Goal: Task Accomplishment & Management: Manage account settings

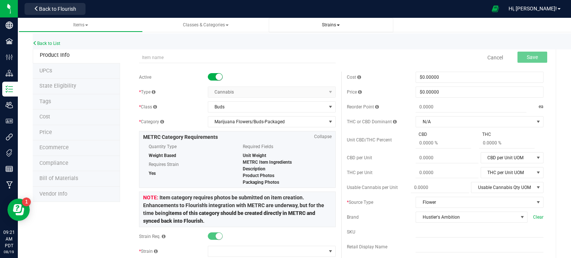
click at [338, 23] on span "Strains" at bounding box center [331, 24] width 18 height 5
click at [311, 48] on li "All strains" at bounding box center [330, 45] width 113 height 11
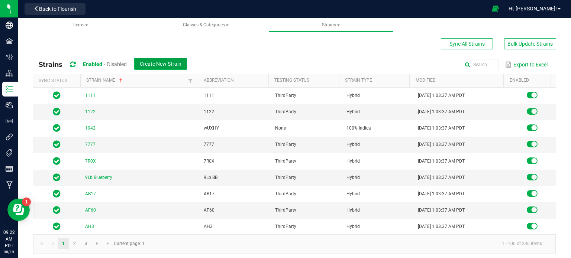
click at [172, 65] on span "Create New Strain" at bounding box center [161, 64] width 42 height 6
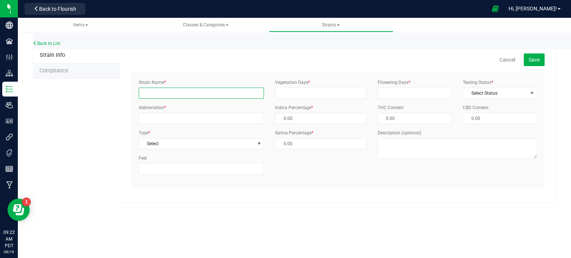
click at [194, 97] on input "Strain Name *" at bounding box center [201, 93] width 125 height 11
type input "Grape Cream Cake"
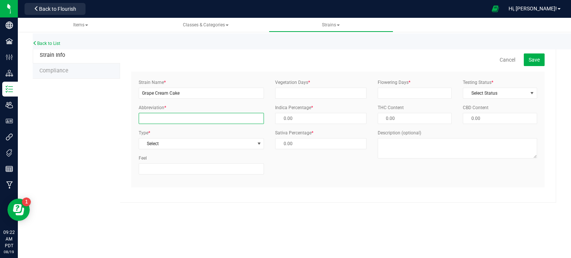
click at [194, 120] on input "Abbreviation *" at bounding box center [201, 118] width 125 height 11
type input "GrpCrmCake"
click at [181, 142] on span "Select" at bounding box center [196, 144] width 115 height 10
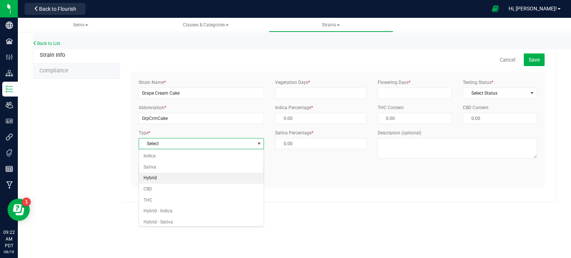
click at [155, 176] on li "Hybrid" at bounding box center [201, 178] width 125 height 11
type input "50.00 %"
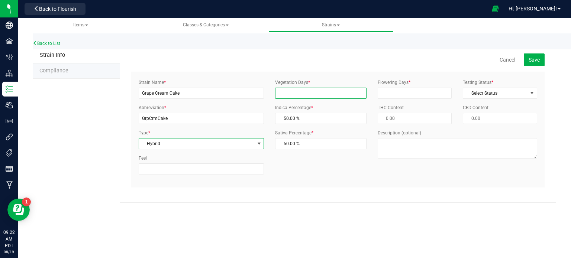
click at [288, 97] on input "Vegetation Days *" at bounding box center [320, 93] width 91 height 11
type input "21"
click at [383, 87] on div "Flowering Days *" at bounding box center [414, 89] width 85 height 20
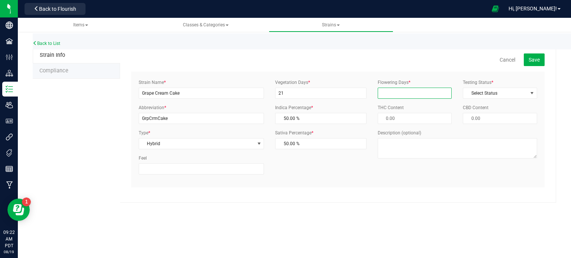
click at [390, 94] on input "Flowering Days *" at bounding box center [414, 93] width 74 height 11
type input "65"
click at [417, 110] on div "Flowering Days * 65 Testing Status * Select Status Select Status InHouse ThirdP…" at bounding box center [457, 121] width 170 height 85
click at [488, 91] on span "Select Status" at bounding box center [495, 93] width 64 height 10
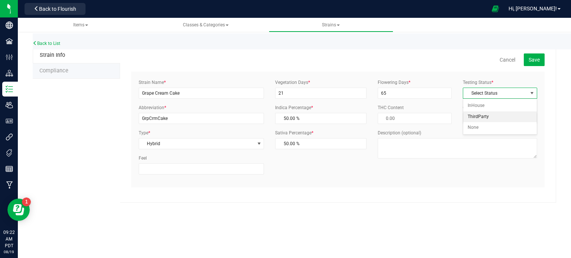
click at [474, 114] on li "ThirdParty" at bounding box center [500, 116] width 74 height 11
click at [536, 59] on span "Save" at bounding box center [533, 60] width 11 height 6
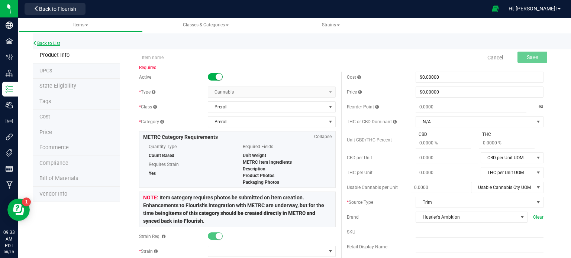
click at [49, 41] on link "Back to List" at bounding box center [46, 43] width 27 height 5
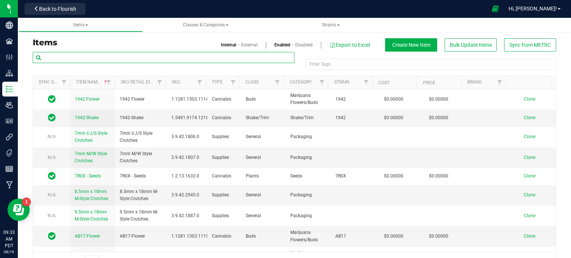
click at [105, 61] on input "text" at bounding box center [163, 57] width 261 height 11
paste input "HUST_Preroll_Grape Cream Cake_1.0g_2pk_2.0g"
type input "HUST_Preroll_Grape Cream Cake_1.0g_2pk_2.0g"
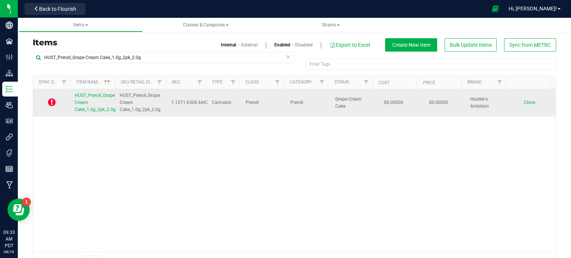
click at [92, 95] on span "HUST_Preroll_Grape Cream Cake_1.0g_2pk_2.0g" at bounding box center [95, 102] width 41 height 19
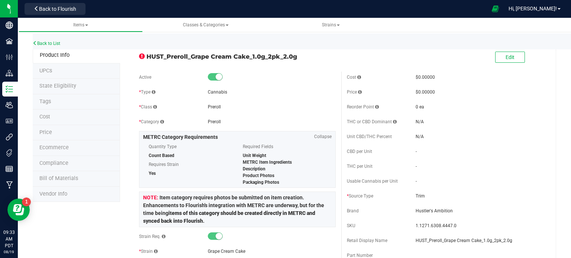
click at [61, 83] on span "State Eligibility" at bounding box center [57, 86] width 37 height 6
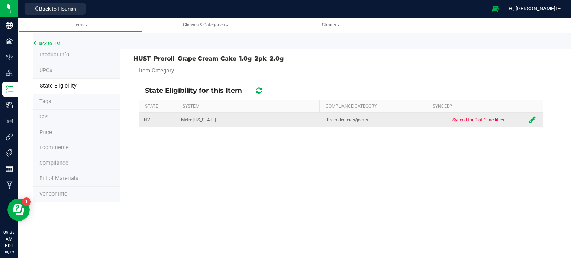
click at [529, 120] on icon at bounding box center [532, 119] width 6 height 7
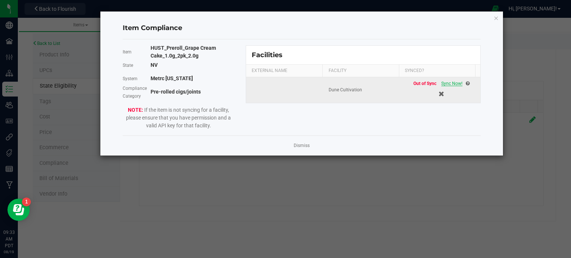
click at [446, 85] on span "Sync Now!" at bounding box center [451, 83] width 21 height 5
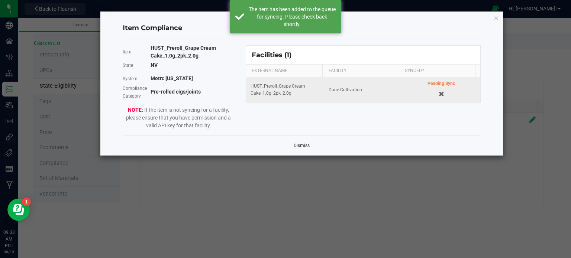
click at [297, 145] on link "Dismiss" at bounding box center [301, 146] width 16 height 6
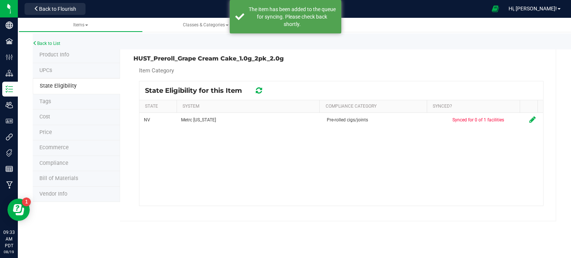
click at [260, 90] on icon at bounding box center [259, 90] width 6 height 7
click at [260, 90] on div at bounding box center [340, 143] width 403 height 124
click at [260, 90] on icon at bounding box center [258, 91] width 7 height 8
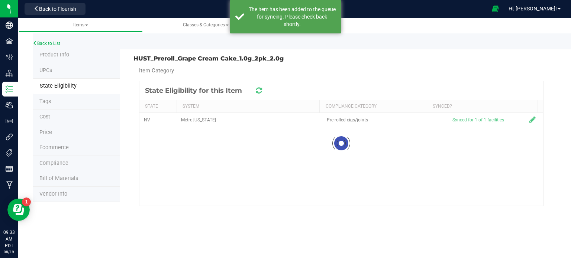
click at [260, 90] on icon at bounding box center [259, 90] width 6 height 7
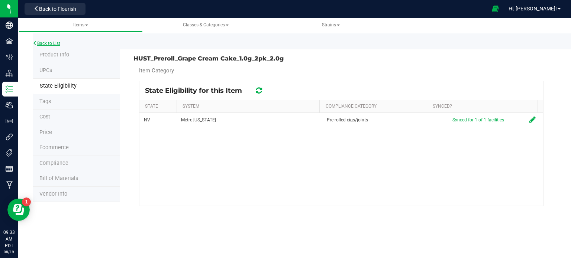
click at [51, 45] on link "Back to List" at bounding box center [46, 43] width 27 height 5
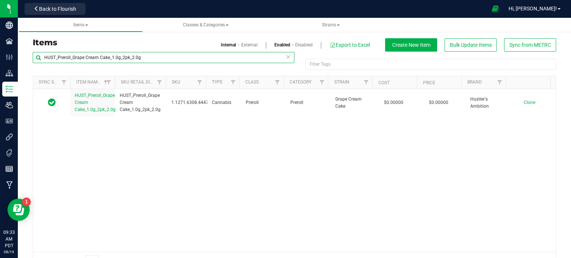
click at [98, 59] on input "HUST_Preroll_Grape Cream Cake_1.0g_2pk_2.0g" at bounding box center [163, 57] width 261 height 11
type input "banana split"
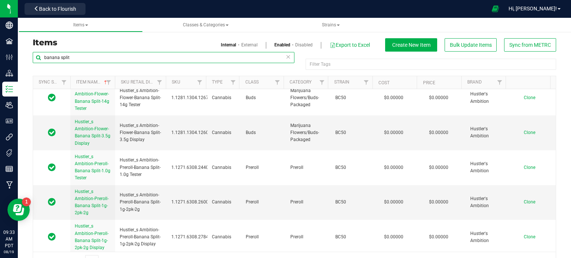
scroll to position [1056, 0]
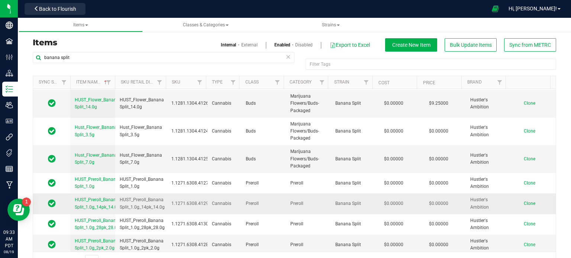
click at [523, 201] on span "Clone" at bounding box center [529, 203] width 12 height 5
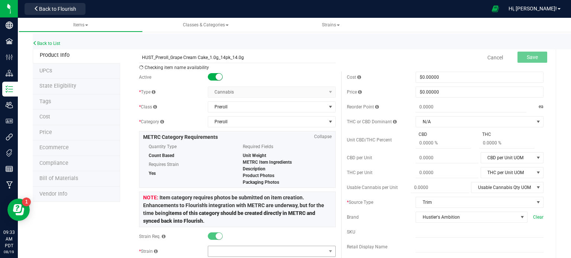
type input "HUST_Preroll_Grape Cream Cake_1.0g_14pk_14.0g"
click at [233, 254] on span at bounding box center [267, 251] width 118 height 10
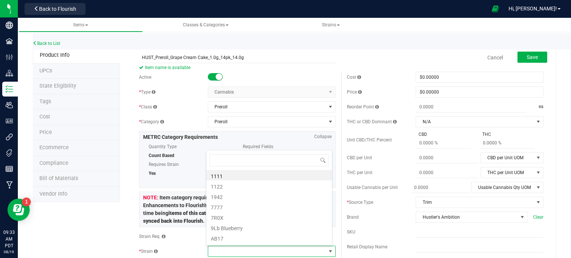
scroll to position [11, 124]
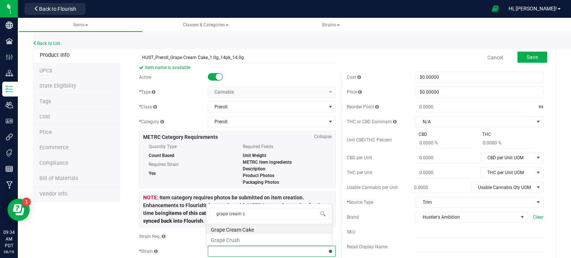
type input "grape cream ca"
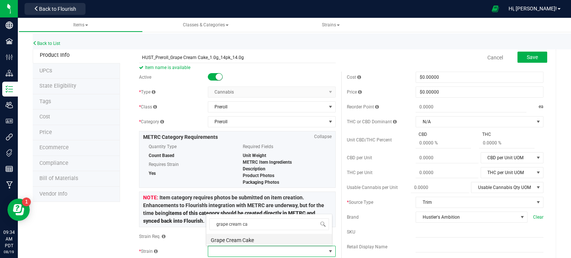
click at [244, 236] on li "Grape Cream Cake" at bounding box center [269, 239] width 126 height 10
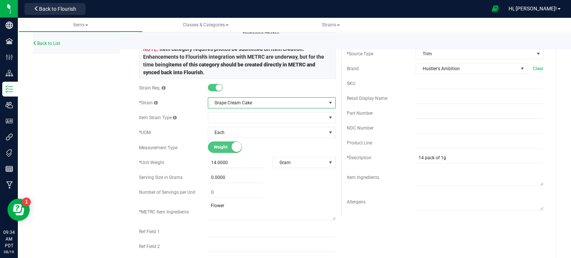
scroll to position [0, 0]
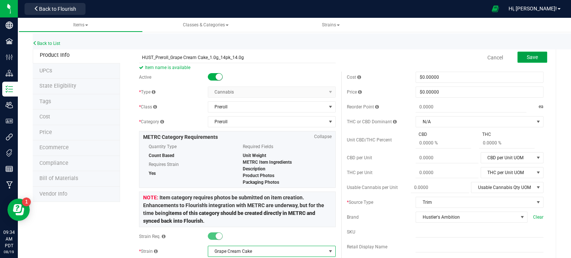
click at [528, 58] on span "Save" at bounding box center [531, 57] width 11 height 6
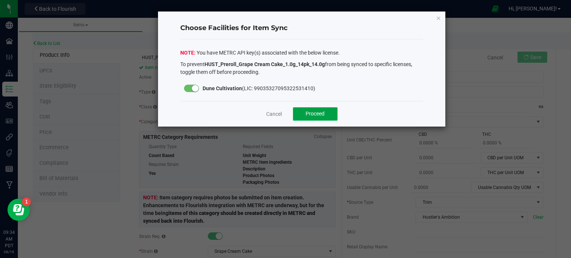
click at [316, 114] on span "Proceed" at bounding box center [314, 114] width 19 height 6
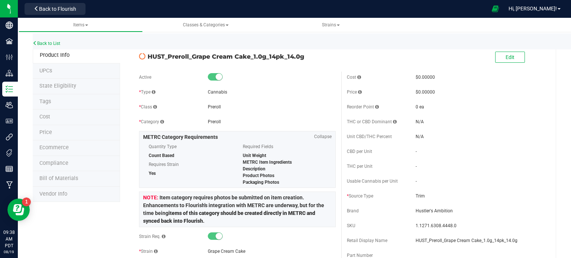
click at [53, 86] on span "State Eligibility" at bounding box center [57, 86] width 37 height 6
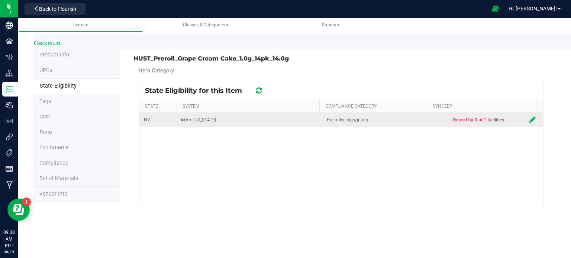
click at [529, 121] on icon at bounding box center [532, 119] width 6 height 7
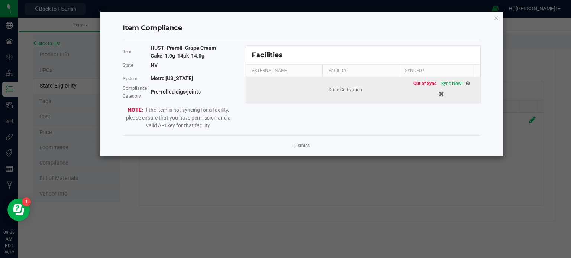
click at [443, 83] on span "Sync Now!" at bounding box center [451, 83] width 21 height 5
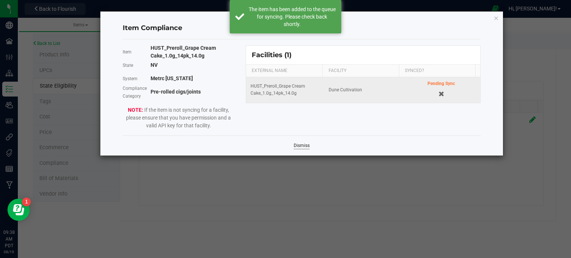
click at [302, 144] on link "Dismiss" at bounding box center [301, 146] width 16 height 6
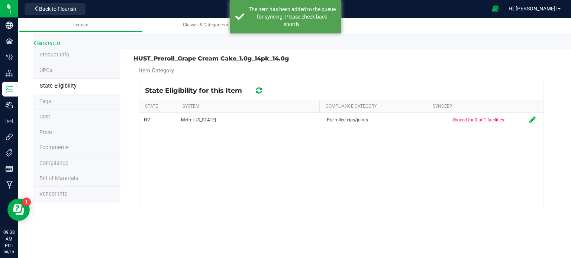
click at [255, 87] on div at bounding box center [259, 90] width 12 height 9
click at [261, 96] on div "State Eligibility for this Item" at bounding box center [340, 90] width 403 height 19
click at [259, 88] on icon at bounding box center [259, 90] width 6 height 7
click at [259, 88] on div at bounding box center [340, 143] width 403 height 124
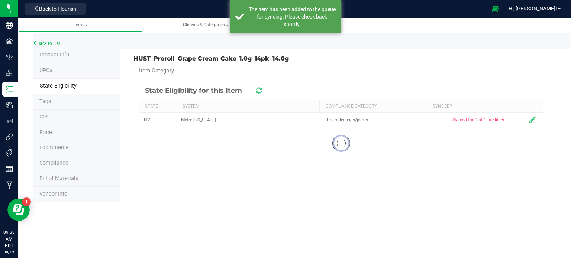
click at [259, 88] on icon at bounding box center [259, 90] width 6 height 7
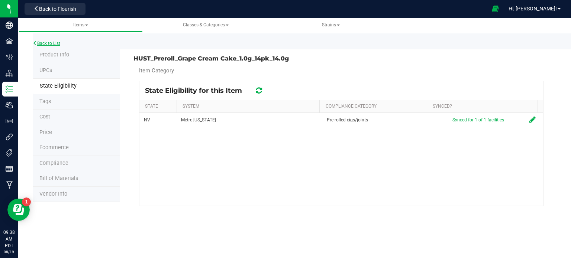
click at [54, 43] on link "Back to List" at bounding box center [46, 43] width 27 height 5
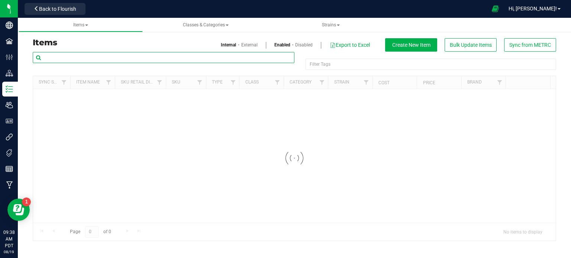
click at [111, 58] on input "text" at bounding box center [163, 57] width 261 height 11
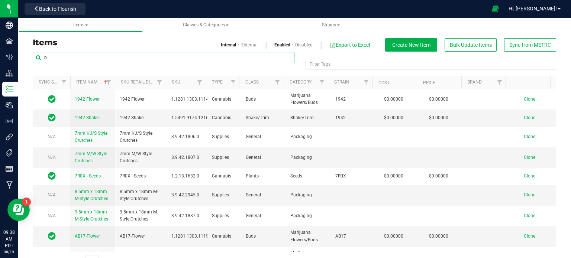
click at [111, 58] on input "b" at bounding box center [163, 57] width 261 height 11
type input "banana split"
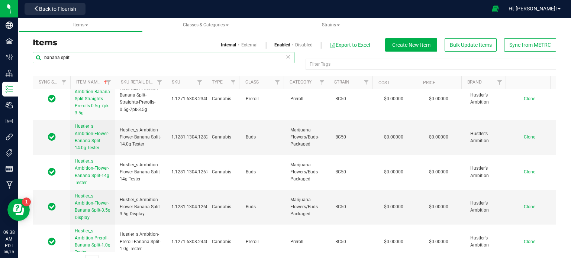
scroll to position [1056, 0]
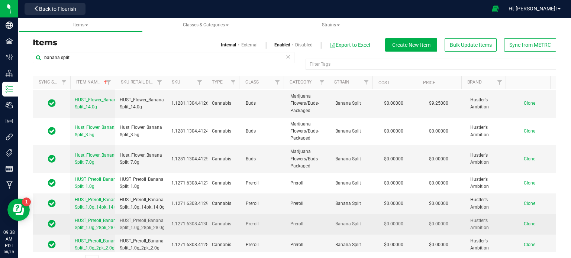
click at [523, 221] on span "Clone" at bounding box center [529, 223] width 12 height 5
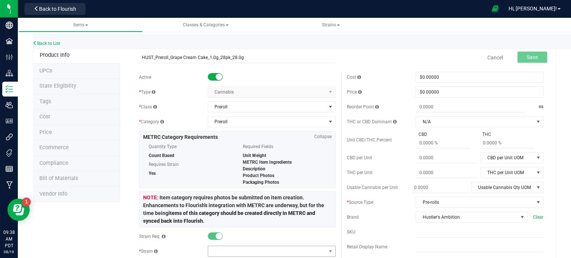
type input "HUST_Preroll_Grape Cream Cake_1.0g_28pk_28.0g"
click at [222, 252] on span at bounding box center [267, 251] width 118 height 10
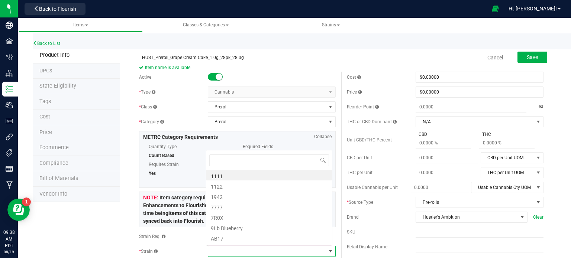
scroll to position [11, 124]
type input "grape cream"
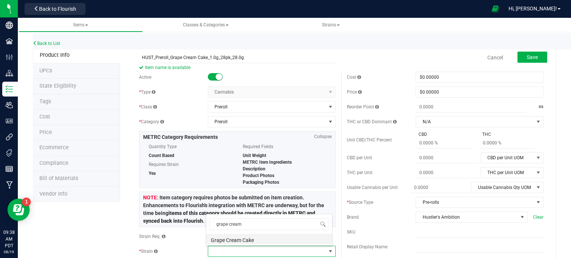
click at [244, 243] on li "Grape Cream Cake" at bounding box center [269, 239] width 126 height 10
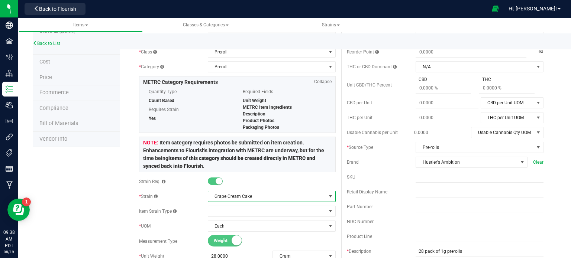
scroll to position [0, 0]
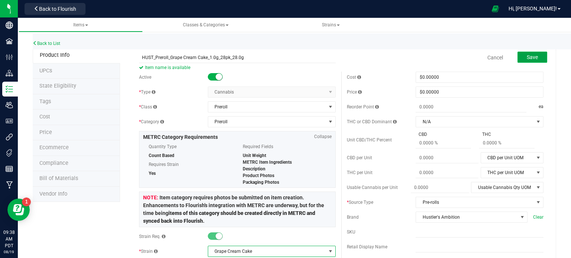
click at [526, 58] on span "Save" at bounding box center [531, 57] width 11 height 6
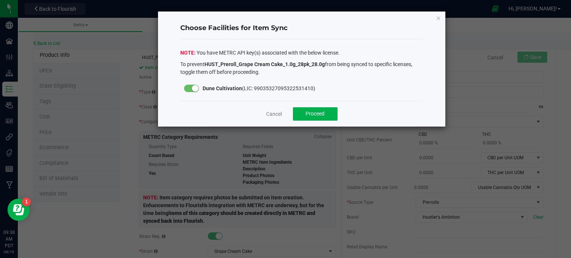
click at [523, 58] on ngb-modal-window "Choose Facilities for Item Sync You have METRC API key(s) associated with the b…" at bounding box center [288, 129] width 576 height 258
click at [322, 105] on div "Cancel Proceed" at bounding box center [301, 114] width 243 height 26
click at [316, 113] on span "Proceed" at bounding box center [314, 114] width 19 height 6
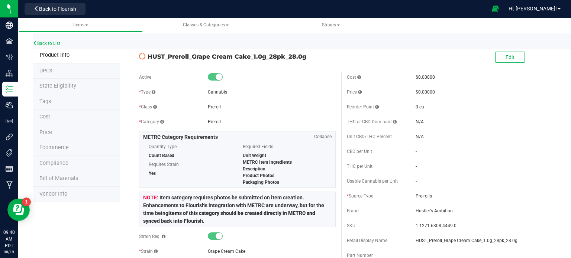
click at [75, 86] on li "State Eligibility" at bounding box center [76, 87] width 87 height 16
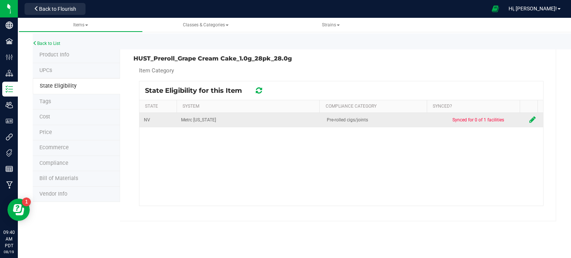
click at [529, 120] on icon at bounding box center [532, 119] width 6 height 7
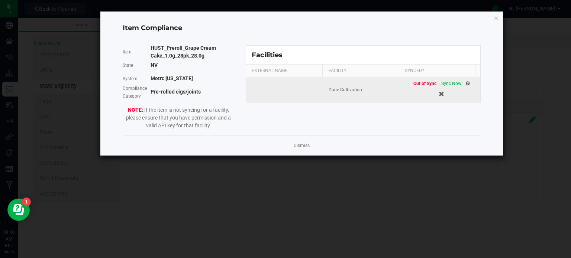
click at [449, 82] on span "Sync Now!" at bounding box center [451, 83] width 21 height 5
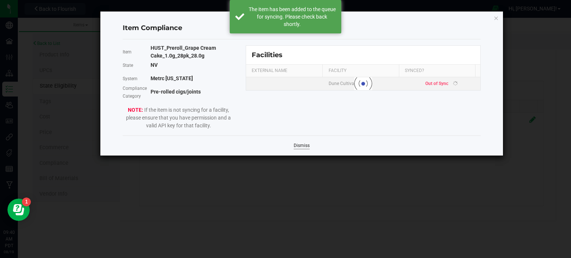
click at [306, 146] on link "Dismiss" at bounding box center [301, 146] width 16 height 6
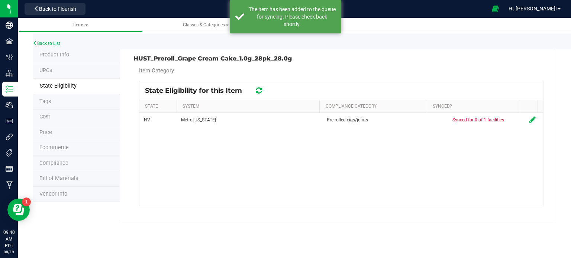
click at [262, 92] on div at bounding box center [259, 90] width 12 height 9
click at [261, 92] on icon at bounding box center [259, 90] width 6 height 7
click at [261, 92] on div at bounding box center [340, 143] width 403 height 124
click at [261, 92] on icon at bounding box center [259, 90] width 6 height 7
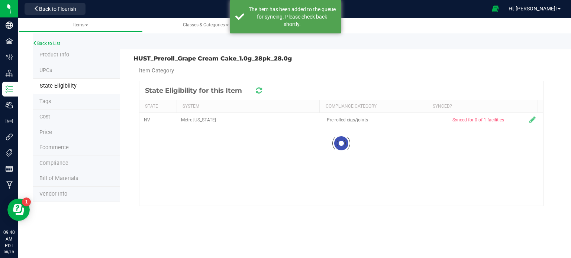
click at [261, 92] on div at bounding box center [340, 143] width 403 height 124
click at [261, 92] on icon at bounding box center [258, 91] width 7 height 8
click at [259, 89] on icon at bounding box center [258, 91] width 7 height 8
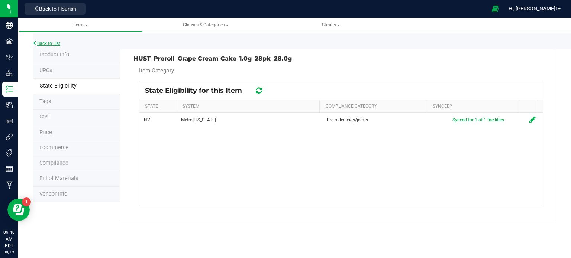
click at [52, 43] on link "Back to List" at bounding box center [46, 43] width 27 height 5
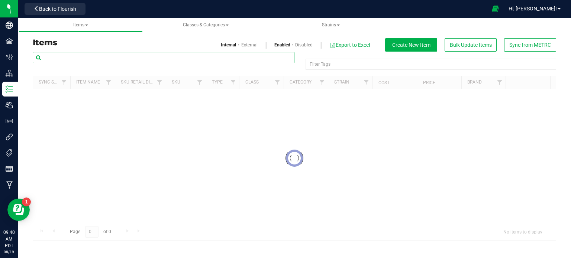
click at [129, 53] on input "text" at bounding box center [163, 57] width 261 height 11
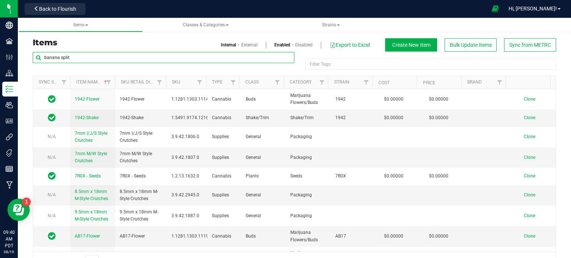
type input "banana split"
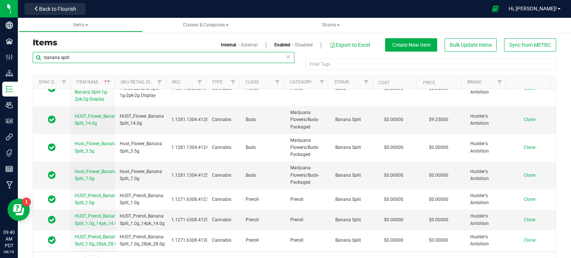
scroll to position [1056, 0]
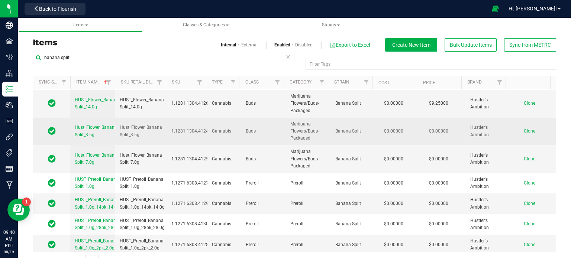
click at [523, 129] on span "Clone" at bounding box center [529, 131] width 12 height 5
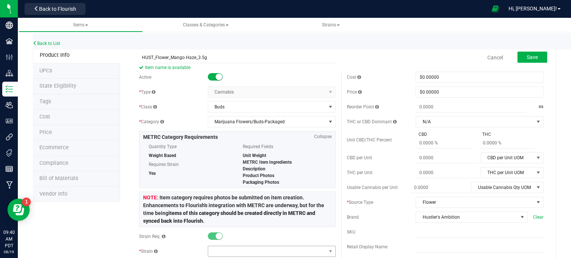
type input "HUST_Flower_Mango Haze_3.5g"
click at [221, 251] on span at bounding box center [267, 251] width 118 height 10
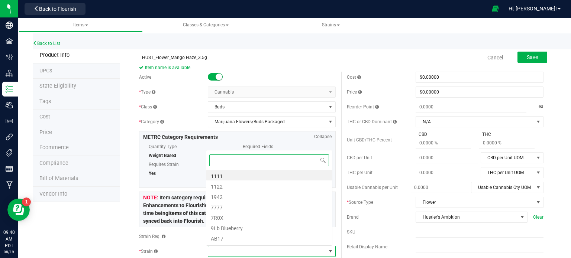
scroll to position [11, 124]
type input "mango ha"
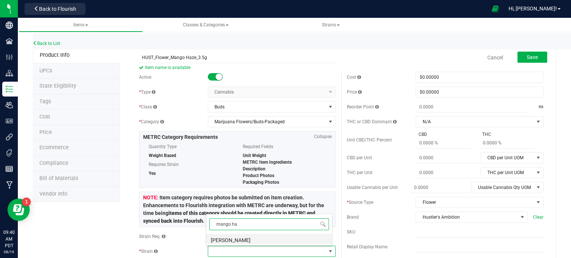
click at [220, 241] on li "Mango Haze" at bounding box center [269, 239] width 126 height 10
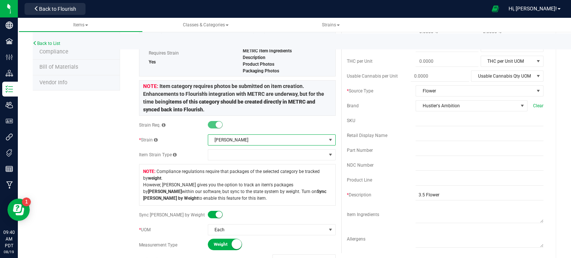
scroll to position [0, 0]
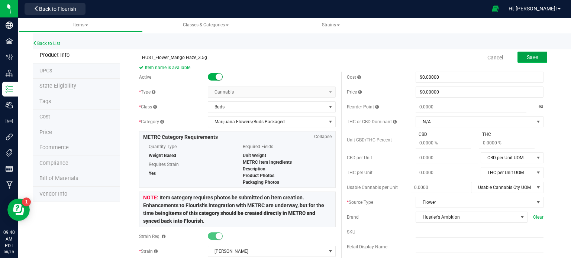
click at [537, 59] on button "Save" at bounding box center [532, 57] width 30 height 11
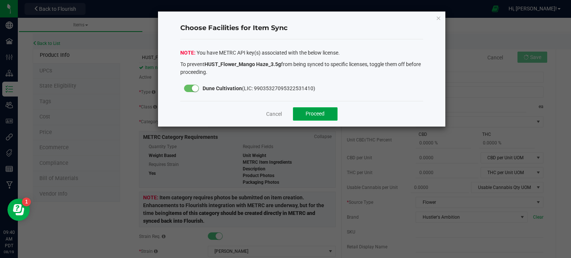
click at [317, 114] on span "Proceed" at bounding box center [314, 114] width 19 height 6
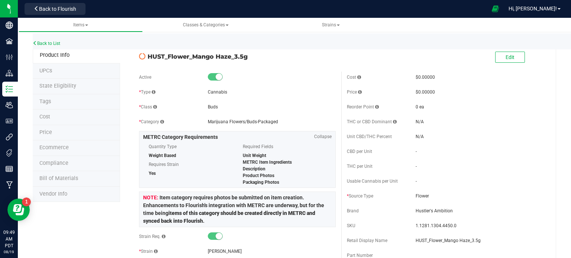
click at [54, 86] on span "State Eligibility" at bounding box center [57, 86] width 37 height 6
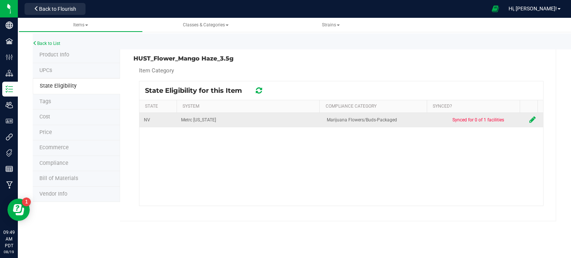
click at [529, 120] on icon at bounding box center [532, 119] width 6 height 7
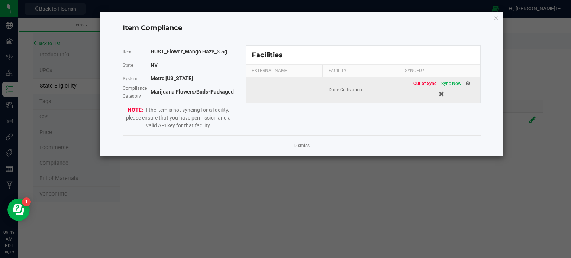
click at [442, 81] on span "Sync Now!" at bounding box center [451, 83] width 21 height 5
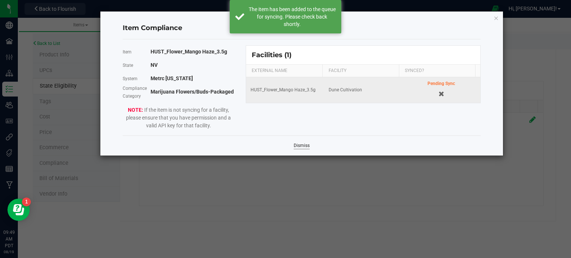
click at [296, 147] on link "Dismiss" at bounding box center [301, 146] width 16 height 6
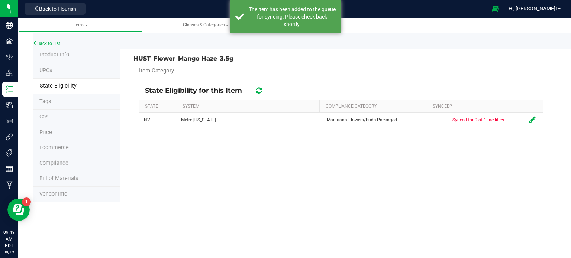
click at [259, 82] on div "State Eligibility for this Item" at bounding box center [340, 90] width 403 height 19
click at [259, 88] on icon at bounding box center [259, 90] width 6 height 7
click at [259, 88] on div at bounding box center [340, 143] width 403 height 124
click at [259, 88] on icon at bounding box center [258, 91] width 7 height 8
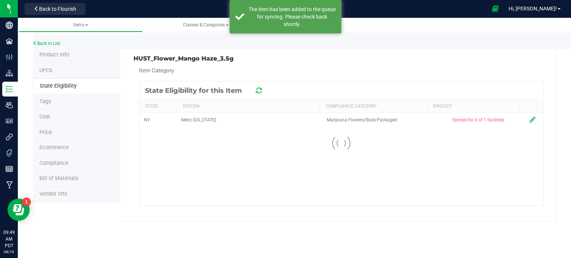
click at [259, 88] on icon at bounding box center [259, 90] width 6 height 7
click at [259, 88] on icon at bounding box center [258, 90] width 8 height 9
click at [259, 88] on icon at bounding box center [258, 91] width 7 height 8
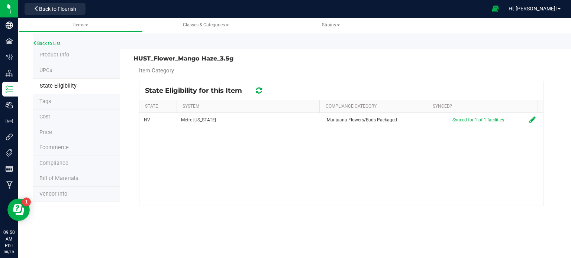
click at [49, 40] on div "Back to List" at bounding box center [318, 41] width 571 height 16
click at [49, 41] on link "Back to List" at bounding box center [46, 43] width 27 height 5
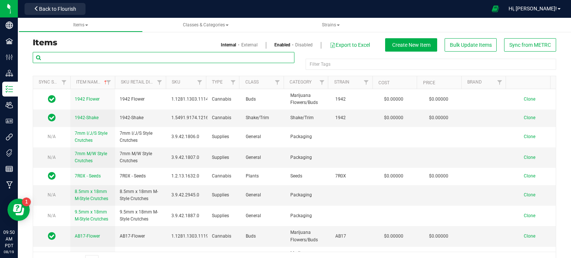
click at [83, 61] on input "text" at bounding box center [163, 57] width 261 height 11
type input "banana split"
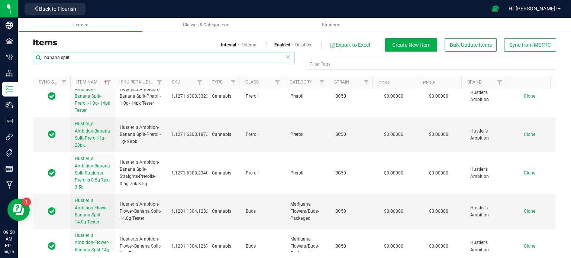
scroll to position [1056, 0]
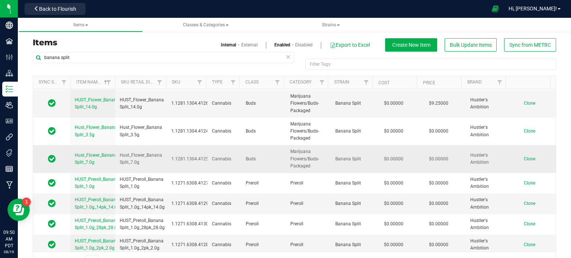
click at [523, 156] on span "Clone" at bounding box center [529, 158] width 12 height 5
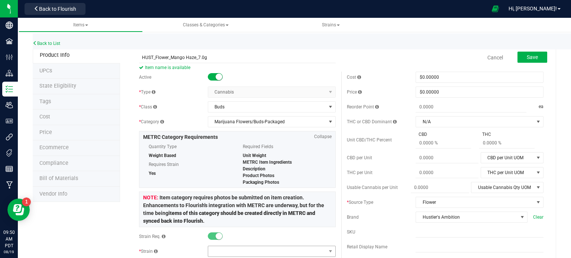
type input "HUST_Flower_Mango Haze_7.0g"
click at [216, 251] on span at bounding box center [267, 251] width 118 height 10
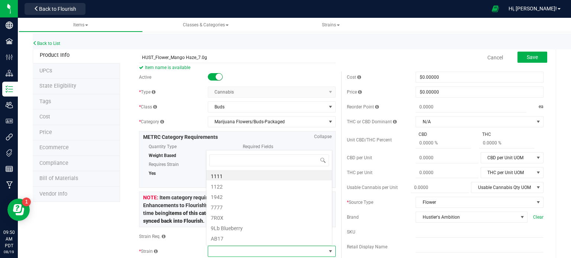
scroll to position [11, 124]
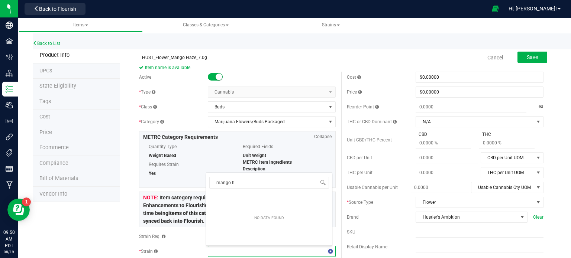
type input "mango ha"
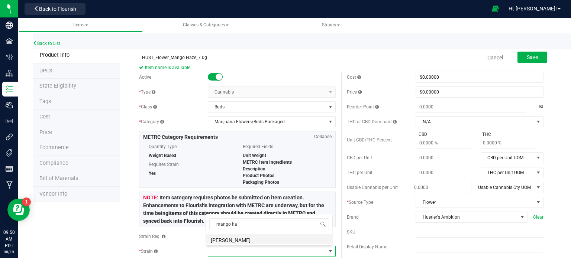
click at [235, 241] on li "Mango Haze" at bounding box center [269, 239] width 126 height 10
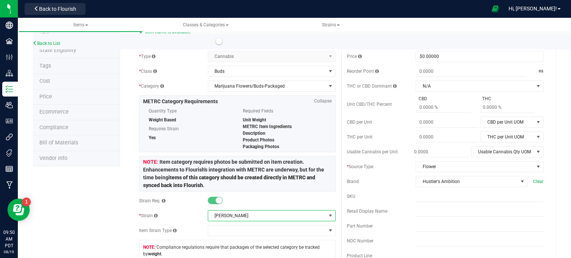
scroll to position [0, 0]
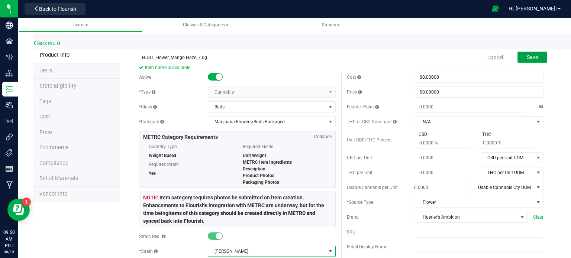
click at [526, 56] on span "Save" at bounding box center [531, 57] width 11 height 6
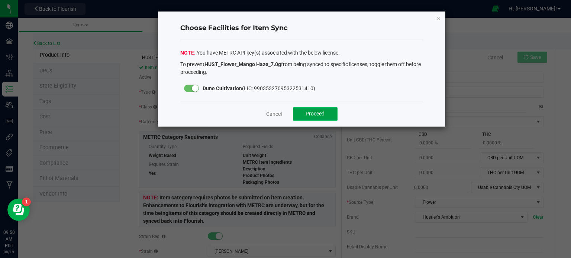
click at [307, 117] on button "Proceed" at bounding box center [315, 113] width 45 height 13
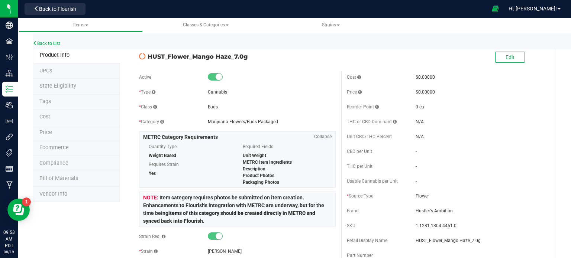
click at [65, 89] on span "State Eligibility" at bounding box center [57, 86] width 37 height 6
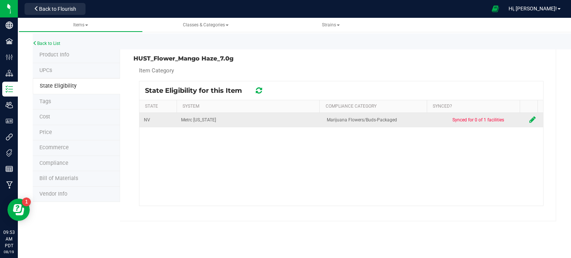
click at [529, 120] on icon at bounding box center [532, 119] width 6 height 7
click at [525, 120] on body "Company Facilities Configuration Distribution Inventory Users User Roles Integr…" at bounding box center [285, 129] width 571 height 258
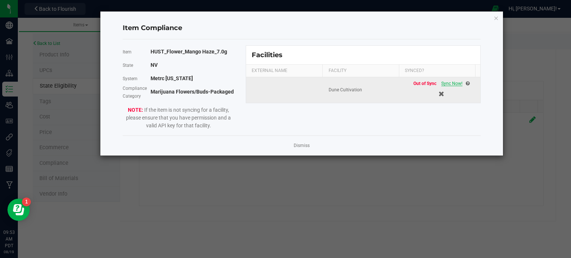
click at [443, 84] on span "Sync Now!" at bounding box center [451, 83] width 21 height 5
click at [436, 84] on span "Out of Sync" at bounding box center [424, 83] width 23 height 5
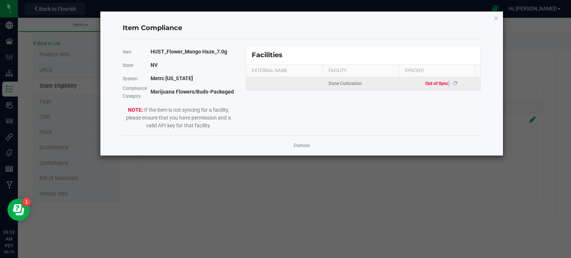
click at [443, 84] on span "Out of Sync" at bounding box center [436, 83] width 23 height 5
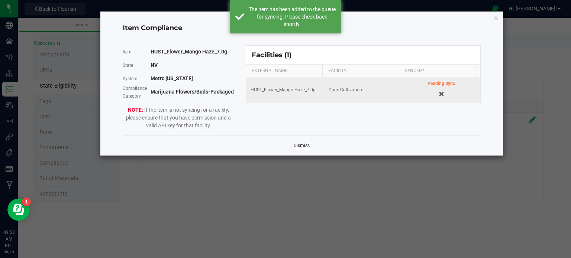
click at [303, 148] on link "Dismiss" at bounding box center [301, 146] width 16 height 6
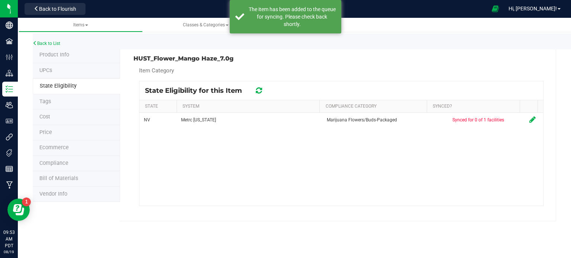
click at [257, 90] on icon at bounding box center [259, 90] width 6 height 7
click at [257, 90] on icon at bounding box center [258, 91] width 7 height 8
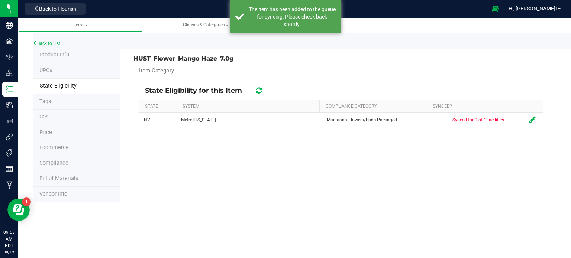
click at [257, 90] on icon at bounding box center [258, 91] width 7 height 8
click at [257, 90] on icon at bounding box center [259, 90] width 6 height 7
click at [257, 90] on icon at bounding box center [258, 91] width 7 height 8
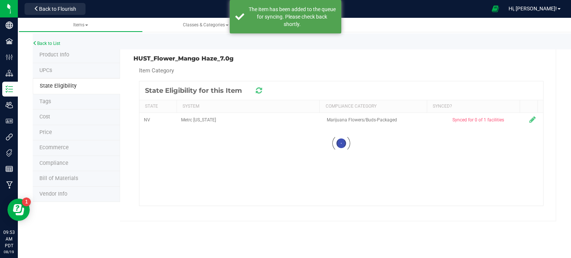
click at [257, 90] on div at bounding box center [340, 143] width 403 height 124
click at [257, 90] on icon at bounding box center [259, 90] width 6 height 7
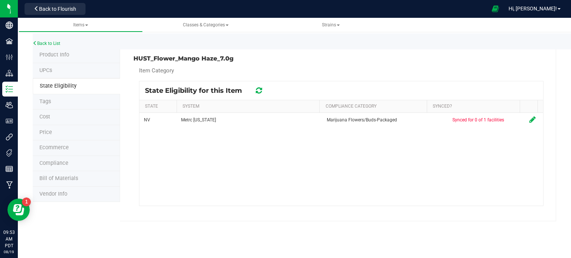
click at [257, 90] on icon at bounding box center [259, 90] width 6 height 7
click at [257, 90] on div at bounding box center [340, 143] width 403 height 124
click at [257, 90] on icon at bounding box center [259, 90] width 6 height 7
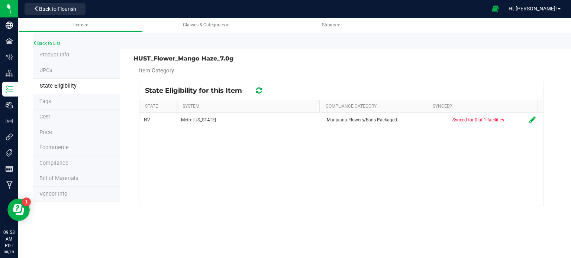
click at [257, 90] on icon at bounding box center [258, 91] width 7 height 8
click at [66, 58] on span "Product Info" at bounding box center [54, 55] width 30 height 6
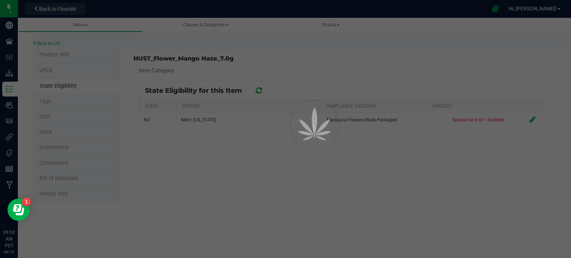
click at [66, 58] on div at bounding box center [285, 129] width 571 height 258
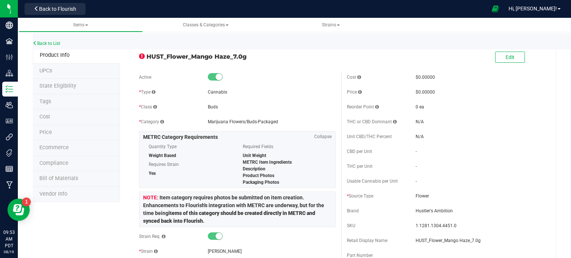
click at [192, 57] on span "HUST_Flower_Mango Haze_7.0g" at bounding box center [240, 56] width 189 height 9
copy div "HUST_Flower_Mango Haze_7.0g"
click at [56, 86] on span "State Eligibility" at bounding box center [57, 86] width 37 height 6
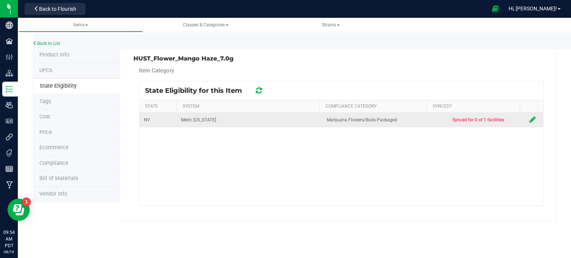
click at [529, 121] on icon at bounding box center [532, 119] width 6 height 7
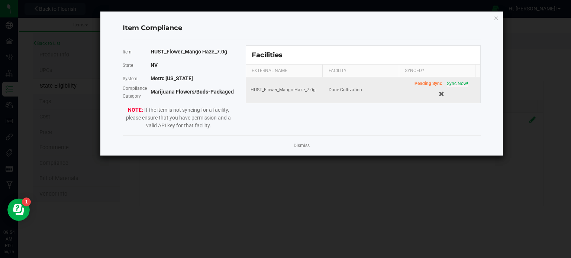
click at [446, 81] on span "Sync Now!" at bounding box center [456, 83] width 21 height 5
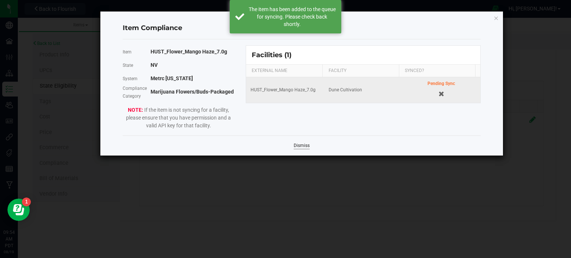
click at [300, 144] on link "Dismiss" at bounding box center [301, 146] width 16 height 6
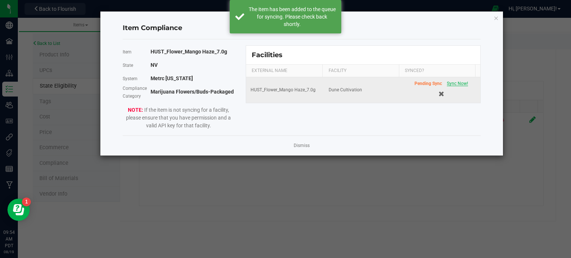
click at [455, 82] on span "Sync Now!" at bounding box center [456, 83] width 21 height 5
click at [455, 82] on div "Pending Sync Sync Now!" at bounding box center [440, 90] width 69 height 20
click at [305, 147] on link "Dismiss" at bounding box center [301, 146] width 16 height 6
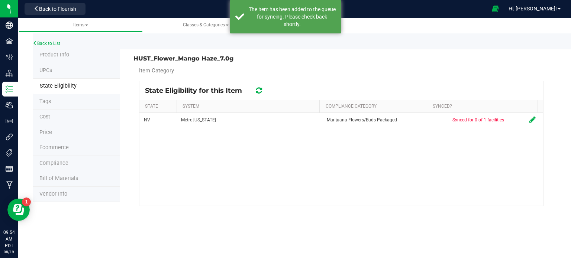
click at [257, 91] on icon at bounding box center [259, 90] width 6 height 7
click at [257, 91] on icon at bounding box center [258, 91] width 7 height 8
click at [257, 91] on icon at bounding box center [259, 90] width 6 height 7
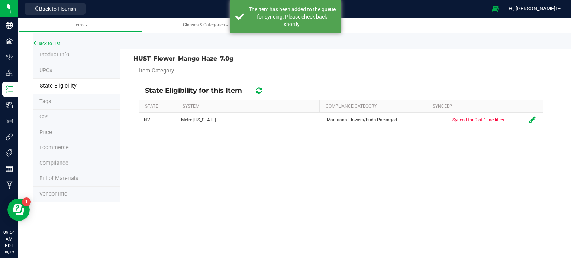
click at [257, 91] on icon at bounding box center [259, 90] width 6 height 7
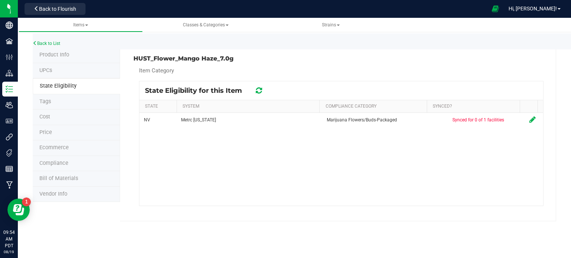
click at [257, 91] on icon at bounding box center [259, 90] width 6 height 7
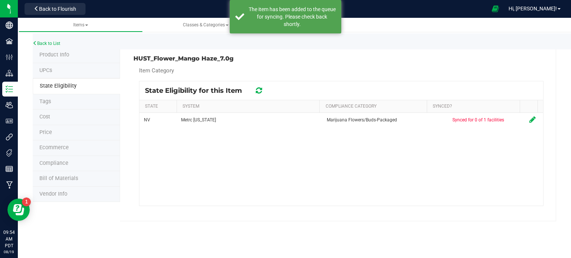
click at [257, 91] on icon at bounding box center [259, 90] width 6 height 7
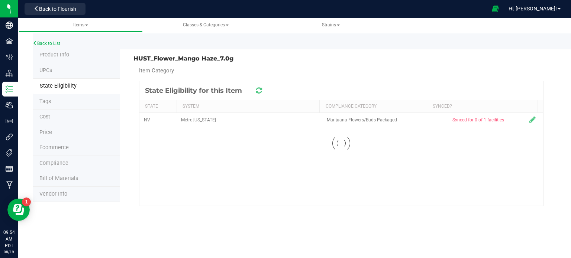
click at [257, 91] on icon at bounding box center [259, 90] width 6 height 7
click at [257, 91] on icon at bounding box center [258, 91] width 7 height 8
click at [63, 59] on li "Product Info" at bounding box center [76, 56] width 87 height 16
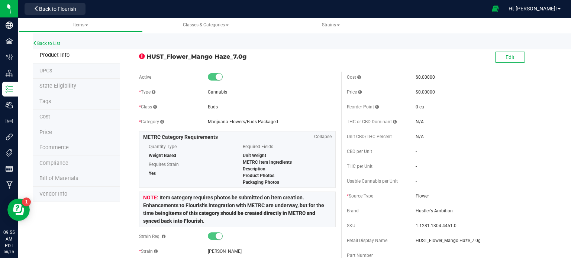
click at [55, 82] on li "State Eligibility" at bounding box center [76, 87] width 87 height 16
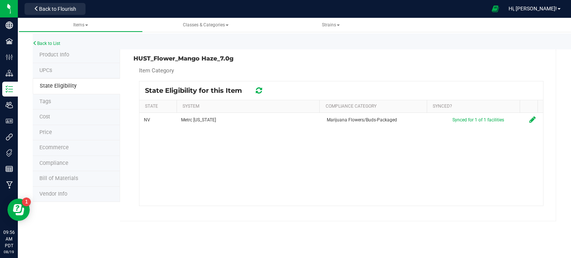
click at [51, 38] on div "Back to List" at bounding box center [318, 41] width 571 height 16
click at [52, 46] on link "Back to List" at bounding box center [46, 43] width 27 height 5
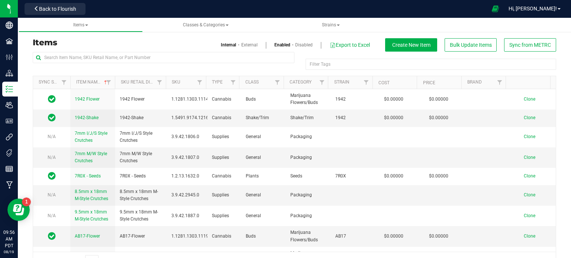
click at [121, 65] on div at bounding box center [163, 60] width 261 height 17
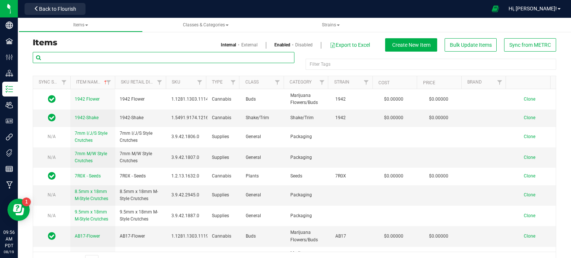
click at [118, 52] on input "text" at bounding box center [163, 57] width 261 height 11
type input "banana split"
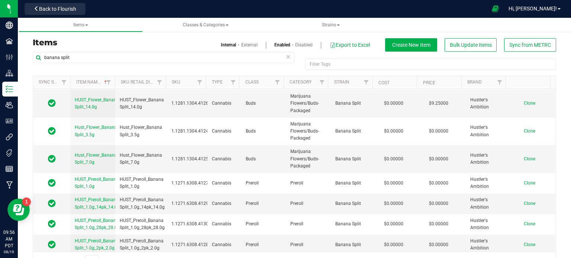
scroll to position [19, 0]
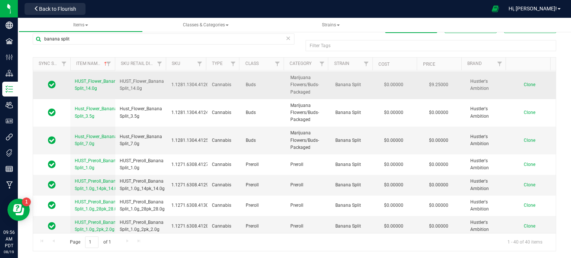
click at [523, 82] on span "Clone" at bounding box center [529, 84] width 12 height 5
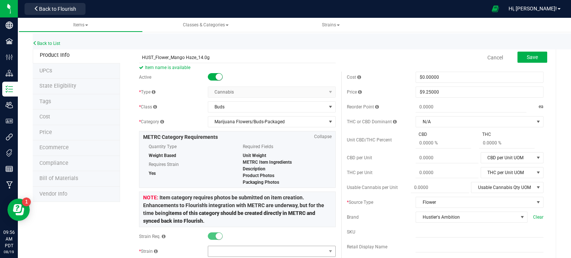
type input "HUST_Flower_Mango Haze_14.0g"
click at [215, 251] on span at bounding box center [267, 251] width 118 height 10
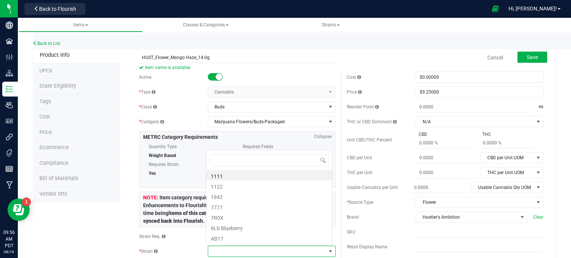
scroll to position [11, 124]
type input "mango haz"
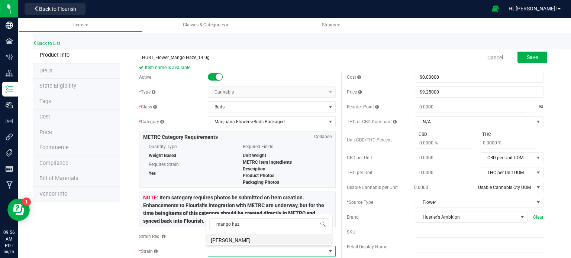
click at [224, 236] on li "[PERSON_NAME]" at bounding box center [269, 239] width 126 height 10
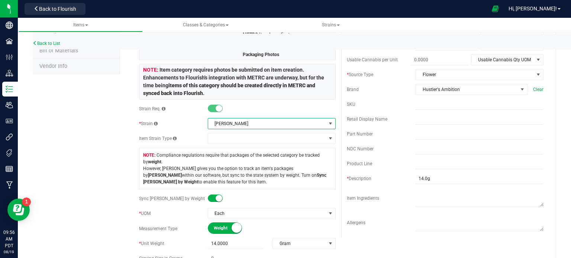
scroll to position [0, 0]
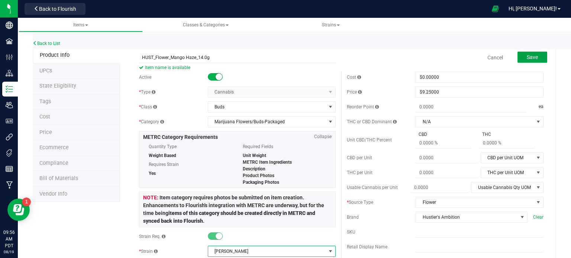
click at [529, 54] on span "Save" at bounding box center [531, 57] width 11 height 6
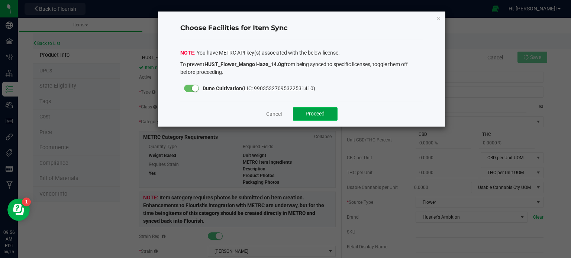
click at [303, 110] on button "Proceed" at bounding box center [315, 113] width 45 height 13
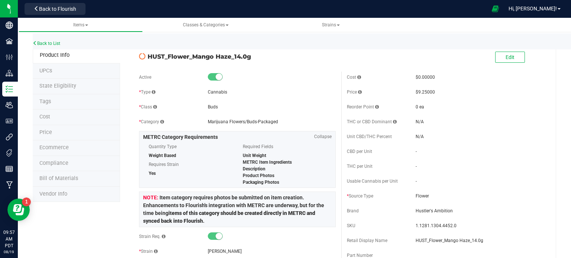
click at [46, 84] on span "State Eligibility" at bounding box center [57, 86] width 37 height 6
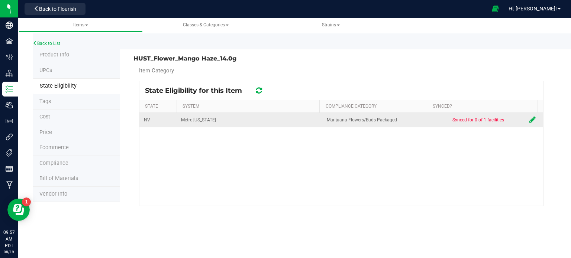
click at [529, 116] on icon at bounding box center [532, 119] width 6 height 7
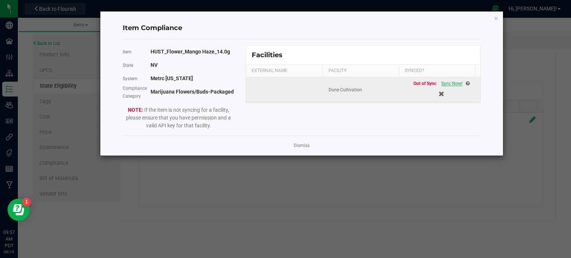
click at [446, 83] on span "Sync Now!" at bounding box center [451, 83] width 21 height 5
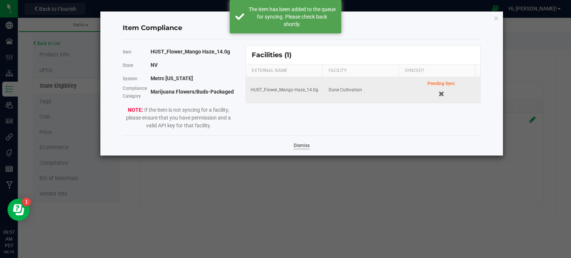
click at [298, 143] on link "Dismiss" at bounding box center [301, 146] width 16 height 6
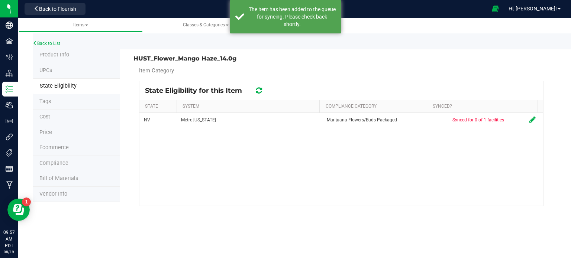
click at [251, 95] on div "State Eligibility for this Item" at bounding box center [207, 90] width 125 height 9
click at [263, 90] on div at bounding box center [259, 90] width 12 height 9
click at [261, 90] on icon at bounding box center [259, 90] width 6 height 7
click at [261, 90] on icon at bounding box center [258, 91] width 7 height 8
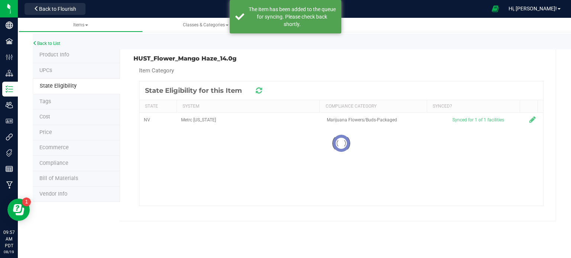
click at [261, 90] on icon at bounding box center [259, 90] width 6 height 7
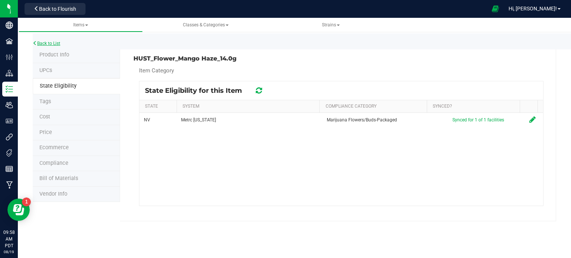
click at [40, 43] on link "Back to List" at bounding box center [46, 43] width 27 height 5
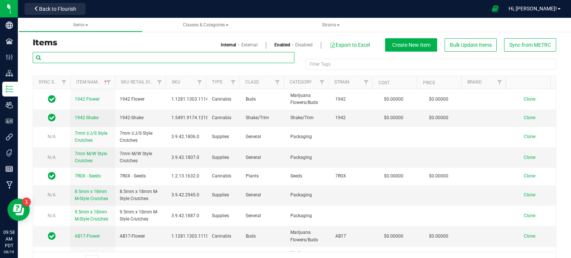
click at [101, 54] on input "text" at bounding box center [163, 57] width 261 height 11
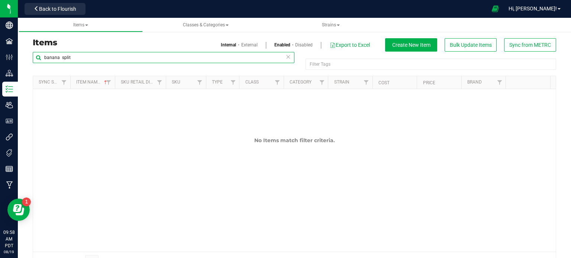
scroll to position [19, 0]
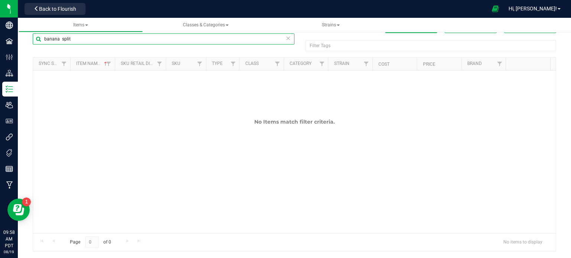
click at [59, 38] on input "banana split" at bounding box center [163, 38] width 261 height 11
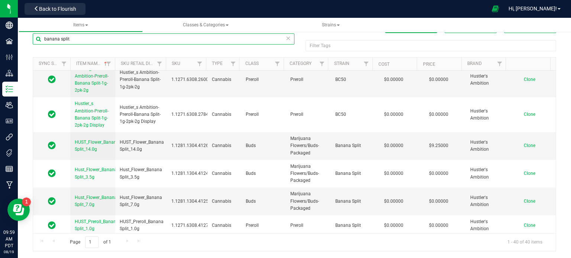
scroll to position [1056, 0]
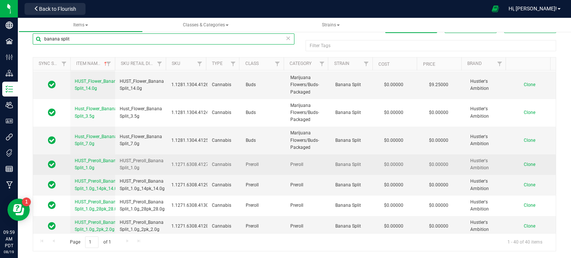
type input "banana split"
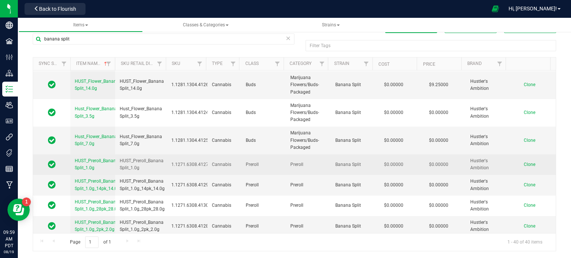
click at [523, 162] on span "Clone" at bounding box center [529, 164] width 12 height 5
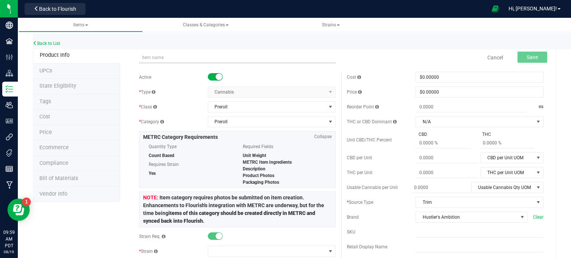
click at [167, 63] on input "text" at bounding box center [237, 57] width 196 height 11
type input "HUST_Preroll_Mango Haze_1.0g"
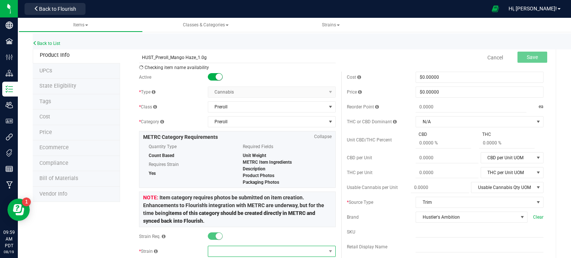
click at [211, 249] on span at bounding box center [267, 251] width 118 height 10
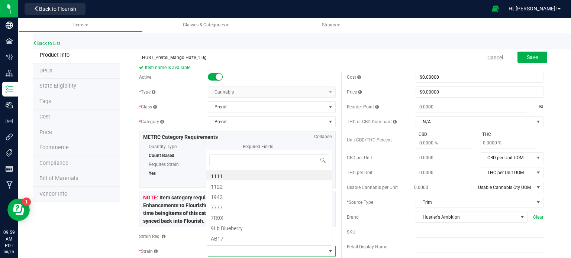
scroll to position [11, 124]
type input "mango ha"
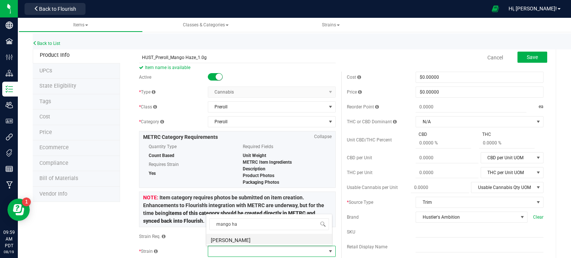
click at [227, 242] on li "Mango Haze" at bounding box center [269, 239] width 126 height 10
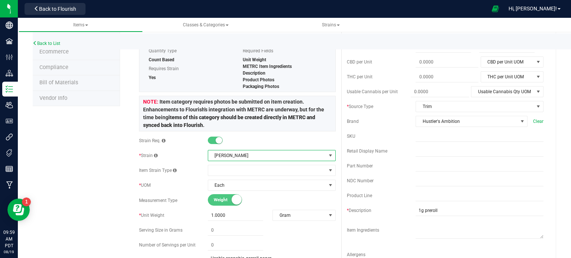
scroll to position [0, 0]
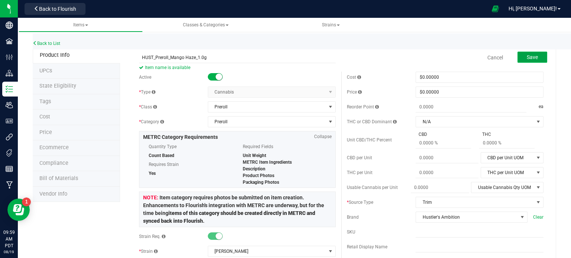
click at [522, 61] on button "Save" at bounding box center [532, 57] width 30 height 11
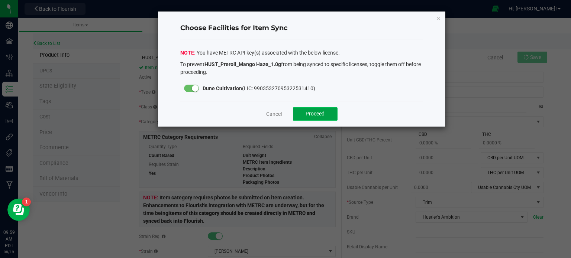
click at [309, 111] on span "Proceed" at bounding box center [314, 114] width 19 height 6
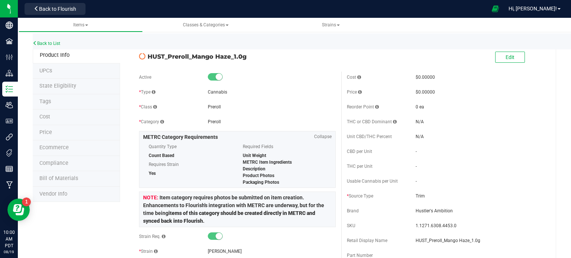
click at [59, 90] on li "State Eligibility" at bounding box center [76, 87] width 87 height 16
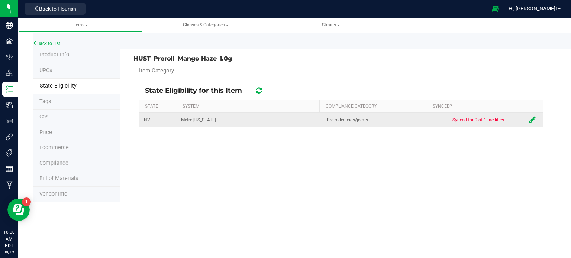
click at [529, 120] on icon at bounding box center [532, 119] width 6 height 7
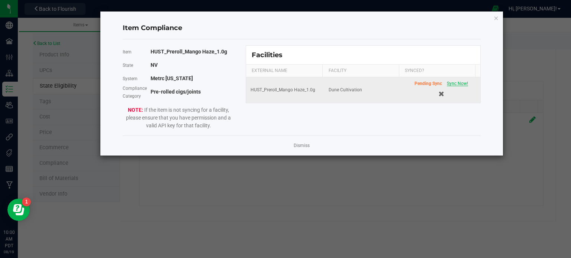
click at [454, 81] on span "Sync Now!" at bounding box center [456, 83] width 21 height 5
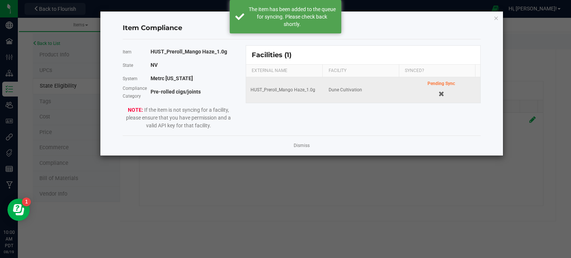
click at [302, 140] on div "Dismiss" at bounding box center [302, 146] width 358 height 20
click at [302, 146] on link "Dismiss" at bounding box center [301, 146] width 16 height 6
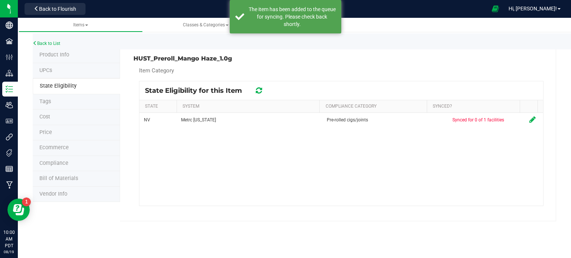
click at [261, 91] on icon at bounding box center [259, 90] width 6 height 7
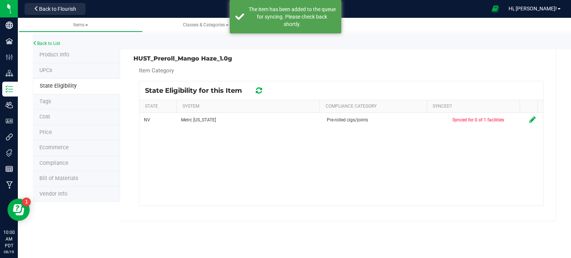
click at [261, 91] on icon at bounding box center [259, 90] width 6 height 7
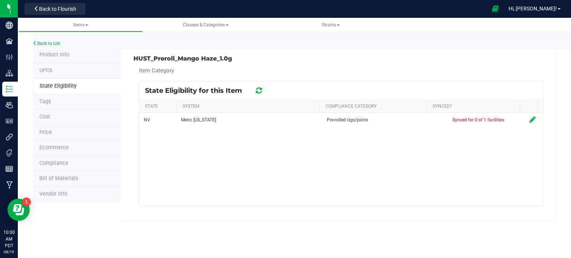
click at [261, 91] on icon at bounding box center [259, 90] width 6 height 7
click at [261, 91] on icon at bounding box center [258, 91] width 7 height 8
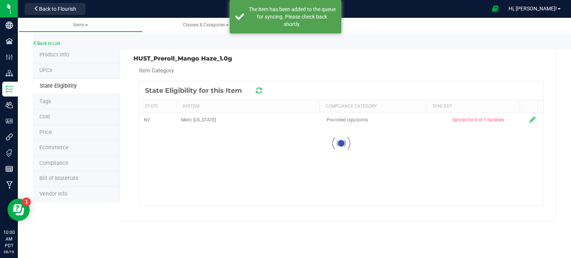
click at [261, 91] on icon at bounding box center [259, 90] width 6 height 7
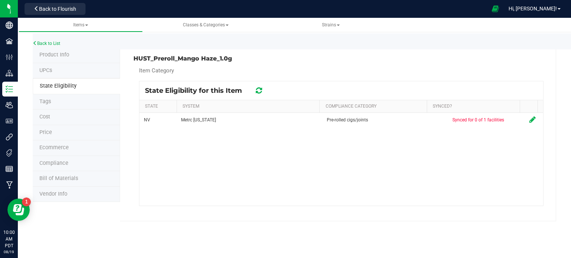
click at [261, 91] on icon at bounding box center [259, 90] width 6 height 7
click at [261, 91] on icon at bounding box center [258, 91] width 7 height 8
click at [261, 91] on icon at bounding box center [259, 90] width 6 height 7
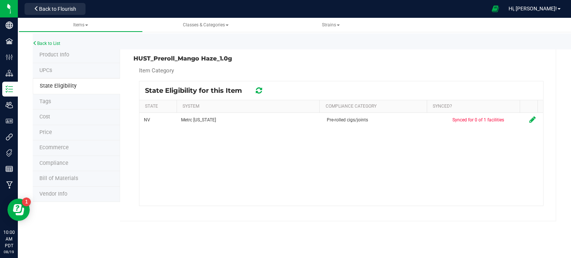
click at [261, 91] on icon at bounding box center [258, 91] width 7 height 8
click at [261, 91] on icon at bounding box center [259, 90] width 6 height 7
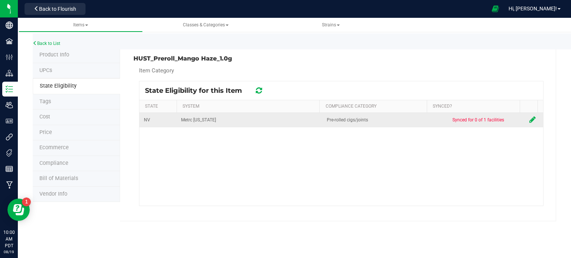
click at [529, 120] on icon at bounding box center [532, 119] width 6 height 7
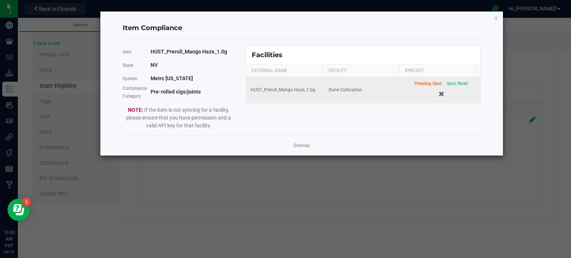
click at [454, 80] on div "Pending Sync Sync Now!" at bounding box center [440, 83] width 53 height 7
click at [454, 82] on span "Sync Now!" at bounding box center [456, 83] width 21 height 5
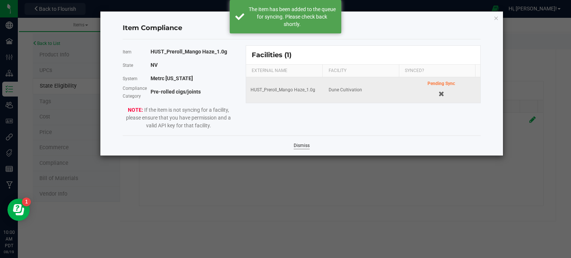
click at [306, 143] on link "Dismiss" at bounding box center [301, 146] width 16 height 6
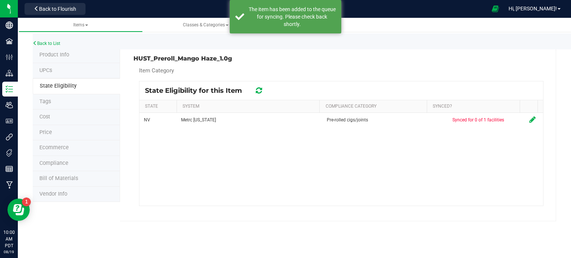
click at [260, 89] on icon at bounding box center [259, 90] width 6 height 7
click at [260, 89] on icon at bounding box center [258, 91] width 9 height 10
click at [260, 89] on icon at bounding box center [259, 91] width 10 height 10
click at [260, 89] on icon at bounding box center [258, 90] width 9 height 9
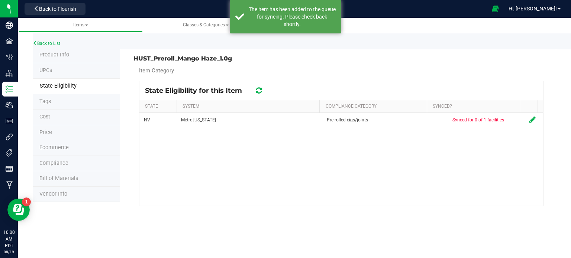
click at [260, 89] on icon at bounding box center [258, 91] width 9 height 10
click at [260, 89] on icon at bounding box center [258, 90] width 9 height 9
click at [260, 89] on icon at bounding box center [259, 91] width 10 height 10
click at [260, 89] on icon at bounding box center [258, 90] width 8 height 7
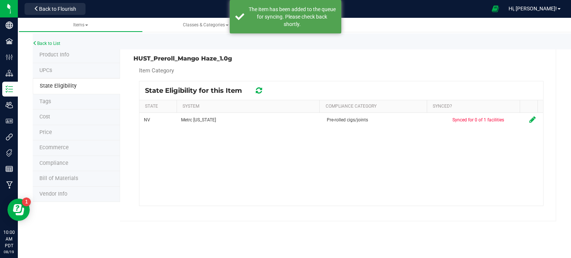
click at [260, 89] on icon at bounding box center [258, 91] width 9 height 8
click at [260, 89] on icon at bounding box center [258, 90] width 9 height 9
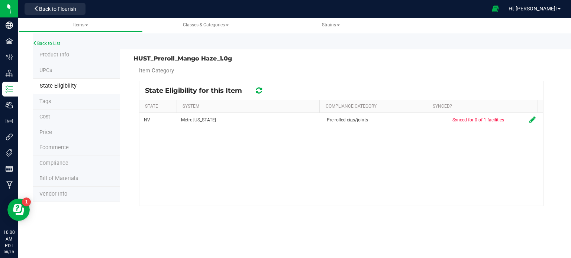
click at [184, 61] on h3 "HUST_Preroll_Mango Haze_1.0g" at bounding box center [234, 58] width 202 height 7
copy div "HUST_Preroll_Mango Haze_1.0g"
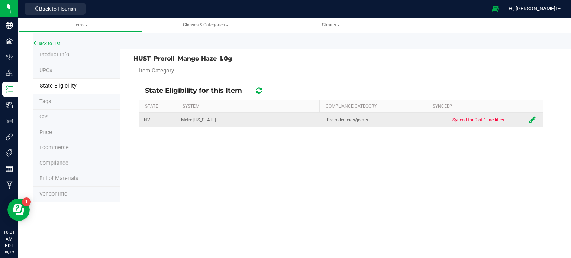
click at [529, 118] on icon at bounding box center [532, 119] width 6 height 7
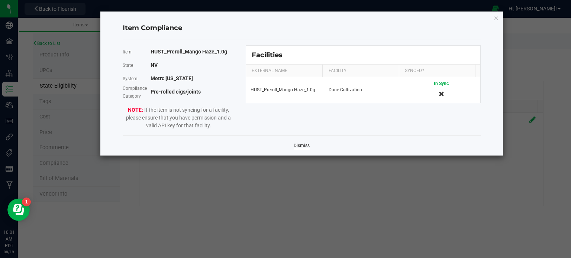
click at [296, 149] on link "Dismiss" at bounding box center [301, 146] width 16 height 6
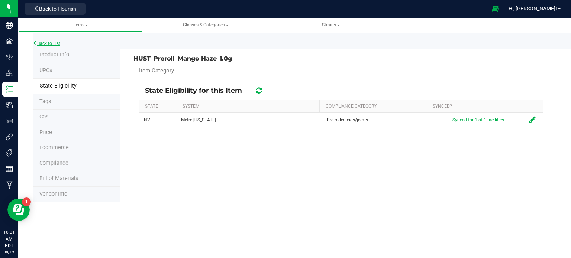
click at [49, 41] on link "Back to List" at bounding box center [46, 43] width 27 height 5
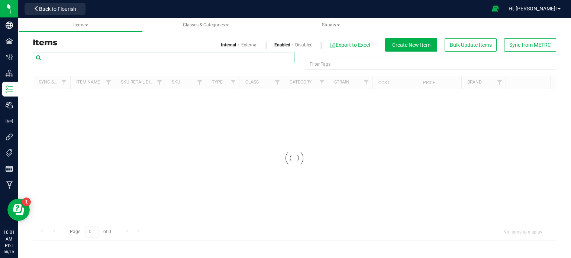
click at [104, 57] on input "text" at bounding box center [163, 57] width 261 height 11
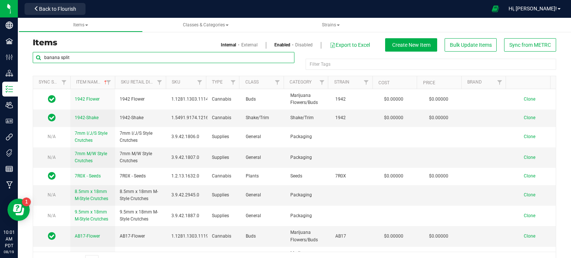
type input "banana split"
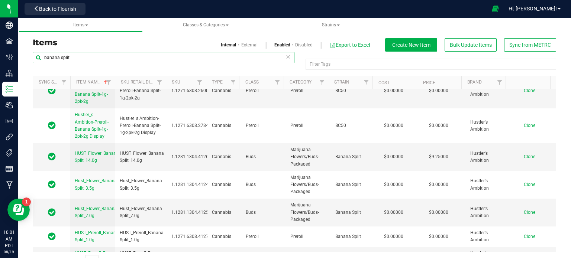
scroll to position [1056, 0]
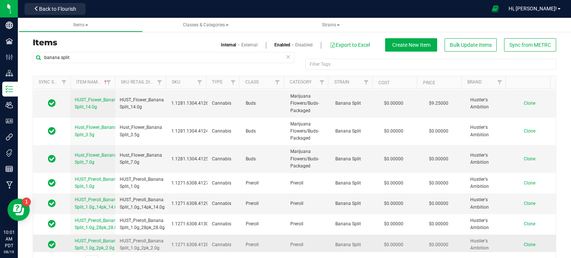
click at [523, 242] on span "Clone" at bounding box center [529, 244] width 12 height 5
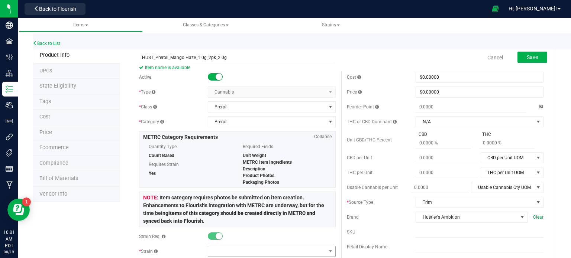
type input "HUST_Preroll_Mango Haze_1.0g_2pk_2.0g"
click at [226, 254] on span at bounding box center [267, 251] width 118 height 10
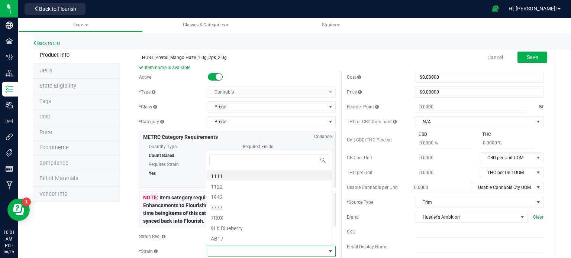
click at [226, 254] on span at bounding box center [267, 251] width 118 height 10
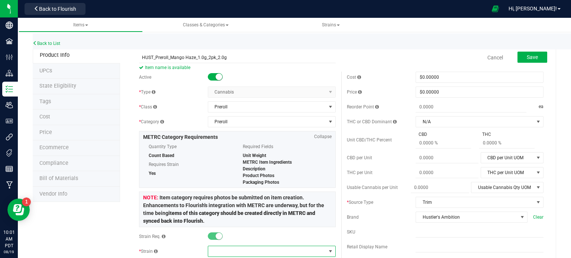
click at [226, 254] on span at bounding box center [267, 251] width 118 height 10
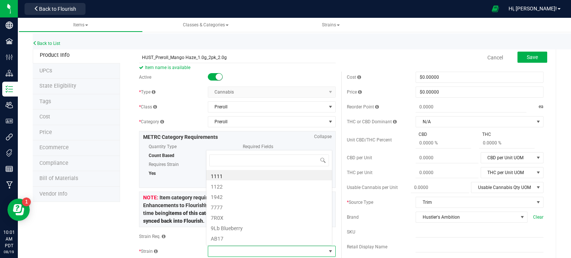
scroll to position [11, 124]
type input "mango ha"
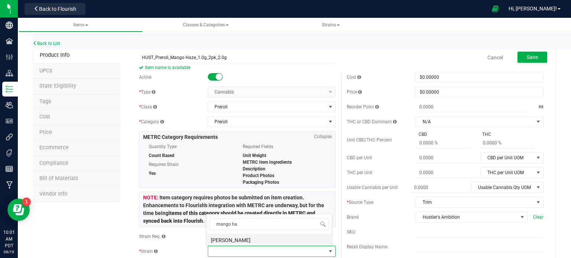
click at [231, 238] on li "Mango Haze" at bounding box center [269, 239] width 126 height 10
click at [231, 238] on div at bounding box center [272, 236] width 128 height 7
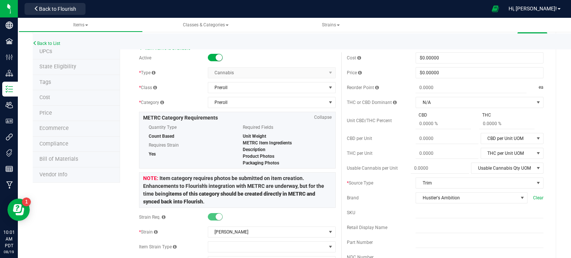
scroll to position [0, 0]
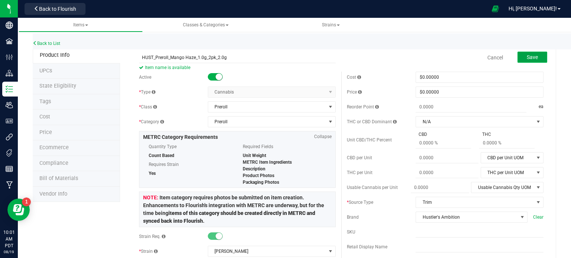
click at [526, 58] on span "Save" at bounding box center [531, 57] width 11 height 6
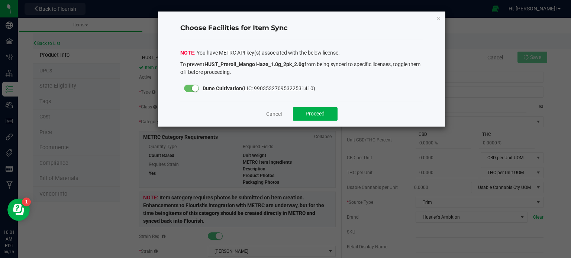
click at [526, 58] on ngb-modal-window "Choose Facilities for Item Sync You have METRC API key(s) associated with the b…" at bounding box center [288, 129] width 576 height 258
click at [306, 120] on button "Proceed" at bounding box center [315, 113] width 45 height 13
click at [306, 120] on span "Preroll" at bounding box center [267, 122] width 118 height 10
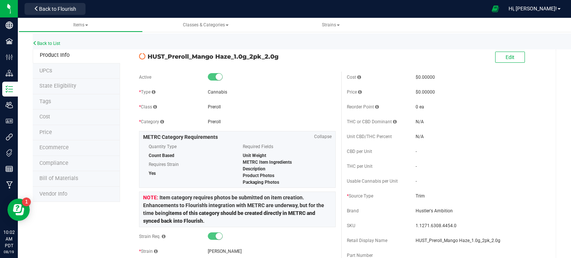
click at [51, 92] on li "State Eligibility" at bounding box center [76, 87] width 87 height 16
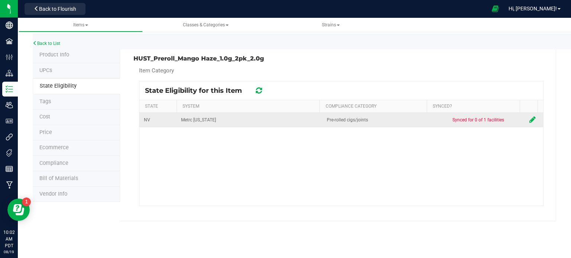
click at [529, 123] on icon at bounding box center [532, 119] width 6 height 7
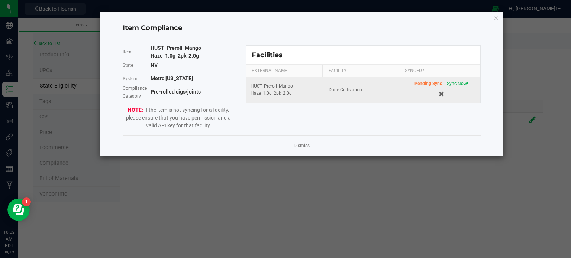
click at [450, 86] on span "Sync Now!" at bounding box center [456, 83] width 21 height 5
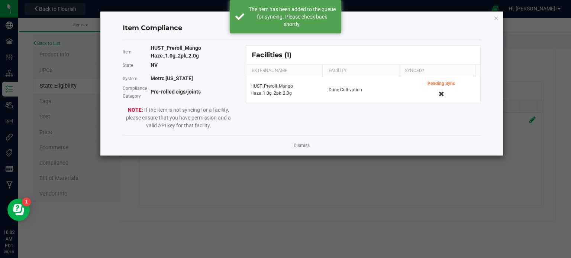
click at [291, 144] on div "Dismiss" at bounding box center [302, 146] width 358 height 20
click at [303, 145] on link "Dismiss" at bounding box center [301, 146] width 16 height 6
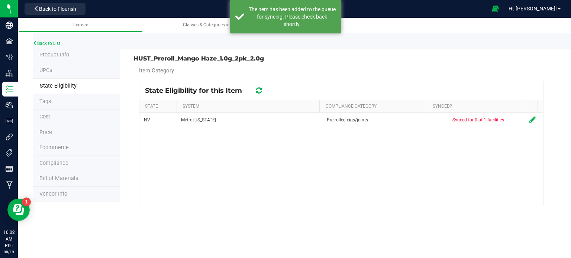
click at [259, 92] on icon at bounding box center [259, 90] width 6 height 7
click at [259, 92] on icon at bounding box center [258, 90] width 9 height 9
click at [259, 92] on icon at bounding box center [259, 91] width 10 height 10
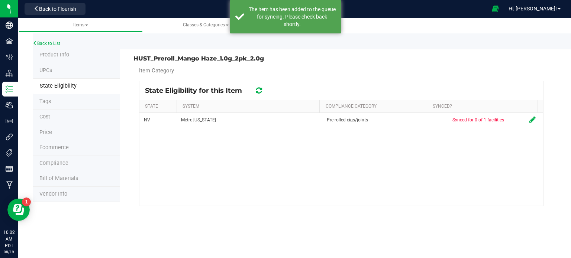
click at [259, 92] on icon at bounding box center [258, 90] width 9 height 9
click at [259, 92] on icon at bounding box center [258, 91] width 9 height 10
click at [259, 92] on icon at bounding box center [259, 90] width 8 height 9
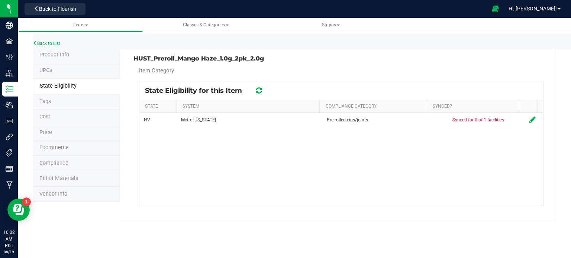
click at [259, 92] on icon at bounding box center [258, 90] width 9 height 9
click at [259, 92] on icon at bounding box center [259, 91] width 10 height 10
click at [259, 92] on icon at bounding box center [258, 90] width 8 height 7
click at [259, 92] on icon at bounding box center [259, 91] width 10 height 10
click at [259, 92] on icon at bounding box center [258, 90] width 7 height 6
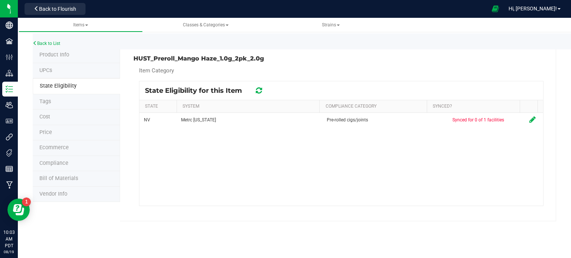
click at [257, 90] on icon at bounding box center [259, 90] width 6 height 7
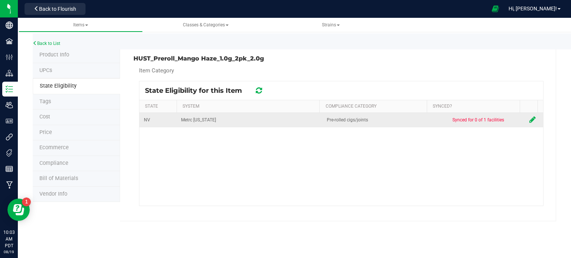
click at [530, 121] on td at bounding box center [533, 120] width 18 height 14
click at [529, 120] on icon at bounding box center [532, 119] width 6 height 7
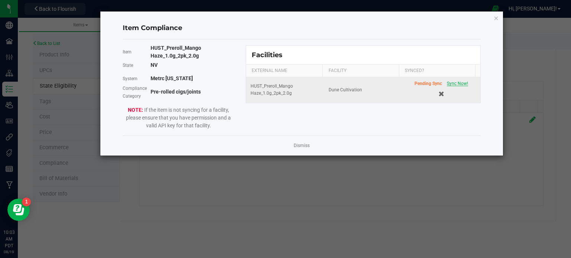
click at [446, 85] on span "Sync Now!" at bounding box center [456, 83] width 21 height 5
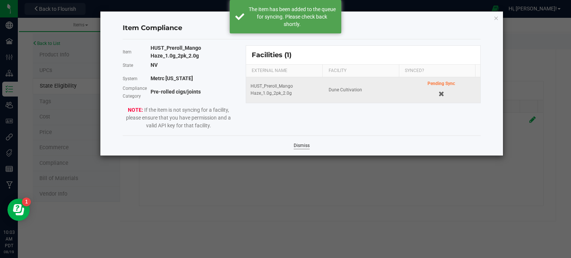
click at [298, 147] on link "Dismiss" at bounding box center [301, 146] width 16 height 6
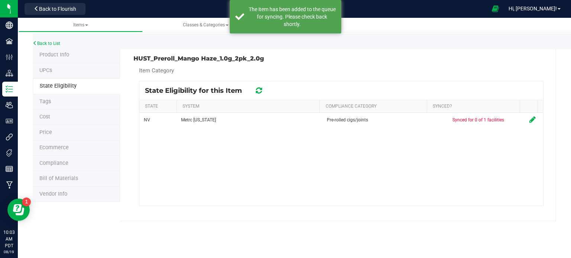
click at [263, 92] on div at bounding box center [259, 90] width 12 height 9
click at [260, 92] on icon at bounding box center [259, 90] width 10 height 9
click at [260, 92] on icon at bounding box center [258, 91] width 9 height 10
click at [260, 92] on icon at bounding box center [259, 91] width 10 height 10
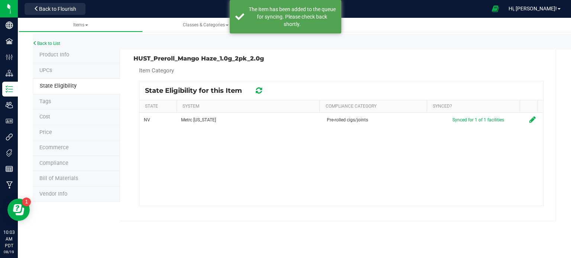
click at [260, 92] on icon at bounding box center [259, 90] width 10 height 9
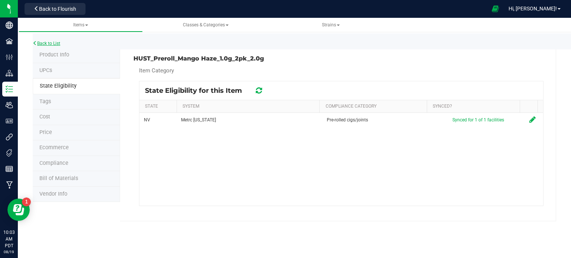
click at [52, 42] on link "Back to List" at bounding box center [46, 43] width 27 height 5
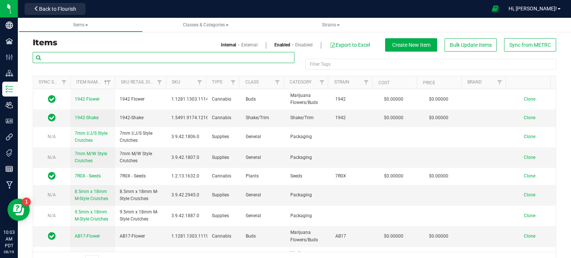
click at [107, 53] on input "text" at bounding box center [163, 57] width 261 height 11
paste input "HUST_Preroll_Mango Haze_1.0g_28pk_28.0g"
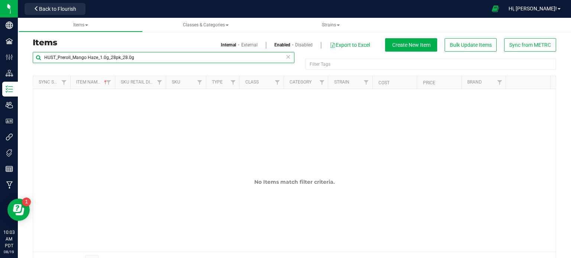
click at [107, 53] on input "HUST_Preroll_Mango Haze_1.0g_28pk_28.0g" at bounding box center [163, 57] width 261 height 11
type input "banana split"
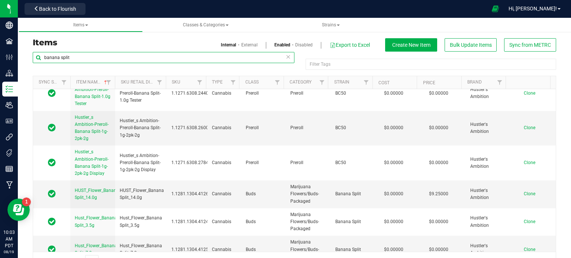
scroll to position [1056, 0]
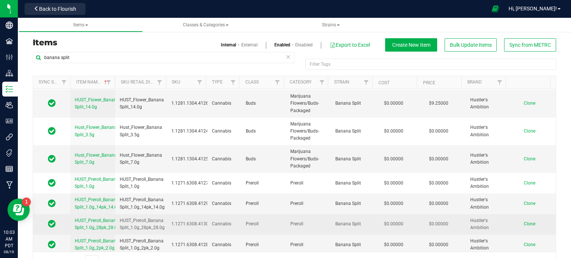
click at [523, 221] on span "Clone" at bounding box center [529, 223] width 12 height 5
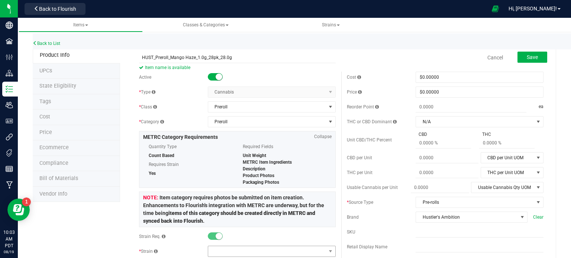
type input "HUST_Preroll_Mango Haze_1.0g_28pk_28.0g"
click at [228, 255] on span at bounding box center [267, 251] width 118 height 10
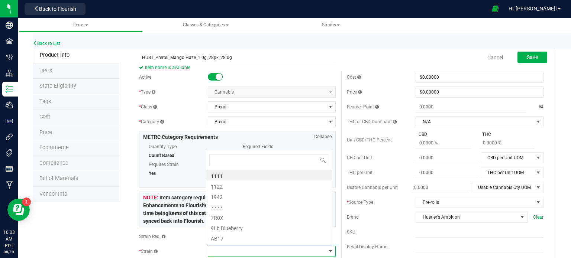
scroll to position [11, 124]
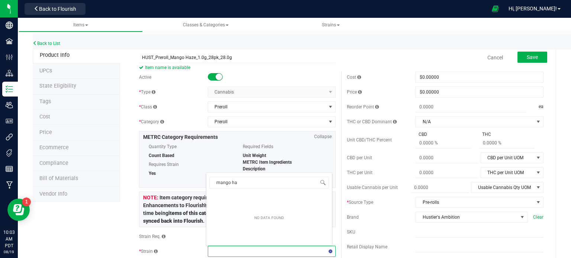
type input "mango haz"
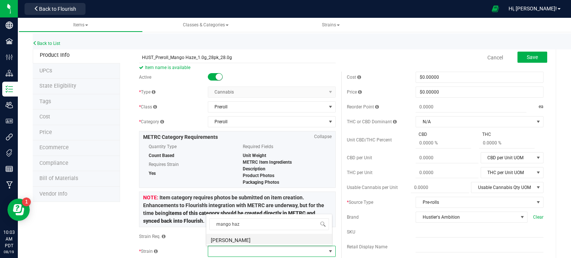
click at [231, 237] on li "[PERSON_NAME]" at bounding box center [269, 239] width 126 height 10
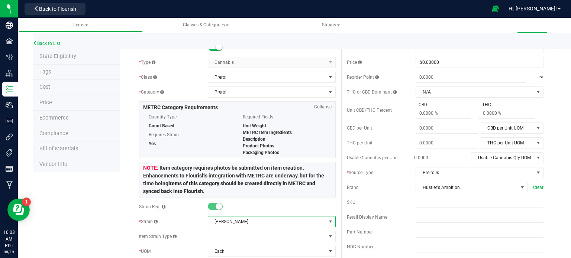
scroll to position [0, 0]
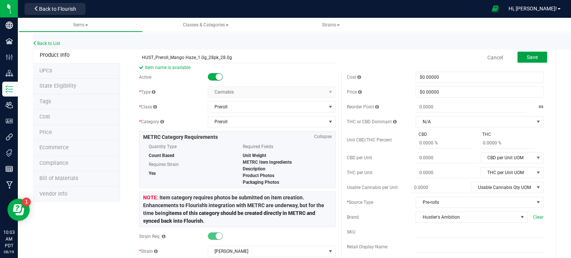
click at [526, 57] on span "Save" at bounding box center [531, 57] width 11 height 6
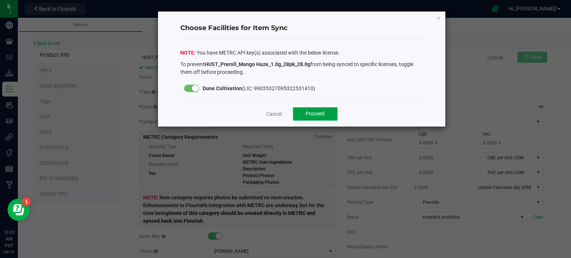
click at [326, 115] on button "Proceed" at bounding box center [315, 113] width 45 height 13
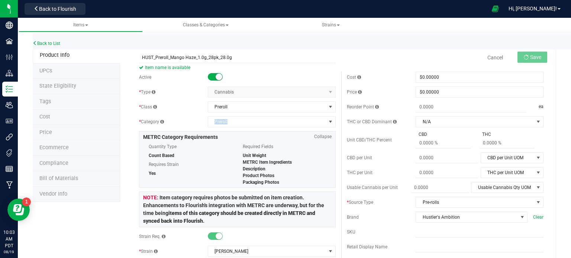
click at [326, 115] on div "Active * Type Cannabis Select type Cannabis Non-Inventory Raw Materials Supplie…" at bounding box center [237, 260] width 208 height 377
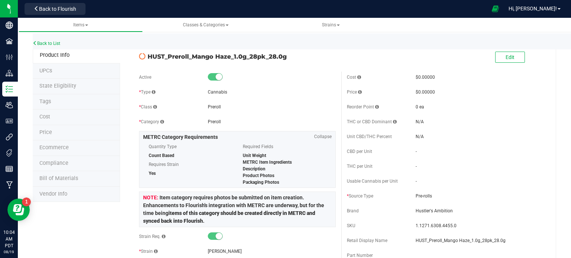
click at [60, 87] on span "State Eligibility" at bounding box center [57, 86] width 37 height 6
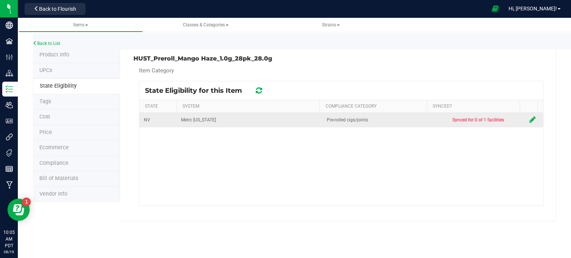
click at [529, 119] on icon at bounding box center [532, 119] width 6 height 7
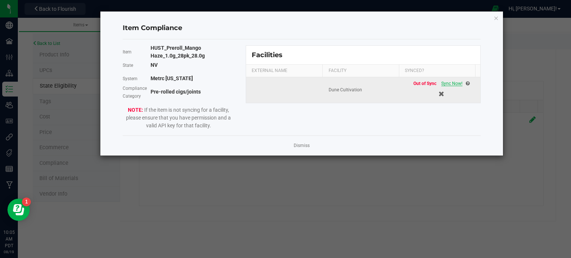
click at [445, 84] on span "Sync Now!" at bounding box center [451, 83] width 21 height 5
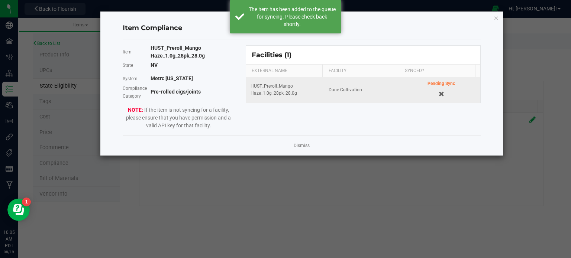
click at [299, 142] on app-cancel-button "Dismiss" at bounding box center [301, 146] width 16 height 8
click at [297, 147] on link "Dismiss" at bounding box center [301, 146] width 16 height 6
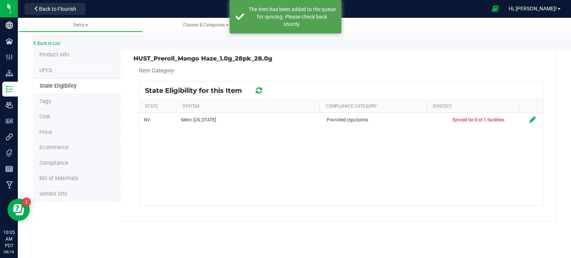
click at [261, 92] on icon at bounding box center [259, 90] width 6 height 7
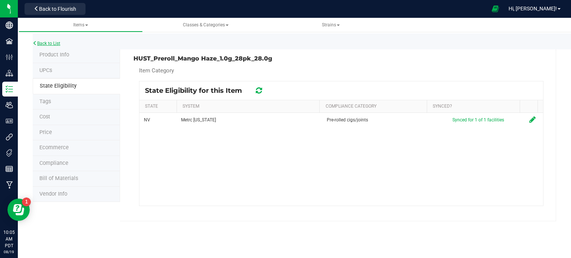
click at [51, 41] on link "Back to List" at bounding box center [46, 43] width 27 height 5
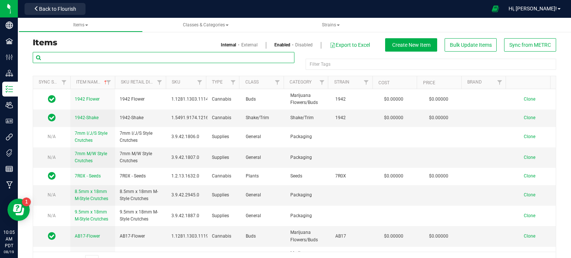
click at [91, 58] on input "text" at bounding box center [163, 57] width 261 height 11
paste input "HUST_Flower_Melonade_3.5g"
click at [95, 58] on input "HUST_Flower_Melonade_3.5g" at bounding box center [163, 57] width 261 height 11
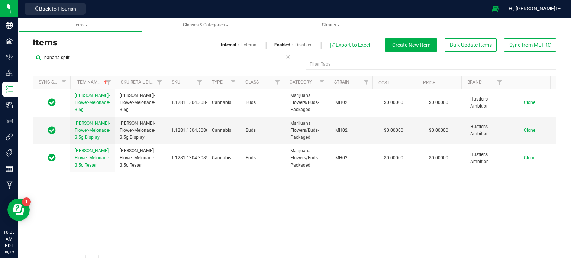
type input "banana split"
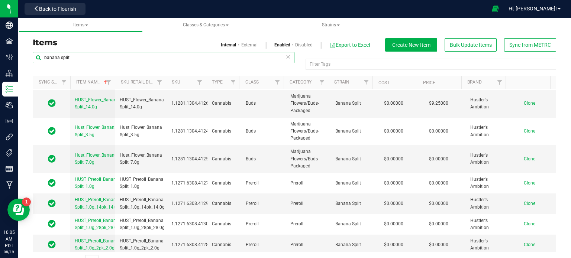
scroll to position [19, 0]
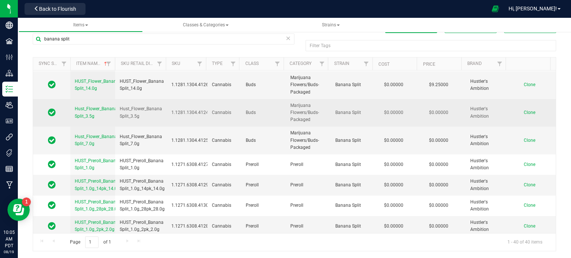
click at [523, 110] on span "Clone" at bounding box center [529, 112] width 12 height 5
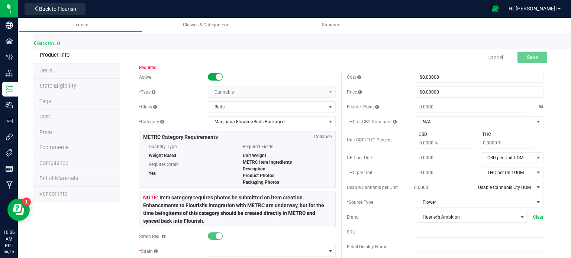
paste input "HUST_Flower_Melonade_3.5g"
type input "HUST_Flower_Melonade_3.5g"
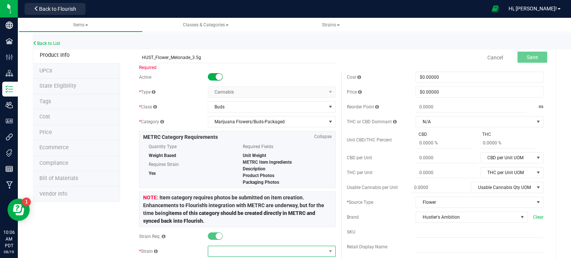
click at [221, 249] on span at bounding box center [267, 251] width 118 height 10
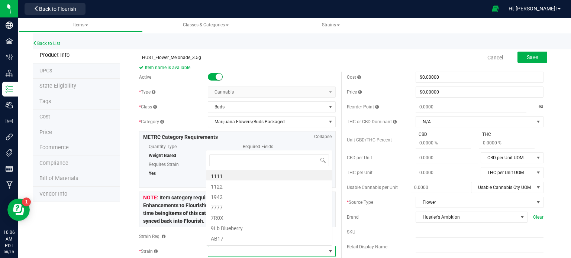
scroll to position [11, 124]
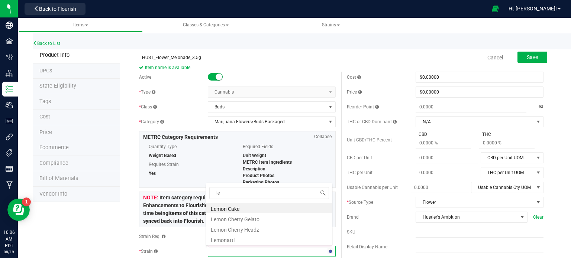
type input "l"
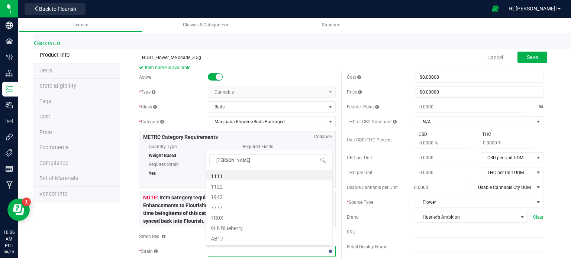
type input "melo"
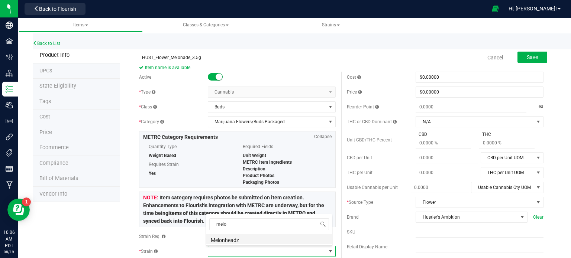
click at [225, 240] on li "Melonheadz" at bounding box center [269, 239] width 126 height 10
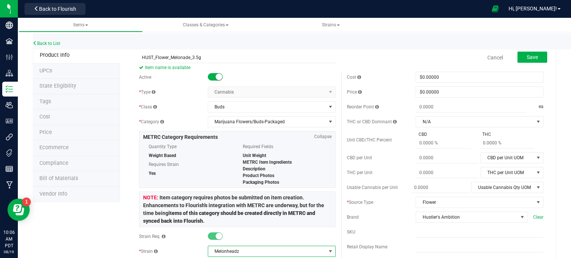
click at [241, 250] on span "Melonheadz" at bounding box center [267, 251] width 118 height 10
click at [52, 41] on link "Back to List" at bounding box center [46, 43] width 27 height 5
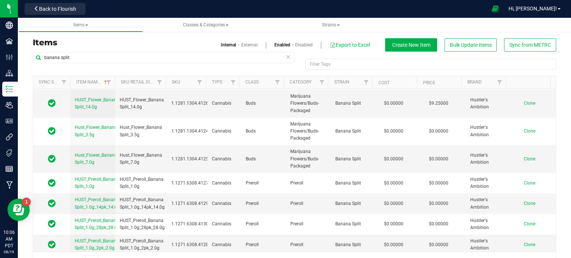
scroll to position [19, 0]
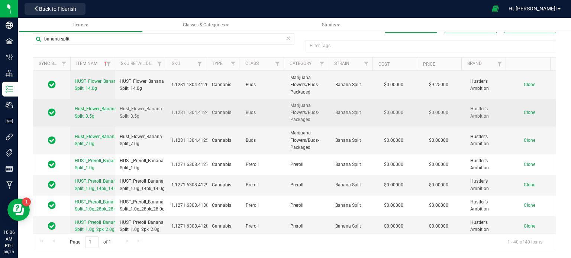
click at [523, 110] on span "Clone" at bounding box center [529, 112] width 12 height 5
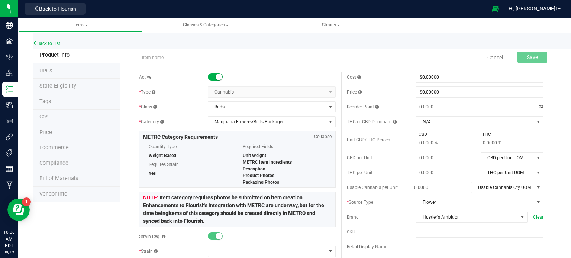
click at [166, 61] on input "text" at bounding box center [237, 57] width 196 height 11
type input "HUST_Flower_Melonade_3.5g"
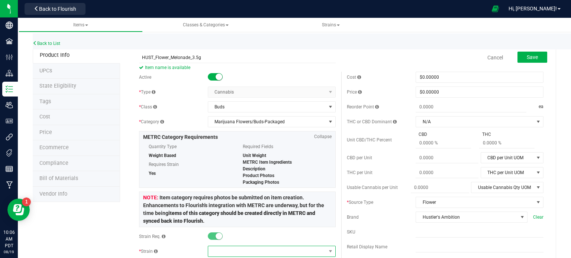
click at [221, 254] on span at bounding box center [267, 251] width 118 height 10
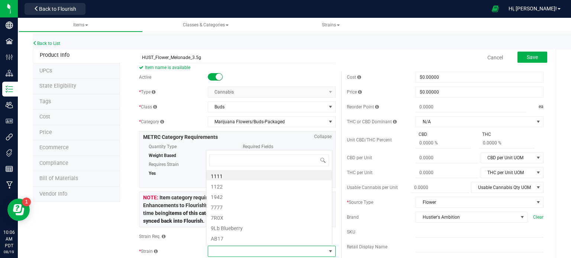
scroll to position [11, 124]
type input "melon"
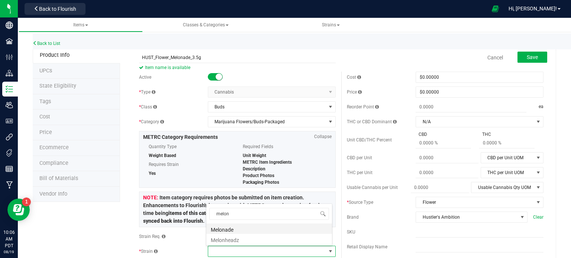
click at [220, 230] on li "Melonade" at bounding box center [269, 229] width 126 height 10
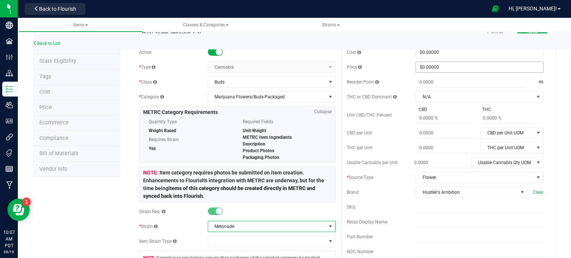
scroll to position [0, 0]
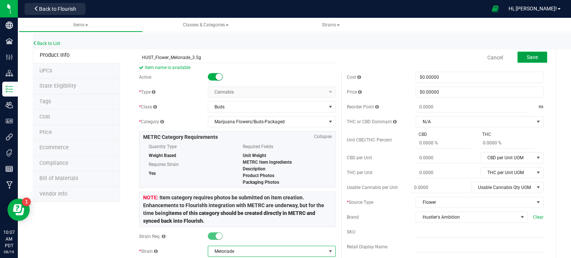
click at [526, 55] on span "Save" at bounding box center [531, 57] width 11 height 6
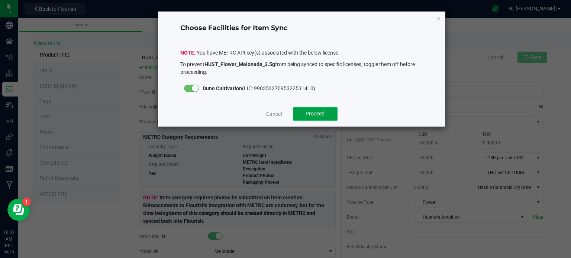
click at [305, 112] on button "Proceed" at bounding box center [315, 113] width 45 height 13
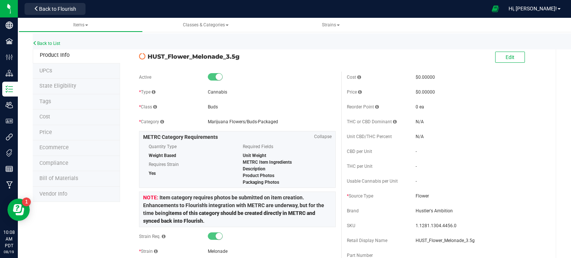
click at [61, 85] on span "State Eligibility" at bounding box center [57, 86] width 37 height 6
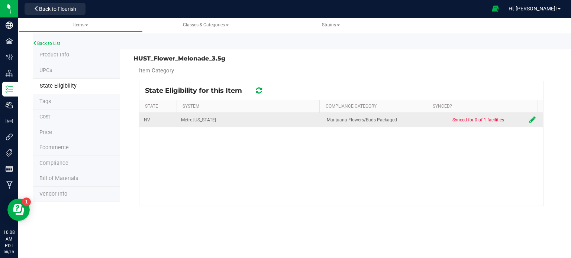
click at [529, 121] on icon at bounding box center [532, 119] width 6 height 7
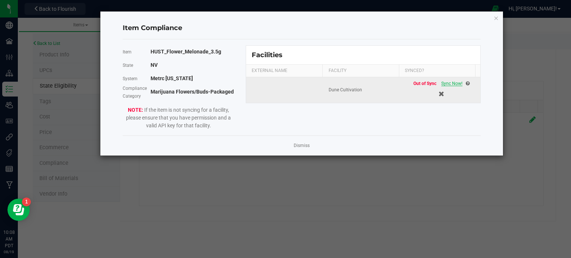
click at [454, 84] on span "Sync Now!" at bounding box center [451, 83] width 21 height 5
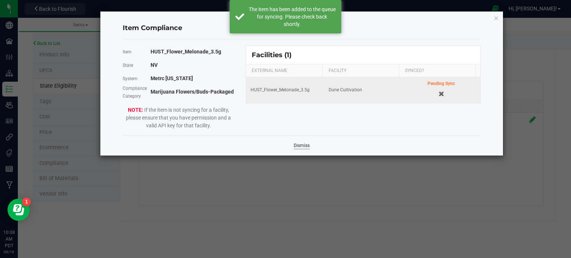
click at [300, 144] on link "Dismiss" at bounding box center [301, 146] width 16 height 6
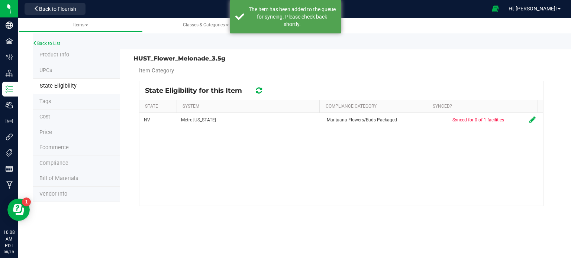
click at [260, 92] on icon at bounding box center [259, 90] width 6 height 7
click at [260, 92] on div at bounding box center [340, 143] width 403 height 124
click at [260, 92] on icon at bounding box center [259, 90] width 6 height 7
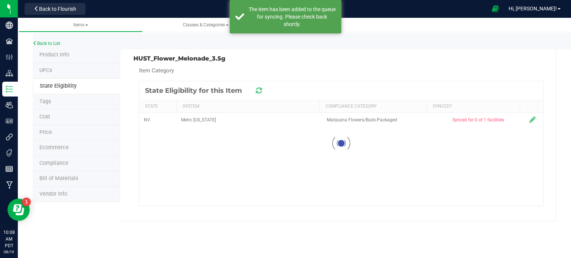
click at [260, 92] on icon at bounding box center [259, 90] width 6 height 7
click at [260, 92] on icon at bounding box center [258, 91] width 7 height 8
click at [260, 92] on icon at bounding box center [259, 90] width 6 height 7
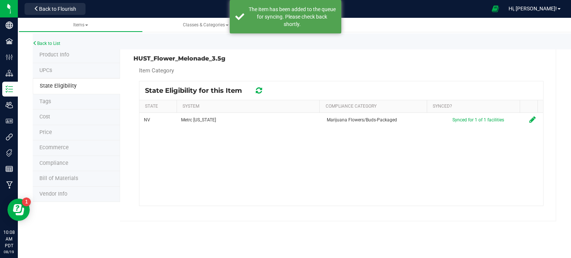
click at [260, 92] on icon at bounding box center [259, 90] width 6 height 7
click at [260, 92] on icon at bounding box center [258, 91] width 7 height 8
click at [260, 92] on icon at bounding box center [259, 90] width 6 height 7
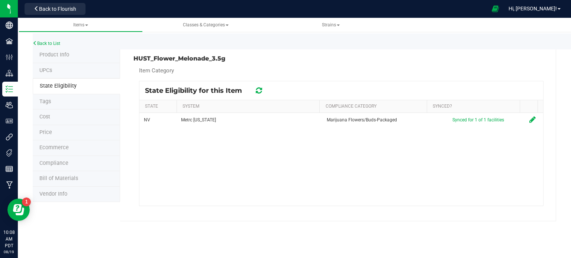
click at [55, 40] on div "Back to List" at bounding box center [318, 41] width 571 height 16
click at [53, 42] on link "Back to List" at bounding box center [46, 43] width 27 height 5
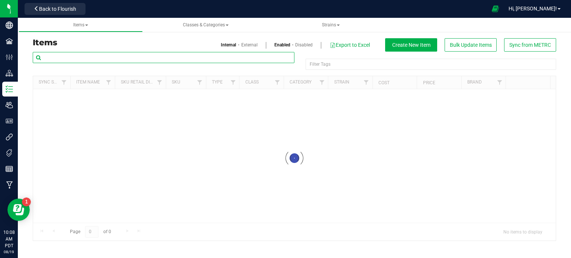
click at [98, 56] on input "text" at bounding box center [163, 57] width 261 height 11
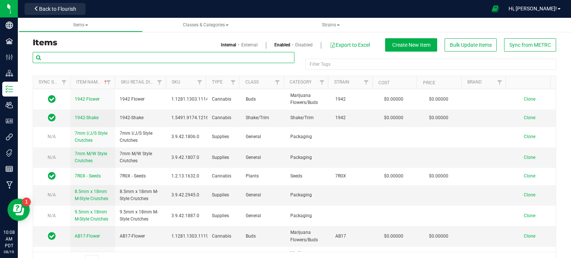
paste input "HUST_Flower_Melonade_7.0g"
click at [103, 60] on input "HUST_Flower_Melonade_7.0g" at bounding box center [163, 57] width 261 height 11
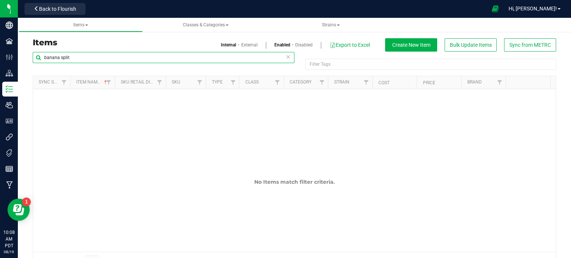
type input "banana split"
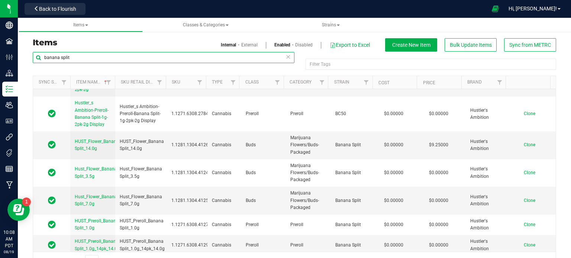
scroll to position [1056, 0]
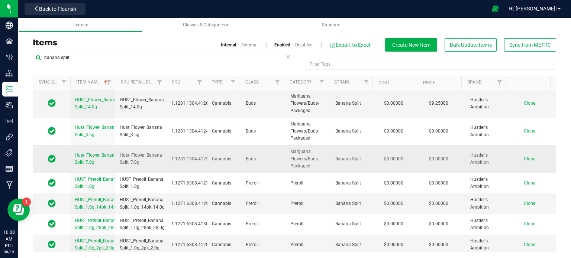
click at [523, 157] on span "Clone" at bounding box center [529, 158] width 12 height 5
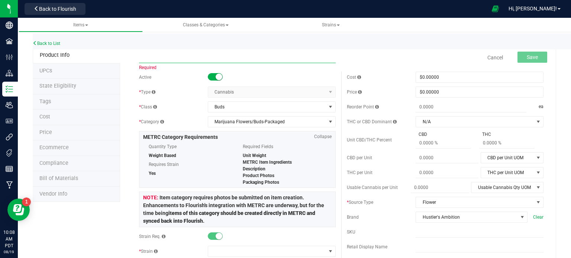
paste input "HUST_Flower_Melonade_7.0g"
type input "HUST_Flower_Melonade_7.0g"
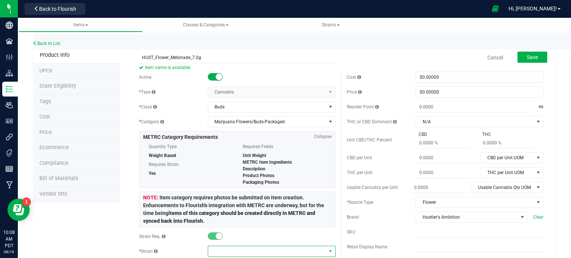
click at [230, 250] on span at bounding box center [267, 251] width 118 height 10
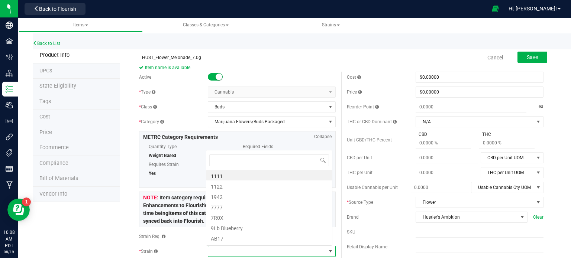
scroll to position [11, 124]
type input "melon"
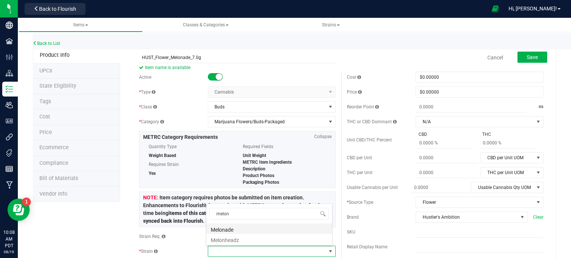
click at [230, 225] on li "Melonade" at bounding box center [269, 229] width 126 height 10
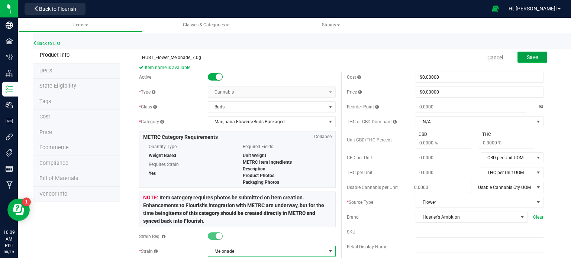
click at [532, 57] on span "Save" at bounding box center [531, 57] width 11 height 6
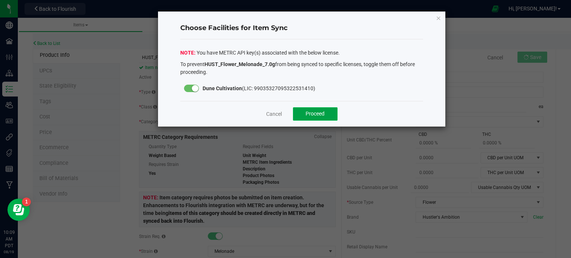
click at [308, 113] on span "Proceed" at bounding box center [314, 114] width 19 height 6
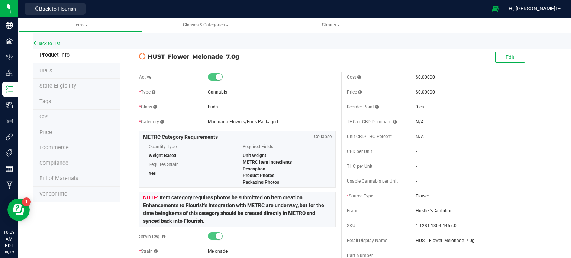
click at [55, 88] on span "State Eligibility" at bounding box center [57, 86] width 37 height 6
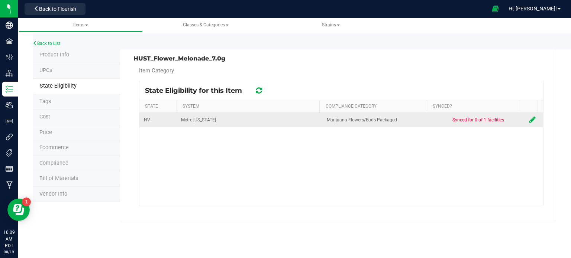
click at [529, 120] on icon at bounding box center [532, 119] width 6 height 7
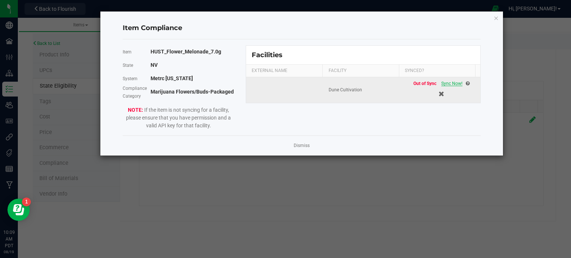
click at [445, 84] on span "Sync Now!" at bounding box center [451, 83] width 21 height 5
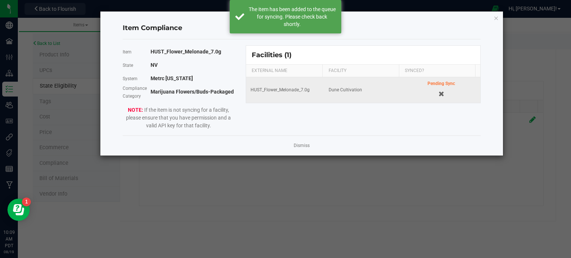
click at [296, 142] on app-cancel-button "Dismiss" at bounding box center [301, 146] width 16 height 8
click at [296, 144] on link "Dismiss" at bounding box center [301, 146] width 16 height 6
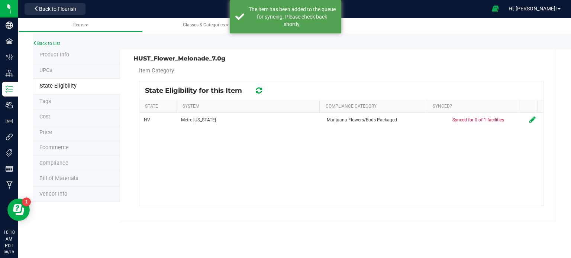
click at [257, 87] on icon at bounding box center [259, 90] width 6 height 7
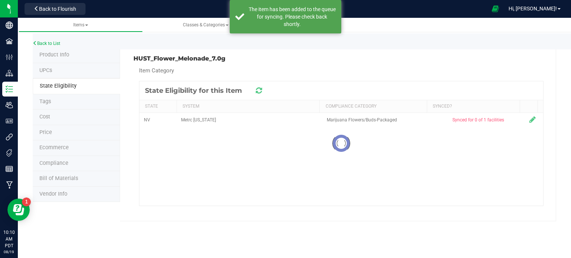
click at [257, 87] on icon at bounding box center [259, 90] width 6 height 7
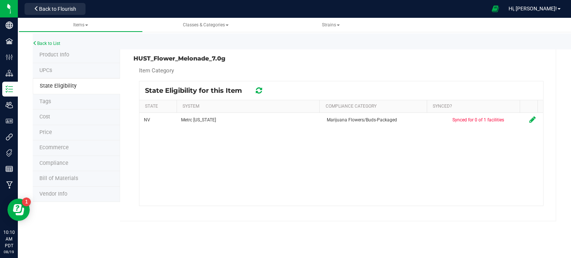
click at [257, 87] on icon at bounding box center [259, 90] width 6 height 7
click at [257, 87] on icon at bounding box center [259, 91] width 10 height 10
click at [257, 87] on icon at bounding box center [259, 90] width 6 height 7
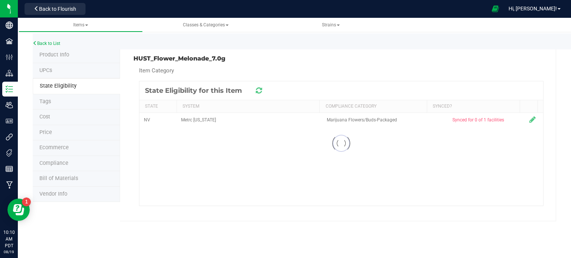
click at [257, 87] on icon at bounding box center [258, 91] width 7 height 8
click at [257, 87] on icon at bounding box center [259, 90] width 6 height 7
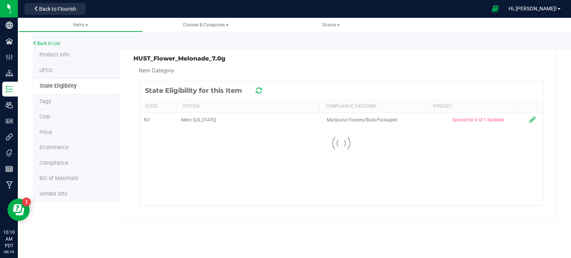
click at [257, 87] on icon at bounding box center [259, 90] width 6 height 7
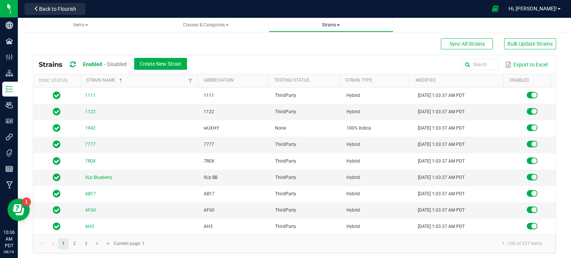
click at [347, 23] on span "Strains" at bounding box center [330, 25] width 113 height 6
click at [334, 25] on span "Strains" at bounding box center [331, 24] width 18 height 5
click at [309, 46] on li "All strains" at bounding box center [330, 45] width 113 height 11
click at [342, 24] on span "Strains All strains Create new strain" at bounding box center [330, 25] width 113 height 6
click at [164, 64] on span "Create New Strain" at bounding box center [161, 64] width 42 height 6
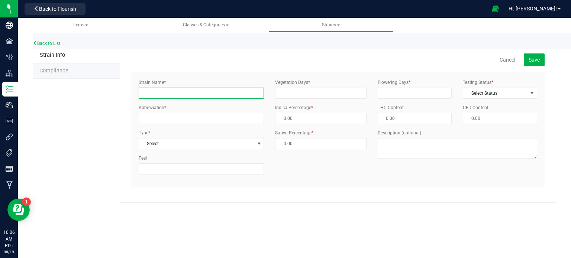
click at [173, 92] on input "Strain Name *" at bounding box center [201, 93] width 125 height 11
type input "Melonade"
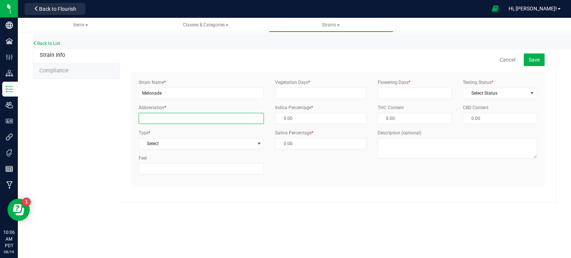
click at [171, 120] on input "Abbreviation *" at bounding box center [201, 118] width 125 height 11
type input "Melonade"
click at [171, 144] on span "Select" at bounding box center [196, 144] width 115 height 10
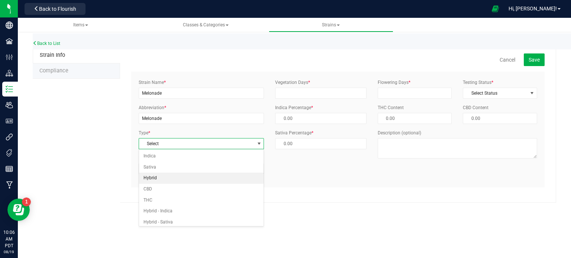
click at [170, 178] on li "Hybrid" at bounding box center [201, 178] width 125 height 11
type input "50.00 %"
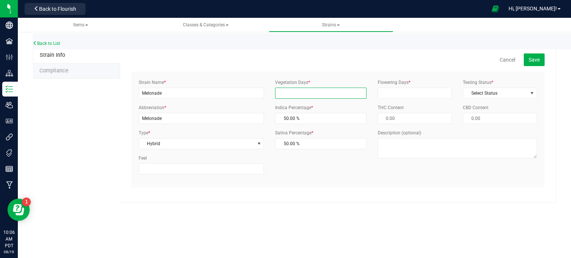
click at [329, 93] on input "Vegetation Days *" at bounding box center [320, 93] width 91 height 11
type input "21"
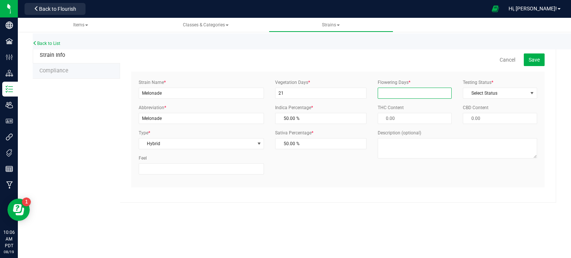
click at [386, 90] on input "Flowering Days *" at bounding box center [414, 93] width 74 height 11
type input "65"
click at [475, 95] on span "Select Status" at bounding box center [495, 93] width 64 height 10
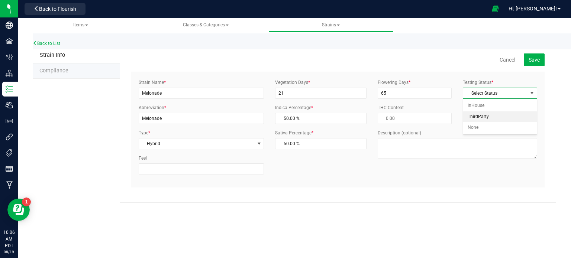
click at [475, 116] on li "ThirdParty" at bounding box center [500, 116] width 74 height 11
click at [539, 63] on button "Save" at bounding box center [533, 59] width 21 height 13
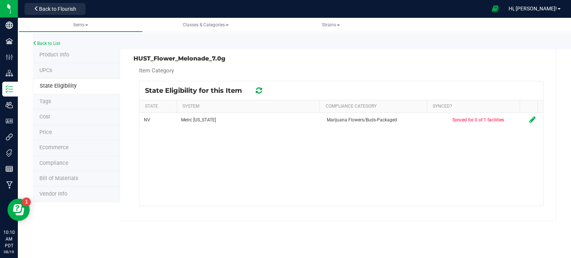
click at [259, 91] on icon at bounding box center [259, 90] width 6 height 7
click at [259, 91] on icon at bounding box center [259, 91] width 10 height 10
click at [259, 91] on icon at bounding box center [258, 90] width 9 height 9
click at [259, 91] on icon at bounding box center [259, 91] width 10 height 10
click at [259, 91] on icon at bounding box center [258, 90] width 9 height 9
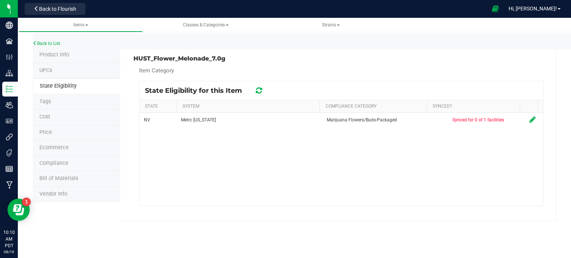
click at [259, 91] on icon at bounding box center [259, 91] width 10 height 10
click at [259, 91] on icon at bounding box center [259, 90] width 10 height 9
click at [259, 91] on icon at bounding box center [258, 91] width 7 height 8
click at [259, 91] on icon at bounding box center [258, 90] width 8 height 9
click at [259, 91] on icon at bounding box center [258, 91] width 7 height 8
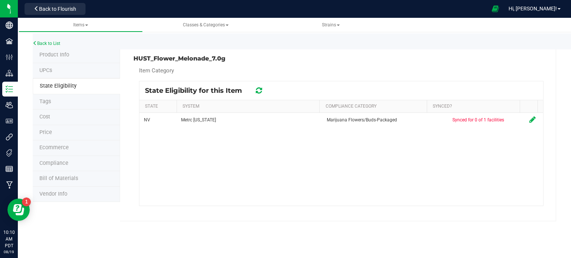
click at [259, 91] on icon at bounding box center [258, 90] width 9 height 7
click at [259, 91] on icon at bounding box center [259, 90] width 8 height 7
click at [259, 91] on icon at bounding box center [258, 90] width 8 height 9
click at [259, 91] on icon at bounding box center [258, 90] width 9 height 9
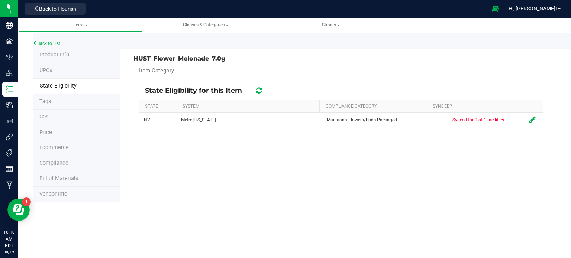
click at [259, 91] on icon at bounding box center [258, 90] width 9 height 9
click at [259, 91] on icon at bounding box center [258, 91] width 7 height 8
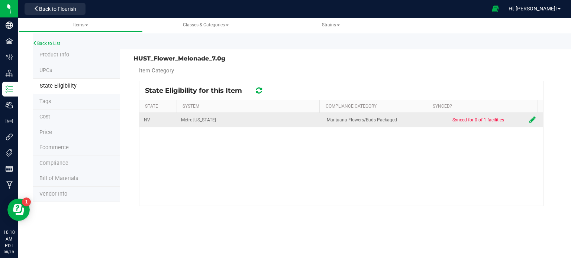
click at [529, 118] on icon at bounding box center [532, 119] width 6 height 7
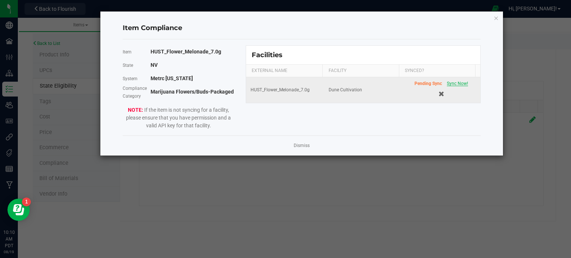
click at [451, 83] on span "Sync Now!" at bounding box center [456, 83] width 21 height 5
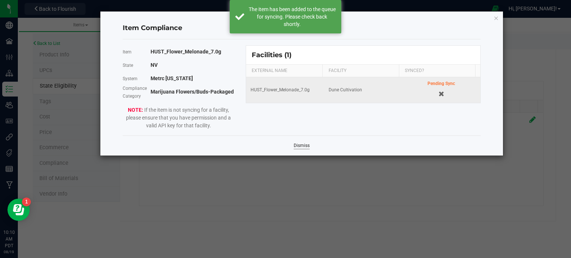
click at [303, 144] on link "Dismiss" at bounding box center [301, 146] width 16 height 6
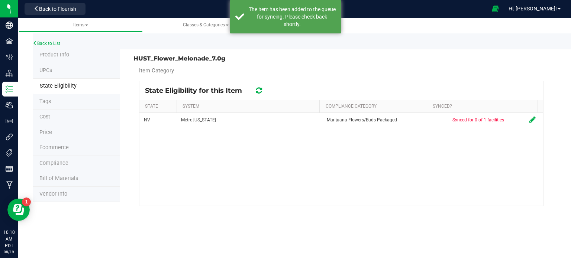
click at [254, 91] on div at bounding box center [259, 90] width 12 height 9
click at [256, 90] on div at bounding box center [259, 90] width 12 height 9
click at [256, 90] on icon at bounding box center [259, 91] width 10 height 10
click at [256, 90] on icon at bounding box center [258, 91] width 9 height 10
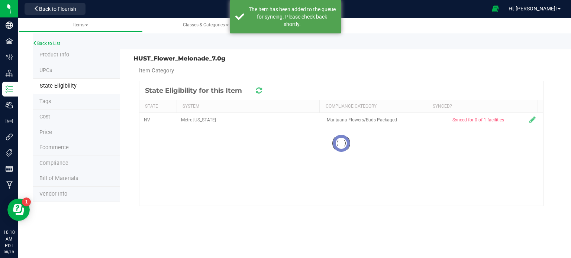
click at [256, 90] on icon at bounding box center [258, 90] width 9 height 9
click at [256, 90] on icon at bounding box center [258, 91] width 7 height 8
click at [256, 90] on icon at bounding box center [258, 91] width 9 height 10
click at [256, 90] on icon at bounding box center [258, 90] width 8 height 9
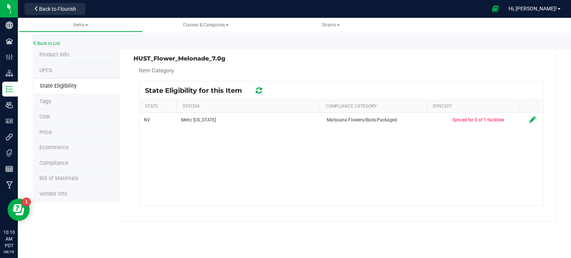
click at [256, 90] on icon at bounding box center [258, 90] width 9 height 7
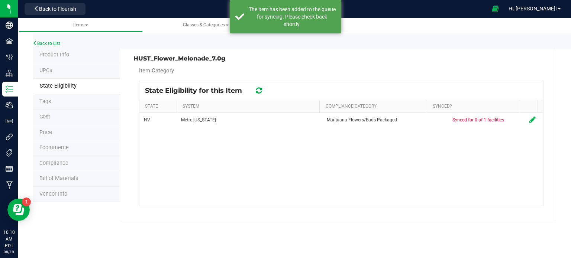
click at [256, 90] on icon at bounding box center [258, 90] width 8 height 9
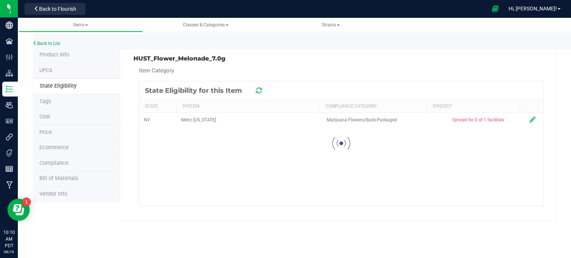
click at [256, 90] on icon at bounding box center [259, 90] width 6 height 7
click at [256, 90] on icon at bounding box center [259, 90] width 8 height 7
click at [256, 90] on icon at bounding box center [259, 91] width 10 height 10
click at [263, 87] on div at bounding box center [259, 90] width 12 height 9
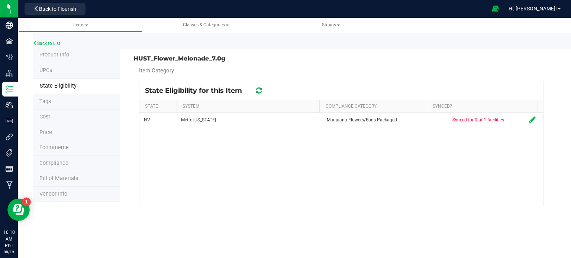
click at [261, 90] on icon at bounding box center [259, 90] width 8 height 7
click at [261, 90] on icon at bounding box center [258, 90] width 9 height 9
click at [261, 90] on icon at bounding box center [258, 91] width 7 height 8
click at [261, 90] on icon at bounding box center [258, 90] width 8 height 9
click at [261, 90] on icon at bounding box center [258, 91] width 7 height 8
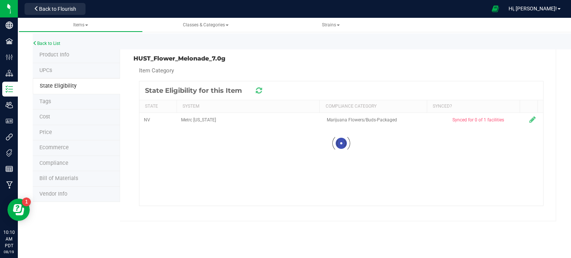
click at [261, 90] on icon at bounding box center [258, 90] width 8 height 9
click at [261, 90] on icon at bounding box center [258, 90] width 9 height 9
click at [261, 90] on icon at bounding box center [258, 90] width 8 height 9
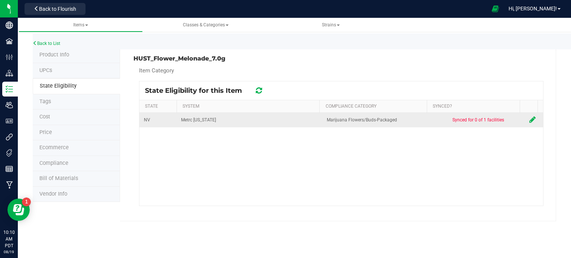
click at [529, 119] on icon at bounding box center [532, 119] width 6 height 7
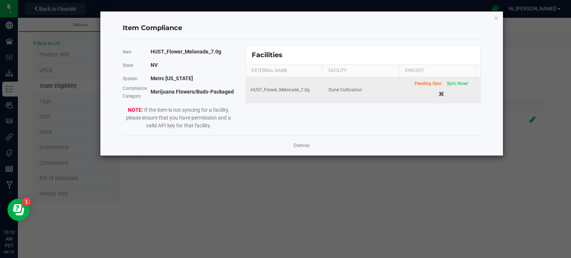
click at [441, 86] on div "Pending Sync Sync Now!" at bounding box center [440, 83] width 53 height 7
click at [447, 85] on span "Sync Now!" at bounding box center [456, 83] width 21 height 5
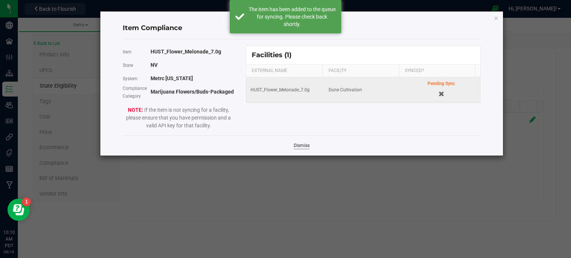
click at [300, 146] on link "Dismiss" at bounding box center [301, 146] width 16 height 6
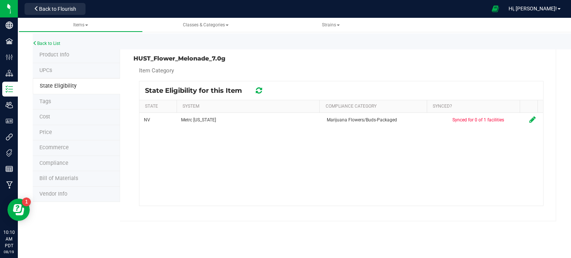
click at [259, 91] on icon at bounding box center [259, 90] width 6 height 7
click at [259, 91] on icon at bounding box center [258, 90] width 9 height 9
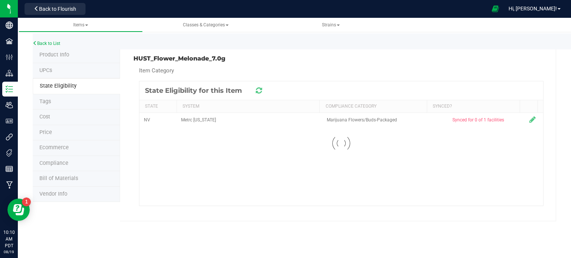
click at [259, 91] on icon at bounding box center [259, 91] width 10 height 10
click at [259, 91] on icon at bounding box center [258, 91] width 7 height 8
click at [259, 91] on icon at bounding box center [258, 91] width 9 height 10
click at [259, 91] on icon at bounding box center [258, 90] width 9 height 9
click at [259, 91] on icon at bounding box center [259, 91] width 10 height 10
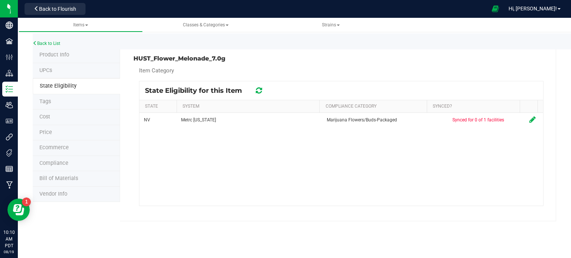
click at [259, 91] on icon at bounding box center [258, 90] width 9 height 9
click at [259, 91] on icon at bounding box center [259, 91] width 10 height 10
click at [259, 91] on icon at bounding box center [258, 90] width 9 height 9
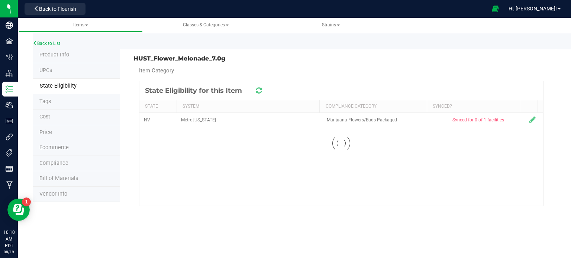
click at [259, 91] on icon at bounding box center [258, 90] width 8 height 9
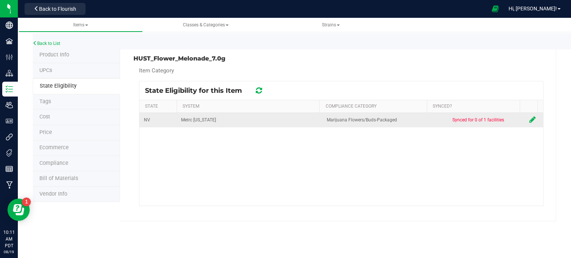
click at [529, 120] on icon at bounding box center [532, 119] width 6 height 7
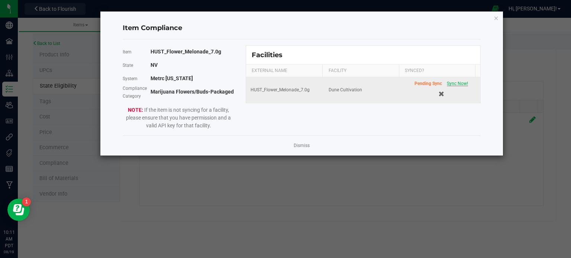
click at [447, 84] on span "Sync Now!" at bounding box center [456, 83] width 21 height 5
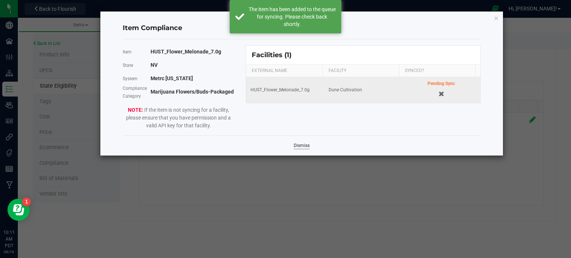
click at [295, 145] on link "Dismiss" at bounding box center [301, 146] width 16 height 6
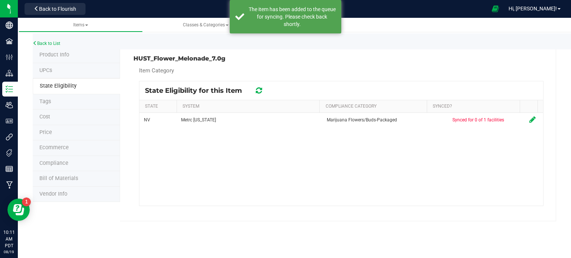
click at [259, 92] on icon at bounding box center [258, 90] width 8 height 7
click at [259, 92] on icon at bounding box center [258, 91] width 9 height 10
click at [259, 92] on icon at bounding box center [259, 91] width 10 height 10
click at [259, 92] on icon at bounding box center [258, 91] width 9 height 10
click at [259, 92] on icon at bounding box center [258, 90] width 8 height 7
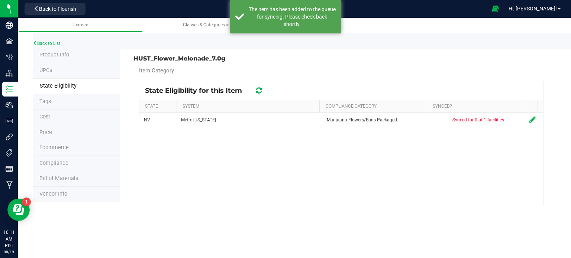
click at [259, 92] on icon at bounding box center [259, 90] width 10 height 9
click at [259, 92] on icon at bounding box center [258, 91] width 9 height 8
click at [259, 92] on icon at bounding box center [258, 91] width 9 height 10
click at [259, 92] on icon at bounding box center [259, 91] width 10 height 10
click at [259, 92] on icon at bounding box center [258, 91] width 9 height 10
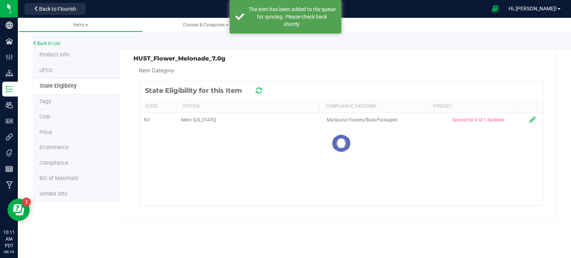
click at [259, 92] on icon at bounding box center [258, 90] width 8 height 9
click at [259, 92] on icon at bounding box center [259, 91] width 10 height 10
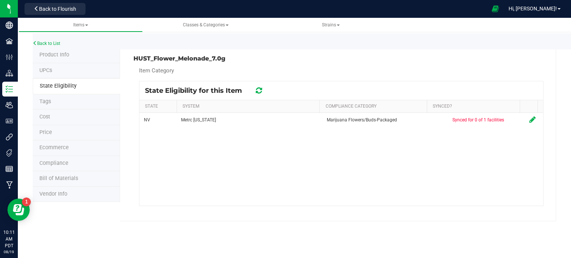
click at [61, 56] on span "Product Info" at bounding box center [54, 55] width 30 height 6
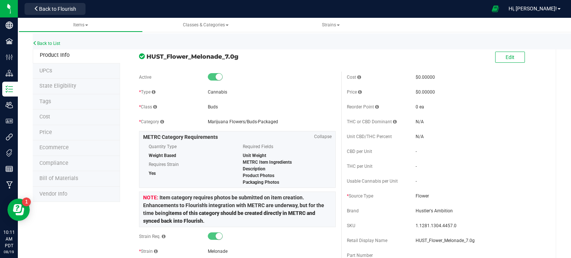
click at [59, 86] on span "State Eligibility" at bounding box center [57, 86] width 37 height 6
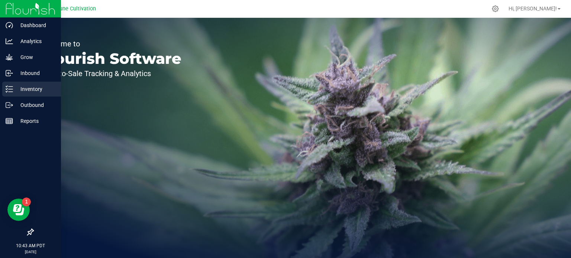
click at [9, 94] on div "Inventory" at bounding box center [31, 89] width 59 height 15
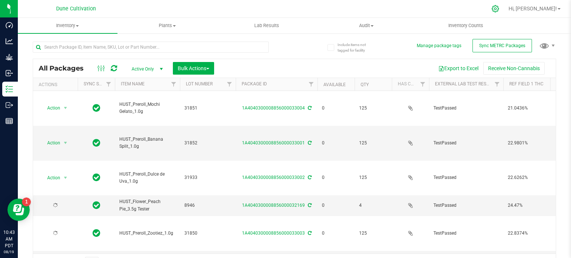
click at [499, 9] on icon at bounding box center [495, 9] width 8 height 8
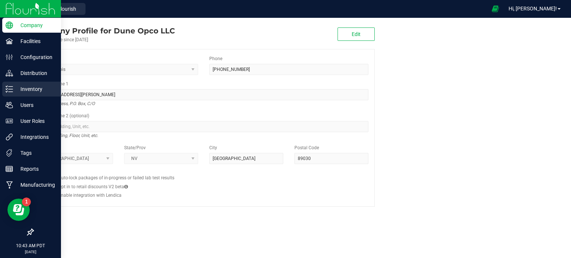
click at [32, 89] on p "Inventory" at bounding box center [35, 89] width 45 height 9
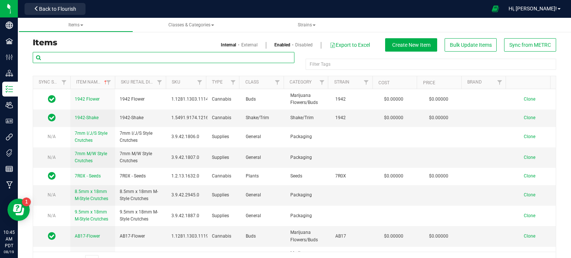
click at [77, 59] on input "text" at bounding box center [163, 57] width 261 height 11
type input "banana split"
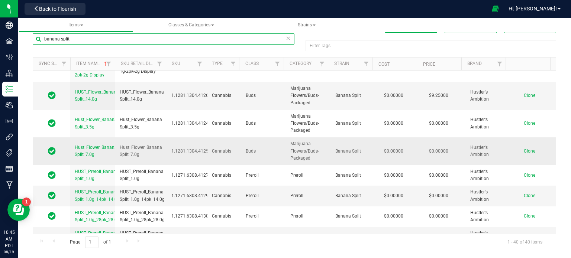
scroll to position [1043, 0]
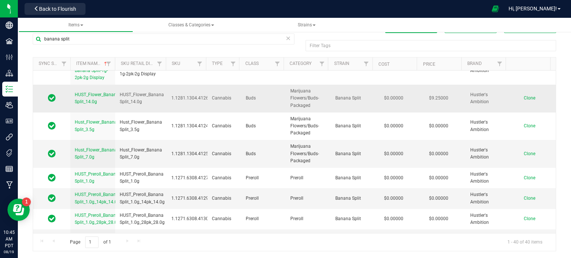
click at [523, 95] on span "Clone" at bounding box center [529, 97] width 12 height 5
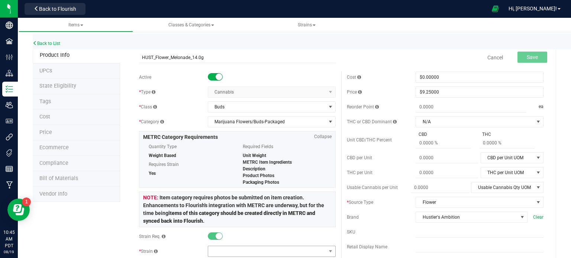
type input "HUST_Flower_Melonade_14.0g"
click at [211, 248] on span at bounding box center [267, 251] width 118 height 10
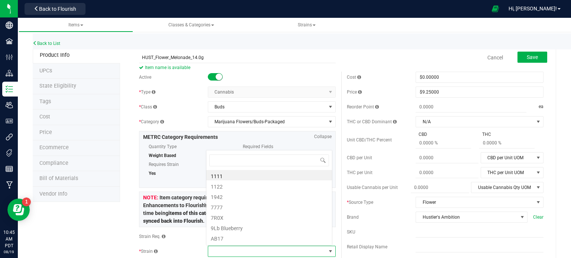
scroll to position [11, 124]
type input "melona"
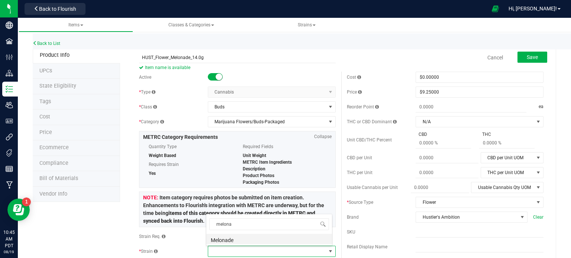
click at [226, 239] on li "Melonade" at bounding box center [269, 239] width 126 height 10
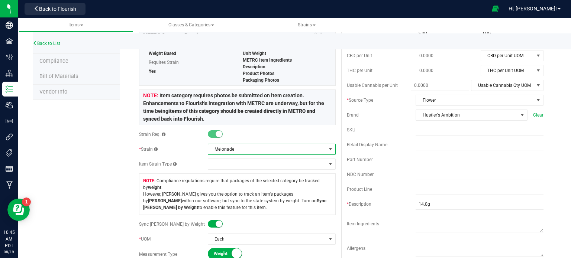
scroll to position [0, 0]
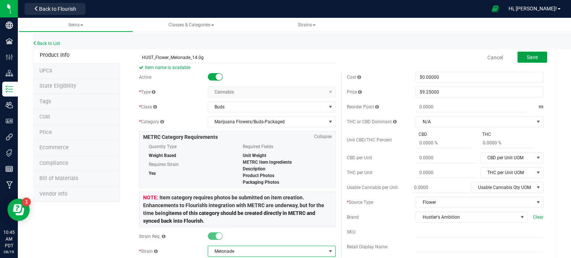
click at [533, 58] on button "Save" at bounding box center [532, 57] width 30 height 11
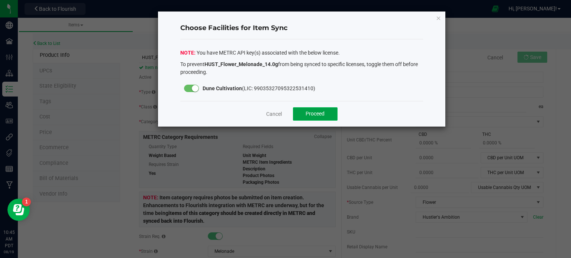
click at [316, 115] on span "Proceed" at bounding box center [314, 114] width 19 height 6
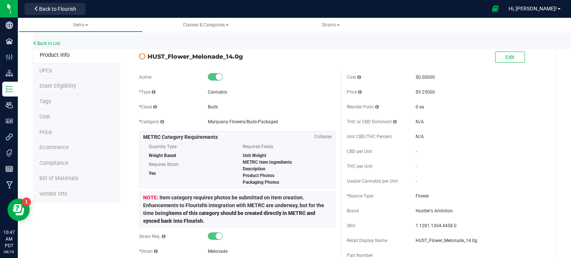
click at [56, 84] on span "State Eligibility" at bounding box center [57, 86] width 37 height 6
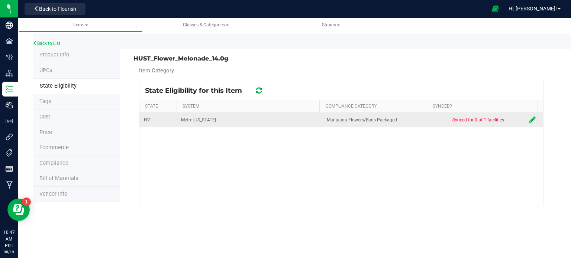
click at [529, 117] on icon at bounding box center [532, 119] width 6 height 7
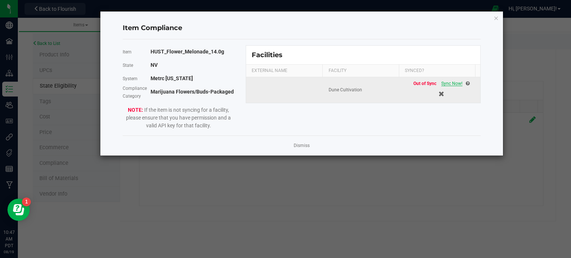
click at [442, 82] on span "Sync Now!" at bounding box center [451, 83] width 21 height 5
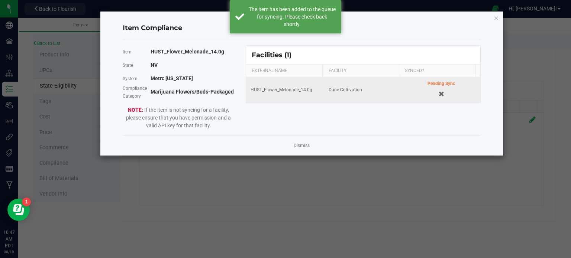
click at [292, 149] on div "Dismiss" at bounding box center [302, 146] width 358 height 20
click at [300, 146] on link "Dismiss" at bounding box center [301, 146] width 16 height 6
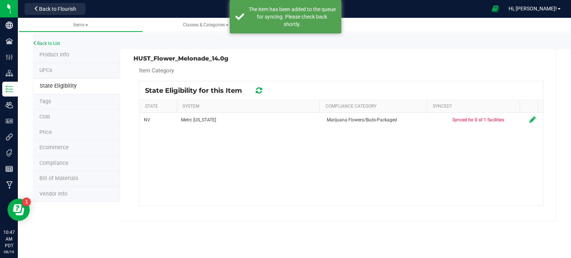
click at [260, 87] on icon at bounding box center [259, 90] width 6 height 7
click at [260, 87] on icon at bounding box center [258, 90] width 9 height 9
click at [260, 87] on icon at bounding box center [258, 90] width 8 height 7
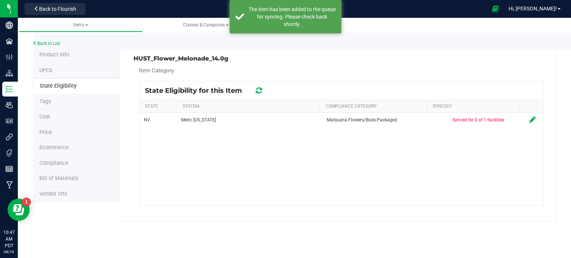
click at [260, 87] on icon at bounding box center [259, 90] width 10 height 9
click at [260, 87] on icon at bounding box center [259, 90] width 6 height 7
click at [260, 87] on icon at bounding box center [258, 91] width 7 height 8
click at [260, 87] on icon at bounding box center [259, 91] width 10 height 10
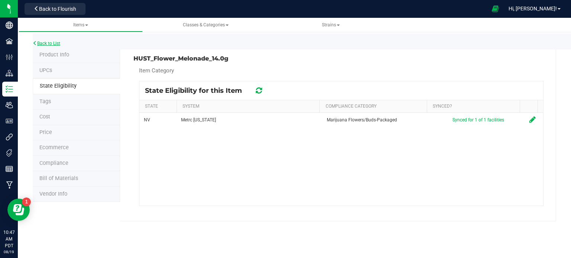
click at [55, 41] on link "Back to List" at bounding box center [46, 43] width 27 height 5
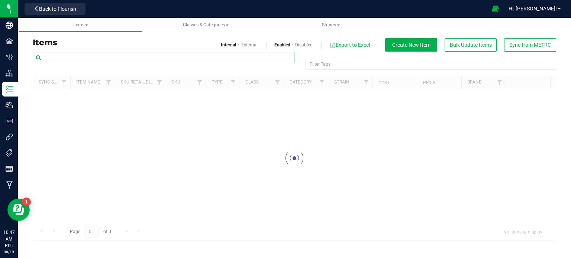
click at [90, 54] on input "text" at bounding box center [163, 57] width 261 height 11
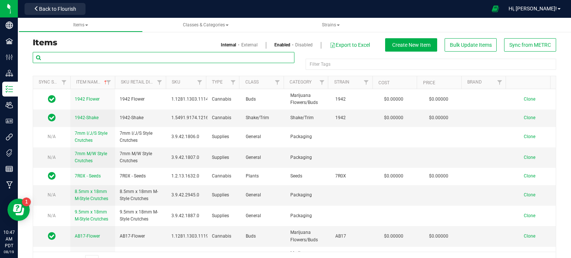
click at [90, 54] on input "text" at bounding box center [163, 57] width 261 height 11
paste input "HUST_Preroll_Melonade_1.0g"
click at [90, 54] on input "HUST_Preroll_Melonade_1.0g" at bounding box center [163, 57] width 261 height 11
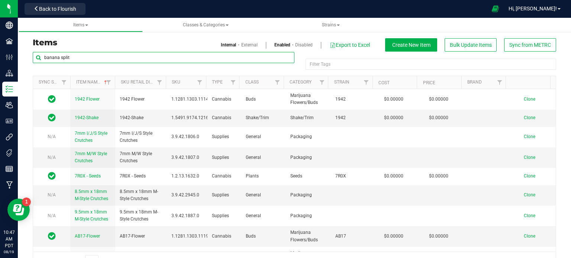
type input "banana split"
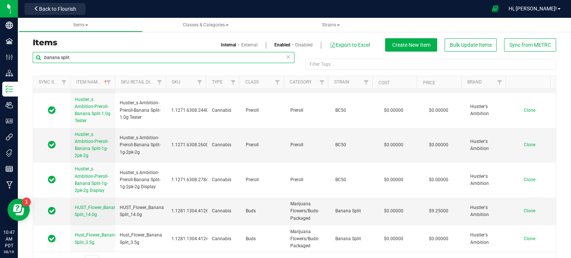
scroll to position [1056, 0]
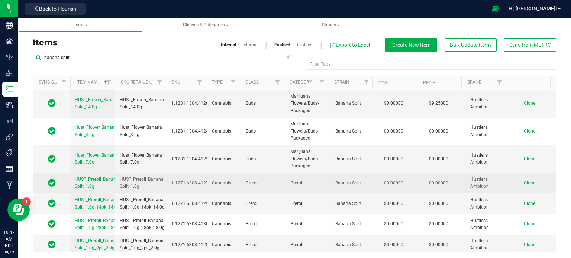
click at [523, 181] on span "Clone" at bounding box center [529, 183] width 12 height 5
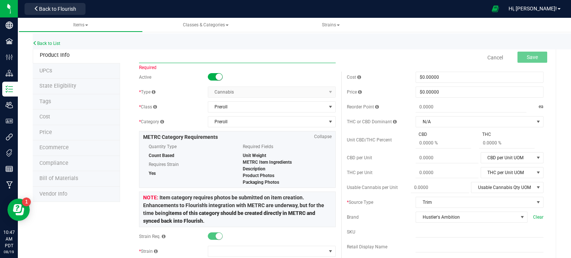
paste input "HUST_Preroll_Melonade_1.0g"
type input "HUST_Preroll_Melonade_1.0g"
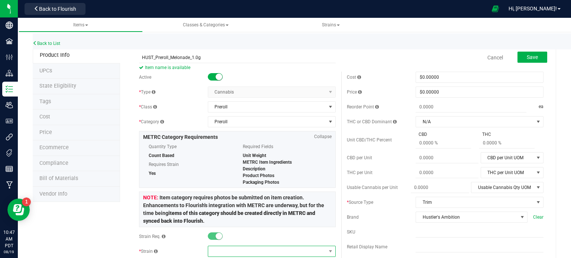
click at [217, 251] on span at bounding box center [267, 251] width 118 height 10
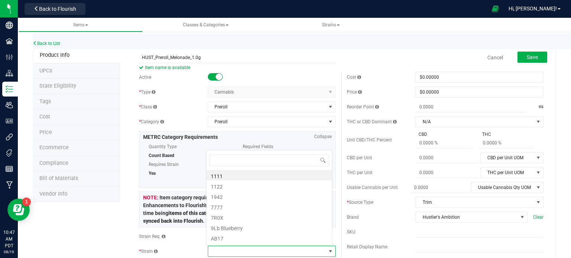
scroll to position [11, 124]
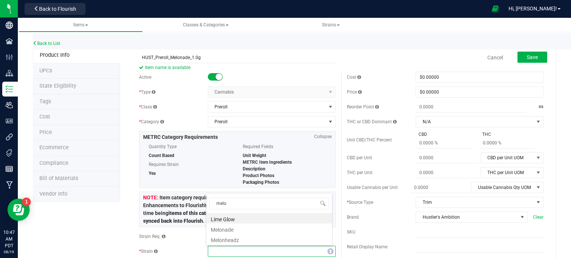
type input "melon"
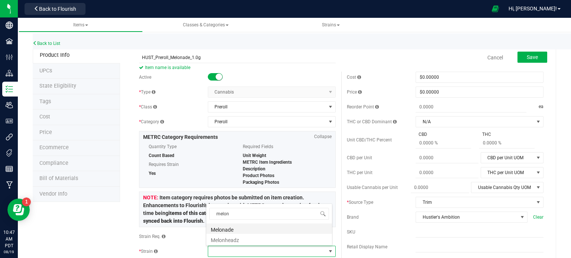
click at [225, 231] on li "Melonade" at bounding box center [269, 229] width 126 height 10
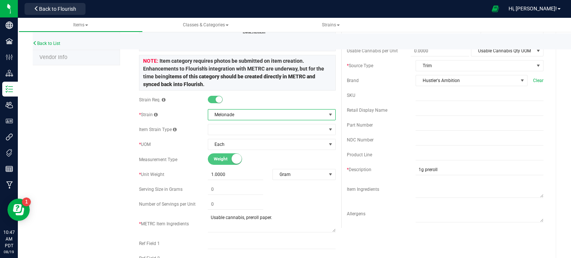
scroll to position [0, 0]
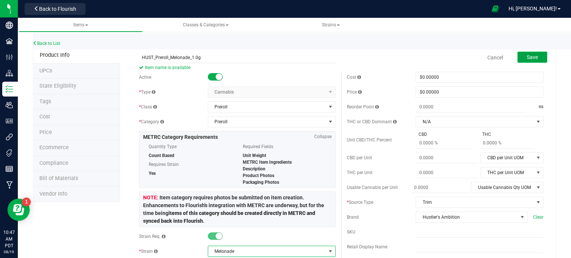
click at [529, 53] on button "Save" at bounding box center [532, 57] width 30 height 11
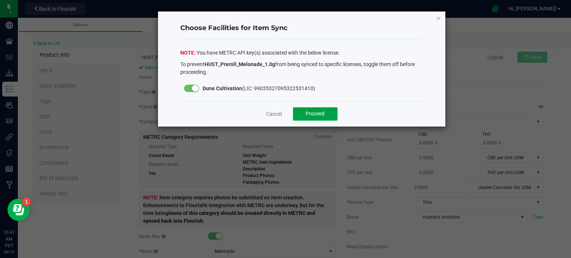
click at [321, 113] on span "Proceed" at bounding box center [314, 114] width 19 height 6
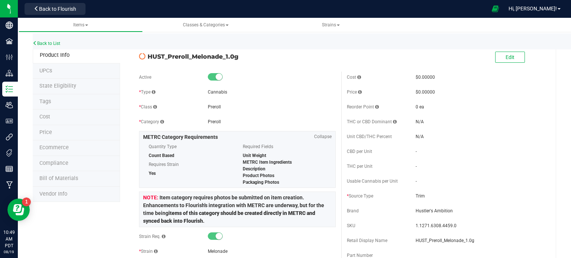
click at [61, 84] on span "State Eligibility" at bounding box center [57, 86] width 37 height 6
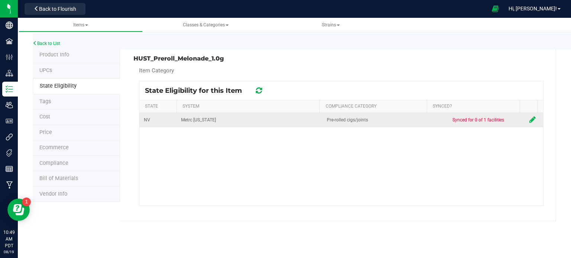
click at [529, 118] on icon at bounding box center [532, 119] width 6 height 7
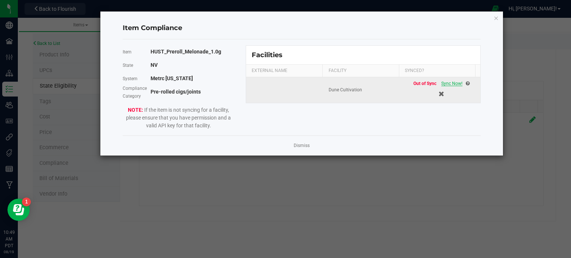
click at [453, 81] on span "Sync Now!" at bounding box center [451, 83] width 21 height 5
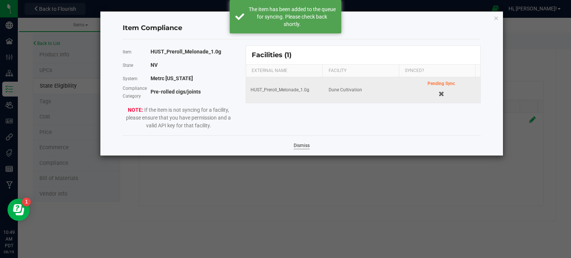
click at [299, 143] on link "Dismiss" at bounding box center [301, 146] width 16 height 6
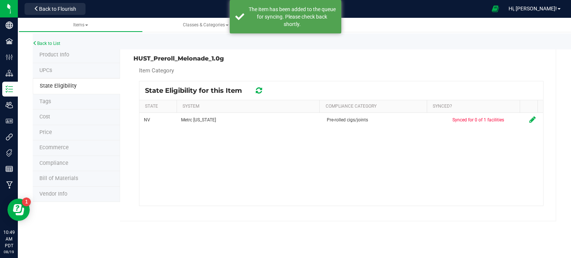
click at [258, 90] on icon at bounding box center [259, 90] width 6 height 7
click at [258, 90] on div at bounding box center [340, 143] width 403 height 124
click at [258, 90] on icon at bounding box center [259, 90] width 6 height 7
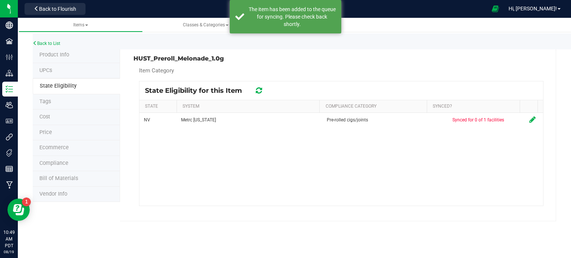
click at [258, 90] on icon at bounding box center [259, 90] width 6 height 7
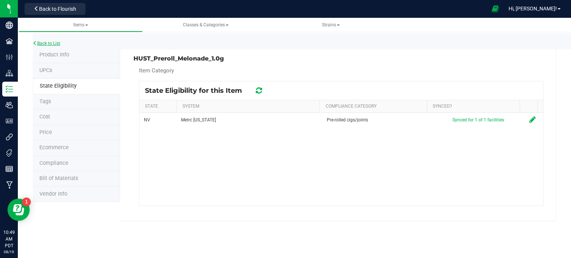
click at [56, 42] on link "Back to List" at bounding box center [46, 43] width 27 height 5
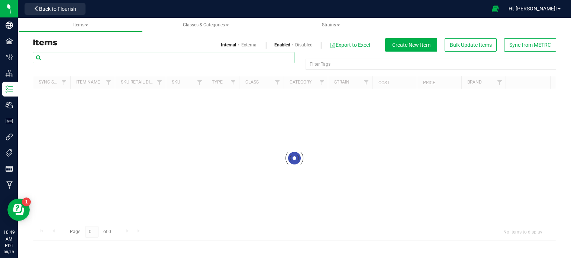
click at [106, 61] on input "text" at bounding box center [163, 57] width 261 height 11
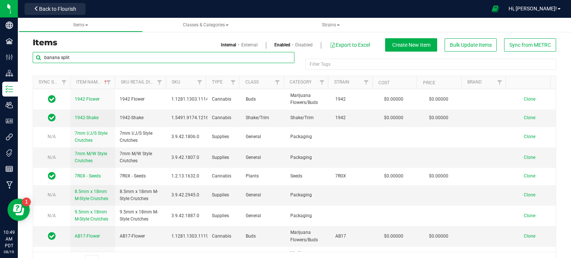
type input "banana split"
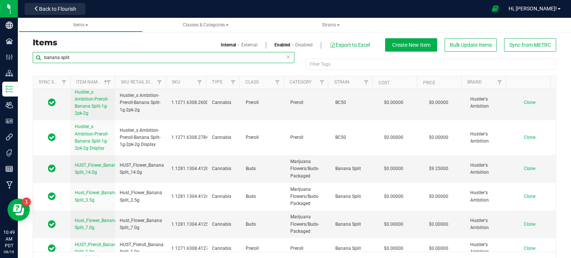
scroll to position [1056, 0]
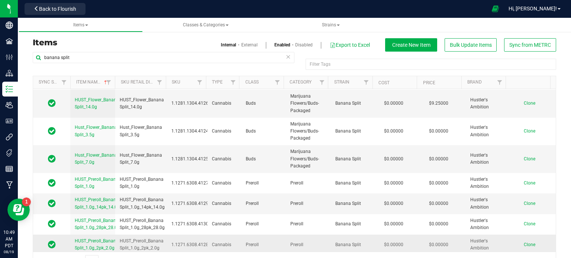
click at [523, 242] on span "Clone" at bounding box center [529, 244] width 12 height 5
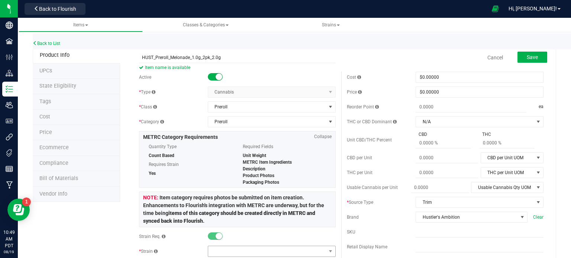
type input "HUST_Preroll_Melonade_1.0g_2pk_2.0g"
click at [234, 250] on span at bounding box center [267, 251] width 118 height 10
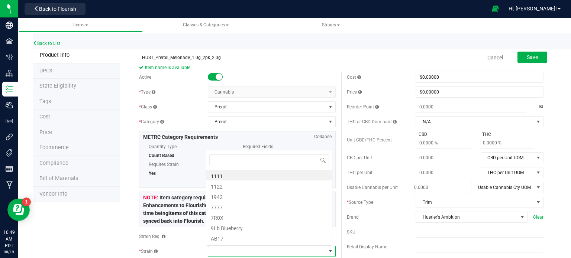
scroll to position [11, 124]
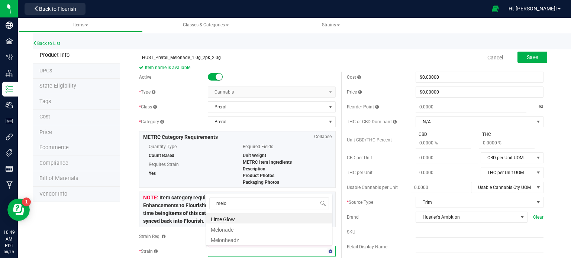
type input "melon"
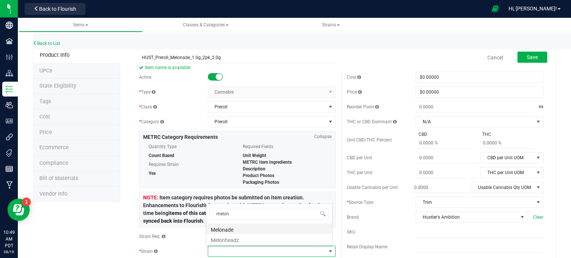
click at [234, 228] on li "Melonade" at bounding box center [269, 229] width 126 height 10
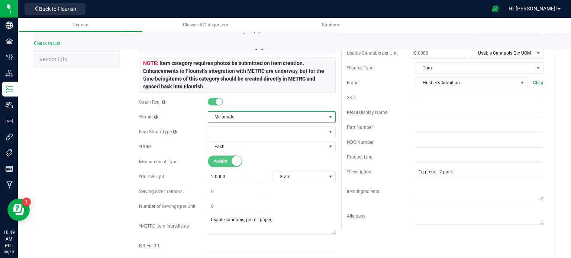
scroll to position [0, 0]
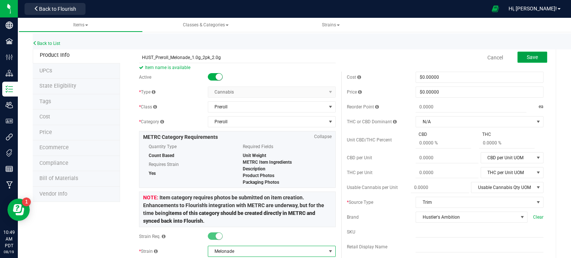
click at [519, 54] on button "Save" at bounding box center [532, 57] width 30 height 11
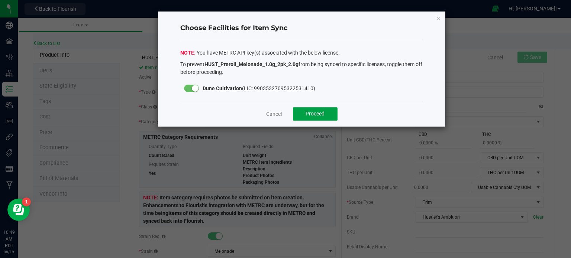
click at [321, 115] on span "Proceed" at bounding box center [314, 114] width 19 height 6
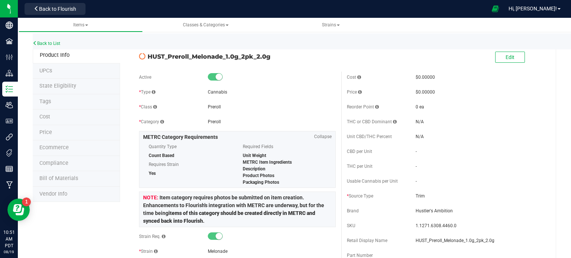
click at [64, 83] on span "State Eligibility" at bounding box center [57, 86] width 37 height 6
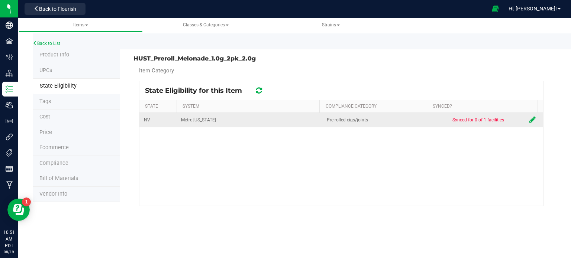
click at [529, 119] on icon at bounding box center [532, 119] width 6 height 7
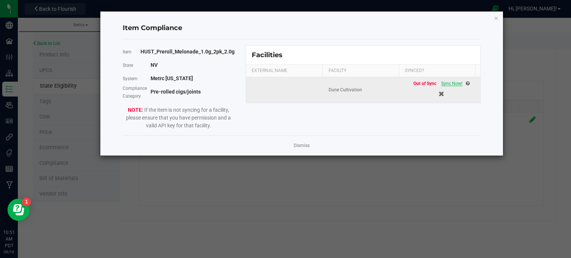
click at [446, 82] on span "Sync Now!" at bounding box center [451, 83] width 21 height 5
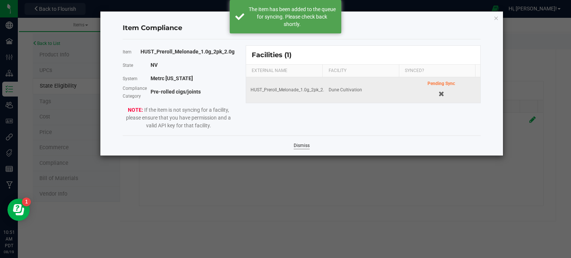
click at [305, 144] on link "Dismiss" at bounding box center [301, 146] width 16 height 6
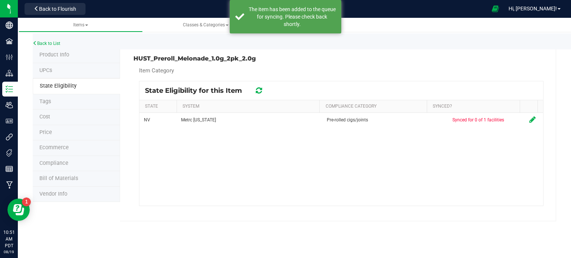
click at [257, 89] on icon at bounding box center [259, 90] width 6 height 7
click at [257, 89] on icon at bounding box center [258, 90] width 9 height 9
click at [257, 89] on icon at bounding box center [259, 90] width 6 height 7
click at [257, 89] on div at bounding box center [340, 143] width 403 height 124
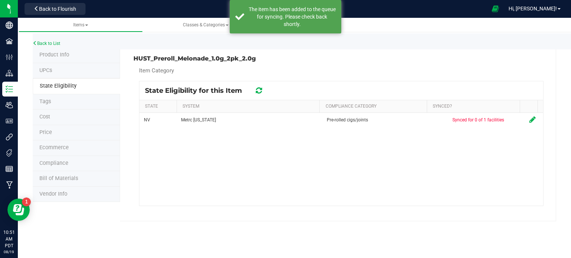
click at [257, 89] on icon at bounding box center [259, 90] width 6 height 7
click at [257, 89] on icon at bounding box center [259, 91] width 10 height 10
click at [257, 89] on icon at bounding box center [258, 91] width 9 height 10
click at [257, 89] on icon at bounding box center [259, 90] width 6 height 7
click at [257, 89] on icon at bounding box center [258, 91] width 7 height 8
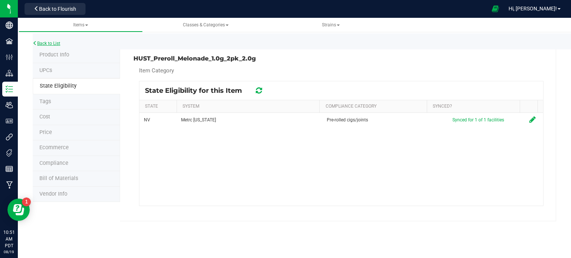
click at [59, 43] on link "Back to List" at bounding box center [46, 43] width 27 height 5
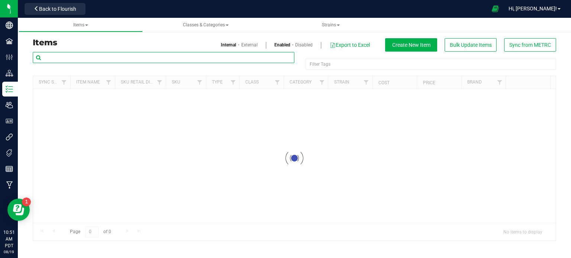
click at [104, 62] on input "text" at bounding box center [163, 57] width 261 height 11
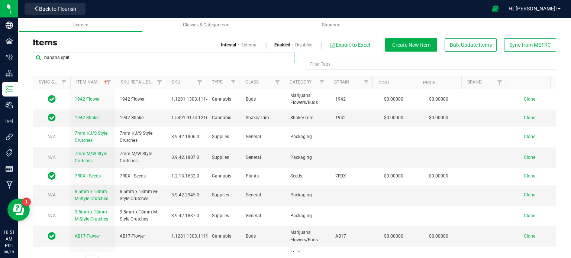
type input "banana split"
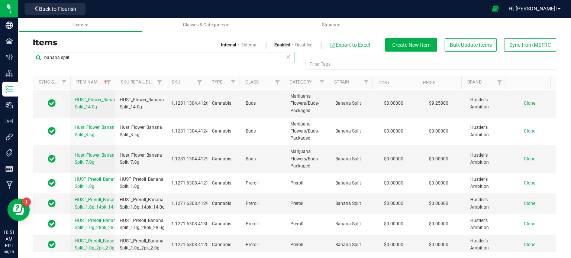
scroll to position [19, 0]
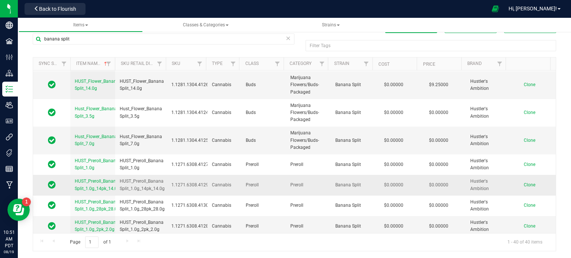
click at [523, 182] on span "Clone" at bounding box center [529, 184] width 12 height 5
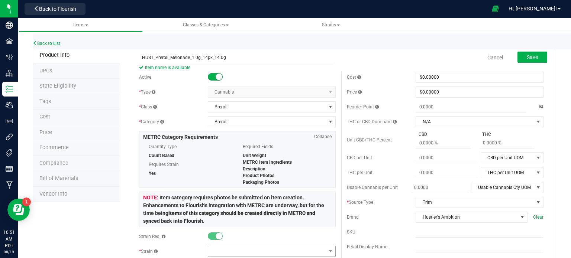
type input "HUST_Preroll_Melonade_1.0g_14pk_14.0g"
click at [219, 254] on span at bounding box center [267, 251] width 118 height 10
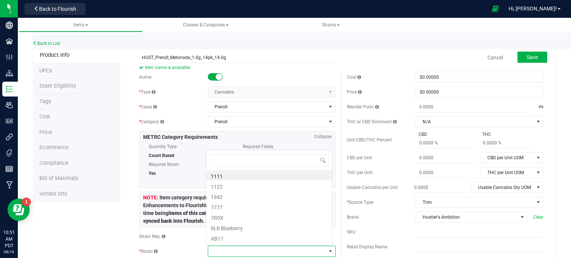
scroll to position [11, 124]
type input "melon"
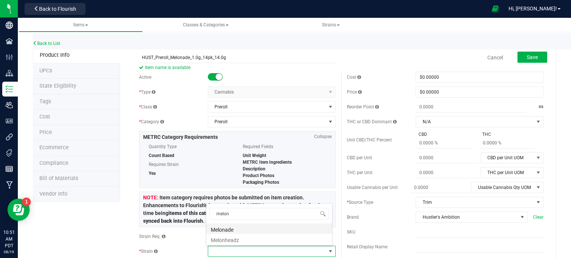
click at [218, 230] on li "Melonade" at bounding box center [269, 229] width 126 height 10
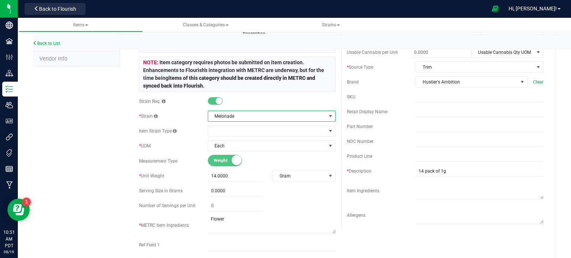
scroll to position [0, 0]
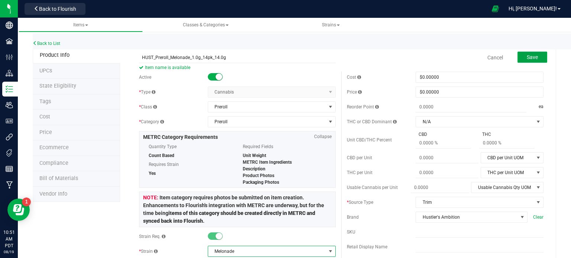
click at [526, 58] on span "Save" at bounding box center [531, 57] width 11 height 6
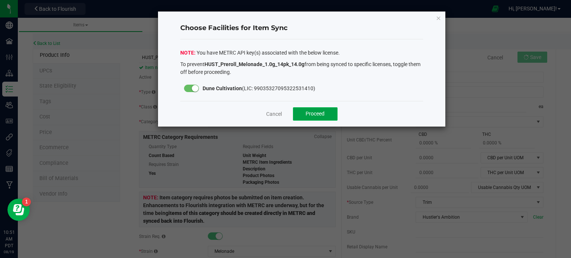
click at [318, 111] on span "Proceed" at bounding box center [314, 114] width 19 height 6
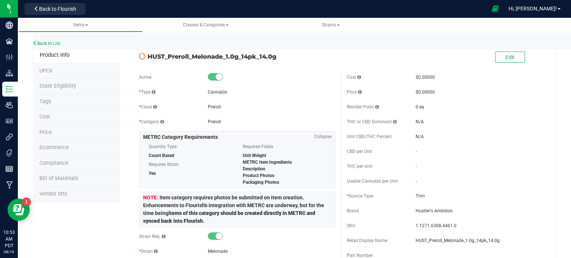
click at [57, 87] on span "State Eligibility" at bounding box center [57, 86] width 37 height 6
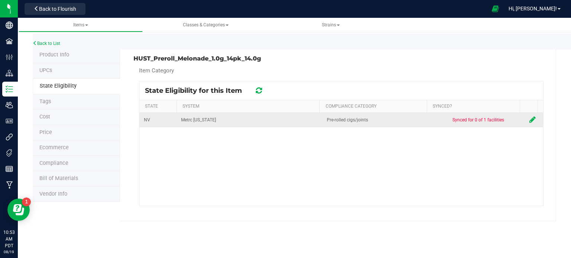
click at [529, 120] on icon at bounding box center [532, 119] width 6 height 7
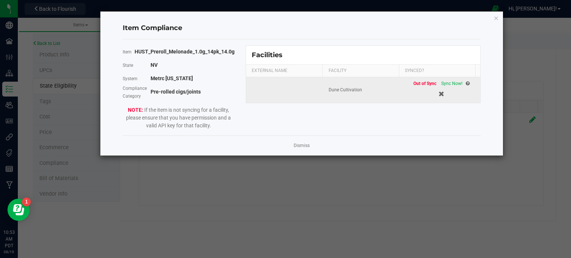
click at [448, 80] on div "Out of Sync Sync Now!" at bounding box center [441, 83] width 56 height 7
click at [447, 81] on span "Sync Now!" at bounding box center [451, 83] width 21 height 5
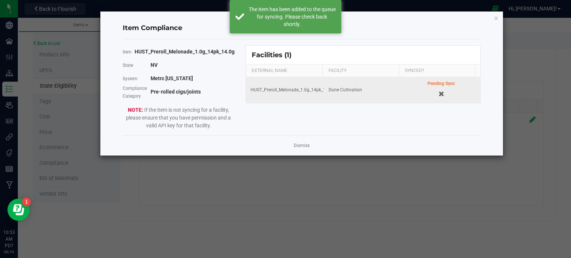
click at [304, 142] on app-cancel-button "Dismiss" at bounding box center [301, 146] width 16 height 8
click at [300, 143] on link "Dismiss" at bounding box center [301, 146] width 16 height 6
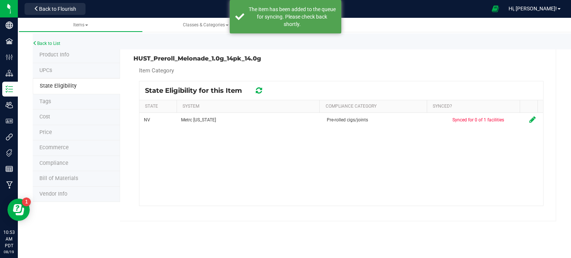
click at [261, 89] on icon at bounding box center [259, 90] width 6 height 7
click at [261, 89] on icon at bounding box center [259, 91] width 10 height 10
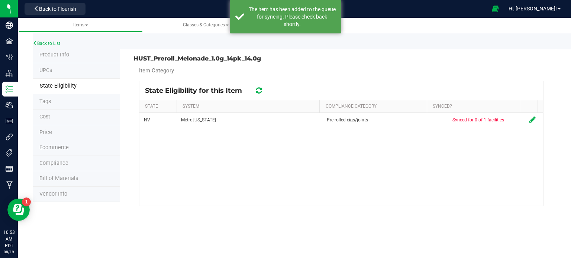
click at [261, 89] on icon at bounding box center [259, 90] width 6 height 7
click at [261, 89] on icon at bounding box center [259, 90] width 8 height 9
click at [261, 89] on icon at bounding box center [259, 90] width 6 height 7
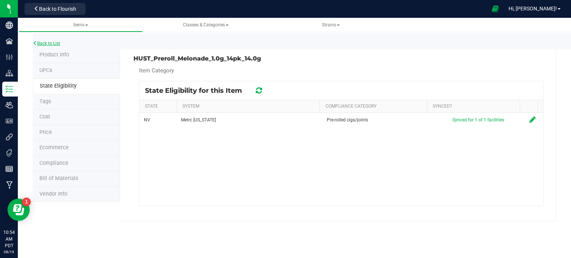
click at [55, 43] on link "Back to List" at bounding box center [46, 43] width 27 height 5
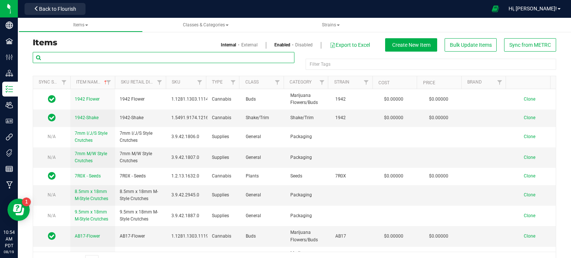
click at [71, 58] on input "text" at bounding box center [163, 57] width 261 height 11
type input "banana split"
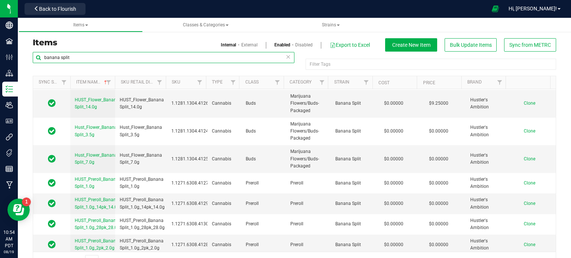
scroll to position [19, 0]
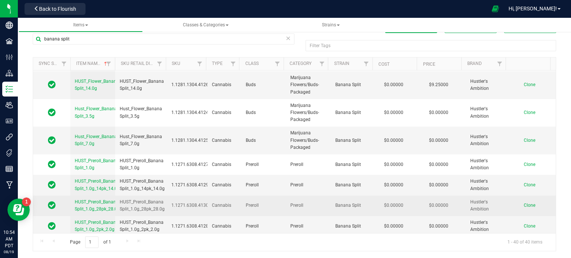
click at [523, 203] on span "Clone" at bounding box center [529, 205] width 12 height 5
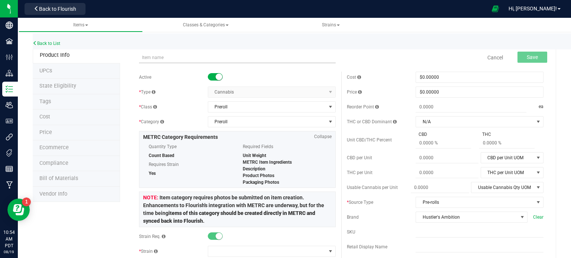
click at [166, 58] on input "text" at bounding box center [237, 57] width 196 height 11
type input "HUST_Preroll_Melonade_1.0g_28pk_28.0g"
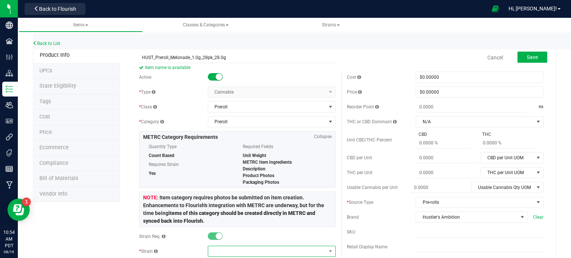
click at [225, 248] on span at bounding box center [267, 251] width 118 height 10
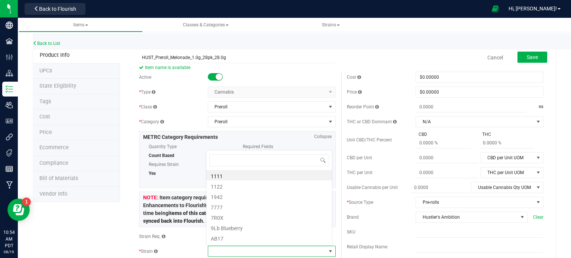
scroll to position [11, 124]
type input "melon"
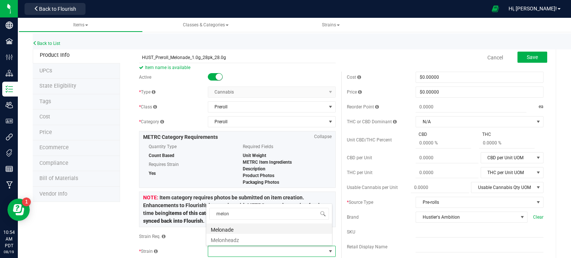
click at [227, 230] on li "Melonade" at bounding box center [269, 229] width 126 height 10
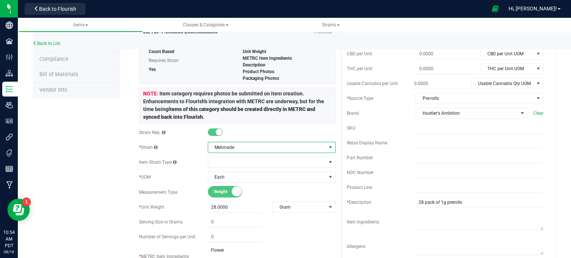
scroll to position [0, 0]
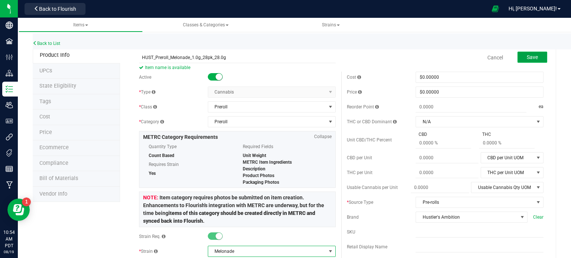
click at [526, 55] on span "Save" at bounding box center [531, 57] width 11 height 6
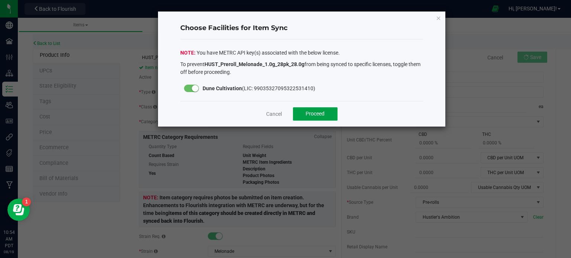
click at [319, 114] on span "Proceed" at bounding box center [314, 114] width 19 height 6
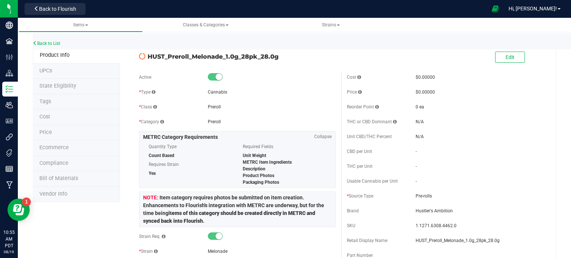
click at [66, 85] on span "State Eligibility" at bounding box center [57, 86] width 37 height 6
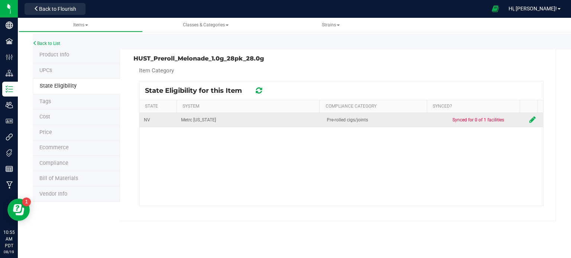
click at [529, 118] on icon at bounding box center [532, 119] width 6 height 7
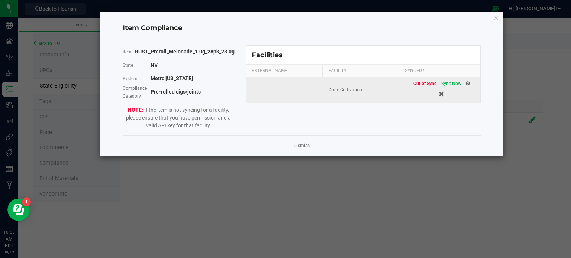
click at [448, 85] on span "Sync Now!" at bounding box center [451, 83] width 21 height 5
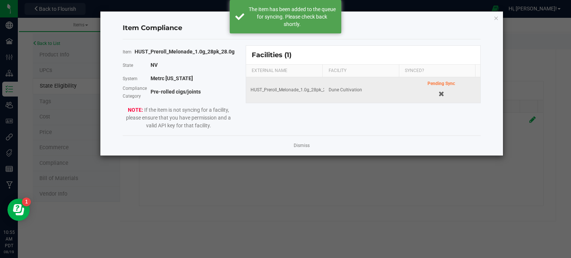
click at [296, 151] on div "Dismiss" at bounding box center [302, 146] width 358 height 20
click at [299, 144] on link "Dismiss" at bounding box center [301, 146] width 16 height 6
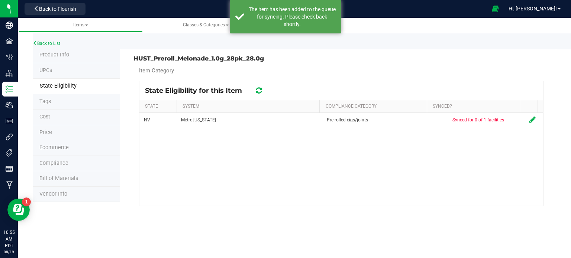
click at [258, 87] on icon at bounding box center [259, 90] width 6 height 7
click at [258, 87] on icon at bounding box center [259, 90] width 8 height 9
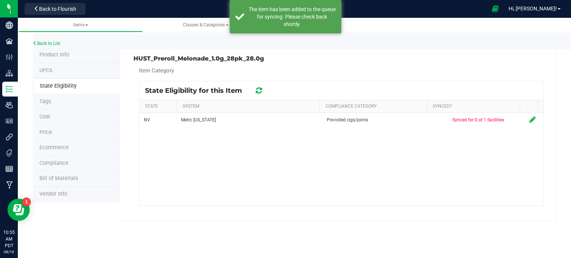
click at [258, 87] on icon at bounding box center [259, 90] width 6 height 7
click at [258, 87] on icon at bounding box center [259, 90] width 8 height 7
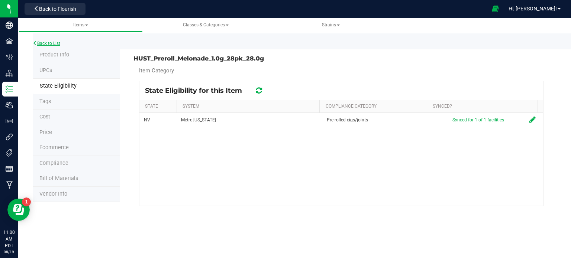
click at [50, 45] on link "Back to List" at bounding box center [46, 43] width 27 height 5
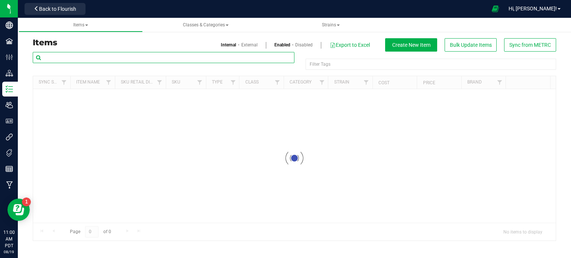
click at [105, 57] on input "text" at bounding box center [163, 57] width 261 height 11
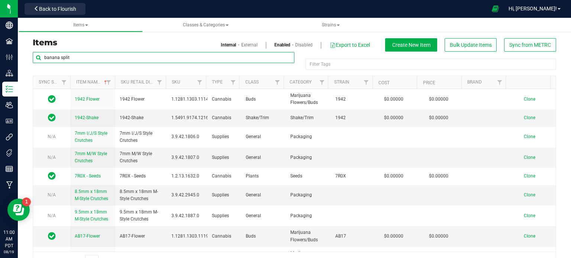
type input "banana split"
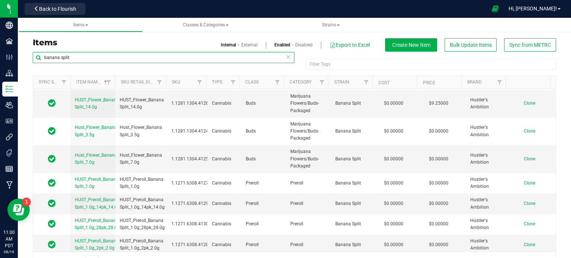
scroll to position [19, 0]
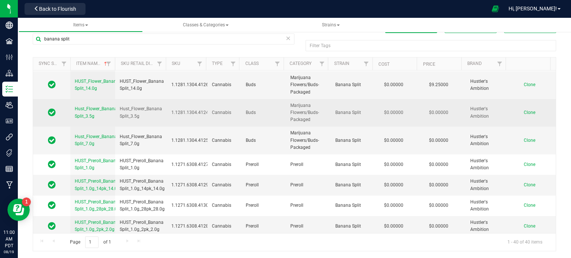
click at [523, 110] on span "Clone" at bounding box center [529, 112] width 12 height 5
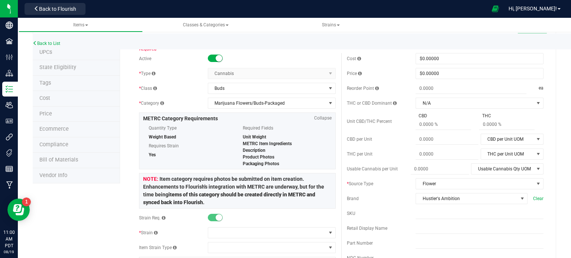
click at [163, 58] on div "Active" at bounding box center [173, 58] width 69 height 7
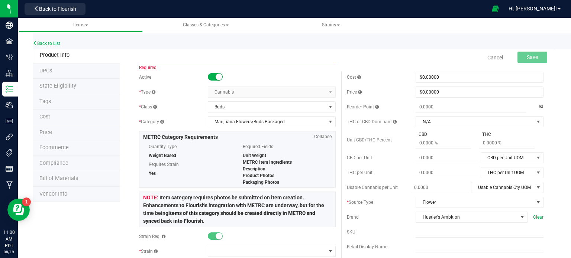
click at [163, 58] on input "text" at bounding box center [237, 57] width 196 height 11
paste input "HUST_Flower_Mochi Gelato_3.5g"
type input "HUST_Flower_Mochi Gelato_3.5g"
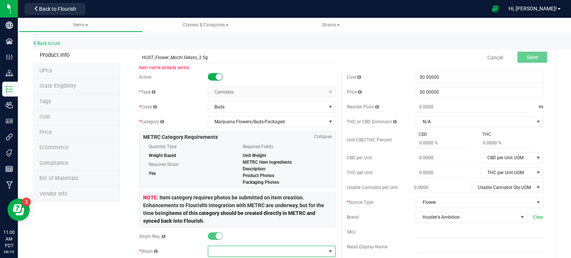
click at [218, 247] on span at bounding box center [267, 251] width 118 height 10
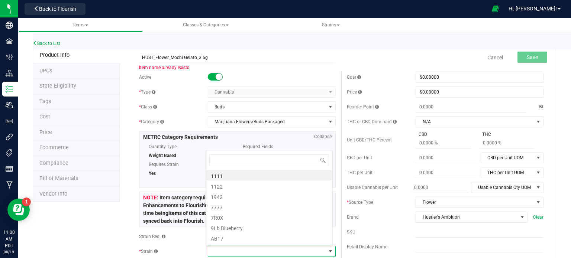
scroll to position [11, 124]
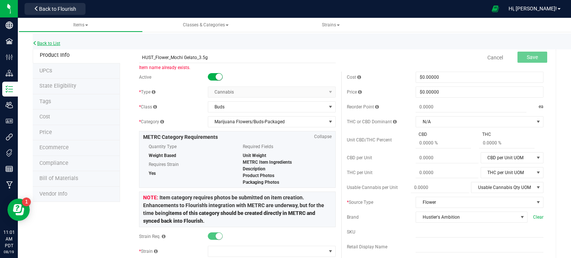
click at [42, 42] on link "Back to List" at bounding box center [46, 43] width 27 height 5
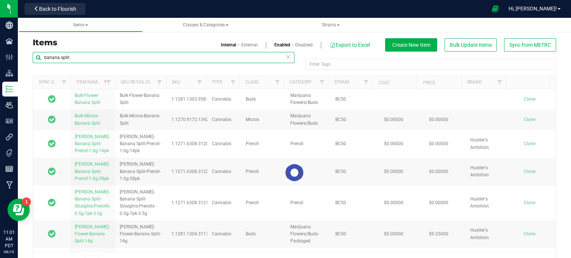
click at [100, 59] on input "banana split" at bounding box center [163, 57] width 261 height 11
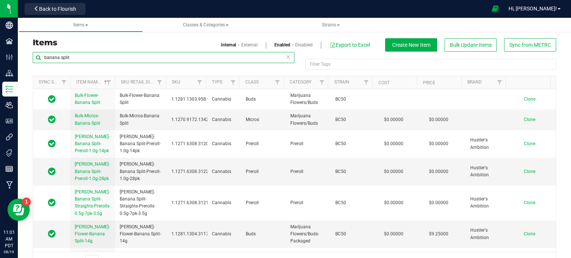
click at [113, 60] on input "banana split" at bounding box center [163, 57] width 261 height 11
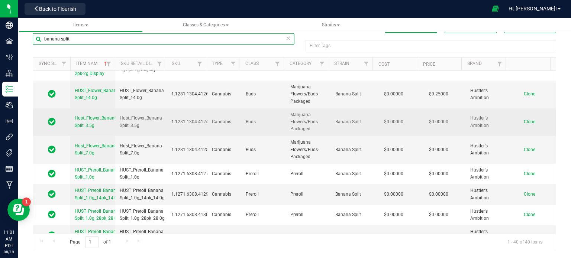
scroll to position [1056, 0]
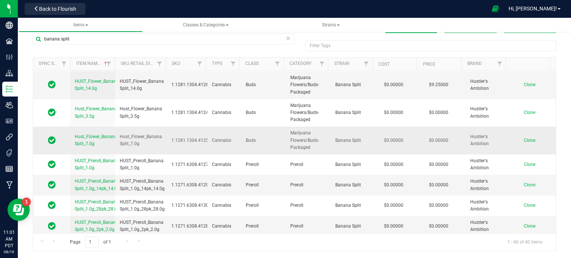
click at [523, 139] on span "Clone" at bounding box center [529, 140] width 12 height 5
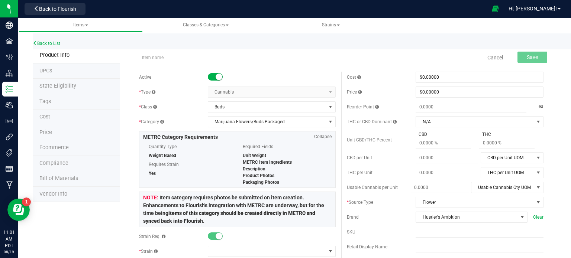
click at [173, 61] on input "text" at bounding box center [237, 57] width 196 height 11
type input "HUST_Flower_Mochi Gelato_7.0g"
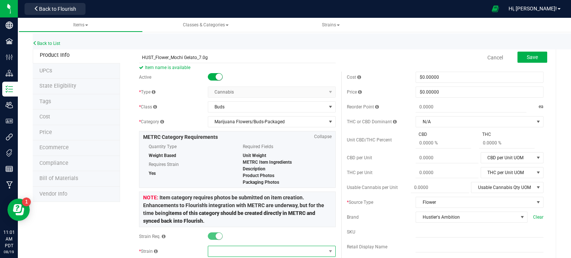
click at [220, 251] on span at bounding box center [267, 251] width 118 height 10
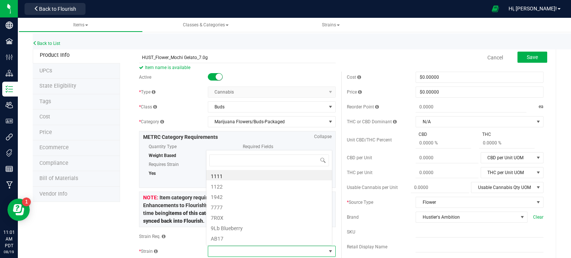
scroll to position [11, 124]
type input "mochi ge"
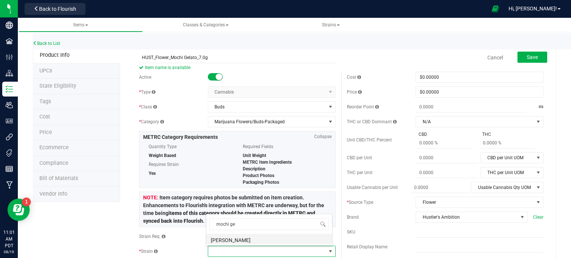
click at [224, 237] on li "[PERSON_NAME]" at bounding box center [269, 239] width 126 height 10
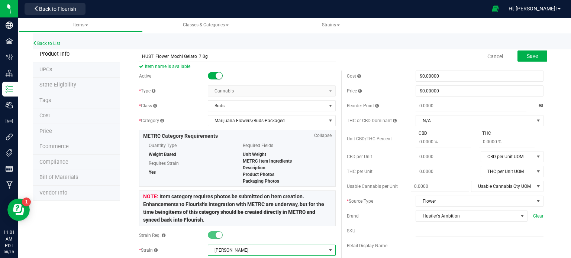
scroll to position [0, 0]
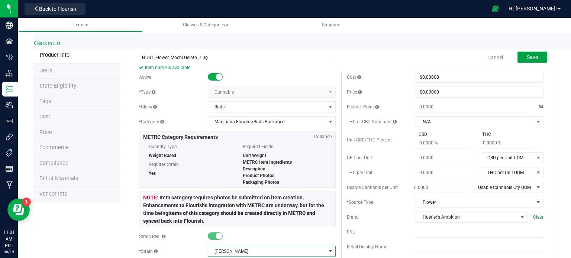
click at [535, 59] on button "Save" at bounding box center [532, 57] width 30 height 11
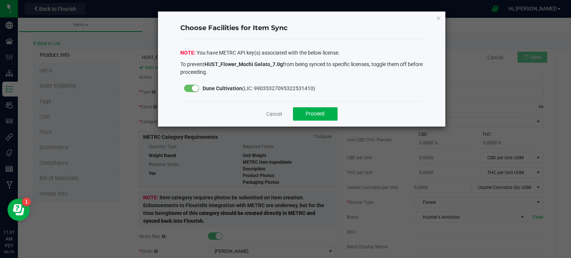
click at [318, 121] on div "Cancel Proceed" at bounding box center [301, 114] width 243 height 26
click at [318, 110] on button "Proceed" at bounding box center [315, 113] width 45 height 13
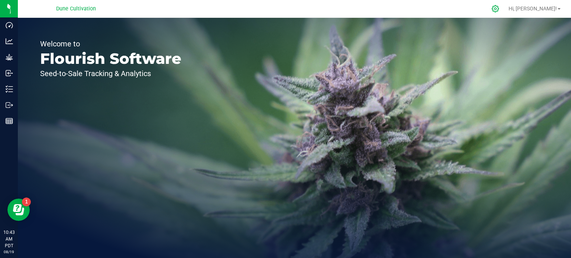
click at [499, 9] on icon at bounding box center [495, 9] width 8 height 8
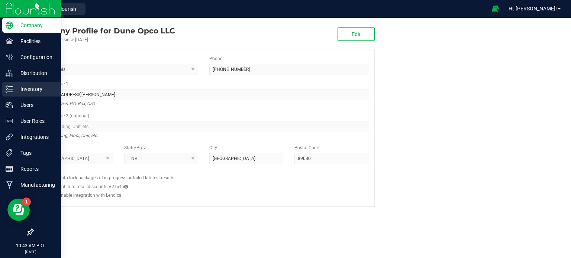
click at [4, 85] on div "Inventory" at bounding box center [31, 89] width 59 height 15
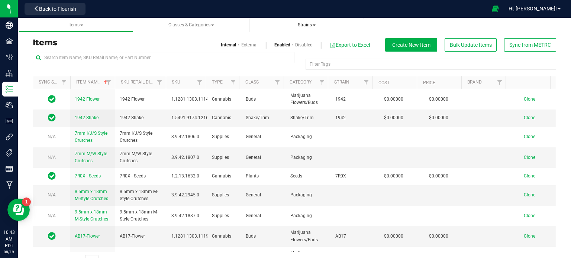
click at [316, 22] on span "Strains" at bounding box center [306, 25] width 103 height 6
click at [315, 25] on span at bounding box center [313, 25] width 3 height 1
click at [302, 45] on li "All strains" at bounding box center [306, 45] width 103 height 11
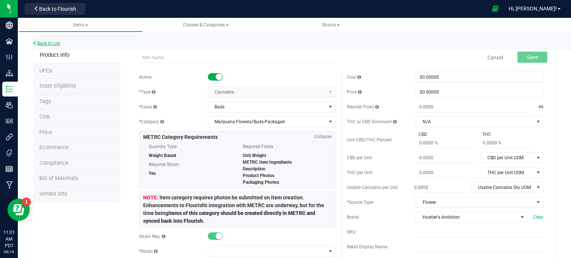
click at [49, 46] on link "Back to List" at bounding box center [46, 43] width 27 height 5
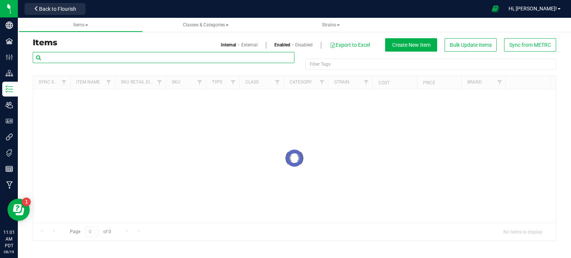
click at [114, 55] on input "text" at bounding box center [163, 57] width 261 height 11
paste input "HUST_Flower_Mochi Gelato_7.0g"
type input "HUST_Flower_Mochi Gelato_7.0g"
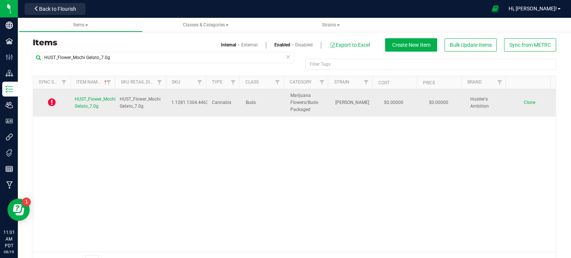
click at [89, 98] on span "HUST_Flower_Mochi Gelato_7.0g" at bounding box center [95, 103] width 41 height 12
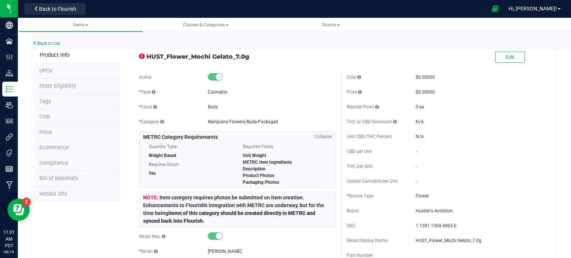
click at [68, 85] on span "State Eligibility" at bounding box center [57, 86] width 37 height 6
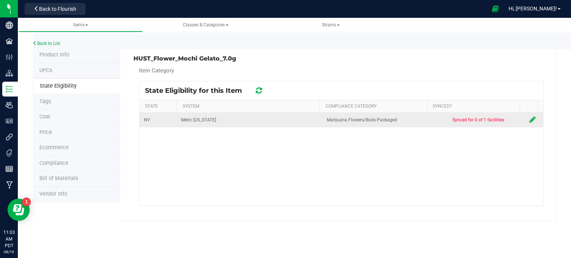
click at [529, 117] on icon at bounding box center [532, 119] width 6 height 7
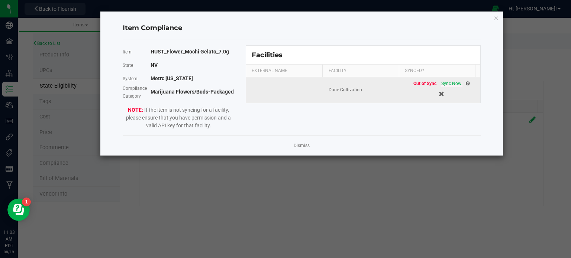
click at [445, 82] on span "Sync Now!" at bounding box center [451, 83] width 21 height 5
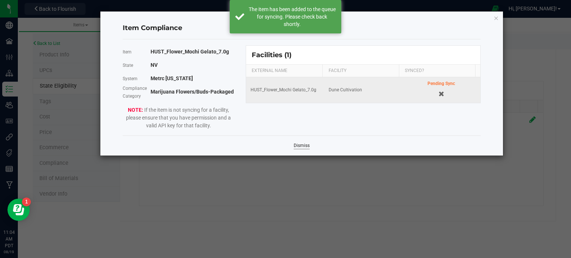
click at [306, 143] on link "Dismiss" at bounding box center [301, 146] width 16 height 6
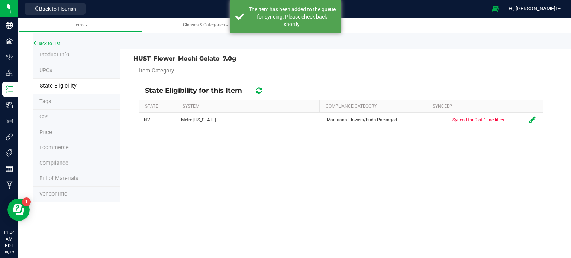
click at [256, 90] on icon at bounding box center [259, 90] width 6 height 7
click at [256, 90] on icon at bounding box center [258, 90] width 9 height 9
click at [256, 90] on icon at bounding box center [259, 90] width 8 height 7
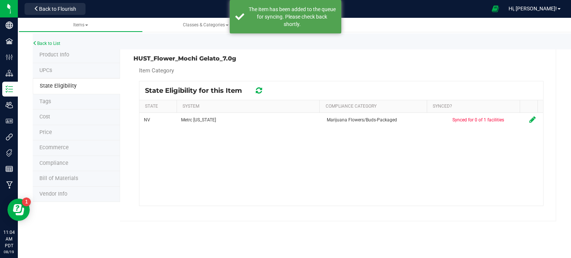
click at [256, 90] on icon at bounding box center [259, 90] width 8 height 7
click at [256, 90] on icon at bounding box center [258, 90] width 9 height 9
click at [256, 90] on icon at bounding box center [259, 91] width 10 height 10
click at [256, 90] on icon at bounding box center [258, 90] width 9 height 9
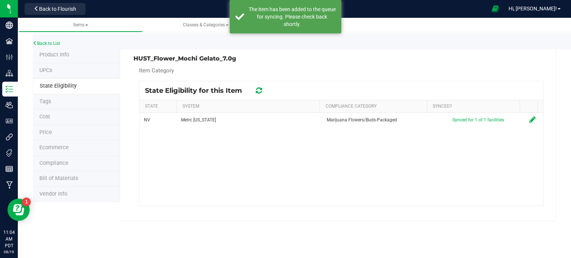
click at [256, 90] on icon at bounding box center [258, 91] width 9 height 10
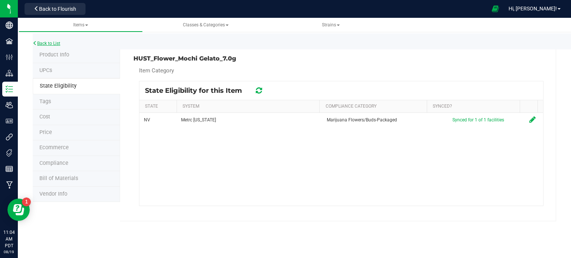
click at [53, 42] on link "Back to List" at bounding box center [46, 43] width 27 height 5
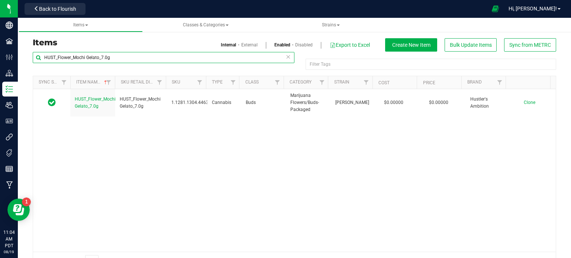
click at [120, 55] on input "HUST_Flower_Mochi Gelato_7.0g" at bounding box center [163, 57] width 261 height 11
paste input "14"
click at [120, 55] on input "HUST_Flower_Mochi Gelato_14.0g" at bounding box center [163, 57] width 261 height 11
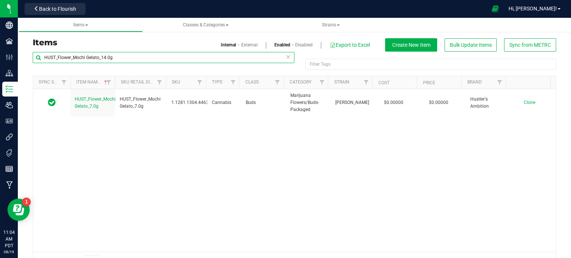
click at [120, 55] on input "HUST_Flower_Mochi Gelato_14.0g" at bounding box center [163, 57] width 261 height 11
type input "banana split"
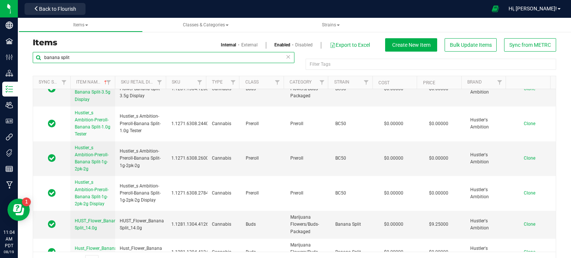
scroll to position [1056, 0]
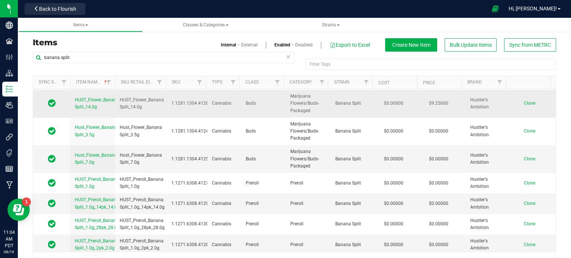
click at [523, 101] on span "Clone" at bounding box center [529, 103] width 12 height 5
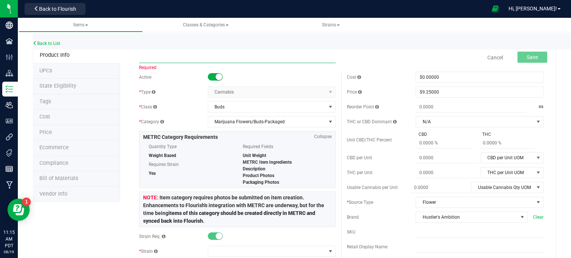
click at [155, 60] on input "text" at bounding box center [237, 57] width 196 height 11
paste input "HUST_Flower_Mochi Gelato_14.0g"
type input "HUST_Flower_Mochi Gelato_14.0g"
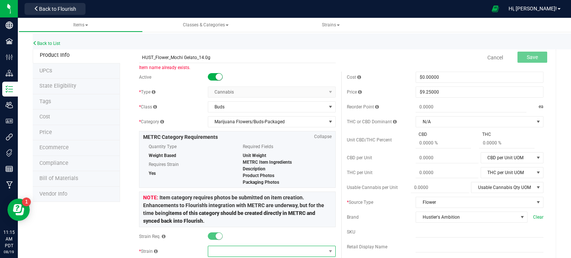
click at [212, 249] on span at bounding box center [267, 251] width 118 height 10
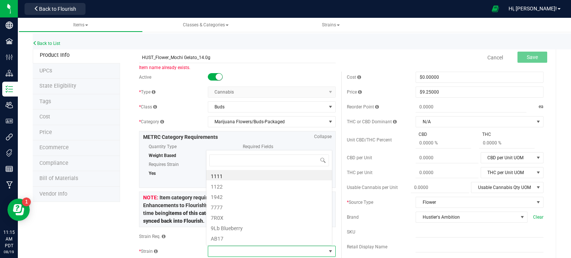
scroll to position [11, 124]
click at [56, 44] on link "Back to List" at bounding box center [46, 43] width 27 height 5
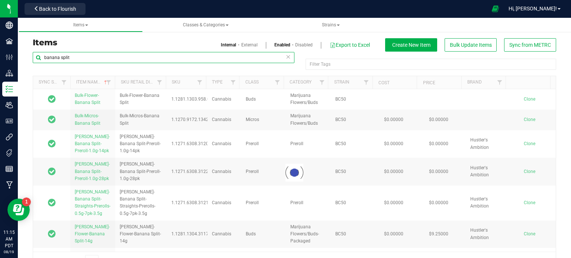
click at [119, 60] on input "banana split" at bounding box center [163, 57] width 261 height 11
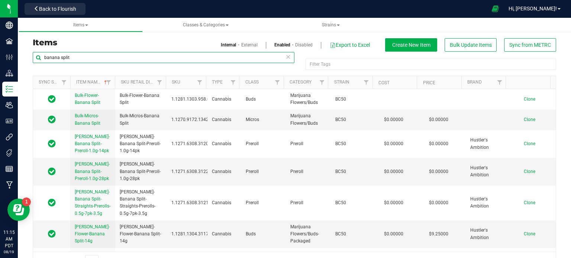
paste input "HUST_Flower_Mochi Gelato_14.0g"
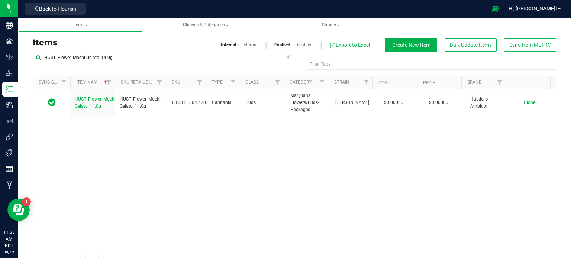
click at [71, 58] on input "HUST_Flower_Mochi Gelato_14.0g" at bounding box center [163, 57] width 261 height 11
type input "banana split"
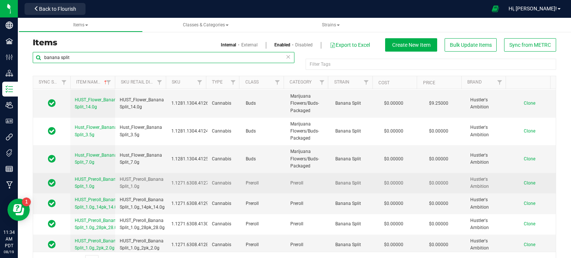
scroll to position [19, 0]
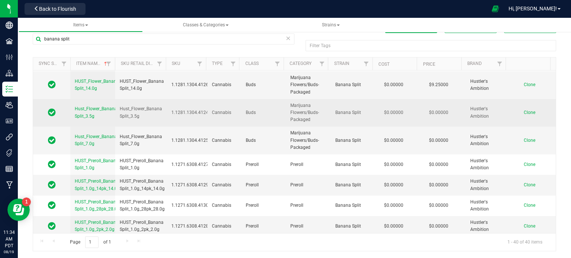
click at [523, 110] on span "Clone" at bounding box center [529, 112] width 12 height 5
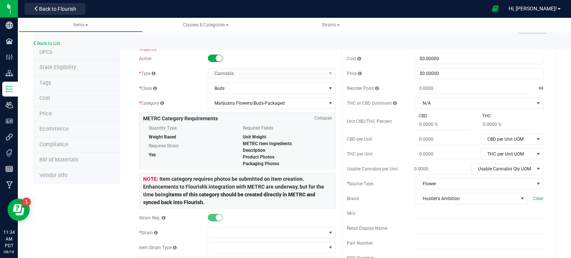
drag, startPoint x: 203, startPoint y: 82, endPoint x: 187, endPoint y: 52, distance: 33.6
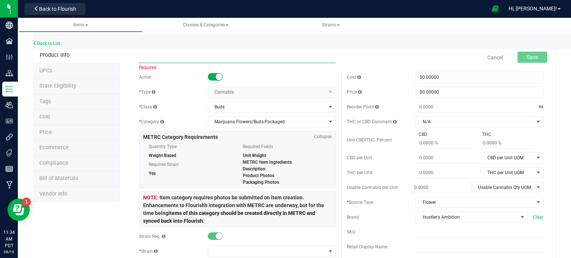
click at [180, 56] on input "text" at bounding box center [237, 57] width 196 height 11
paste input "HUST_Flower_Nightmare Cookies_3.5g"
type input "HUST_Flower_Nightmare Cookies_3.5g"
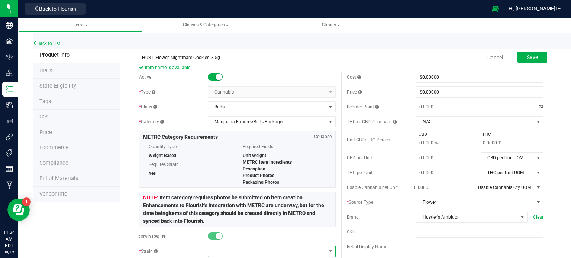
click at [229, 250] on span at bounding box center [267, 251] width 118 height 10
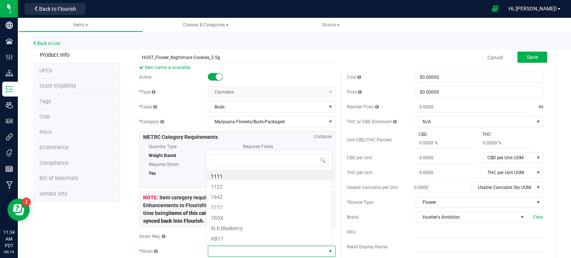
scroll to position [11, 124]
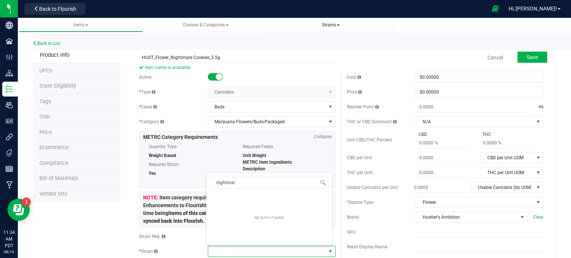
type input "nightmar"
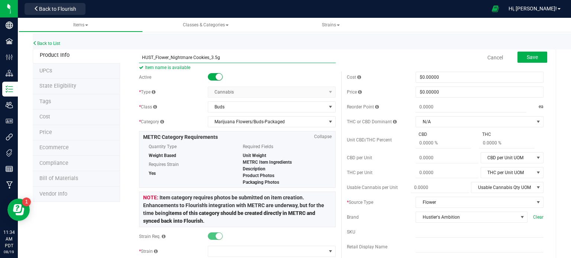
click at [165, 56] on input "HUST_Flower_Nightmare Cookies_3.5g" at bounding box center [237, 57] width 196 height 11
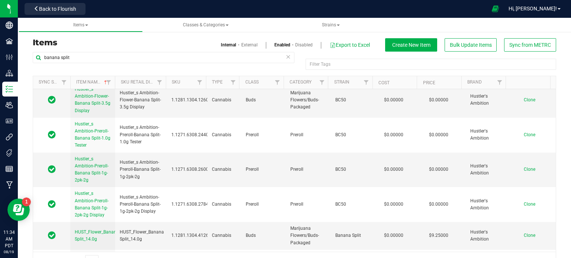
scroll to position [1056, 0]
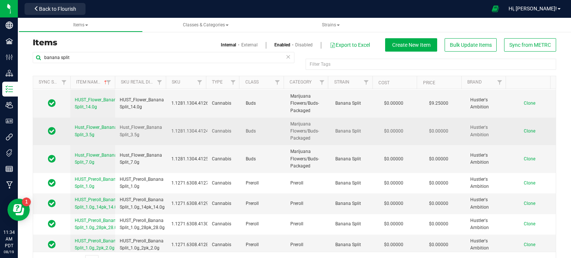
click at [523, 129] on span "Clone" at bounding box center [529, 131] width 12 height 5
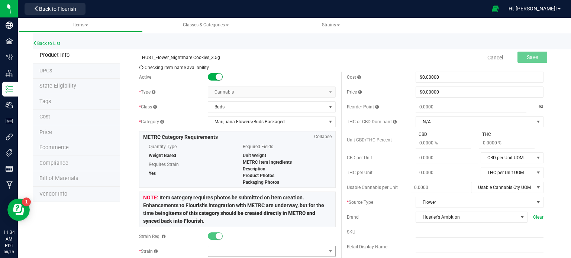
type input "HUST_Flower_Nightmare Cookies_3.5g"
click at [220, 248] on span at bounding box center [267, 251] width 118 height 10
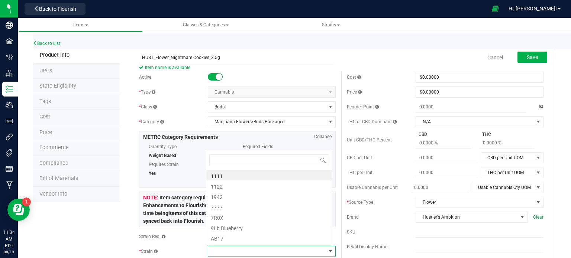
scroll to position [11, 124]
type input "night"
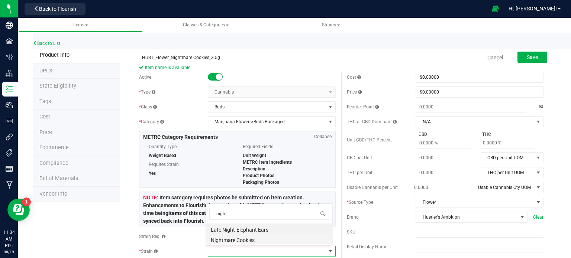
click at [238, 240] on li "Nightmare Cookies" at bounding box center [269, 239] width 126 height 10
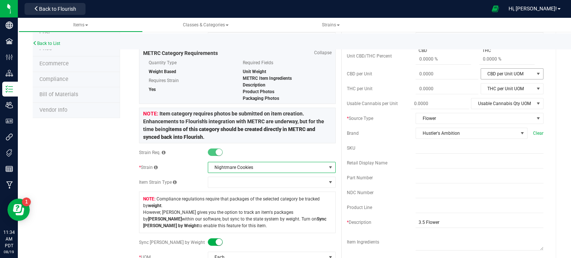
scroll to position [0, 0]
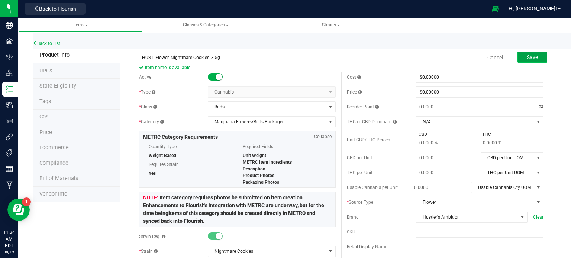
click at [526, 56] on span "Save" at bounding box center [531, 57] width 11 height 6
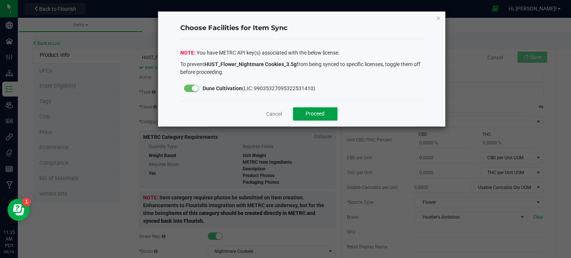
click at [312, 118] on button "Proceed" at bounding box center [315, 113] width 45 height 13
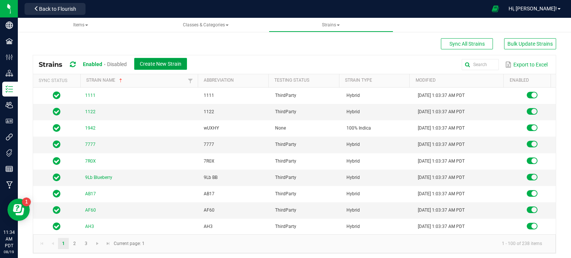
click at [163, 66] on button "Create New Strain" at bounding box center [160, 64] width 53 height 12
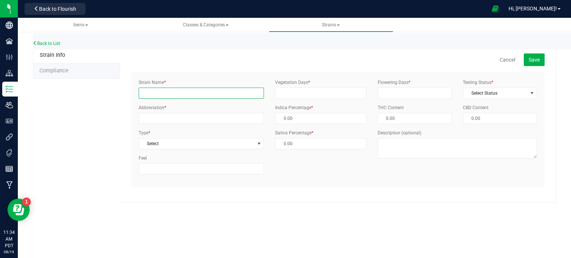
click at [233, 94] on input "Strain Name *" at bounding box center [201, 93] width 125 height 11
type input "Nightmare Cookies"
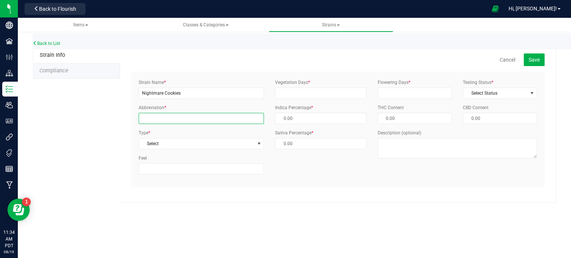
click at [227, 116] on input "Abbreviation *" at bounding box center [201, 118] width 125 height 11
click at [210, 149] on div "Strain Name * Nightmare Cookies Abbreviation * NghtmrCook Type * Select Select …" at bounding box center [201, 129] width 136 height 101
click at [209, 145] on span "Select" at bounding box center [196, 144] width 115 height 10
click at [179, 120] on input "NghtmrCook" at bounding box center [201, 118] width 125 height 11
type input "NghtmrCook"
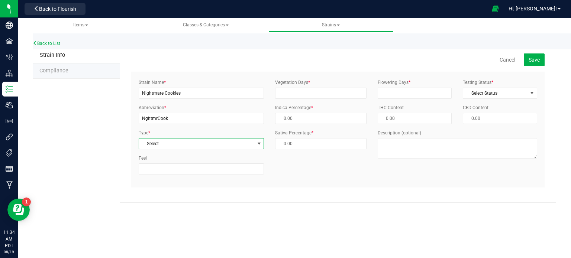
click at [179, 146] on span "Select" at bounding box center [196, 144] width 115 height 10
click at [164, 180] on li "Hybrid" at bounding box center [201, 178] width 125 height 11
type input "50.00 %"
click at [292, 88] on input "Vegetation Days *" at bounding box center [320, 93] width 91 height 11
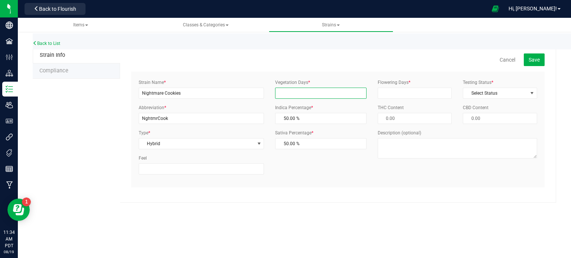
type input "21"
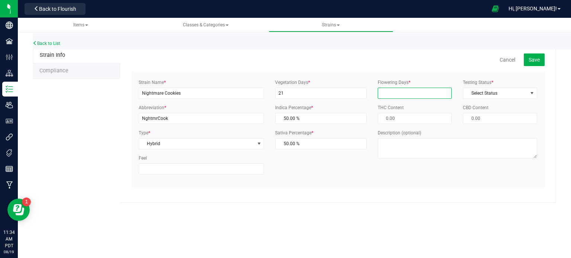
click at [380, 92] on input "Flowering Days *" at bounding box center [414, 93] width 74 height 11
type input "65"
click at [469, 95] on span "Select Status" at bounding box center [495, 93] width 64 height 10
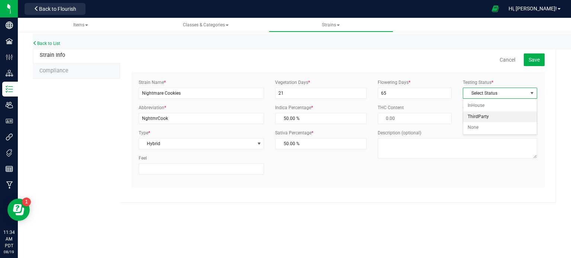
click at [471, 116] on li "ThirdParty" at bounding box center [500, 116] width 74 height 11
click at [536, 59] on span "Save" at bounding box center [533, 60] width 11 height 6
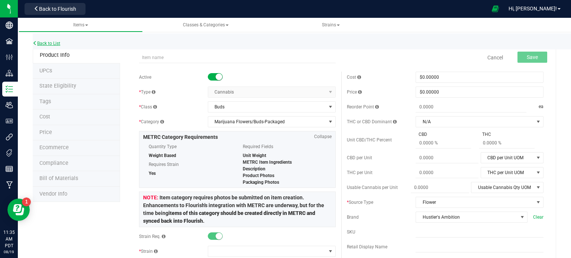
click at [45, 44] on link "Back to List" at bounding box center [46, 43] width 27 height 5
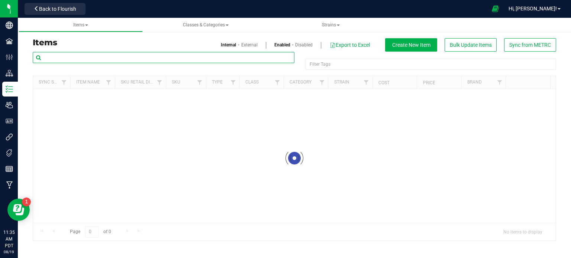
click at [100, 59] on input "text" at bounding box center [163, 57] width 261 height 11
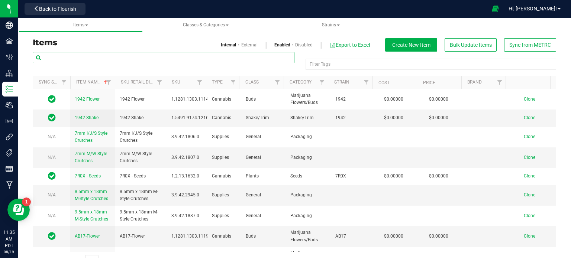
paste input "HUST_Flower_Nightmare Cookies_3.5g"
type input "HUST_Flower_Nightmare Cookies_3.5g"
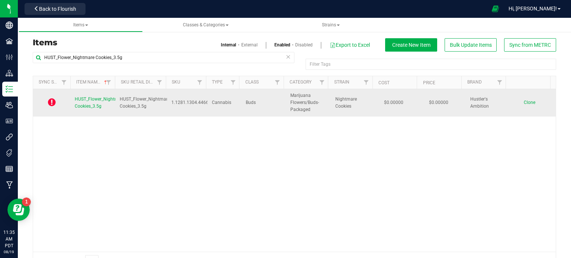
click at [91, 101] on span "HUST_Flower_Nightmare Cookies_3.5g" at bounding box center [100, 103] width 50 height 12
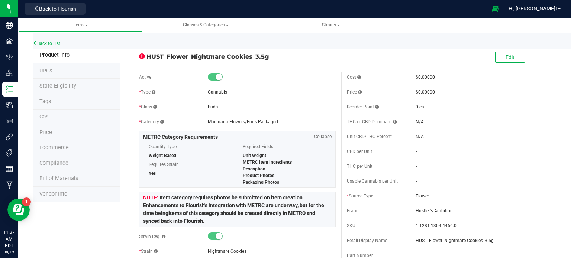
click at [62, 84] on span "State Eligibility" at bounding box center [57, 86] width 37 height 6
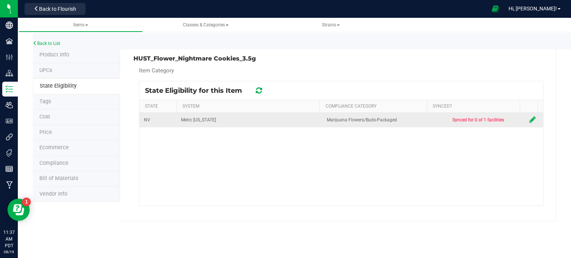
click at [529, 120] on icon at bounding box center [532, 119] width 6 height 7
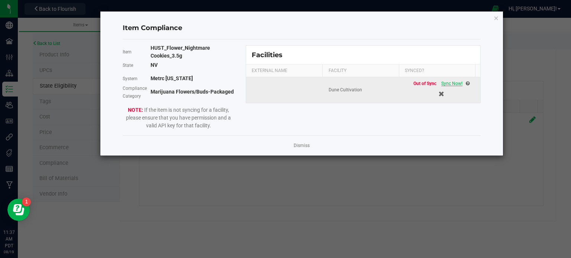
click at [444, 81] on span "Sync Now!" at bounding box center [451, 83] width 21 height 5
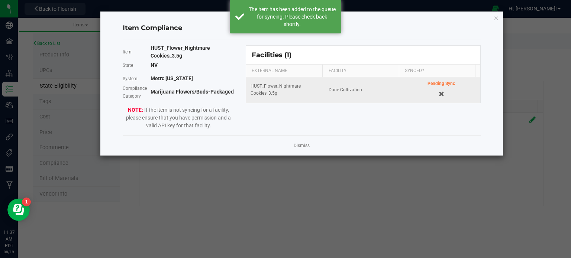
click at [306, 141] on div "Dismiss" at bounding box center [302, 146] width 358 height 20
click at [301, 143] on link "Dismiss" at bounding box center [301, 146] width 16 height 6
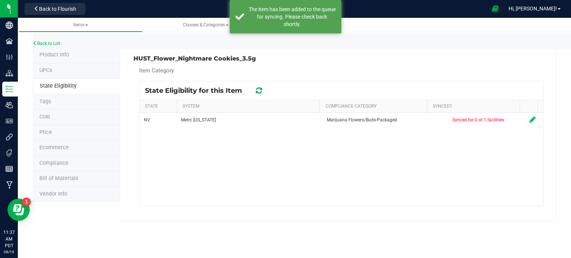
click at [260, 88] on icon at bounding box center [259, 90] width 6 height 7
click at [260, 88] on icon at bounding box center [258, 90] width 8 height 9
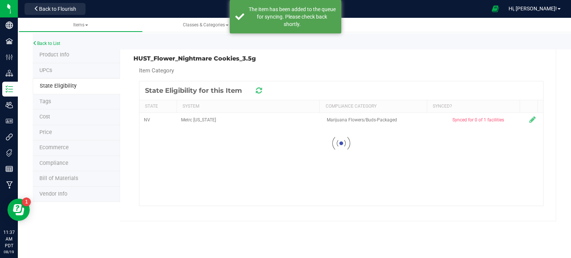
click at [260, 88] on icon at bounding box center [258, 90] width 8 height 9
click at [260, 88] on icon at bounding box center [259, 91] width 10 height 10
click at [260, 88] on icon at bounding box center [258, 90] width 8 height 9
click at [260, 88] on icon at bounding box center [258, 91] width 7 height 8
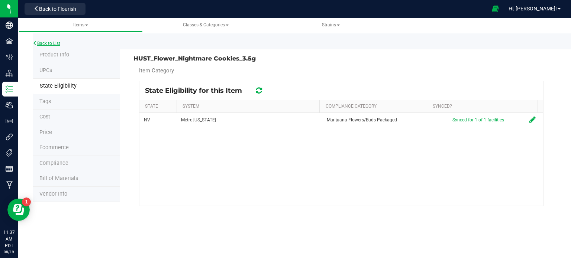
click at [45, 41] on link "Back to List" at bounding box center [46, 43] width 27 height 5
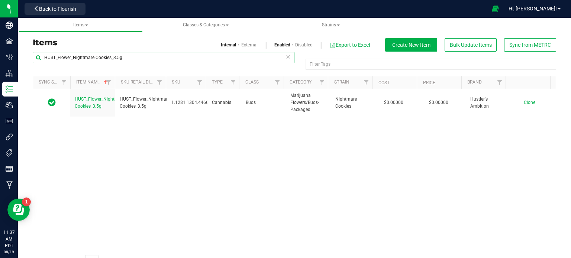
click at [97, 57] on input "HUST_Flower_Nightmare Cookies_3.5g" at bounding box center [163, 57] width 261 height 11
type input "banana split"
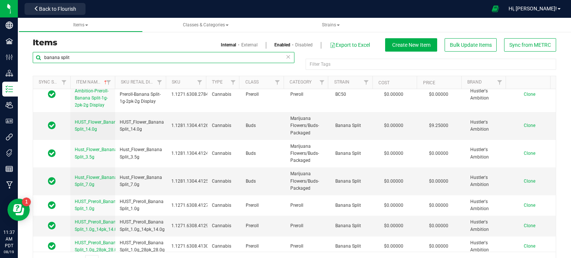
scroll to position [1056, 0]
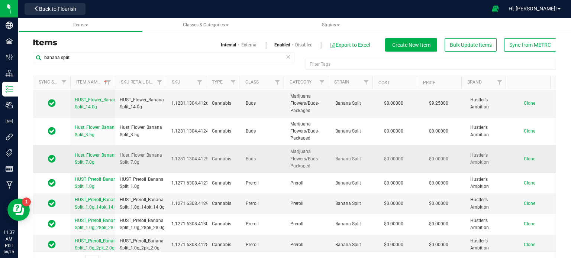
click at [523, 156] on span "Clone" at bounding box center [529, 158] width 12 height 5
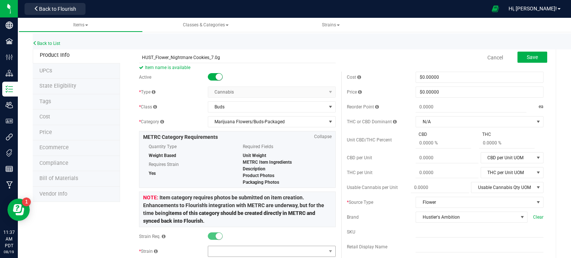
type input "HUST_Flower_Nightmare Cookies_7.0g"
click at [212, 251] on span at bounding box center [267, 251] width 118 height 10
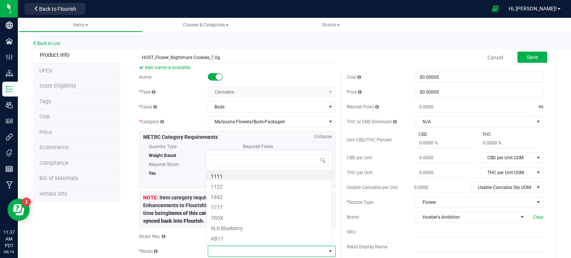
scroll to position [11, 124]
type input "nightmare"
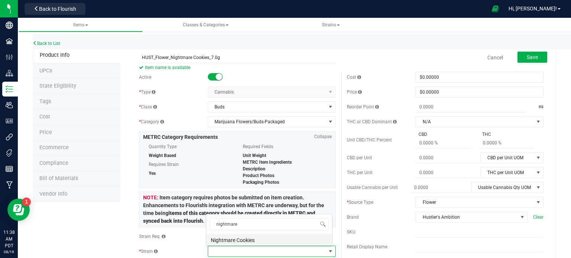
click at [228, 240] on li "Nightmare Cookies" at bounding box center [269, 239] width 126 height 10
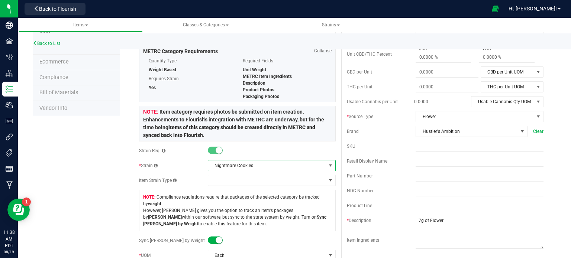
scroll to position [0, 0]
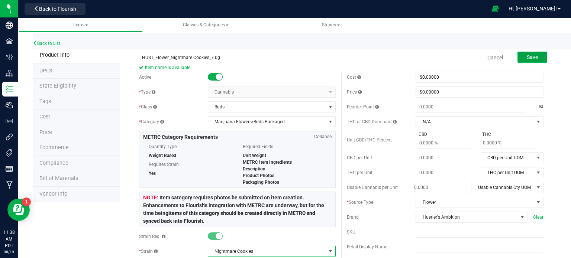
click at [533, 55] on button "Save" at bounding box center [532, 57] width 30 height 11
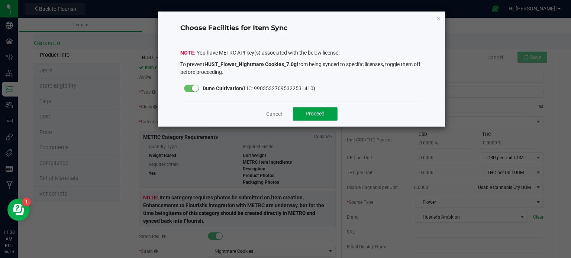
click at [310, 113] on span "Proceed" at bounding box center [314, 114] width 19 height 6
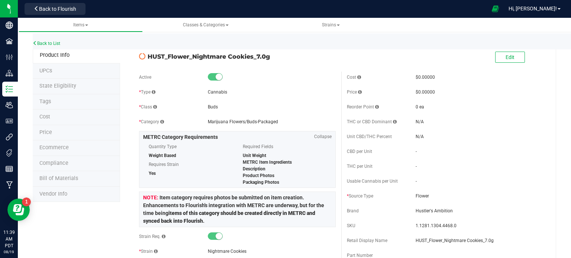
click at [49, 86] on span "State Eligibility" at bounding box center [57, 86] width 37 height 6
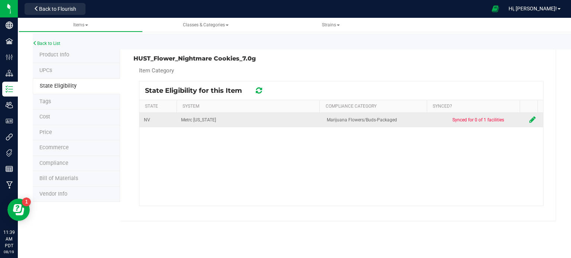
click at [529, 120] on icon at bounding box center [532, 119] width 6 height 7
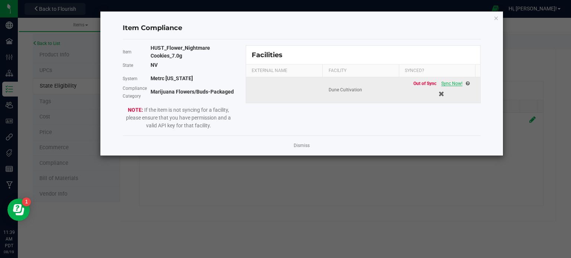
click at [451, 86] on span "Sync Now!" at bounding box center [451, 83] width 21 height 5
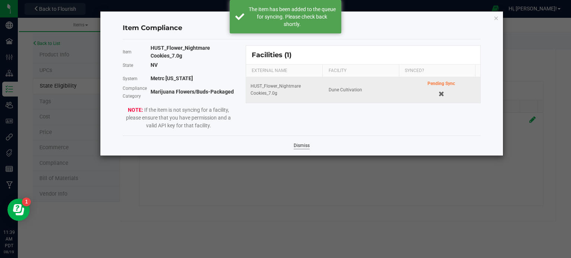
click at [298, 147] on link "Dismiss" at bounding box center [301, 146] width 16 height 6
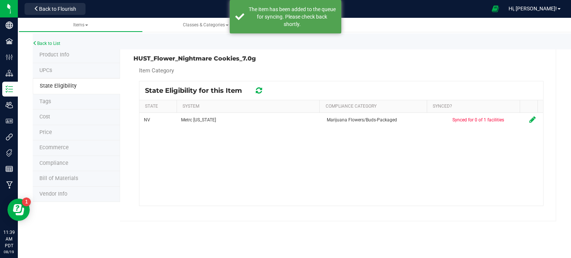
click at [258, 87] on icon at bounding box center [259, 90] width 6 height 7
click at [258, 87] on icon at bounding box center [258, 91] width 7 height 8
click at [258, 87] on icon at bounding box center [258, 91] width 9 height 8
click at [258, 87] on icon at bounding box center [258, 91] width 7 height 8
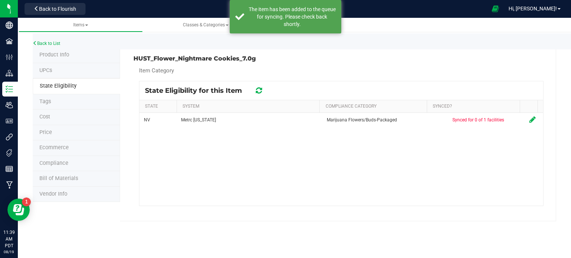
click at [258, 87] on icon at bounding box center [259, 90] width 6 height 7
click at [258, 87] on icon at bounding box center [258, 91] width 7 height 8
click at [258, 87] on icon at bounding box center [259, 90] width 6 height 7
click at [258, 87] on icon at bounding box center [259, 90] width 8 height 9
click at [273, 69] on div "Item Category" at bounding box center [341, 73] width 404 height 15
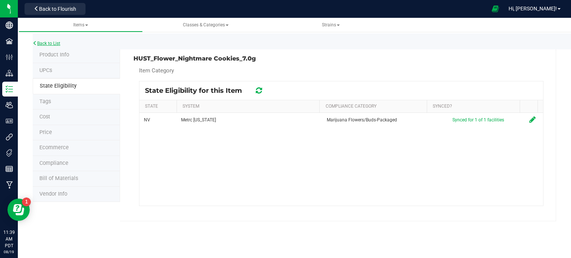
click at [47, 41] on link "Back to List" at bounding box center [46, 43] width 27 height 5
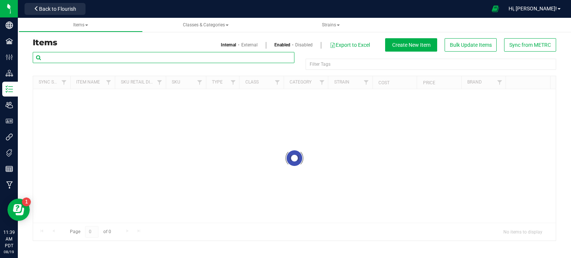
click at [101, 56] on input "text" at bounding box center [163, 57] width 261 height 11
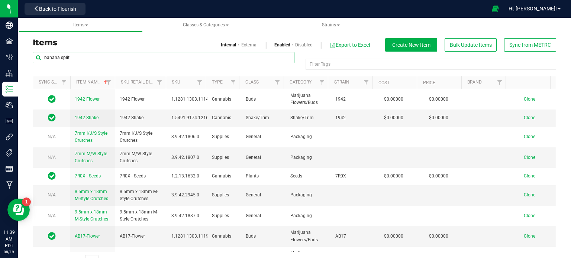
type input "banana split"
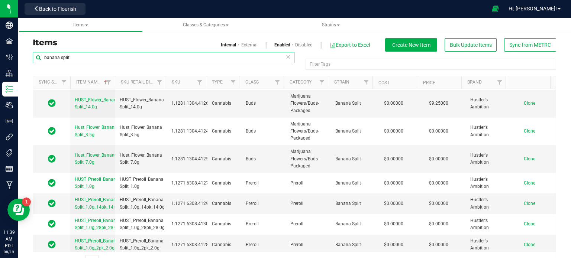
scroll to position [19, 0]
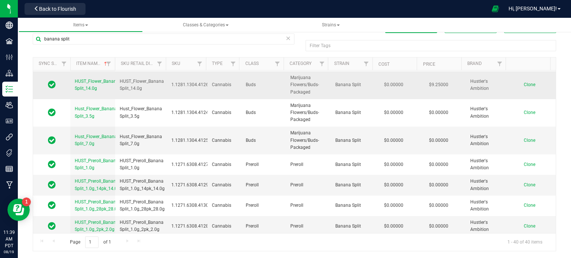
click at [523, 82] on span "Clone" at bounding box center [529, 84] width 12 height 5
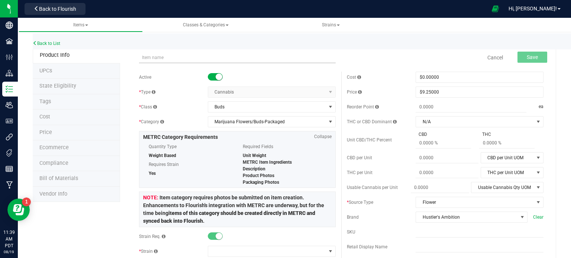
click at [160, 62] on input "text" at bounding box center [237, 57] width 196 height 11
click at [162, 59] on input "text" at bounding box center [237, 57] width 196 height 11
type input "HUST_Flower_Nightmare Cookies_14.0g"
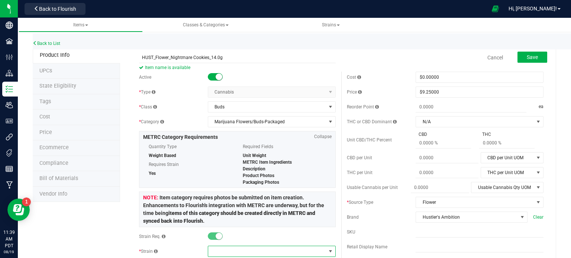
click at [215, 248] on span at bounding box center [267, 251] width 118 height 10
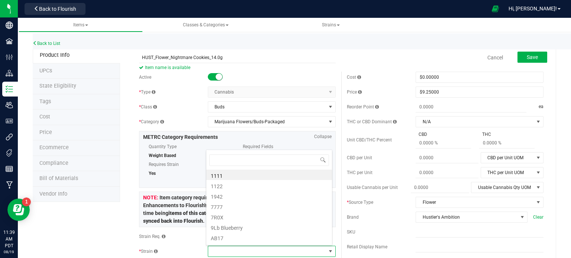
scroll to position [11, 124]
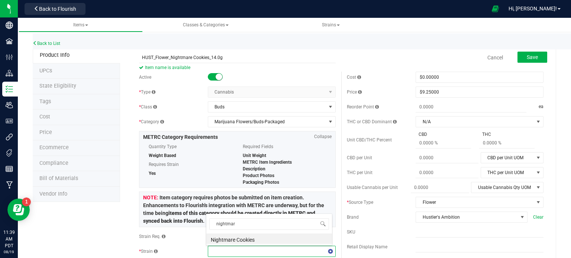
type input "nightmare"
click at [225, 241] on li "Nightmare Cookies" at bounding box center [269, 239] width 126 height 10
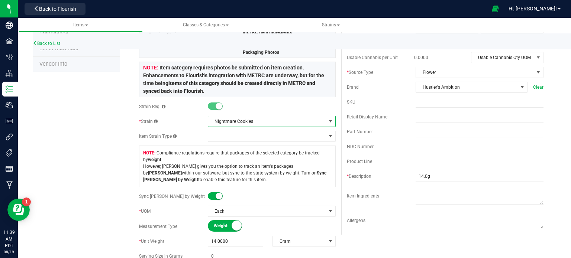
scroll to position [0, 0]
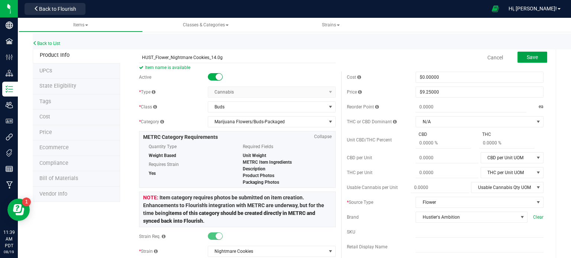
click at [528, 57] on span "Save" at bounding box center [531, 57] width 11 height 6
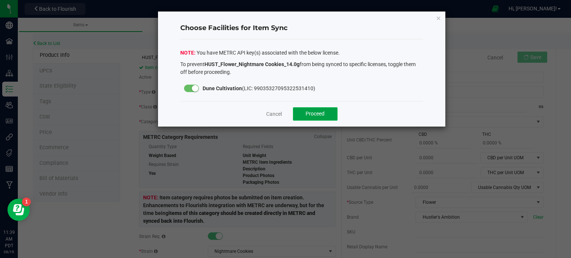
click at [305, 112] on span "Proceed" at bounding box center [314, 114] width 19 height 6
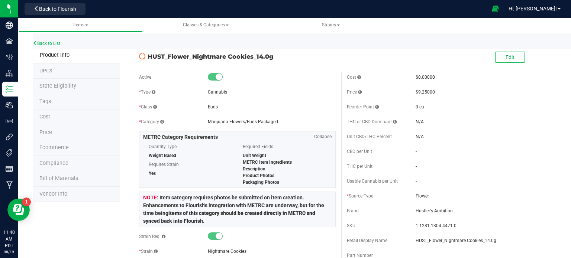
click at [59, 90] on li "State Eligibility" at bounding box center [76, 87] width 87 height 16
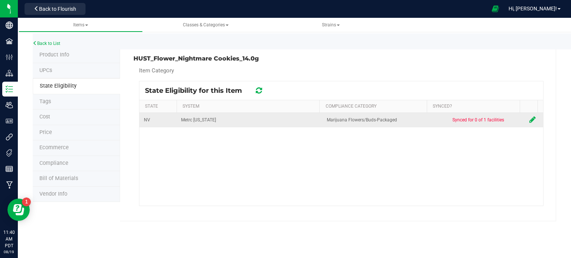
click at [529, 120] on icon at bounding box center [532, 119] width 6 height 7
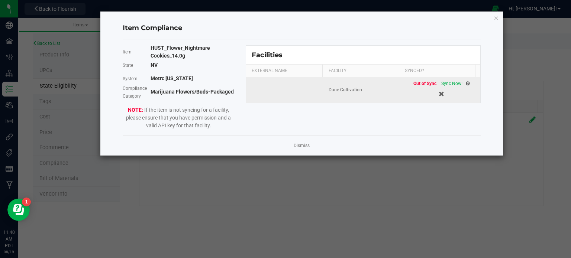
click at [447, 79] on td "Out of Sync Sync Now!" at bounding box center [441, 90] width 78 height 26
click at [443, 81] on span "Sync Now!" at bounding box center [451, 83] width 21 height 5
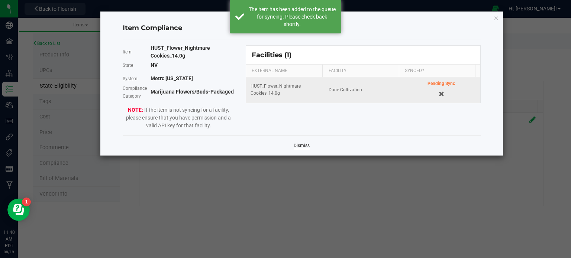
click at [298, 143] on link "Dismiss" at bounding box center [301, 146] width 16 height 6
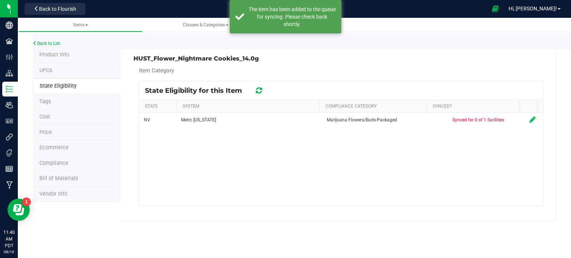
click at [256, 89] on icon at bounding box center [259, 90] width 6 height 7
click at [256, 89] on icon at bounding box center [258, 91] width 9 height 10
click at [256, 89] on icon at bounding box center [259, 90] width 6 height 7
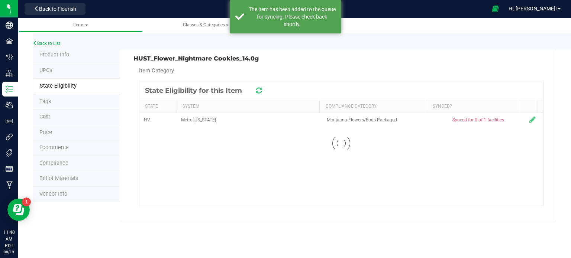
click at [256, 89] on icon at bounding box center [258, 91] width 7 height 8
click at [256, 89] on icon at bounding box center [259, 90] width 6 height 7
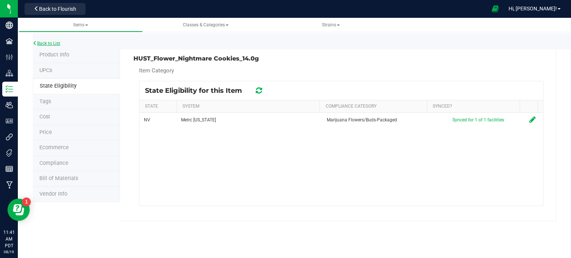
click at [56, 43] on link "Back to List" at bounding box center [46, 43] width 27 height 5
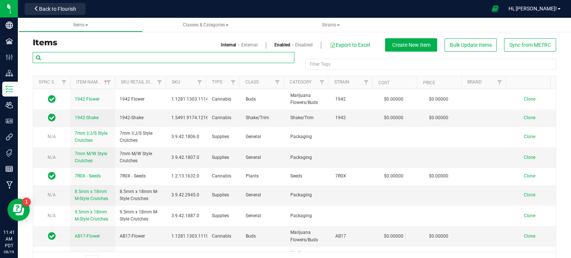
click at [68, 60] on input "text" at bounding box center [163, 57] width 261 height 11
type input "banana split"
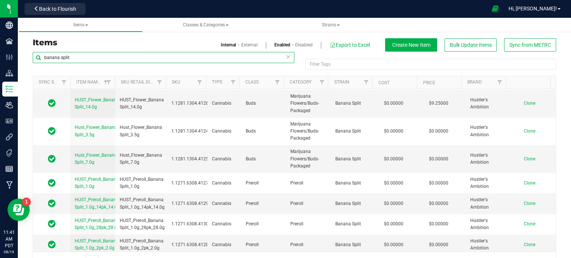
scroll to position [19, 0]
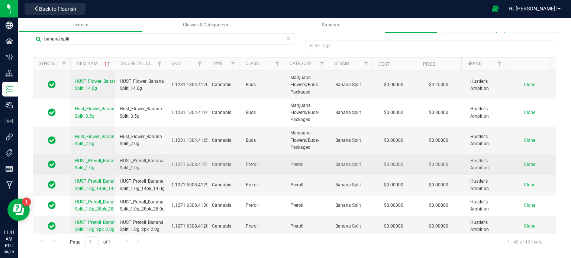
click at [523, 162] on span "Clone" at bounding box center [529, 164] width 12 height 5
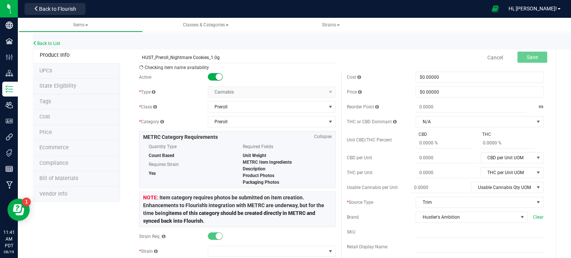
type input "HUST_Preroll_Nightmare Cookies_1.0g"
click at [233, 257] on div "Active * Type Cannabis Select type Cannabis Non-Inventory Raw Materials Supplie…" at bounding box center [237, 260] width 208 height 377
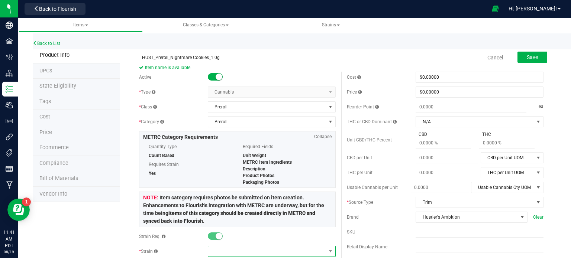
click at [233, 254] on span at bounding box center [267, 251] width 118 height 10
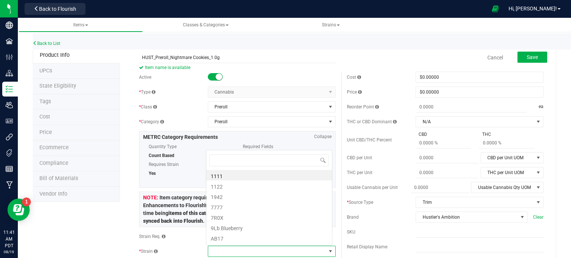
scroll to position [11, 124]
type input "nightmare cooki"
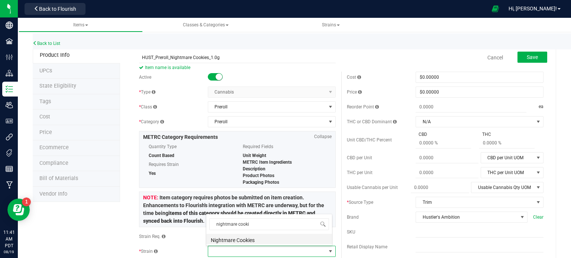
click at [234, 237] on li "Nightmare Cookies" at bounding box center [269, 239] width 126 height 10
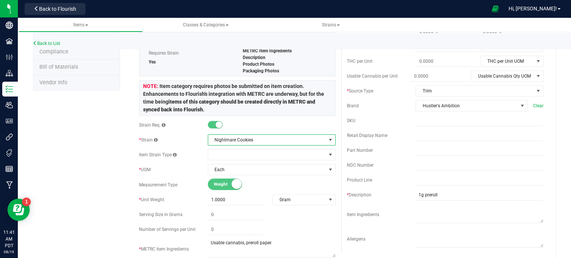
scroll to position [0, 0]
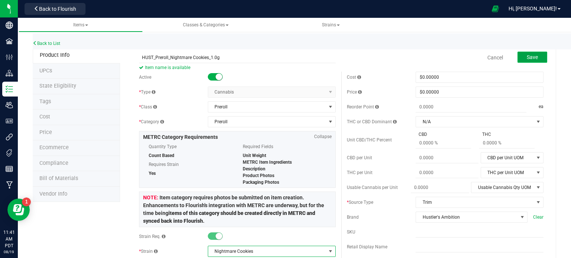
click at [517, 61] on button "Save" at bounding box center [532, 57] width 30 height 11
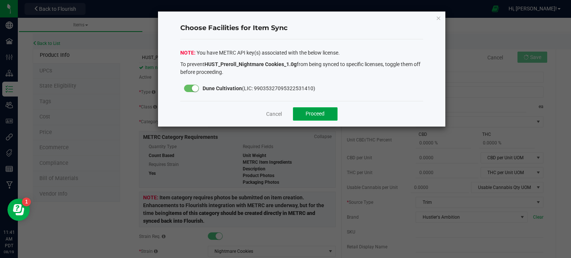
click at [310, 113] on span "Proceed" at bounding box center [314, 114] width 19 height 6
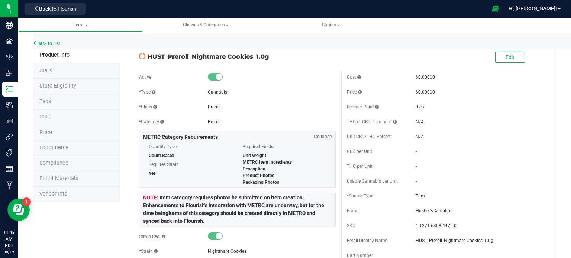
click at [53, 83] on span "State Eligibility" at bounding box center [57, 86] width 37 height 6
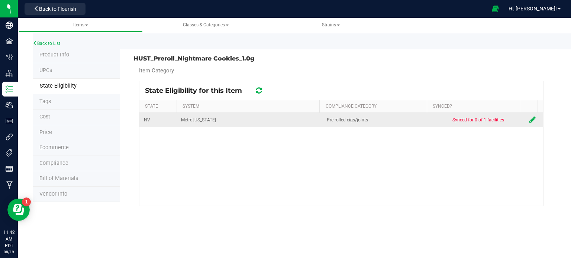
click at [529, 120] on icon at bounding box center [532, 119] width 6 height 7
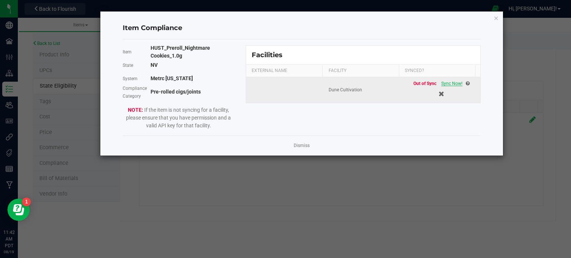
click at [441, 83] on span "Sync Now!" at bounding box center [451, 83] width 21 height 5
click at [441, 83] on kendo-grid-list "Dune Cultivation Out of Sync Sync Now!" at bounding box center [363, 90] width 234 height 26
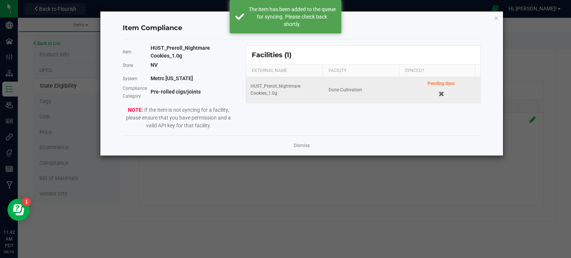
click at [441, 83] on span "Pending Sync" at bounding box center [440, 83] width 27 height 5
click at [301, 143] on link "Dismiss" at bounding box center [301, 146] width 16 height 6
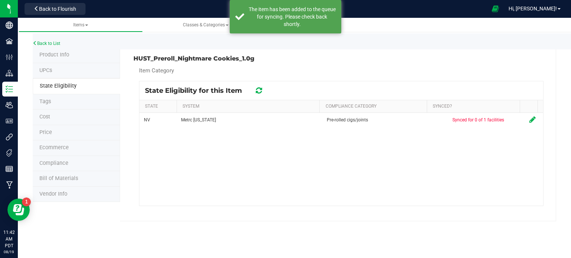
click at [257, 92] on icon at bounding box center [259, 90] width 6 height 7
click at [257, 92] on div at bounding box center [340, 143] width 403 height 124
click at [257, 92] on icon at bounding box center [258, 91] width 7 height 8
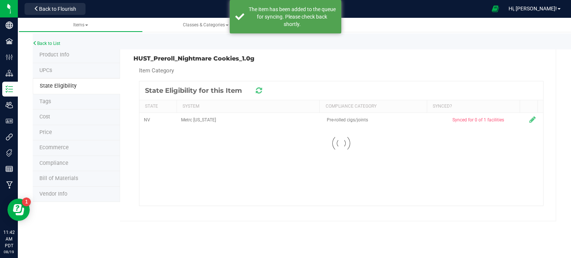
click at [257, 92] on icon at bounding box center [258, 91] width 7 height 8
click at [257, 92] on div at bounding box center [340, 143] width 403 height 124
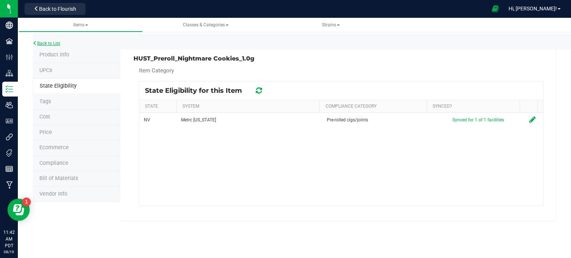
click at [52, 41] on link "Back to List" at bounding box center [46, 43] width 27 height 5
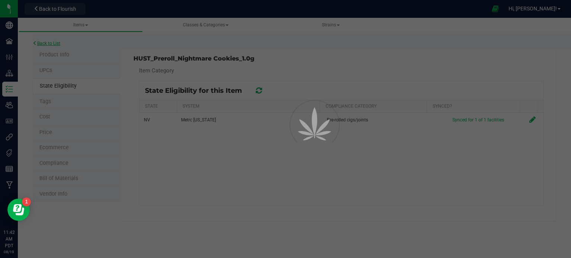
click at [52, 41] on div at bounding box center [285, 129] width 571 height 258
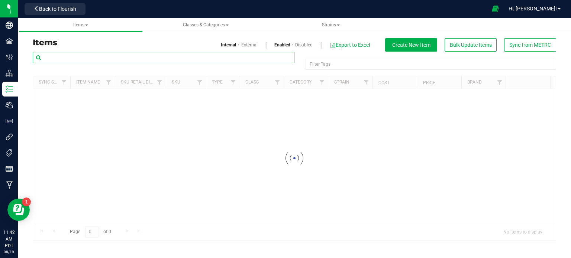
click at [132, 57] on input "text" at bounding box center [163, 57] width 261 height 11
paste input "HUST_Preroll_Nightmare Cookies_1.0g_2pk_2.0g"
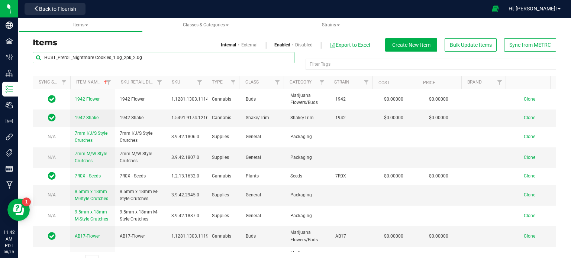
click at [132, 57] on input "HUST_Preroll_Nightmare Cookies_1.0g_2pk_2.0g" at bounding box center [163, 57] width 261 height 11
type input "banana split"
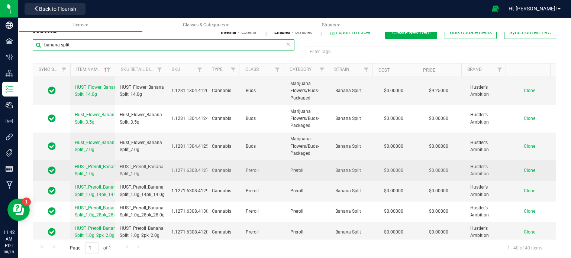
scroll to position [19, 0]
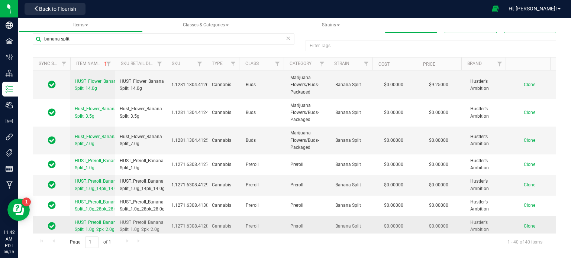
click at [523, 224] on span "Clone" at bounding box center [529, 226] width 12 height 5
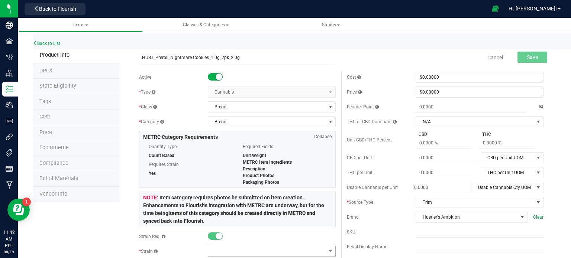
type input "HUST_Preroll_Nightmare Cookies_1.0g_2pk_2.0g"
click at [220, 253] on span at bounding box center [267, 251] width 118 height 10
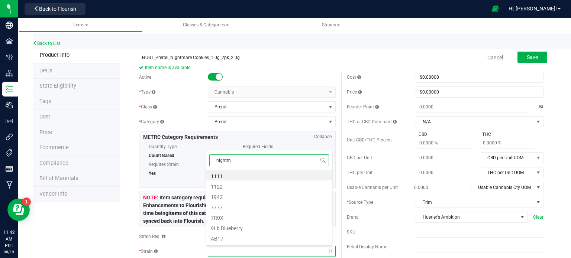
type input "nightma"
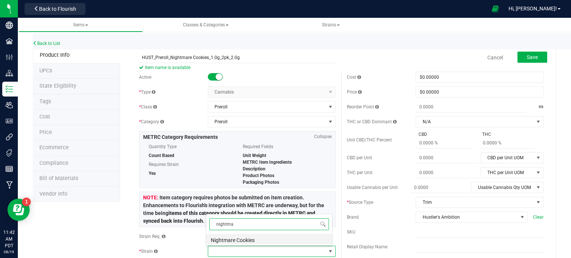
click at [226, 236] on li "Nightmare Cookies" at bounding box center [269, 239] width 126 height 10
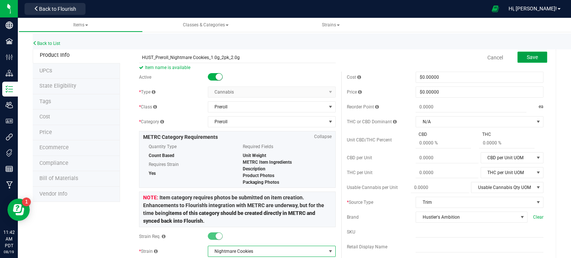
click at [528, 56] on span "Save" at bounding box center [531, 57] width 11 height 6
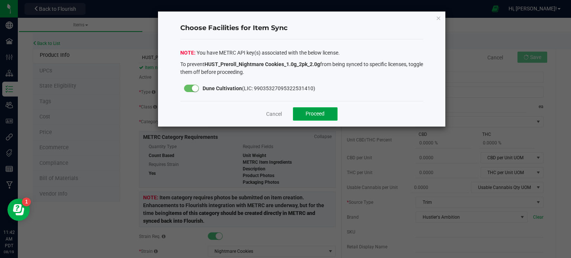
click at [320, 117] on button "Proceed" at bounding box center [315, 113] width 45 height 13
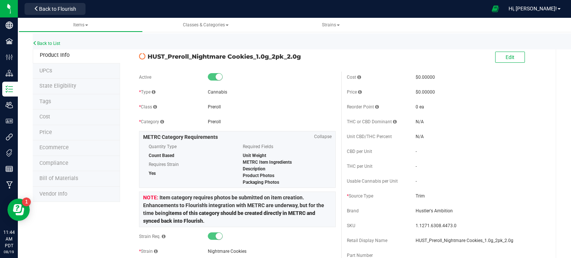
click at [49, 87] on span "State Eligibility" at bounding box center [57, 86] width 37 height 6
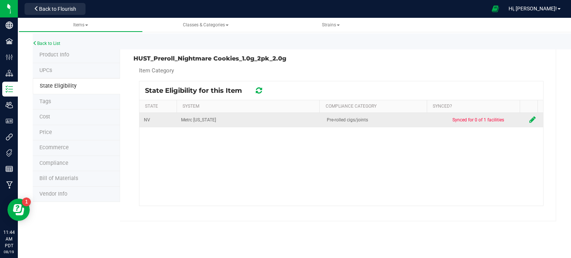
click at [529, 121] on icon at bounding box center [532, 119] width 6 height 7
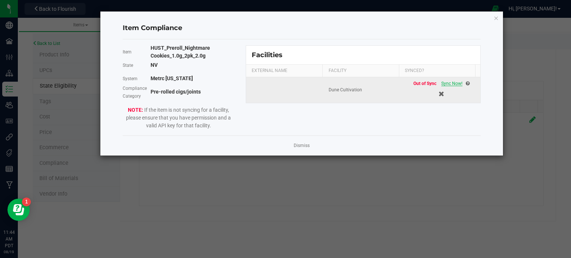
click at [447, 84] on span "Sync Now!" at bounding box center [451, 83] width 21 height 5
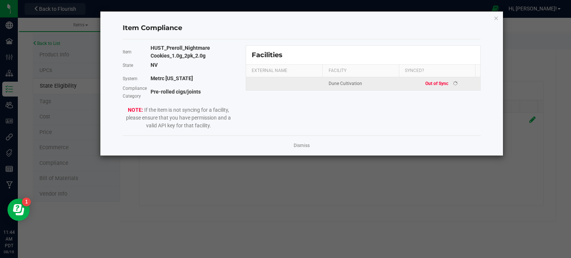
click at [447, 84] on kendo-grid-list "Dune Cultivation Out of Sync" at bounding box center [363, 83] width 234 height 13
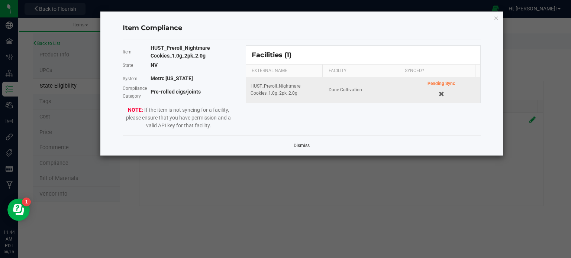
click at [302, 147] on link "Dismiss" at bounding box center [301, 146] width 16 height 6
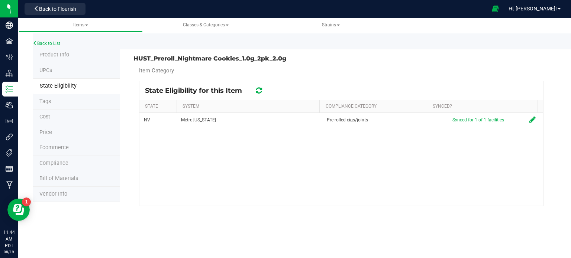
click at [261, 93] on icon at bounding box center [259, 90] width 6 height 7
click at [261, 93] on icon at bounding box center [258, 91] width 7 height 8
click at [261, 93] on icon at bounding box center [258, 90] width 8 height 9
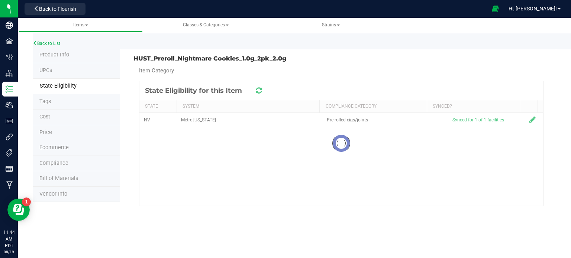
click at [261, 93] on div at bounding box center [340, 143] width 403 height 124
click at [52, 41] on link "Back to List" at bounding box center [46, 43] width 27 height 5
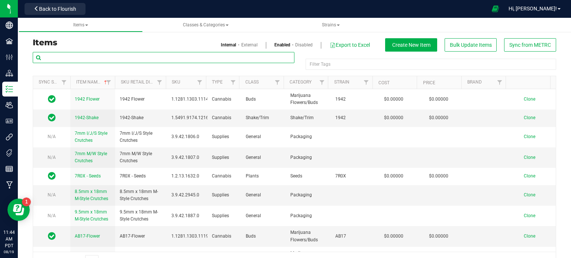
click at [86, 61] on input "text" at bounding box center [163, 57] width 261 height 11
paste input "HUST_Preroll_Nightmare Cookies_1.0g_14pk_14.0g"
click at [108, 55] on input "HUST_Preroll_Nightmare Cookies_1.0g_14pk_14.0g" at bounding box center [163, 57] width 261 height 11
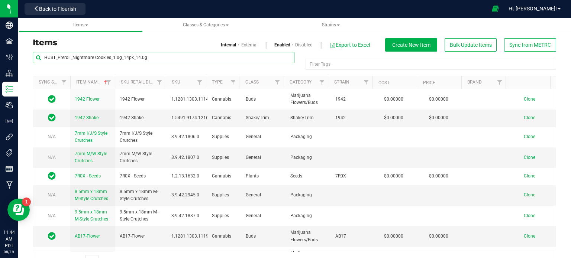
click at [108, 55] on input "HUST_Preroll_Nightmare Cookies_1.0g_14pk_14.0g" at bounding box center [163, 57] width 261 height 11
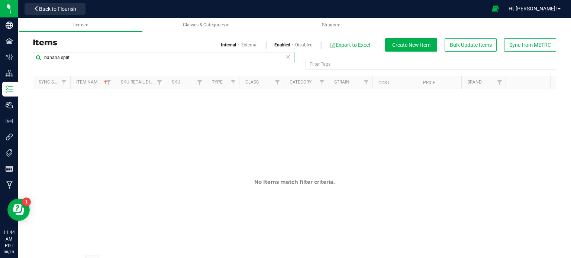
type input "banana split"
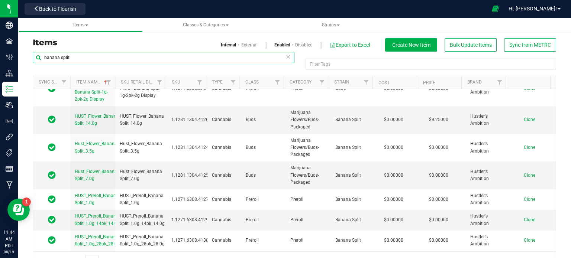
scroll to position [1056, 0]
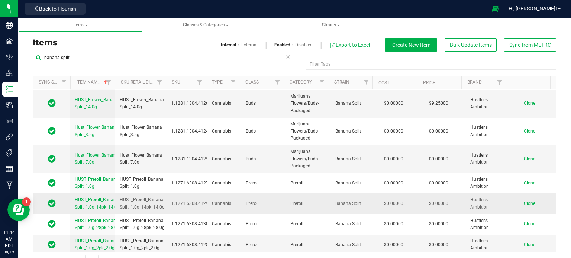
click at [523, 202] on span "Clone" at bounding box center [529, 203] width 12 height 5
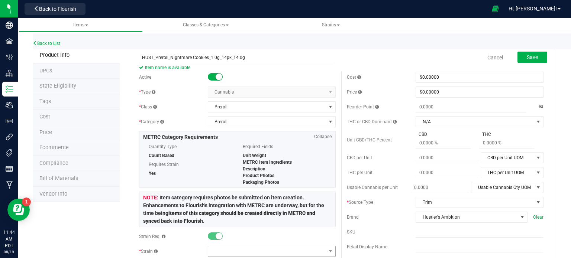
type input "HUST_Preroll_Nightmare Cookies_1.0g_14pk_14.0g"
click at [224, 253] on span at bounding box center [267, 251] width 118 height 10
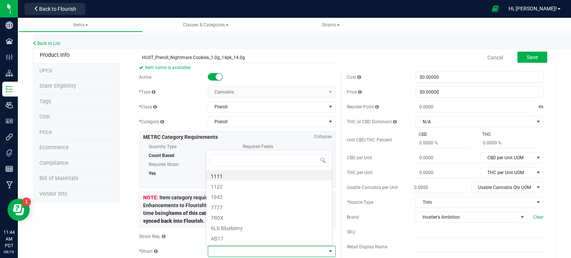
scroll to position [11, 124]
type input "nightmare"
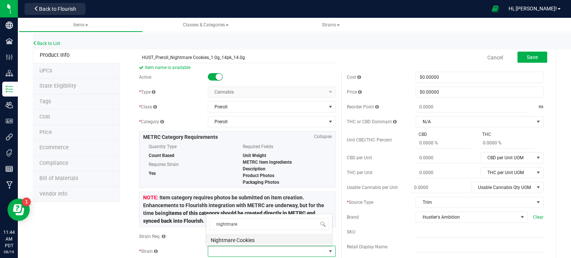
click at [232, 237] on li "Nightmare Cookies" at bounding box center [269, 239] width 126 height 10
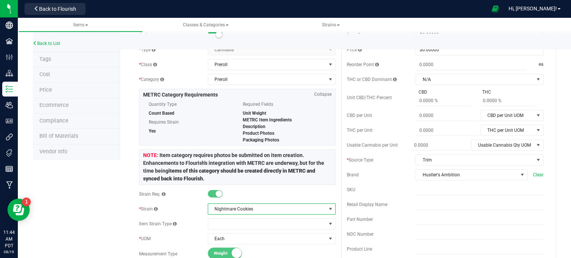
scroll to position [0, 0]
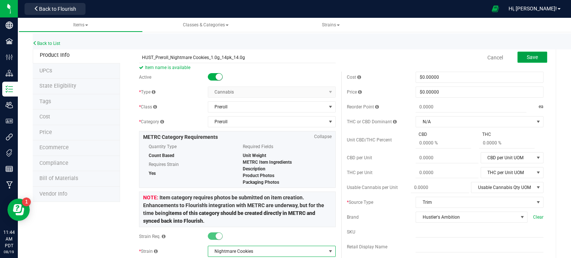
click at [526, 54] on span "Save" at bounding box center [531, 57] width 11 height 6
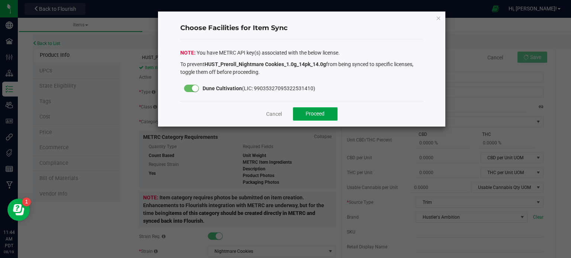
click at [322, 116] on span "Proceed" at bounding box center [314, 114] width 19 height 6
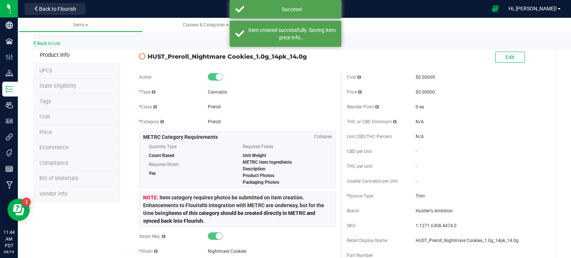
click at [58, 83] on span "State Eligibility" at bounding box center [57, 86] width 37 height 6
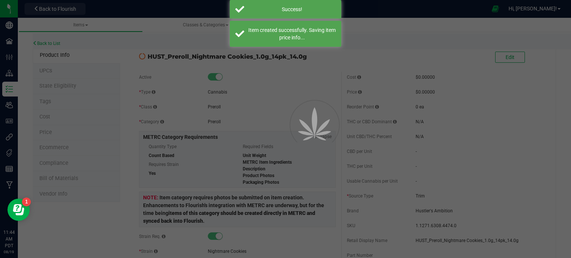
click at [58, 83] on div at bounding box center [285, 129] width 571 height 258
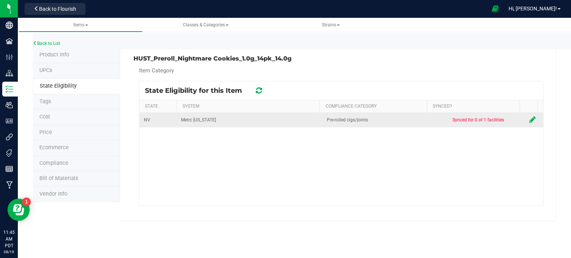
click at [529, 120] on icon at bounding box center [532, 119] width 6 height 7
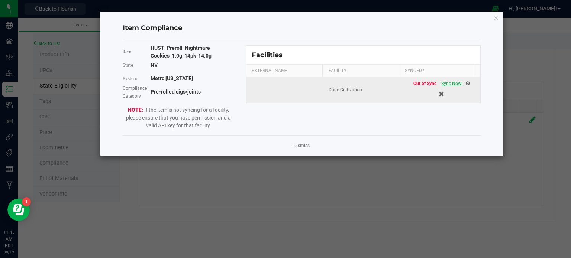
click at [449, 84] on span "Sync Now!" at bounding box center [451, 83] width 21 height 5
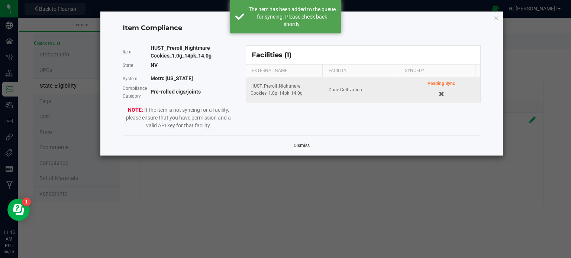
click at [301, 146] on link "Dismiss" at bounding box center [301, 146] width 16 height 6
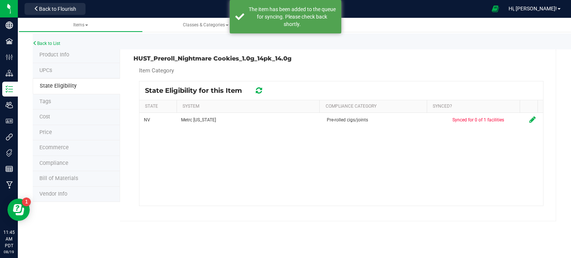
click at [257, 91] on icon at bounding box center [259, 90] width 6 height 7
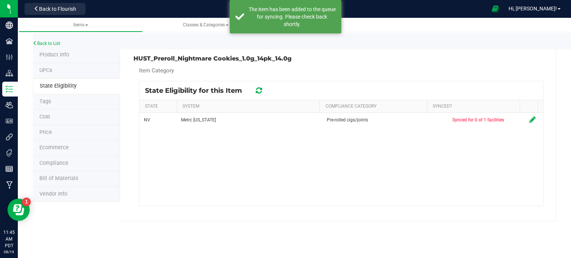
click at [257, 91] on icon at bounding box center [259, 90] width 6 height 7
click at [257, 91] on icon at bounding box center [258, 91] width 7 height 8
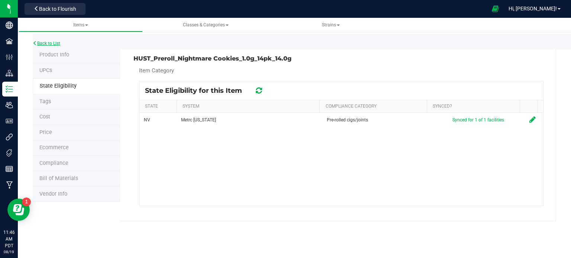
click at [45, 43] on link "Back to List" at bounding box center [46, 43] width 27 height 5
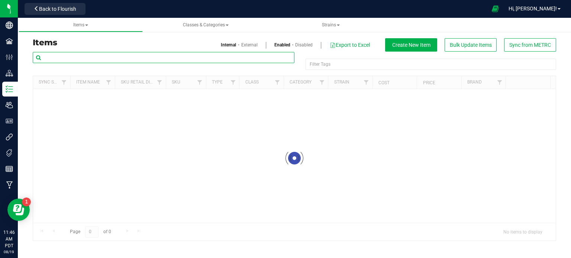
click at [115, 59] on input "text" at bounding box center [163, 57] width 261 height 11
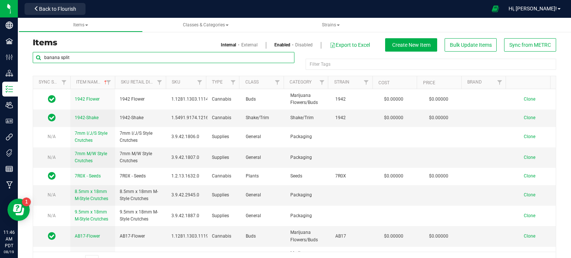
type input "banana split"
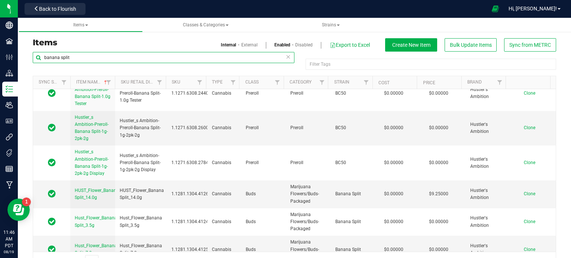
scroll to position [1056, 0]
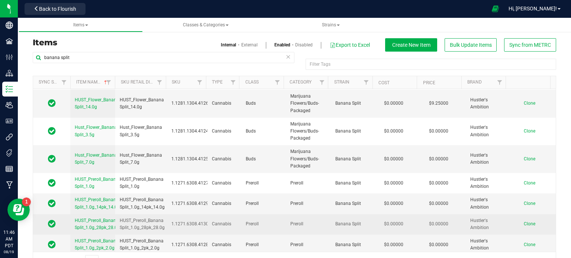
click at [523, 221] on span "Clone" at bounding box center [529, 223] width 12 height 5
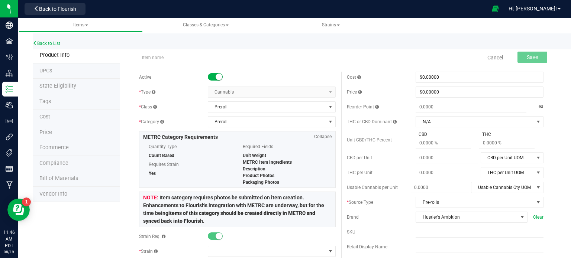
click at [158, 62] on input "text" at bounding box center [237, 57] width 196 height 11
type input "HUST_Preroll_Nightmare Cookies_1.0g_28pk_28.0g"
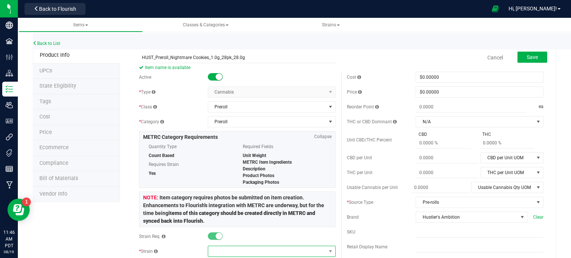
click at [214, 250] on span at bounding box center [267, 251] width 118 height 10
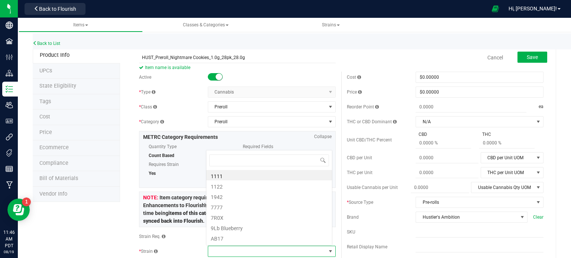
scroll to position [11, 124]
type input "nightma"
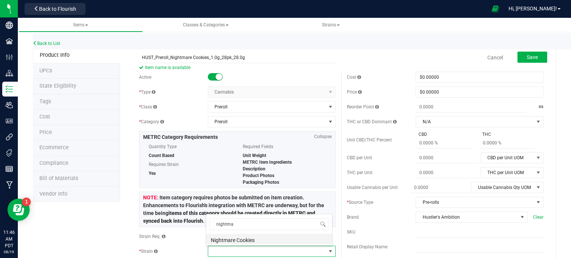
click at [221, 239] on li "Nightmare Cookies" at bounding box center [269, 239] width 126 height 10
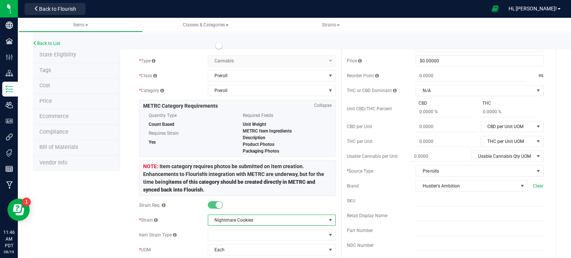
scroll to position [0, 0]
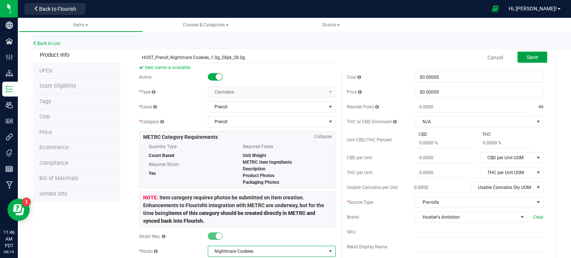
click at [518, 58] on button "Save" at bounding box center [532, 57] width 30 height 11
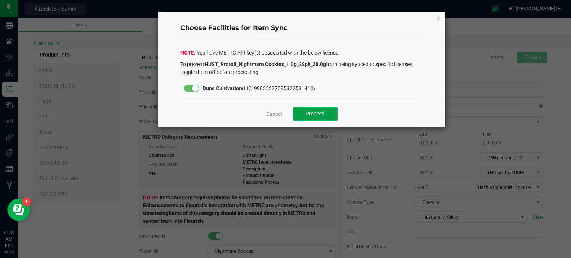
click at [307, 112] on span "Proceed" at bounding box center [314, 114] width 19 height 6
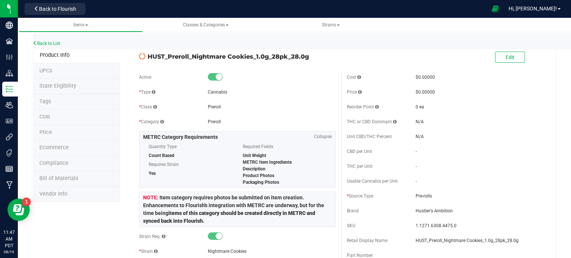
click at [62, 85] on span "State Eligibility" at bounding box center [57, 86] width 37 height 6
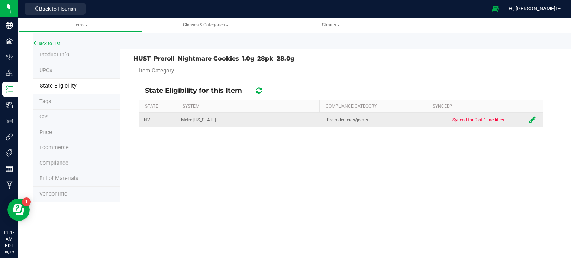
click at [529, 119] on icon at bounding box center [532, 119] width 6 height 7
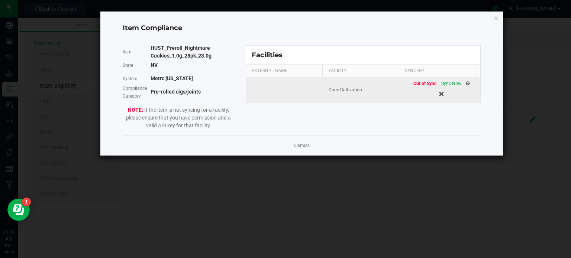
click at [449, 87] on div "Out of Sync Sync Now!" at bounding box center [441, 83] width 56 height 7
click at [447, 82] on span "Sync Now!" at bounding box center [451, 83] width 21 height 5
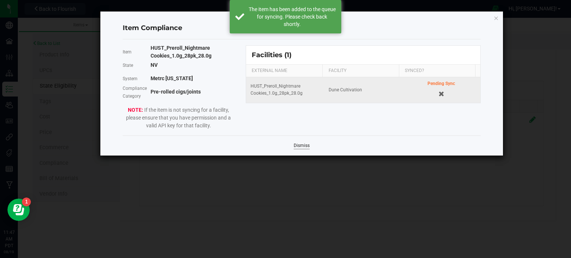
click at [308, 145] on link "Dismiss" at bounding box center [301, 146] width 16 height 6
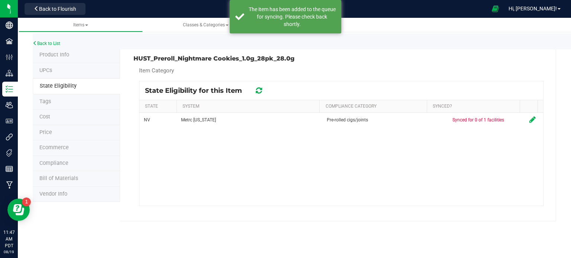
click at [260, 88] on icon at bounding box center [259, 90] width 6 height 7
click at [260, 88] on icon at bounding box center [258, 91] width 7 height 8
click at [260, 88] on icon at bounding box center [259, 90] width 6 height 7
click at [260, 88] on div at bounding box center [340, 143] width 403 height 124
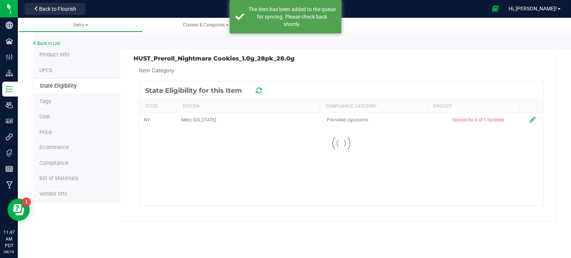
click at [260, 88] on div at bounding box center [340, 143] width 403 height 124
click at [260, 88] on icon at bounding box center [259, 90] width 6 height 7
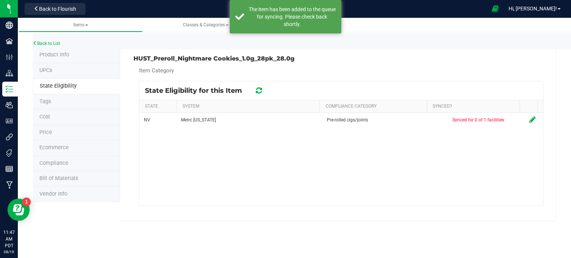
click at [260, 88] on icon at bounding box center [258, 91] width 7 height 8
click at [260, 88] on icon at bounding box center [258, 90] width 8 height 9
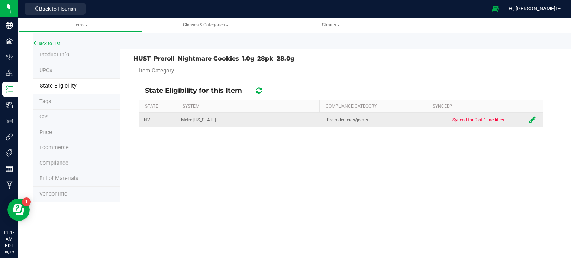
click at [529, 120] on icon at bounding box center [532, 119] width 6 height 7
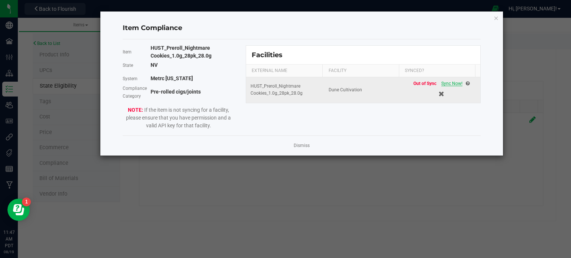
click at [448, 85] on div "Out of Sync Sync Now!" at bounding box center [441, 83] width 56 height 7
click at [448, 85] on span "Sync Now!" at bounding box center [451, 83] width 21 height 5
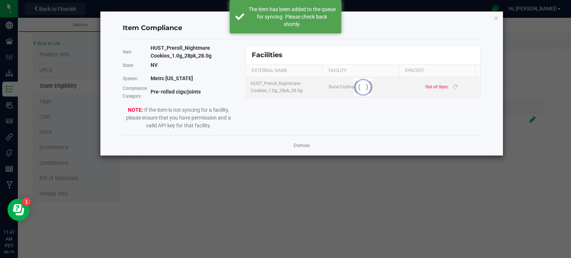
click at [303, 141] on div "Dismiss" at bounding box center [302, 146] width 358 height 20
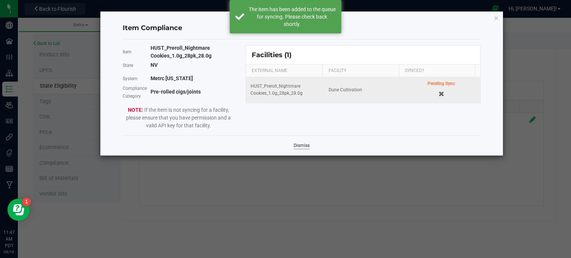
click at [303, 149] on link "Dismiss" at bounding box center [301, 146] width 16 height 6
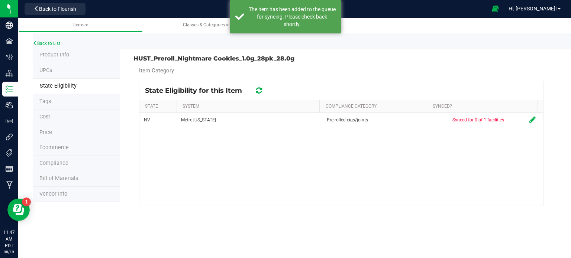
click at [258, 90] on icon at bounding box center [258, 91] width 7 height 8
click at [258, 90] on icon at bounding box center [259, 90] width 6 height 7
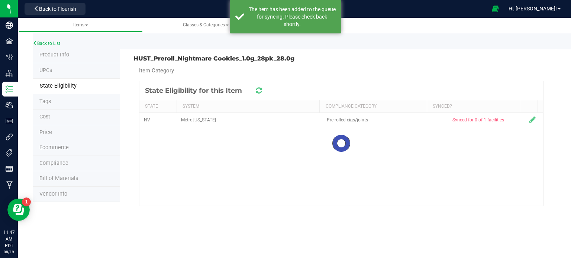
click at [258, 90] on div at bounding box center [340, 143] width 403 height 124
click at [258, 90] on icon at bounding box center [259, 90] width 6 height 7
click at [258, 90] on icon at bounding box center [258, 91] width 7 height 8
click at [258, 90] on icon at bounding box center [259, 90] width 6 height 7
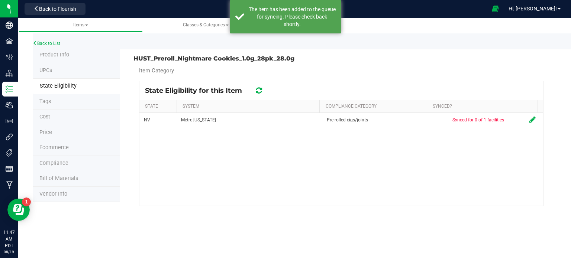
click at [258, 90] on icon at bounding box center [258, 91] width 7 height 8
click at [258, 90] on icon at bounding box center [259, 90] width 6 height 7
click at [258, 90] on icon at bounding box center [258, 90] width 9 height 9
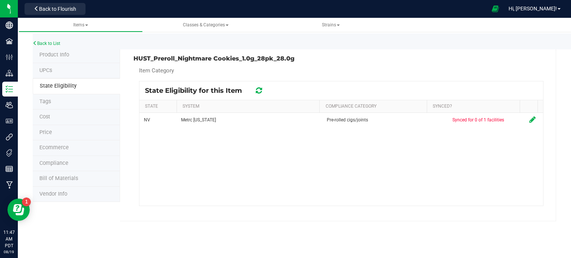
click at [258, 90] on icon at bounding box center [258, 90] width 8 height 9
click at [258, 90] on icon at bounding box center [258, 90] width 9 height 9
click at [258, 90] on div at bounding box center [340, 143] width 403 height 124
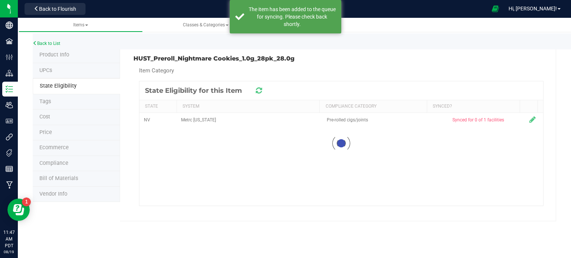
click at [258, 90] on icon at bounding box center [258, 90] width 8 height 9
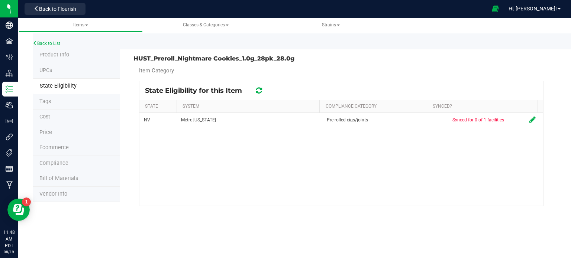
click at [259, 93] on icon at bounding box center [259, 90] width 6 height 7
click at [259, 93] on icon at bounding box center [258, 90] width 9 height 7
click at [259, 93] on icon at bounding box center [258, 90] width 9 height 9
click at [259, 93] on icon at bounding box center [258, 91] width 7 height 8
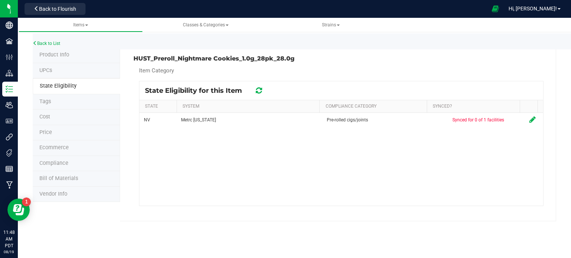
click at [259, 93] on icon at bounding box center [258, 90] width 9 height 9
click at [259, 93] on icon at bounding box center [258, 91] width 9 height 10
click at [259, 93] on icon at bounding box center [258, 91] width 7 height 8
click at [259, 93] on icon at bounding box center [259, 91] width 10 height 10
click at [259, 93] on icon at bounding box center [259, 90] width 8 height 7
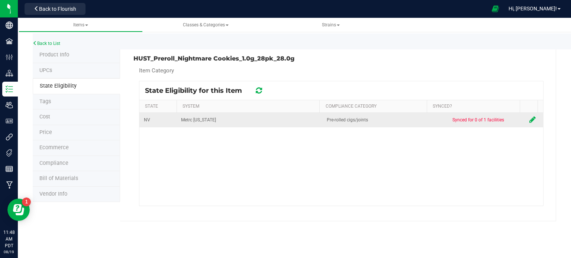
click at [529, 121] on icon at bounding box center [532, 119] width 6 height 7
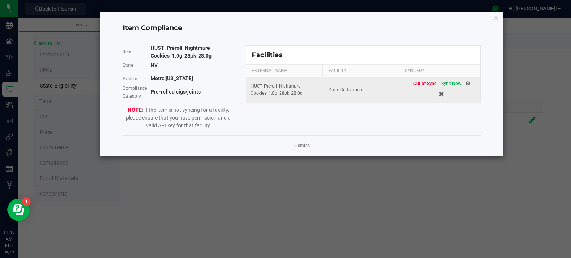
click at [446, 78] on td "Out of Sync Sync Now!" at bounding box center [441, 90] width 78 height 26
click at [441, 80] on div "Out of Sync Sync Now!" at bounding box center [441, 83] width 56 height 7
click at [441, 81] on span "Sync Now!" at bounding box center [451, 83] width 21 height 5
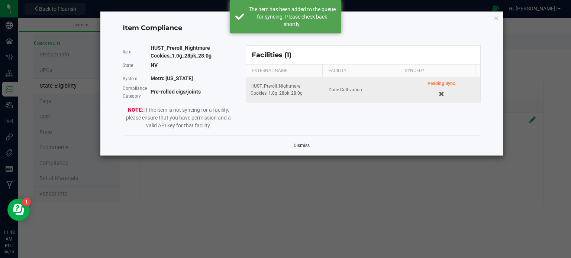
click at [297, 143] on link "Dismiss" at bounding box center [301, 146] width 16 height 6
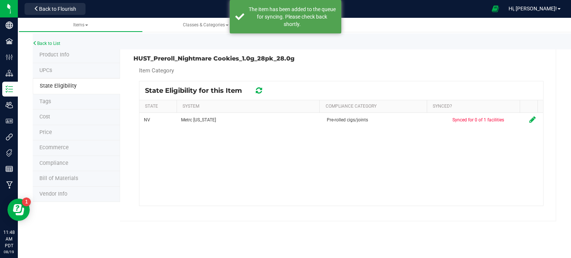
click at [263, 89] on div at bounding box center [259, 90] width 12 height 9
click at [260, 91] on icon at bounding box center [258, 90] width 8 height 9
click at [260, 91] on icon at bounding box center [259, 91] width 10 height 10
click at [260, 91] on icon at bounding box center [258, 90] width 9 height 7
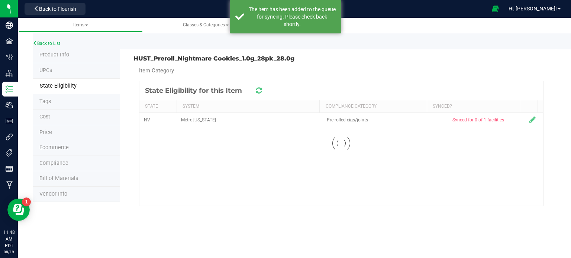
click at [260, 91] on div at bounding box center [340, 143] width 403 height 124
click at [260, 91] on icon at bounding box center [258, 91] width 9 height 10
click at [260, 91] on icon at bounding box center [258, 90] width 8 height 9
click at [260, 91] on icon at bounding box center [259, 90] width 10 height 9
click at [260, 91] on icon at bounding box center [258, 91] width 9 height 10
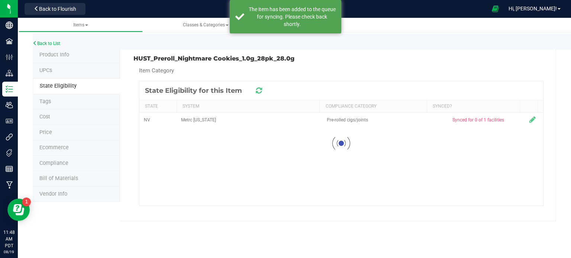
click at [260, 91] on icon at bounding box center [258, 90] width 9 height 7
click at [260, 91] on icon at bounding box center [258, 91] width 9 height 10
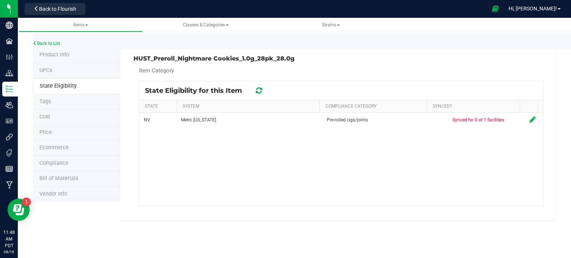
click at [230, 60] on h3 "HUST_Preroll_Nightmare Cookies_1.0g_28pk_28.0g" at bounding box center [234, 58] width 202 height 7
copy div "HUST_Preroll_Nightmare Cookies_1.0g_28pk_28.0g"
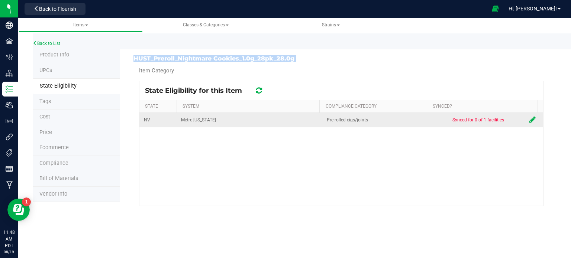
click at [529, 122] on icon at bounding box center [532, 119] width 6 height 7
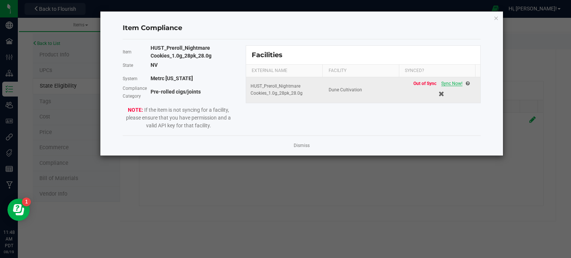
click at [444, 83] on span "Sync Now!" at bounding box center [451, 83] width 21 height 5
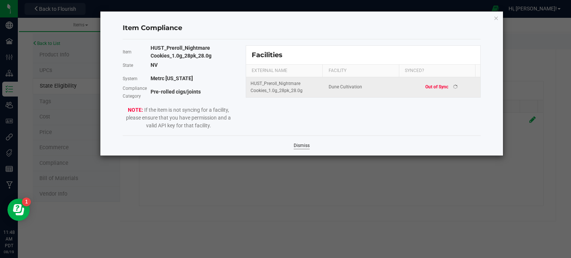
click at [298, 144] on link "Dismiss" at bounding box center [301, 146] width 16 height 6
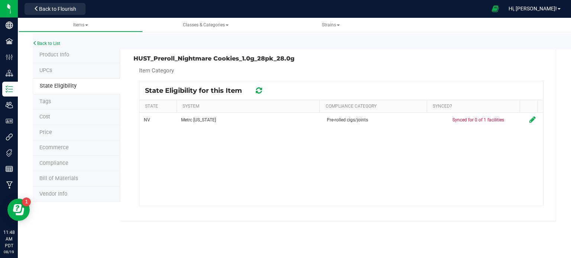
click at [257, 88] on icon at bounding box center [258, 90] width 9 height 9
click at [257, 88] on icon at bounding box center [259, 91] width 10 height 10
click at [257, 88] on icon at bounding box center [258, 90] width 8 height 9
click at [257, 88] on icon at bounding box center [258, 90] width 9 height 9
click at [257, 88] on icon at bounding box center [258, 91] width 9 height 10
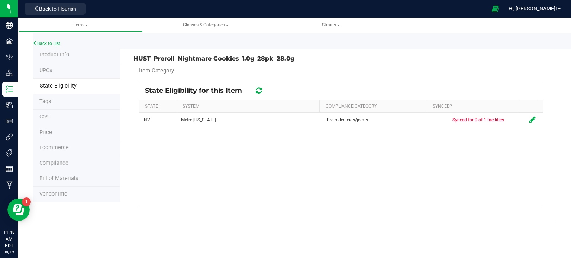
click at [257, 88] on icon at bounding box center [258, 90] width 8 height 9
click at [257, 88] on icon at bounding box center [259, 90] width 10 height 9
click at [257, 88] on icon at bounding box center [258, 91] width 9 height 10
click at [51, 46] on div "Back to List" at bounding box center [318, 41] width 571 height 16
click at [51, 44] on link "Back to List" at bounding box center [46, 43] width 27 height 5
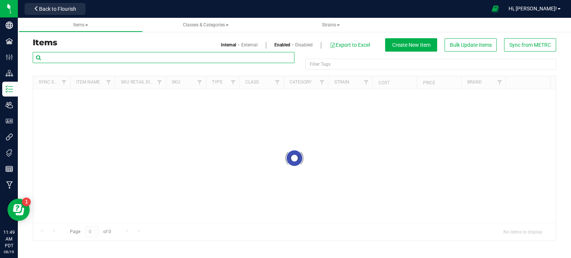
click at [88, 59] on input "text" at bounding box center [163, 57] width 261 height 11
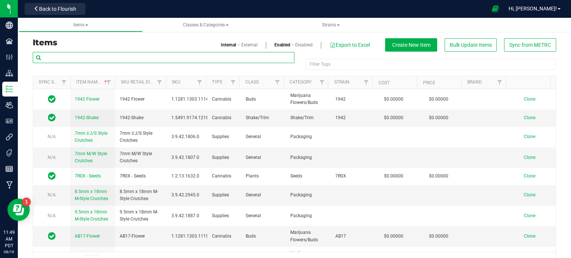
paste input "HUST_Flower_Papaya Master_3.5g Tester"
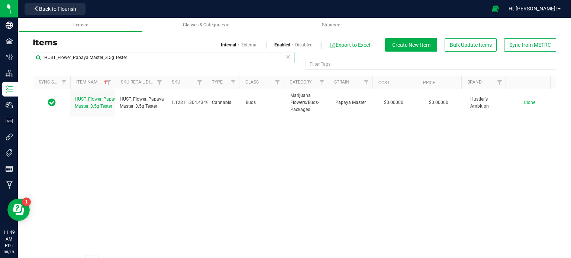
click at [98, 59] on input "HUST_Flower_Papaya Master_3.5g Tester" at bounding box center [163, 57] width 261 height 11
type input "banana split"
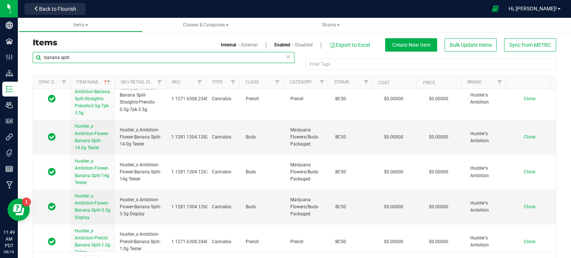
scroll to position [1056, 0]
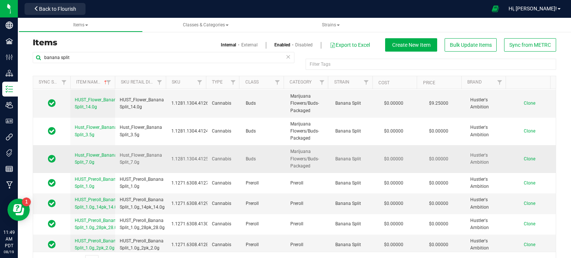
click at [523, 157] on span "Clone" at bounding box center [529, 158] width 12 height 5
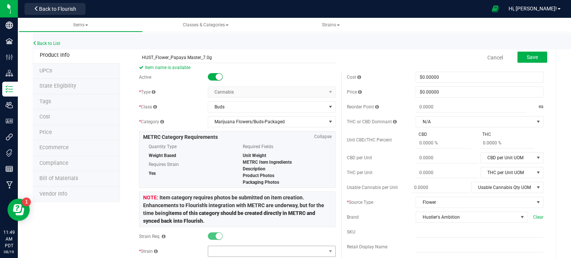
type input "HUST_Flower_Papaya Master_7.0g"
click at [215, 251] on span at bounding box center [267, 251] width 118 height 10
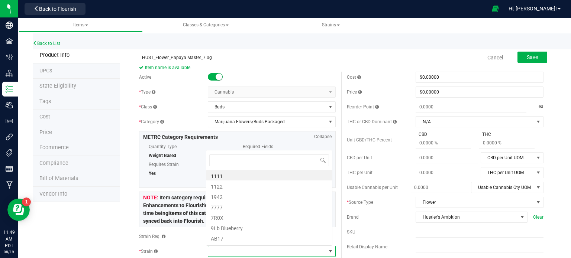
scroll to position [11, 124]
type input "papaya ma"
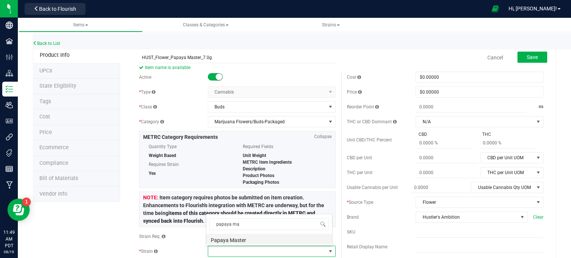
click at [244, 241] on li "Papaya Master" at bounding box center [269, 239] width 126 height 10
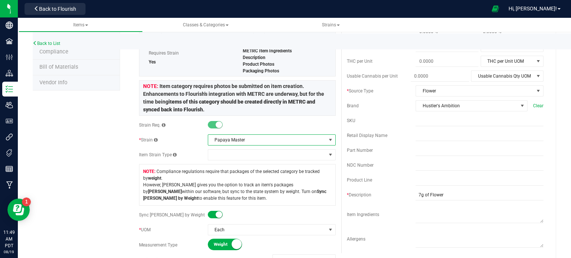
scroll to position [0, 0]
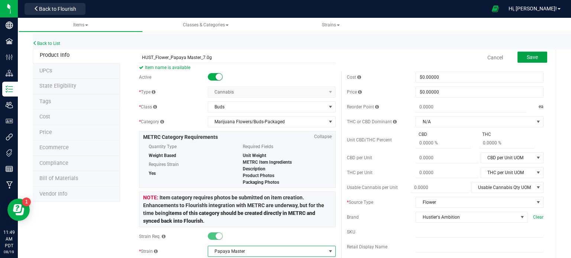
click at [534, 58] on button "Save" at bounding box center [532, 57] width 30 height 11
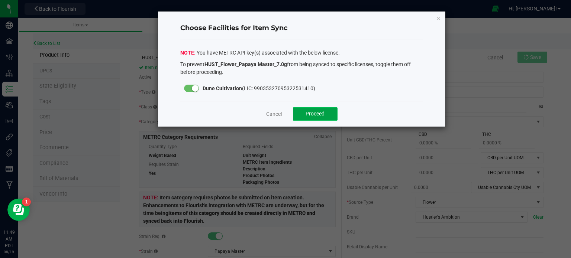
click at [325, 116] on button "Proceed" at bounding box center [315, 113] width 45 height 13
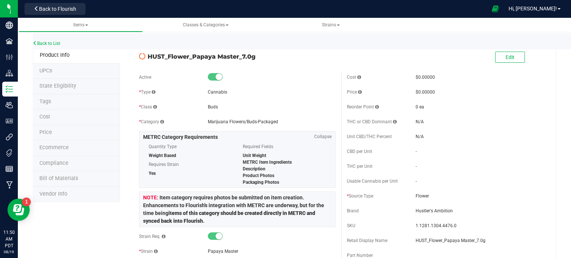
click at [58, 84] on span "State Eligibility" at bounding box center [57, 86] width 37 height 6
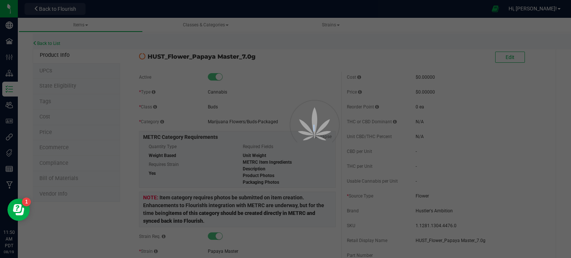
click at [58, 84] on div at bounding box center [285, 129] width 571 height 258
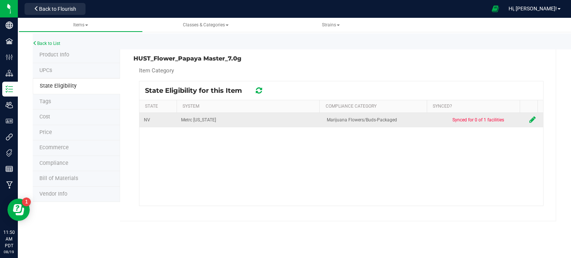
click at [530, 120] on icon at bounding box center [532, 119] width 6 height 7
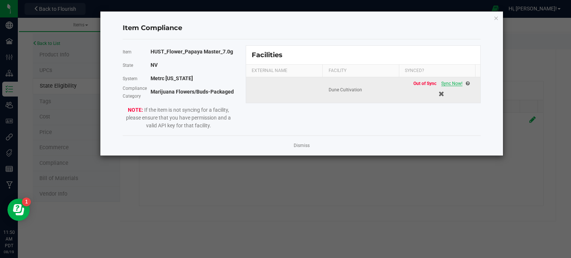
click at [448, 83] on span "Sync Now!" at bounding box center [451, 83] width 21 height 5
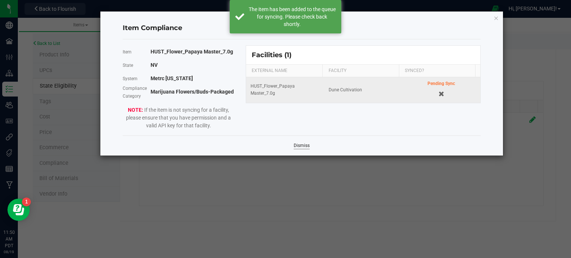
click at [304, 143] on link "Dismiss" at bounding box center [301, 146] width 16 height 6
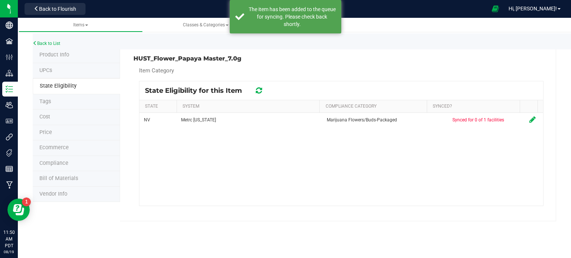
click at [260, 91] on icon at bounding box center [259, 90] width 6 height 7
click at [260, 91] on icon at bounding box center [259, 90] width 10 height 9
click at [260, 91] on icon at bounding box center [258, 91] width 9 height 10
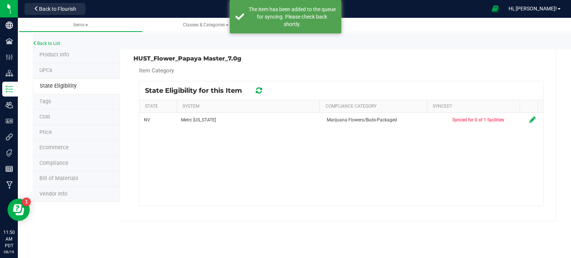
click at [260, 91] on icon at bounding box center [259, 90] width 10 height 9
click at [260, 91] on icon at bounding box center [258, 90] width 9 height 9
click at [260, 91] on icon at bounding box center [258, 91] width 9 height 10
click at [260, 91] on icon at bounding box center [258, 90] width 8 height 9
click at [260, 91] on icon at bounding box center [258, 91] width 9 height 10
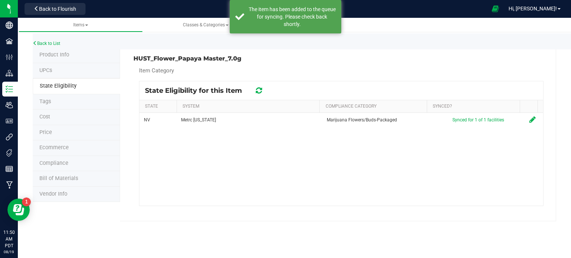
click at [260, 91] on icon at bounding box center [258, 91] width 9 height 10
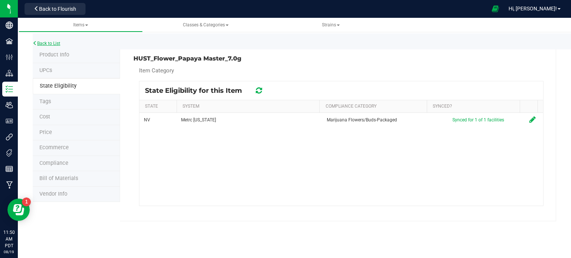
click at [49, 42] on link "Back to List" at bounding box center [46, 43] width 27 height 5
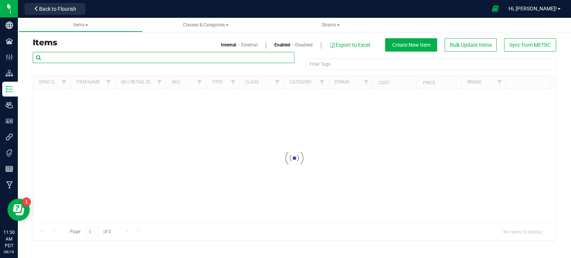
click at [129, 57] on input "text" at bounding box center [163, 57] width 261 height 11
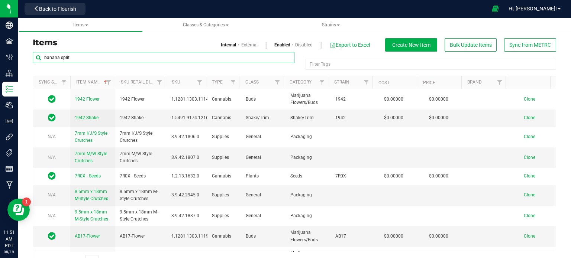
type input "banana split"
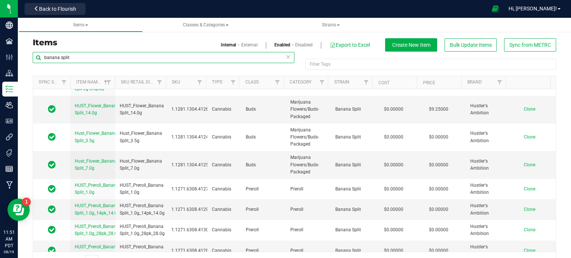
scroll to position [1056, 0]
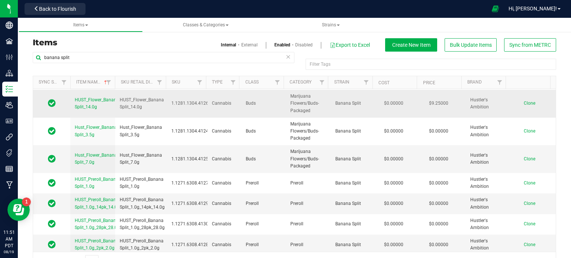
click at [523, 101] on span "Clone" at bounding box center [529, 103] width 12 height 5
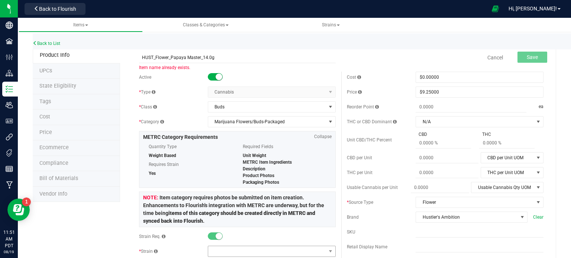
type input "HUST_Flower_Papaya Master_14.0g"
click at [220, 250] on span at bounding box center [267, 251] width 118 height 10
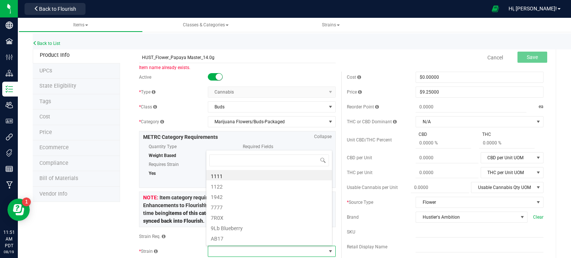
scroll to position [11, 124]
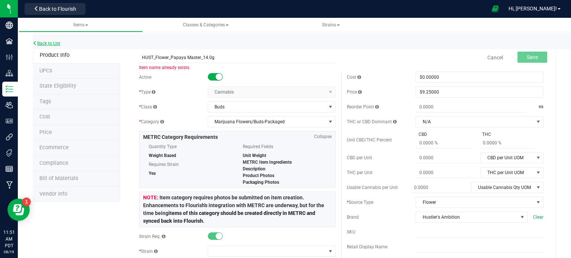
click at [52, 44] on link "Back to List" at bounding box center [46, 43] width 27 height 5
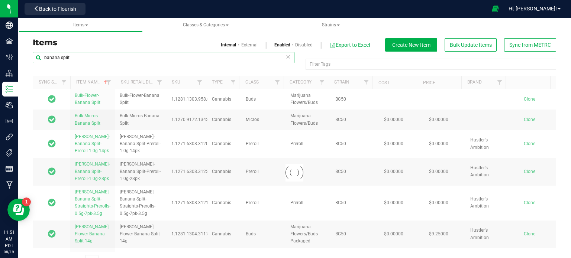
click at [77, 61] on input "banana split" at bounding box center [163, 57] width 261 height 11
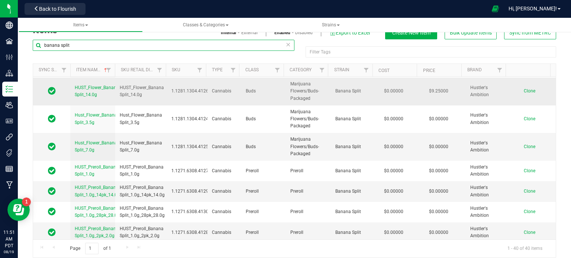
scroll to position [19, 0]
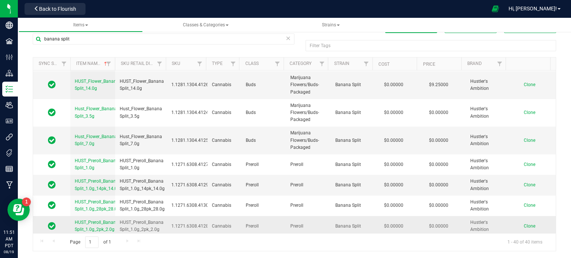
click at [523, 224] on span "Clone" at bounding box center [529, 226] width 12 height 5
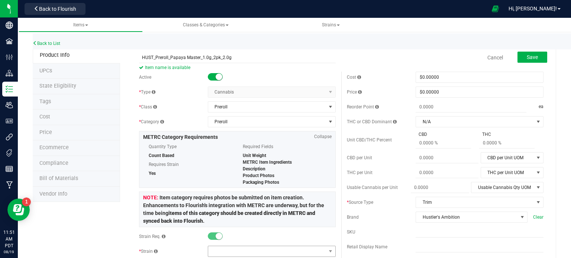
type input "HUST_Preroll_Papaya Master_1.0g_2pk_2.0g"
click at [223, 249] on span at bounding box center [267, 251] width 118 height 10
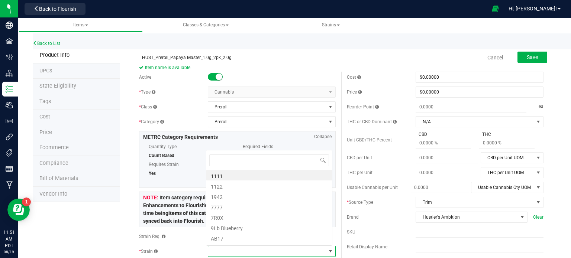
scroll to position [11, 124]
type input "papaya mas"
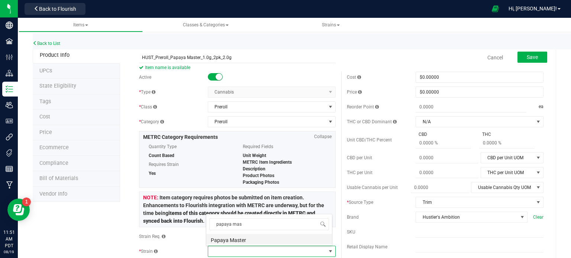
click at [241, 242] on li "Papaya Master" at bounding box center [269, 239] width 126 height 10
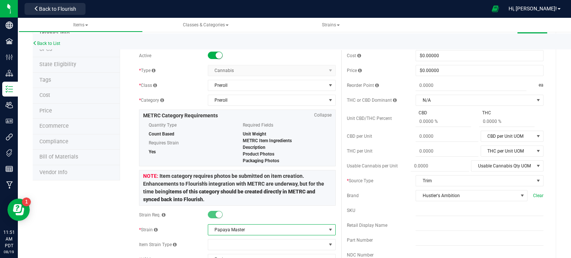
scroll to position [0, 0]
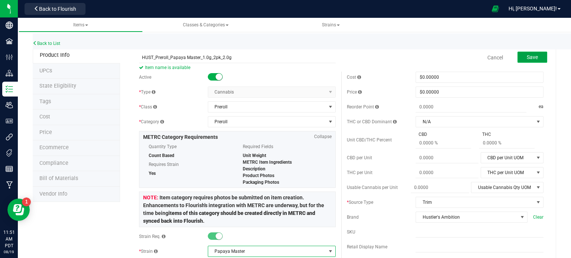
click at [532, 57] on button "Save" at bounding box center [532, 57] width 30 height 11
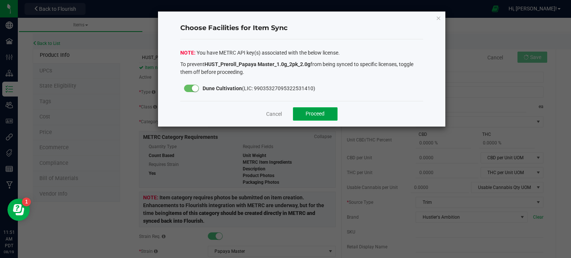
click at [306, 115] on span "Proceed" at bounding box center [314, 114] width 19 height 6
click at [306, 115] on div "Active * Type Cannabis Select type Cannabis Non-Inventory Raw Materials Supplie…" at bounding box center [237, 260] width 208 height 377
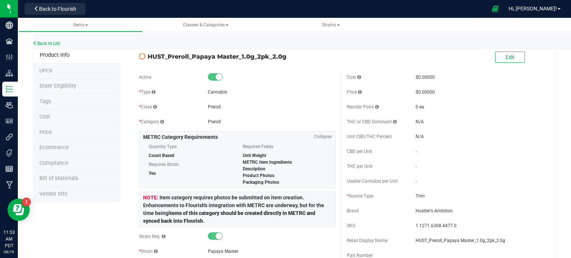
click at [44, 88] on span "State Eligibility" at bounding box center [57, 86] width 37 height 6
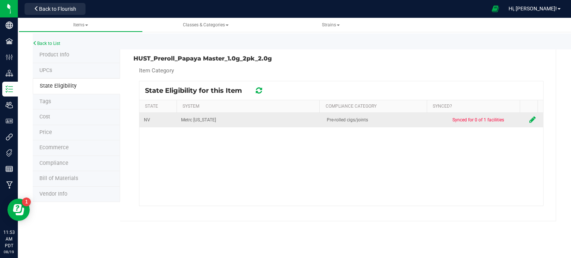
click at [529, 118] on icon at bounding box center [532, 119] width 6 height 7
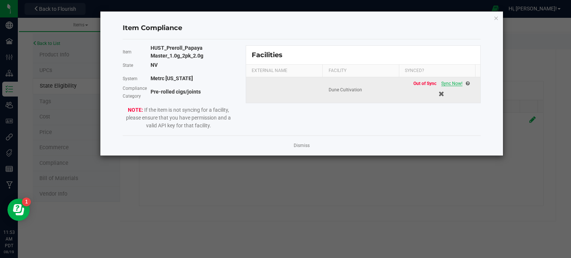
click at [448, 81] on span "Sync Now!" at bounding box center [451, 83] width 21 height 5
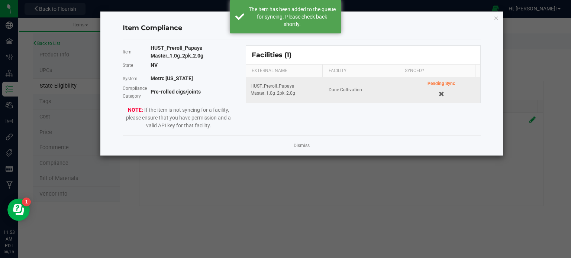
click at [312, 142] on div "Dismiss" at bounding box center [302, 146] width 358 height 20
click at [302, 145] on link "Dismiss" at bounding box center [301, 146] width 16 height 6
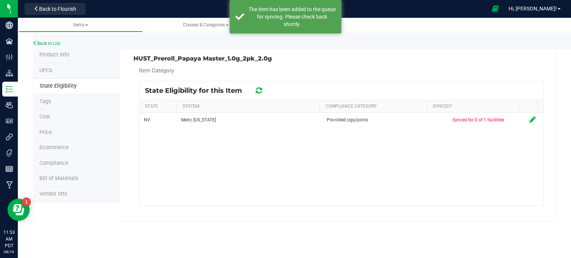
click at [260, 91] on icon at bounding box center [259, 90] width 6 height 7
click at [260, 91] on icon at bounding box center [258, 90] width 9 height 9
click at [260, 91] on icon at bounding box center [258, 90] width 8 height 9
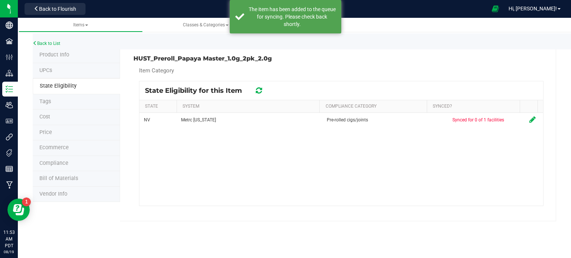
click at [260, 91] on icon at bounding box center [258, 91] width 7 height 8
click at [260, 91] on icon at bounding box center [258, 90] width 8 height 9
click at [260, 91] on icon at bounding box center [258, 90] width 9 height 9
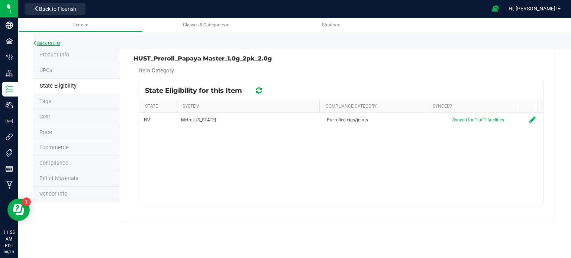
click at [52, 41] on link "Back to List" at bounding box center [46, 43] width 27 height 5
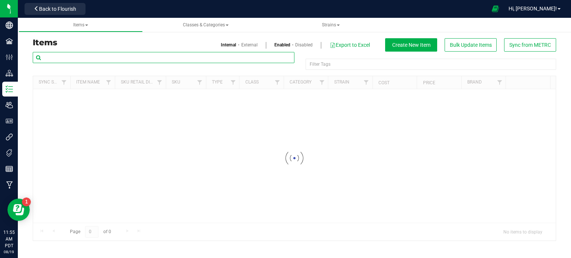
click at [84, 59] on input "text" at bounding box center [163, 57] width 261 height 11
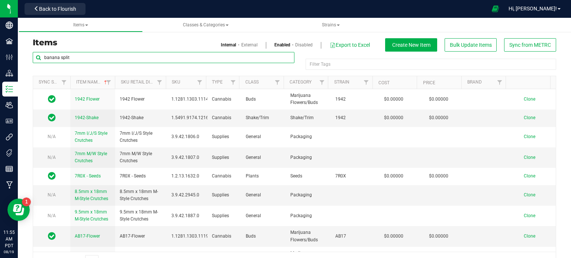
type input "banana split"
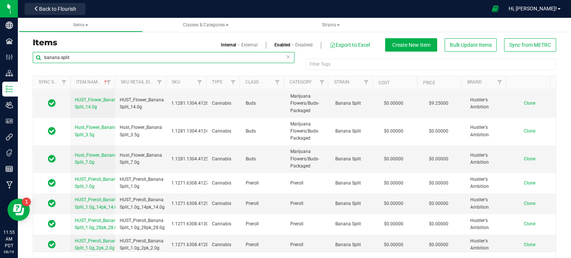
scroll to position [19, 0]
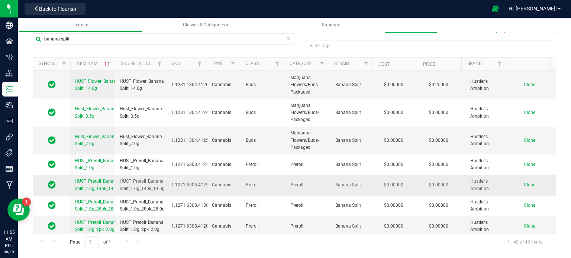
click at [523, 182] on span "Clone" at bounding box center [529, 184] width 12 height 5
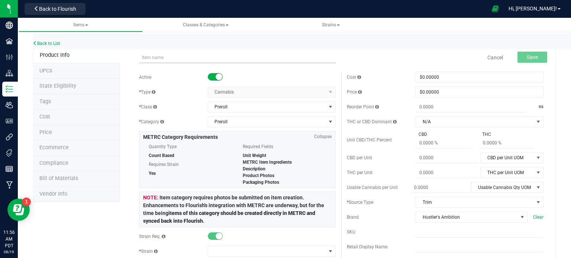
click at [177, 59] on input "text" at bounding box center [237, 57] width 196 height 11
type input "HUST_Preroll_Papaya Master_1.0g_14pk_14.0g"
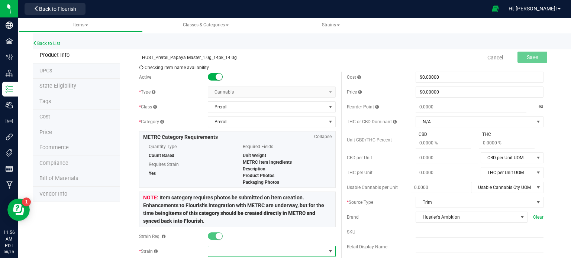
click at [210, 255] on span at bounding box center [267, 251] width 118 height 10
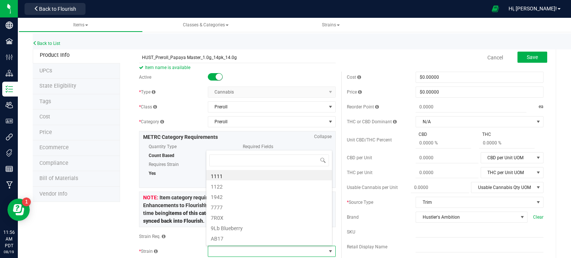
scroll to position [11, 124]
type input "papaya"
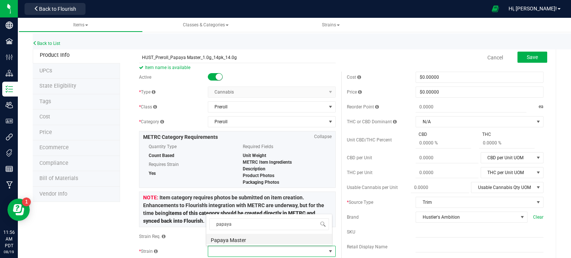
click at [223, 240] on li "Papaya Master" at bounding box center [269, 239] width 126 height 10
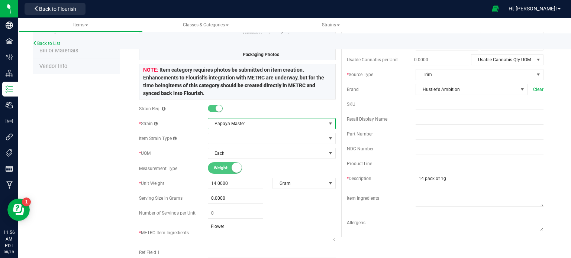
scroll to position [0, 0]
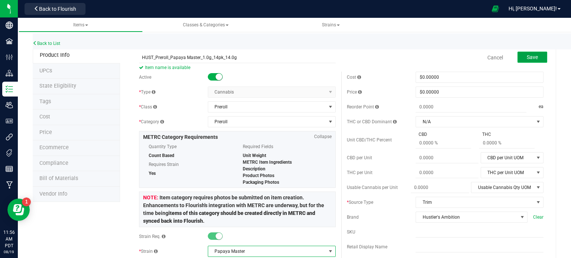
click at [524, 62] on button "Save" at bounding box center [532, 57] width 30 height 11
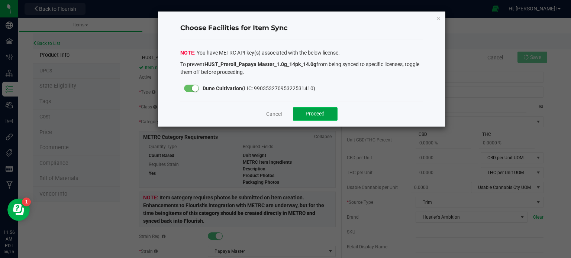
click at [327, 113] on button "Proceed" at bounding box center [315, 113] width 45 height 13
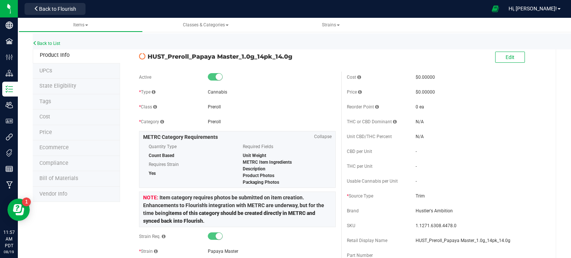
click at [67, 83] on span "State Eligibility" at bounding box center [57, 86] width 37 height 6
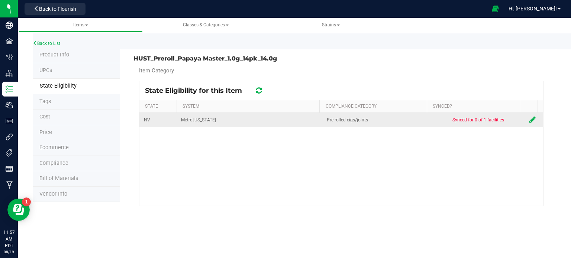
click at [529, 121] on icon at bounding box center [532, 119] width 6 height 7
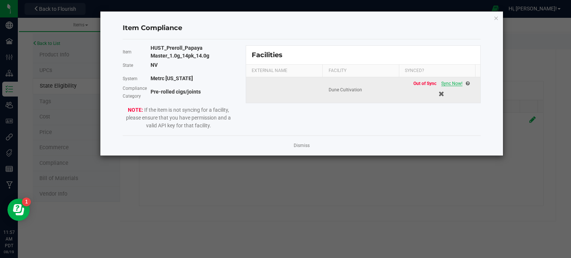
click at [445, 84] on span "Sync Now!" at bounding box center [451, 83] width 21 height 5
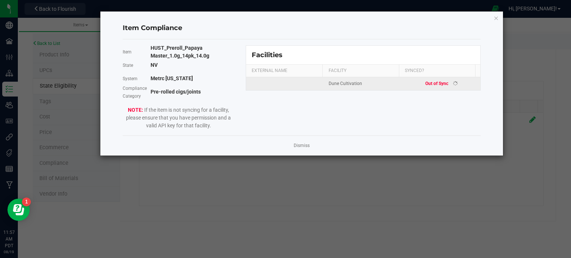
click at [445, 84] on kendo-grid-list "Dune Cultivation Out of Sync" at bounding box center [363, 83] width 234 height 13
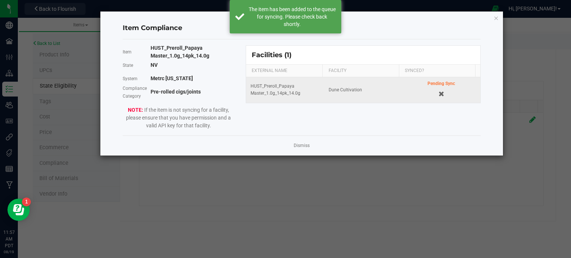
click at [302, 149] on div "Dismiss" at bounding box center [302, 146] width 358 height 20
click at [298, 144] on link "Dismiss" at bounding box center [301, 146] width 16 height 6
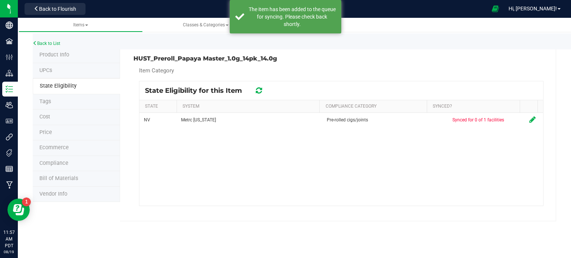
click at [263, 90] on div at bounding box center [259, 90] width 12 height 9
click at [260, 89] on icon at bounding box center [259, 90] width 6 height 7
click at [260, 89] on icon at bounding box center [259, 91] width 10 height 10
click at [260, 89] on icon at bounding box center [258, 90] width 9 height 9
click at [260, 89] on icon at bounding box center [259, 91] width 10 height 10
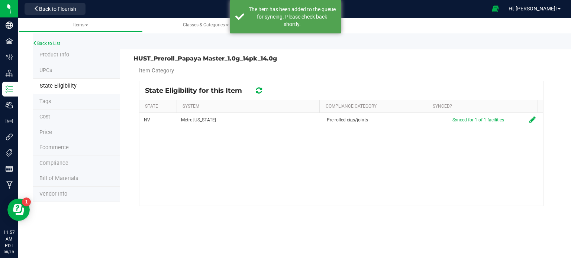
click at [260, 89] on icon at bounding box center [258, 90] width 8 height 9
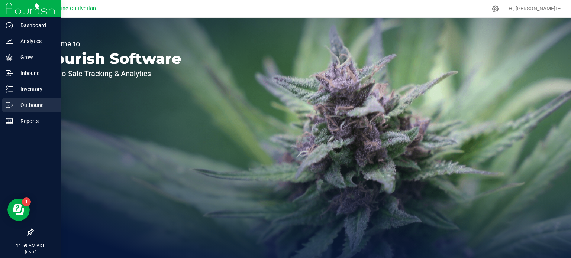
click at [27, 101] on p "Outbound" at bounding box center [35, 105] width 45 height 9
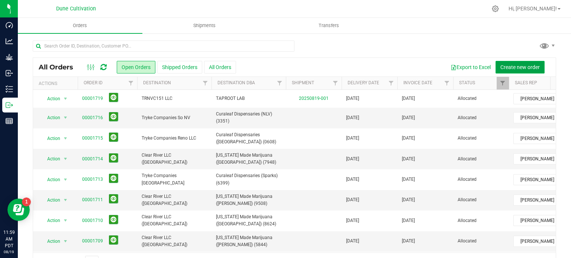
click at [513, 66] on span "Create new order" at bounding box center [519, 67] width 39 height 6
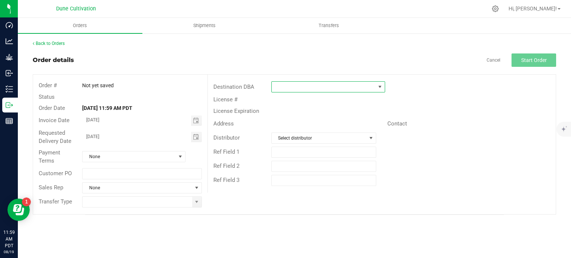
click at [312, 88] on span at bounding box center [324, 87] width 104 height 10
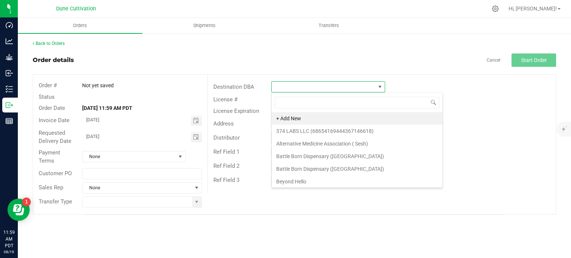
scroll to position [11, 114]
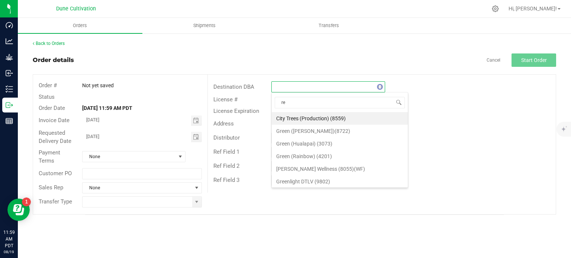
type input "r"
type input "curale"
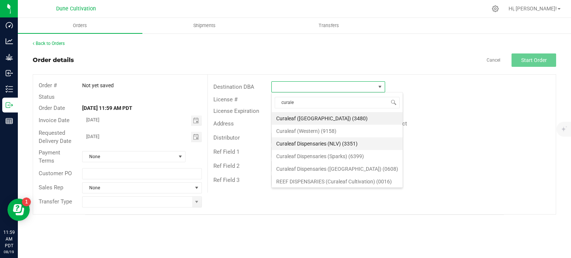
scroll to position [0, 0]
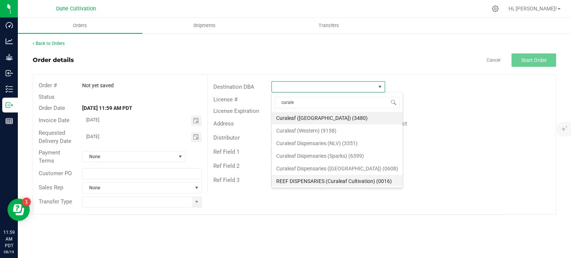
click at [316, 178] on li "REEF DISPENSARIES (Curaleaf Cultivation) (0016)" at bounding box center [337, 181] width 131 height 13
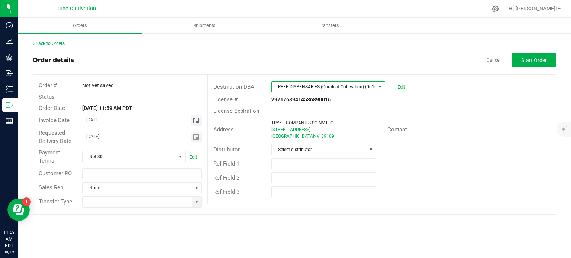
click at [198, 120] on span "Toggle calendar" at bounding box center [196, 121] width 6 height 6
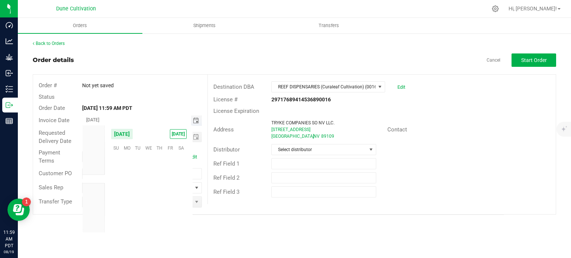
scroll to position [120401, 0]
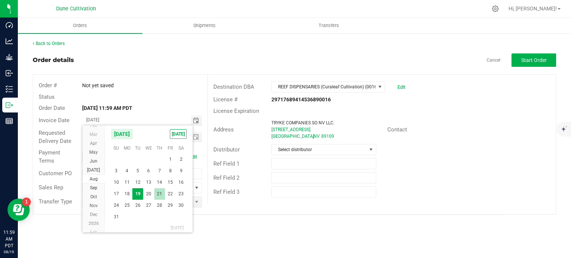
click at [160, 191] on span "21" at bounding box center [159, 194] width 11 height 12
type input "[DATE]"
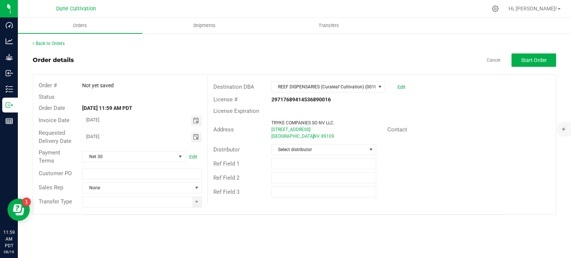
click at [199, 135] on span "Toggle calendar" at bounding box center [196, 137] width 6 height 6
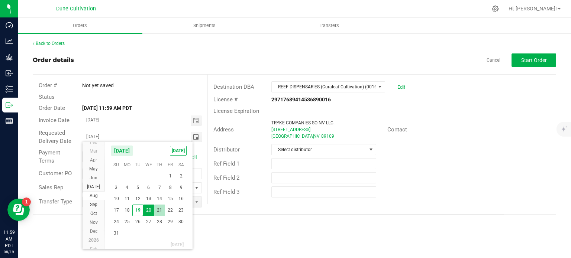
click at [162, 207] on span "21" at bounding box center [159, 211] width 11 height 12
type input "[DATE]"
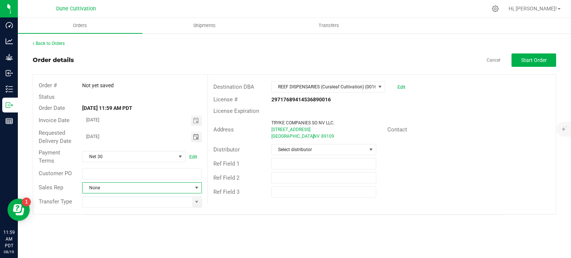
click at [194, 188] on span at bounding box center [197, 188] width 6 height 6
type input "bre"
click at [144, 215] on li "[PERSON_NAME]" at bounding box center [141, 219] width 119 height 13
click at [198, 200] on span at bounding box center [197, 202] width 6 height 6
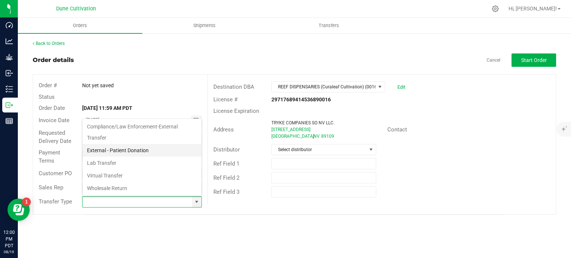
scroll to position [121, 0]
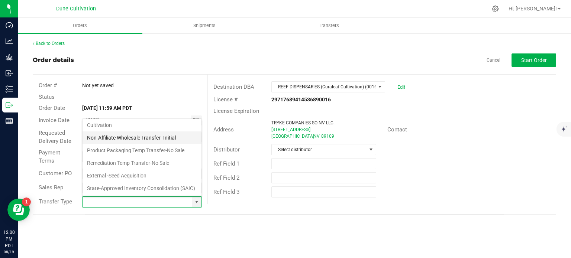
click at [129, 131] on li "Non-Affiliate Wholesale Transfer- Initial" at bounding box center [141, 137] width 119 height 13
type input "Non-Affiliate Wholesale Transfer- Initial"
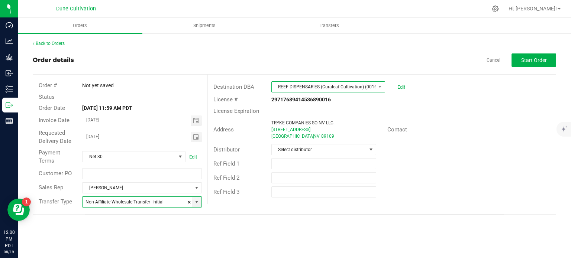
click at [300, 87] on span "REEF DISPENSARIES (Curaleaf Cultivation) (0016)" at bounding box center [324, 87] width 104 height 10
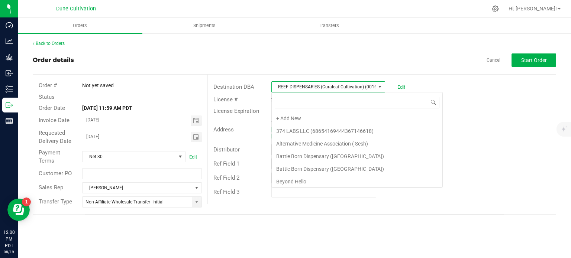
scroll to position [1012, 0]
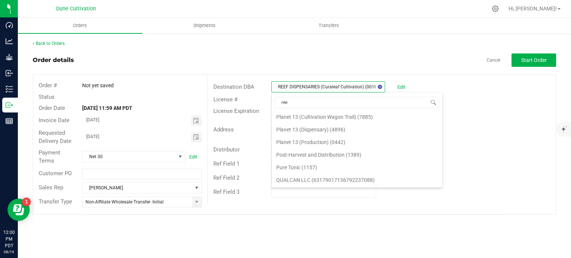
type input "reef"
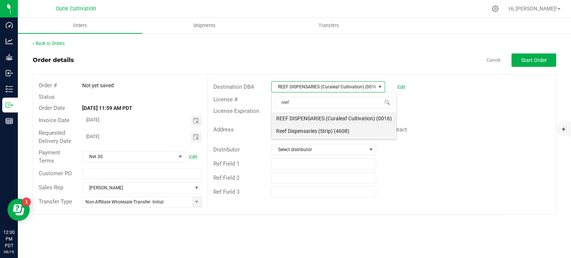
click at [308, 130] on li "Reef Dispensaries (Strip) (4608)" at bounding box center [334, 131] width 124 height 13
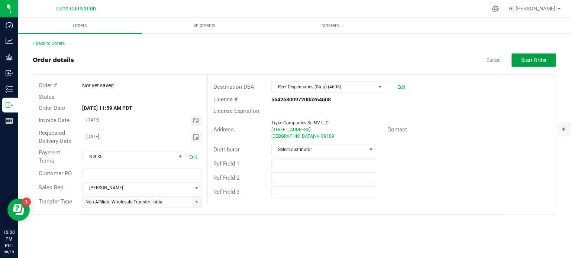
click at [525, 61] on span "Start Order" at bounding box center [534, 60] width 26 height 6
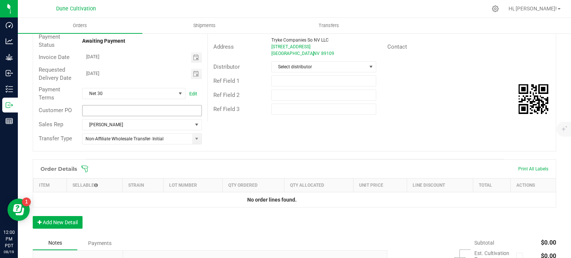
scroll to position [127, 0]
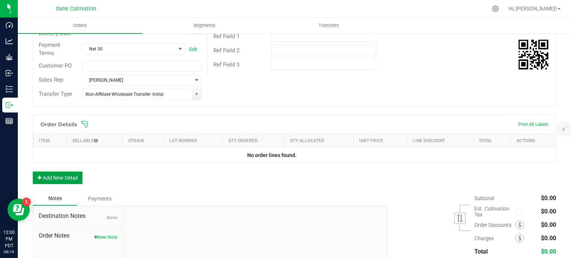
click at [70, 175] on button "Add New Detail" at bounding box center [58, 178] width 50 height 13
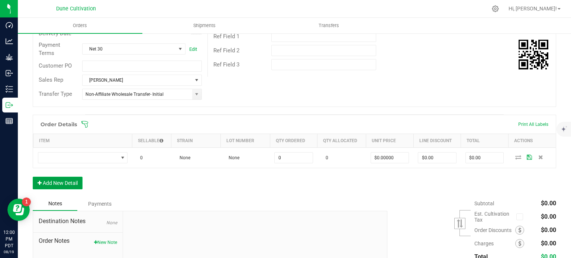
click at [70, 185] on button "Add New Detail" at bounding box center [58, 183] width 50 height 13
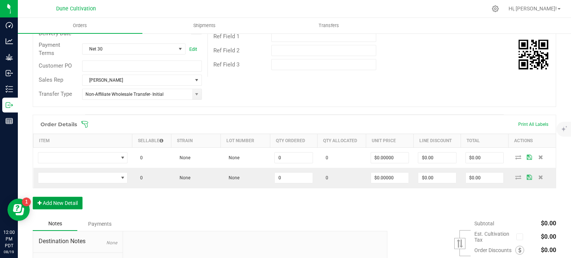
click at [71, 205] on button "Add New Detail" at bounding box center [58, 203] width 50 height 13
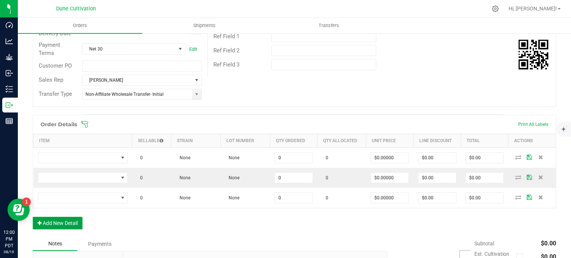
click at [71, 218] on button "Add New Detail" at bounding box center [58, 223] width 50 height 13
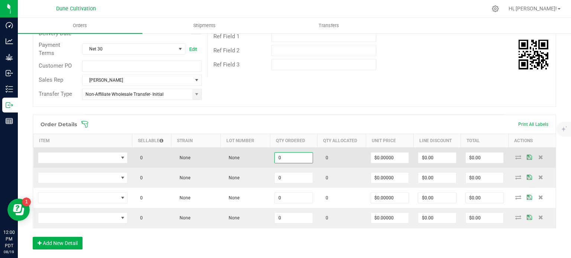
click at [278, 153] on input "0" at bounding box center [293, 158] width 38 height 10
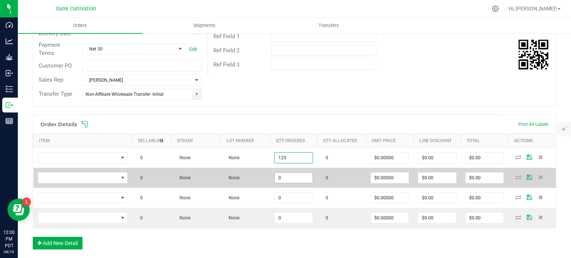
type input "125"
click at [287, 175] on input "0" at bounding box center [293, 178] width 38 height 10
paste input "125"
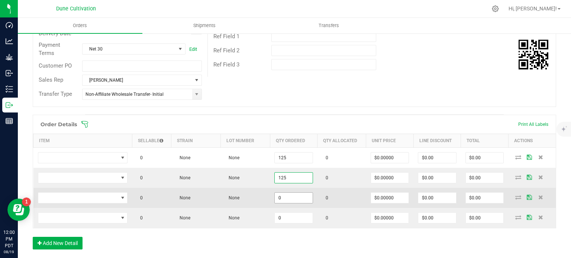
type input "125"
click at [285, 196] on input "0" at bounding box center [293, 198] width 38 height 10
paste input "125"
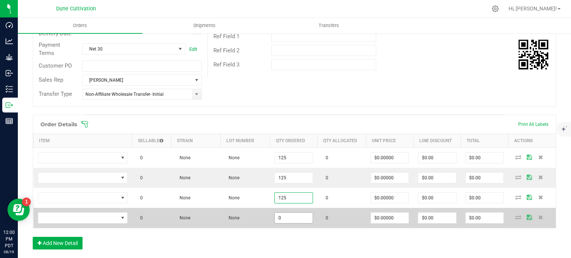
type input "125"
click at [282, 219] on input "0" at bounding box center [293, 218] width 38 height 10
paste input "125"
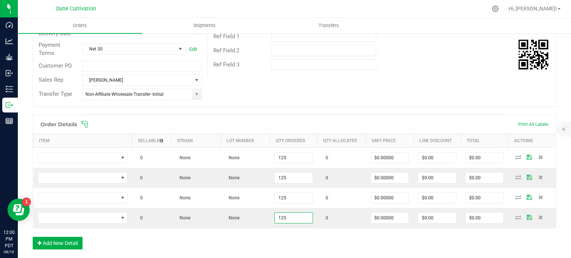
type input "125"
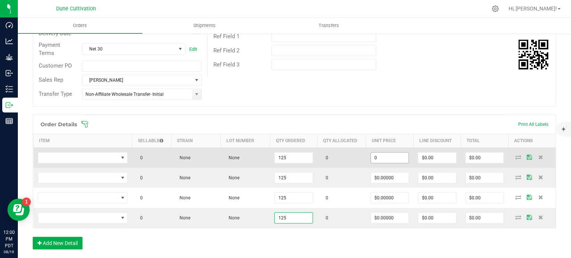
click at [389, 155] on input "0" at bounding box center [390, 158] width 38 height 10
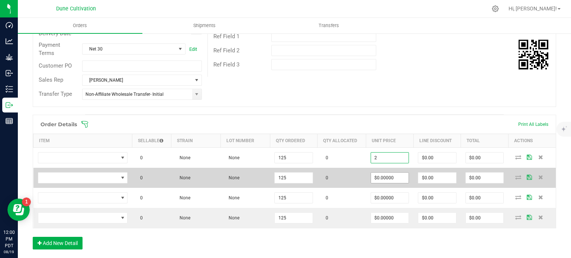
type input "$2.00000"
type input "$250.00"
click at [386, 178] on input "0" at bounding box center [390, 178] width 38 height 10
paste input "2"
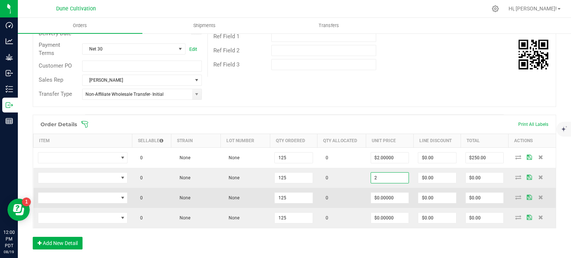
type input "$2.00000"
type input "$250.00"
click at [384, 189] on td "$0.00000" at bounding box center [390, 198] width 48 height 20
click at [384, 195] on input "0" at bounding box center [390, 198] width 38 height 10
paste input "2"
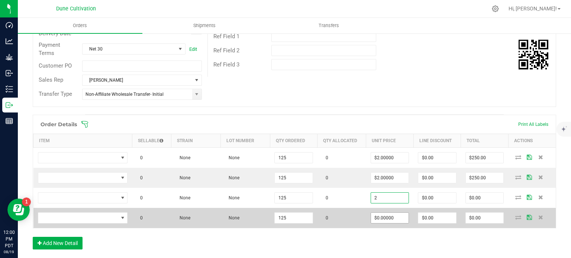
type input "$2.00000"
type input "$250.00"
click at [380, 221] on input "0" at bounding box center [390, 218] width 38 height 10
paste input "2"
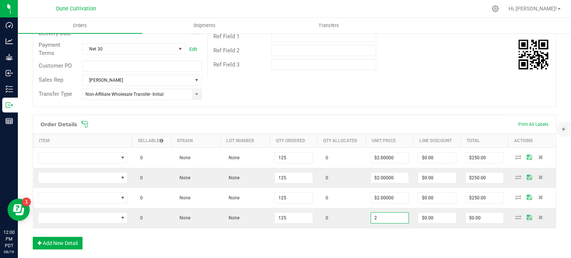
type input "$2.00000"
type input "$250.00"
click at [346, 231] on div "Order Details Print All Labels Item Sellable Strain Lot Number Qty Ordered Qty …" at bounding box center [294, 186] width 523 height 142
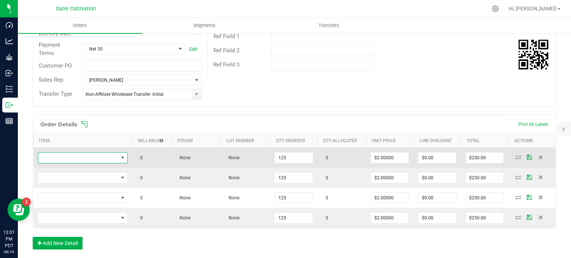
click at [113, 154] on span "NO DATA FOUND" at bounding box center [78, 158] width 80 height 10
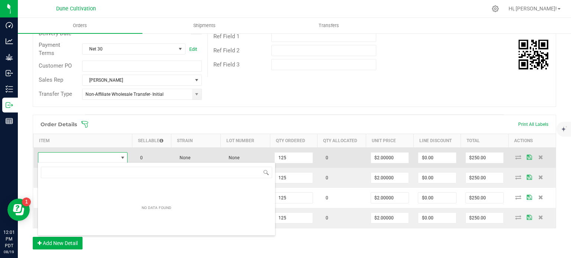
type input "HUST_Preroll_Mochi Gelato_1.0g"
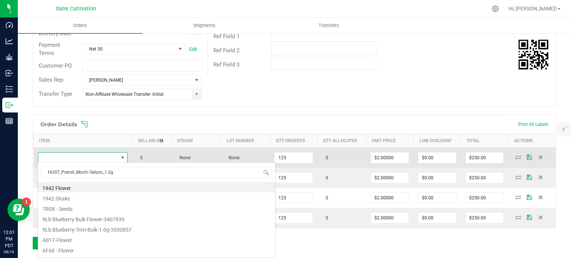
scroll to position [11, 88]
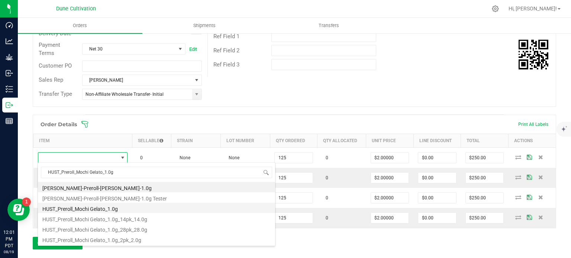
click at [106, 208] on li "HUST_Preroll_Mochi Gelato_1.0g" at bounding box center [156, 208] width 237 height 10
type input "125 ea"
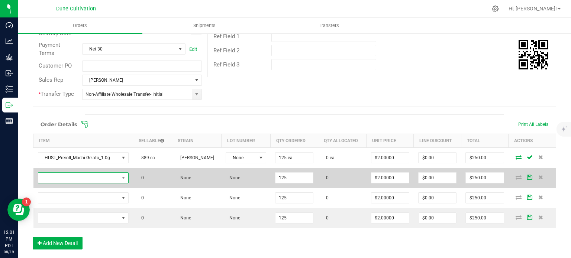
click at [114, 179] on span "NO DATA FOUND" at bounding box center [78, 178] width 81 height 10
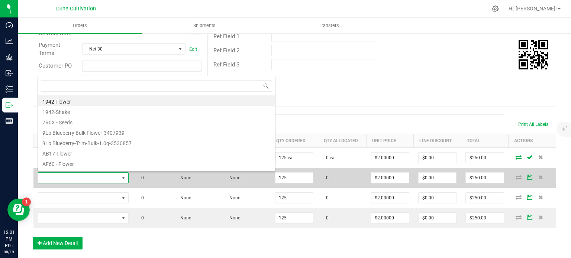
type input "HUST_Preroll_Banana Split_1.0g"
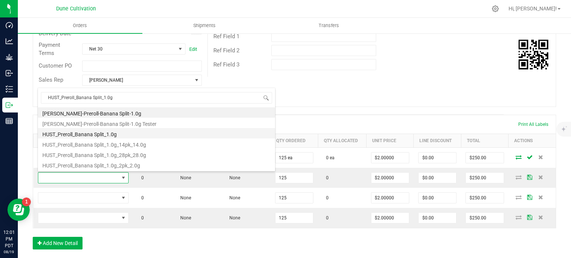
click at [105, 136] on li "HUST_Preroll_Banana Split_1.0g" at bounding box center [156, 133] width 237 height 10
type input "125 ea"
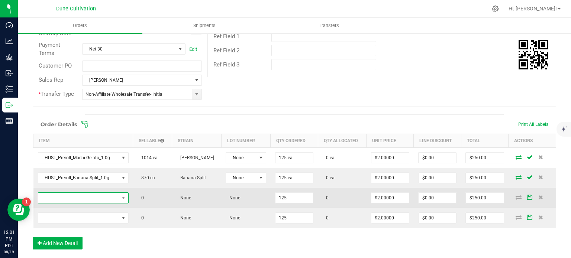
click at [111, 194] on span "NO DATA FOUND" at bounding box center [78, 198] width 81 height 10
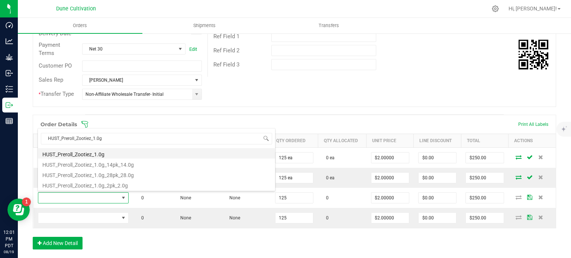
click at [100, 153] on li "HUST_Preroll_Zootiez_1.0g" at bounding box center [156, 153] width 237 height 10
type input "125 ea"
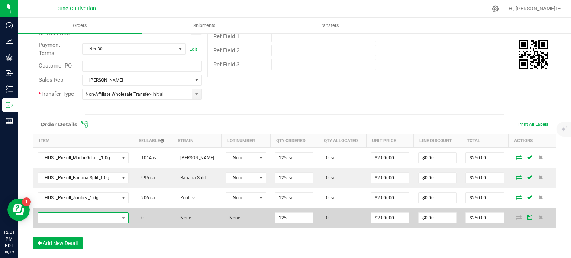
click at [113, 214] on span "NO DATA FOUND" at bounding box center [78, 218] width 81 height 10
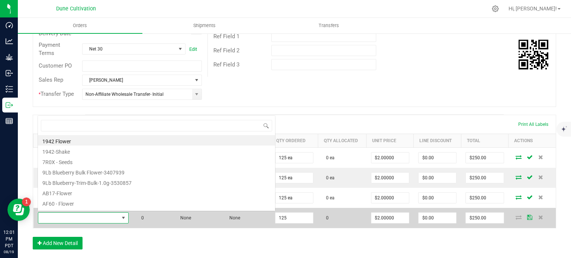
type input "HUST_Preroll_Dulce de Uva_1.0g"
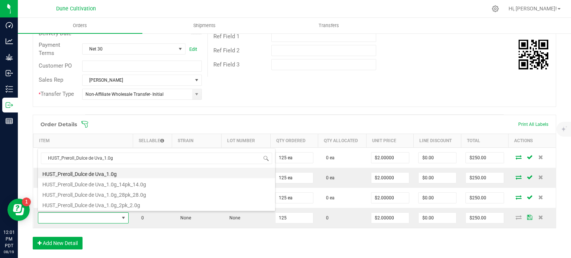
click at [108, 172] on li "HUST_Preroll_Dulce de Uva_1.0g" at bounding box center [156, 173] width 237 height 10
type input "125 ea"
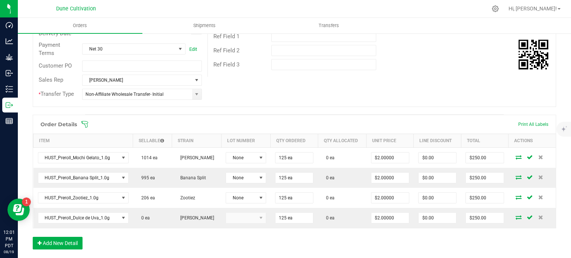
click at [147, 231] on div "Order Details Print All Labels Item Sellable Strain Lot Number Qty Ordered Qty …" at bounding box center [294, 186] width 523 height 142
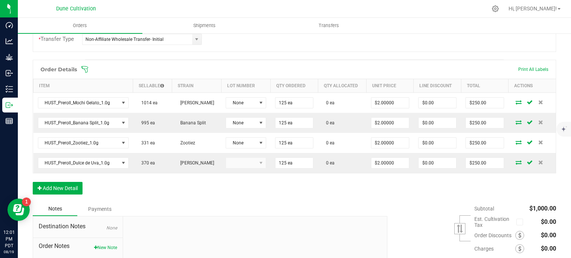
scroll to position [183, 0]
click at [59, 177] on div "Order Details Print All Labels Item Sellable Strain Lot Number Qty Ordered Qty …" at bounding box center [294, 130] width 523 height 142
click at [62, 184] on button "Add New Detail" at bounding box center [58, 188] width 50 height 13
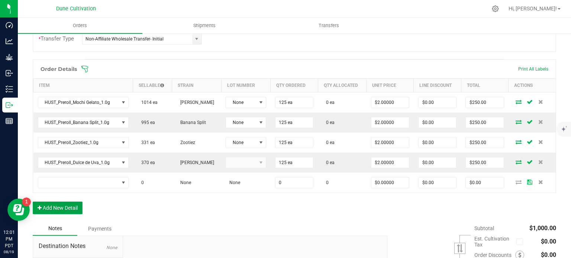
click at [65, 206] on button "Add New Detail" at bounding box center [58, 208] width 50 height 13
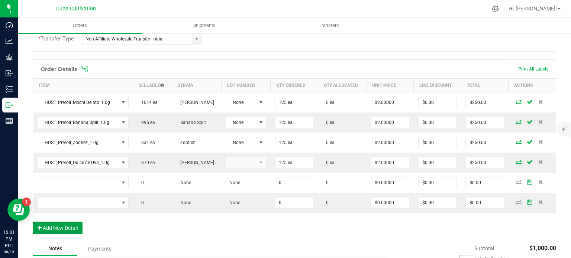
click at [68, 225] on button "Add New Detail" at bounding box center [58, 228] width 50 height 13
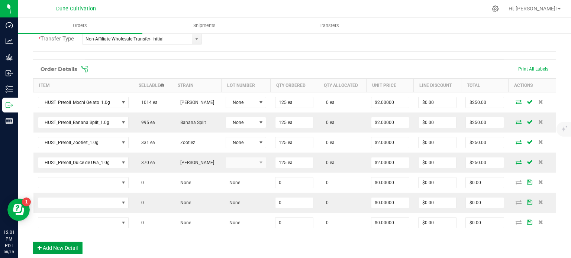
click at [69, 249] on button "Add New Detail" at bounding box center [58, 248] width 50 height 13
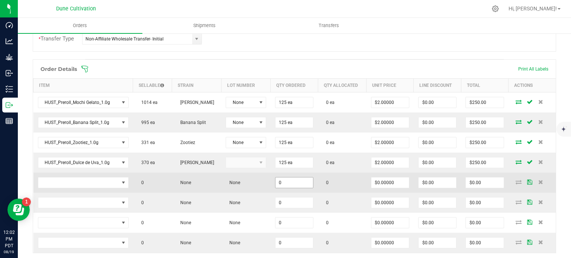
click at [287, 180] on input "0" at bounding box center [294, 183] width 38 height 10
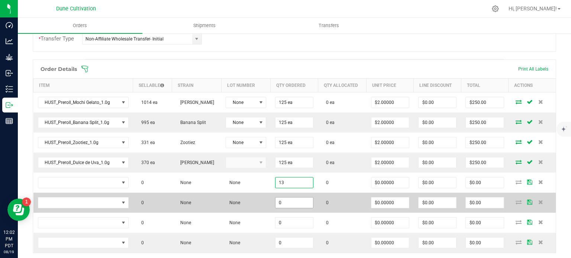
type input "13"
click at [287, 198] on input "0" at bounding box center [294, 203] width 38 height 10
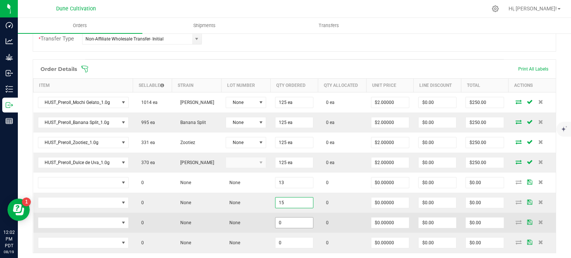
type input "15"
click at [292, 218] on input "0" at bounding box center [294, 223] width 38 height 10
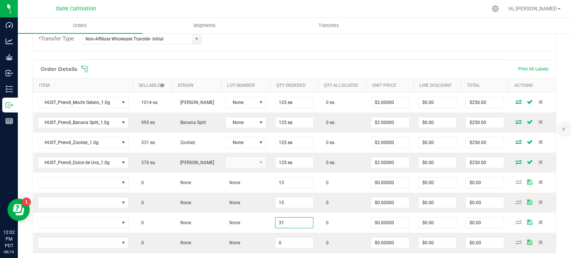
type input "31"
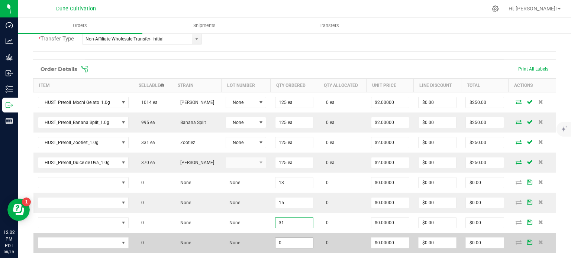
click at [287, 238] on input "0" at bounding box center [294, 243] width 38 height 10
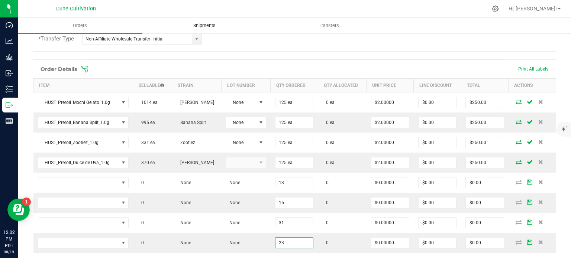
type input "23"
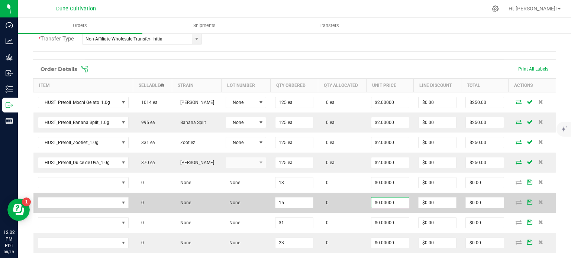
type input "0"
click at [391, 198] on input "0" at bounding box center [390, 203] width 38 height 10
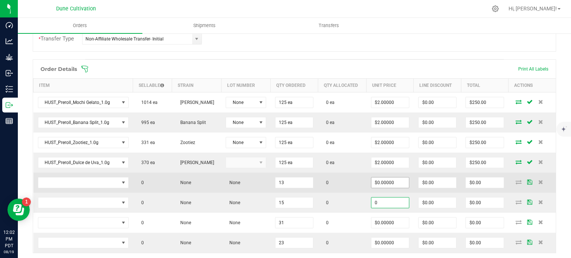
type input "0"
type input "$0.00000"
click at [386, 183] on input "0" at bounding box center [390, 183] width 38 height 10
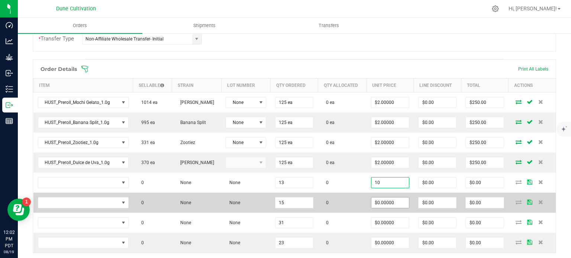
type input "$10.00000"
type input "$130.00"
click at [389, 200] on input "0" at bounding box center [390, 203] width 38 height 10
paste input "1"
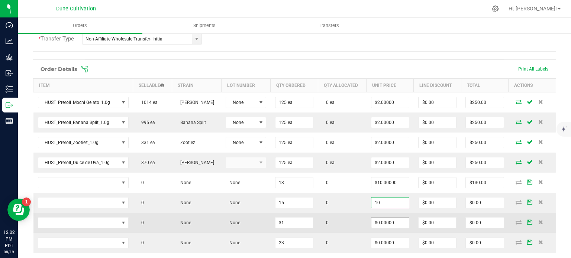
type input "$10.00000"
type input "$150.00"
click at [385, 221] on input "0" at bounding box center [390, 223] width 38 height 10
paste input "1"
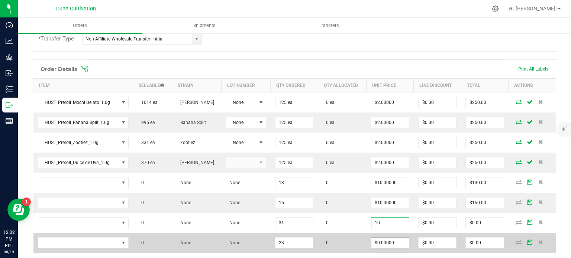
type input "$10.00000"
type input "$310.00"
click at [384, 240] on input "0" at bounding box center [390, 243] width 38 height 10
paste input "1"
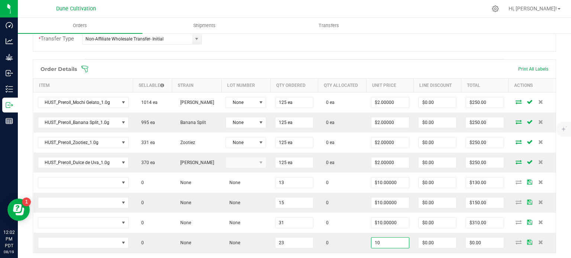
type input "$10.00000"
type input "$230.00"
click at [386, 51] on div "Order details Export PDF Done Editing Order # 00001720 Status Created Order Dat…" at bounding box center [294, 134] width 523 height 526
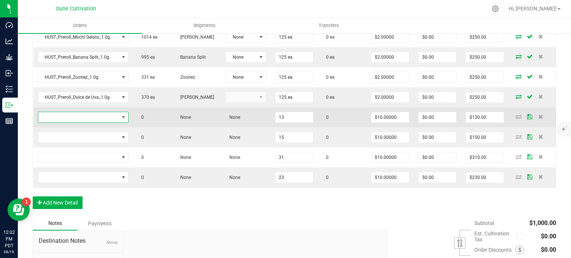
click at [124, 116] on span "NO DATA FOUND" at bounding box center [123, 117] width 6 height 6
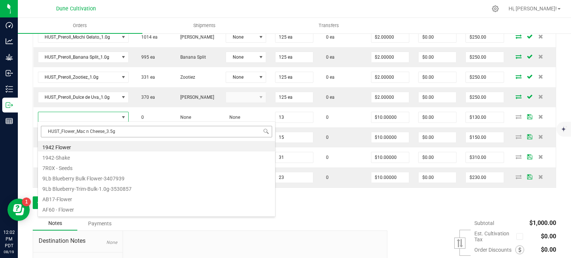
scroll to position [11, 88]
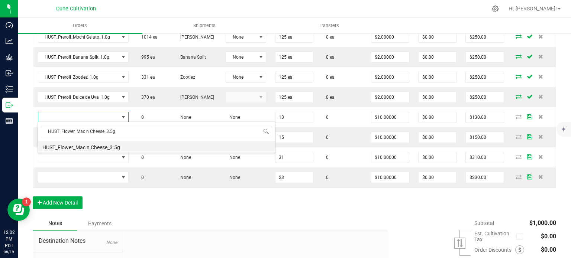
click at [108, 148] on li "HUST_Flower_Mac n Cheese_3.5g" at bounding box center [156, 146] width 237 height 10
type input "13 ea"
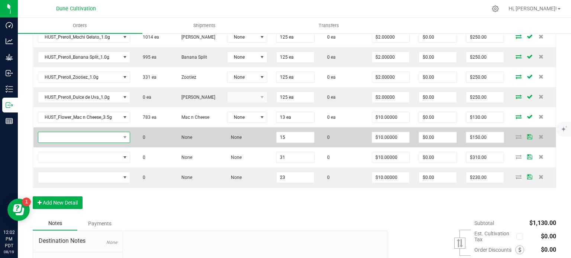
click at [120, 132] on span "NO DATA FOUND" at bounding box center [124, 137] width 9 height 10
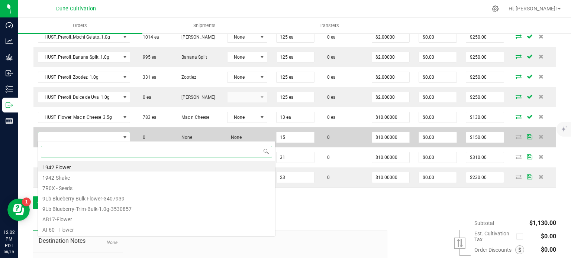
paste input "HUST_Flower_Sticky Fingers_3.5g"
type input "HUST_Flower_Sticky Fingers_3.5g"
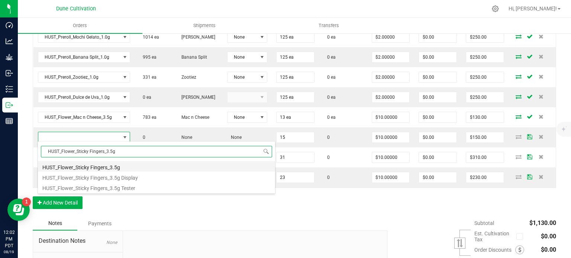
click at [111, 165] on li "HUST_Flower_Sticky Fingers_3.5g" at bounding box center [156, 166] width 237 height 10
type input "15 ea"
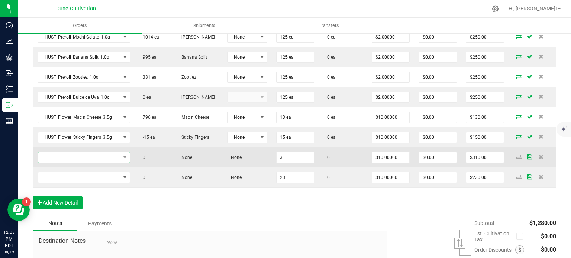
click at [114, 160] on span "NO DATA FOUND" at bounding box center [79, 157] width 82 height 10
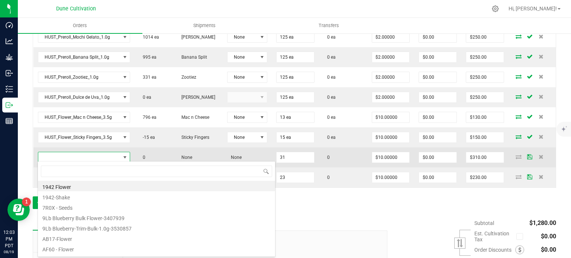
type input "HUST_Flower_Animal Face_3.5g"
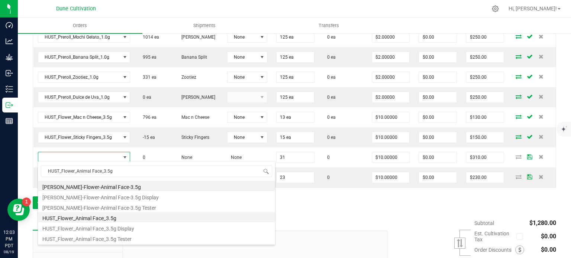
click at [101, 218] on li "HUST_Flower_Animal Face_3.5g" at bounding box center [156, 217] width 237 height 10
type input "31 ea"
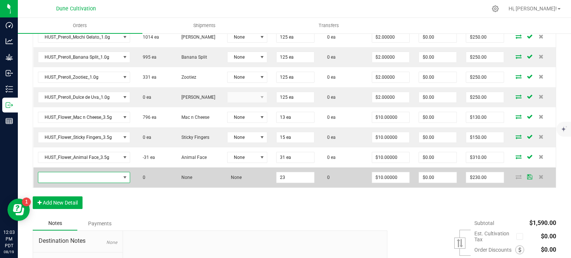
click at [84, 175] on span "NO DATA FOUND" at bounding box center [79, 177] width 82 height 10
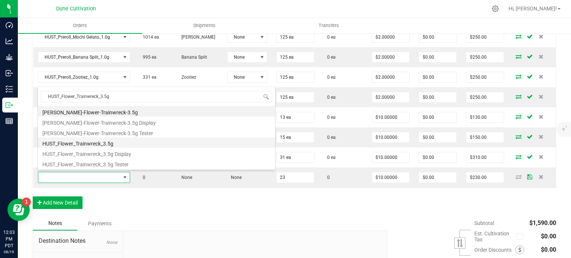
click at [107, 142] on li "HUST_Flower_Trainwreck_3.5g" at bounding box center [156, 142] width 237 height 10
type input "23 ea"
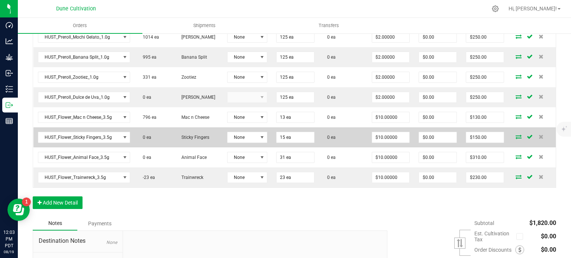
scroll to position [215, 0]
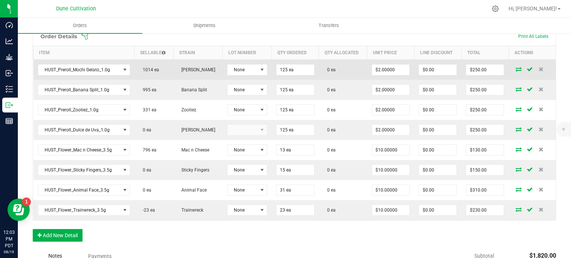
click at [515, 69] on icon at bounding box center [518, 69] width 6 height 4
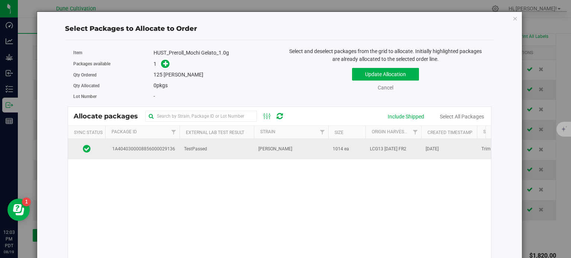
click at [175, 150] on td "1A4040300008856000029136" at bounding box center [142, 149] width 74 height 20
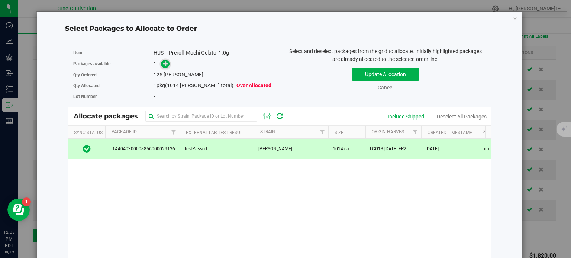
click at [164, 62] on icon at bounding box center [166, 64] width 6 height 6
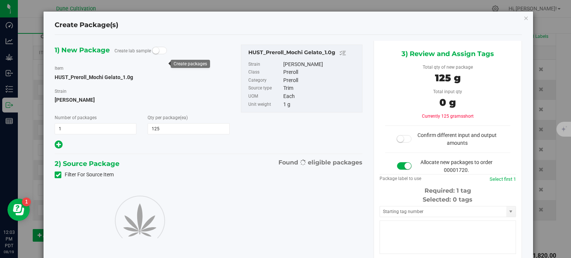
type input "125"
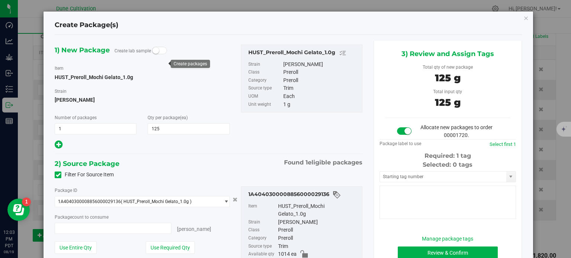
type input "125 ea"
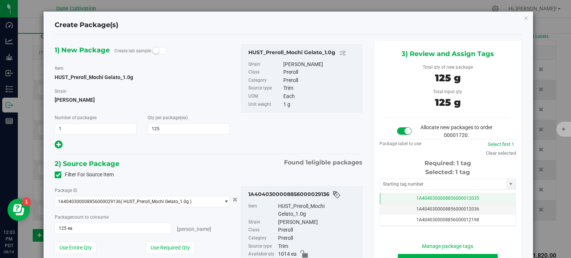
click at [398, 196] on td "1A4040300008856000012035" at bounding box center [448, 199] width 136 height 11
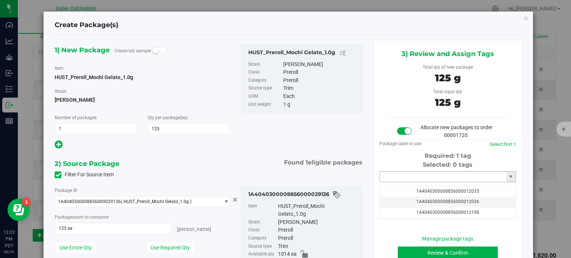
click at [403, 178] on input "text" at bounding box center [443, 177] width 126 height 10
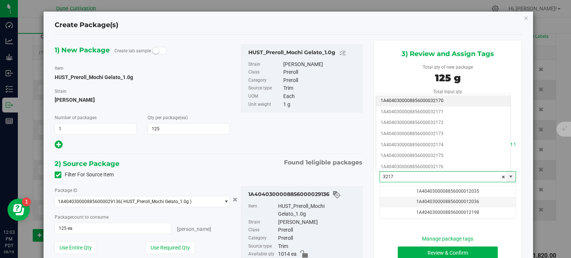
click at [419, 101] on li "1A4040300008856000032170" at bounding box center [443, 100] width 134 height 11
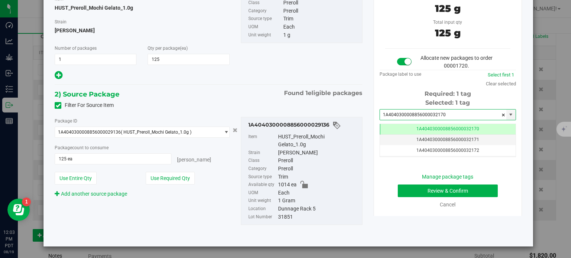
type input "1A4040300008856000032170"
click at [413, 186] on button "Review & Confirm" at bounding box center [447, 191] width 100 height 13
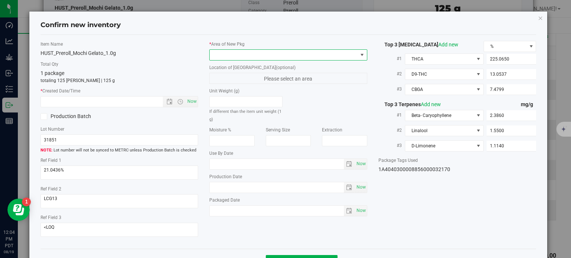
click at [306, 52] on span at bounding box center [283, 55] width 148 height 10
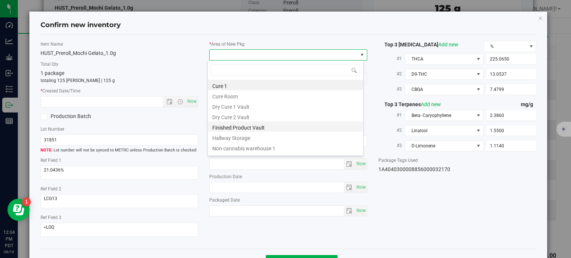
click at [248, 128] on li "Finished Product Vault" at bounding box center [285, 126] width 155 height 10
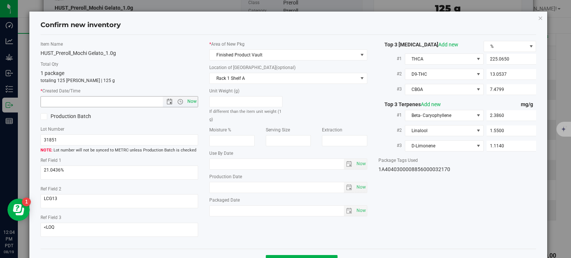
click at [189, 101] on span "Now" at bounding box center [192, 101] width 13 height 11
type input "8/19/2025 12:04 PM"
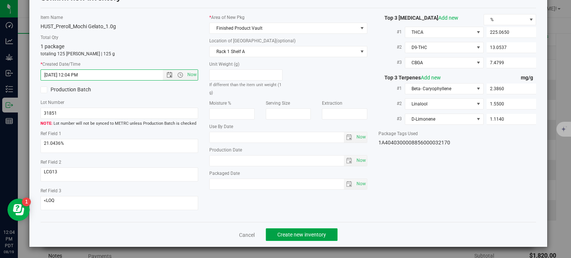
click at [286, 237] on span "Create new inventory" at bounding box center [301, 235] width 49 height 6
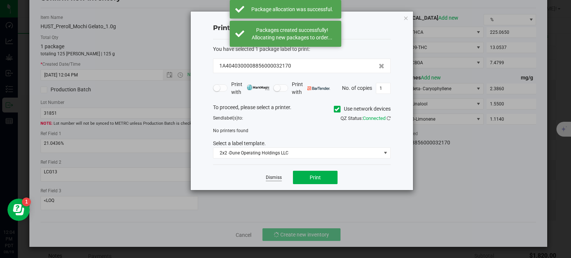
click at [272, 176] on link "Dismiss" at bounding box center [274, 178] width 16 height 6
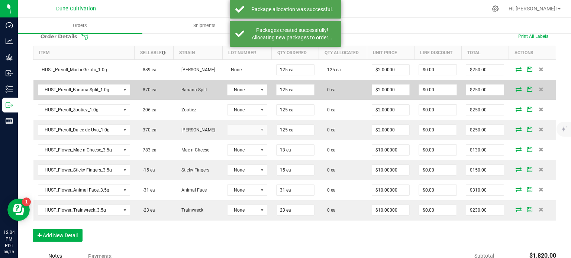
click at [515, 88] on icon at bounding box center [518, 89] width 6 height 4
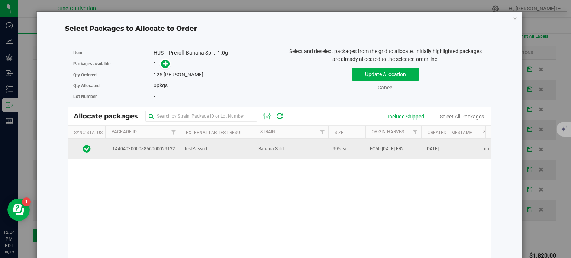
click at [149, 142] on td "1A4040300008856000029132" at bounding box center [142, 149] width 74 height 20
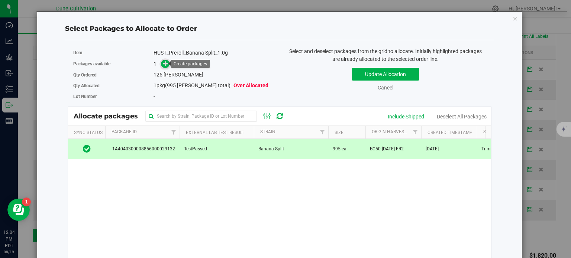
click at [163, 64] on icon at bounding box center [165, 63] width 5 height 5
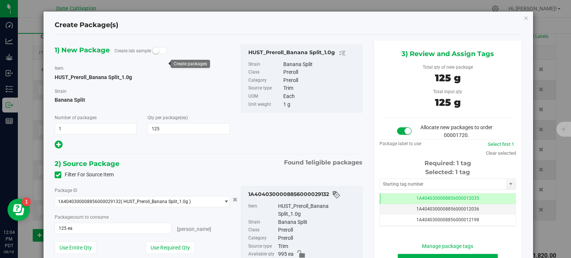
click at [394, 193] on div "Tag 1A4040300008856000012035 1A4040300008856000012036 1A4040300008856000012198 …" at bounding box center [447, 209] width 136 height 33
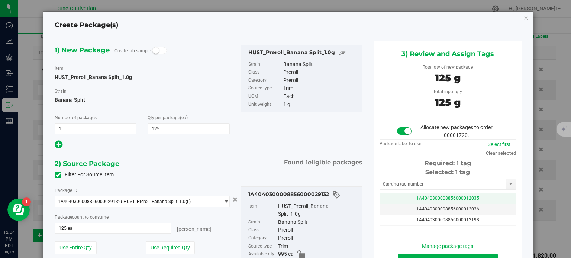
click at [392, 198] on td "1A4040300008856000012035" at bounding box center [448, 199] width 136 height 11
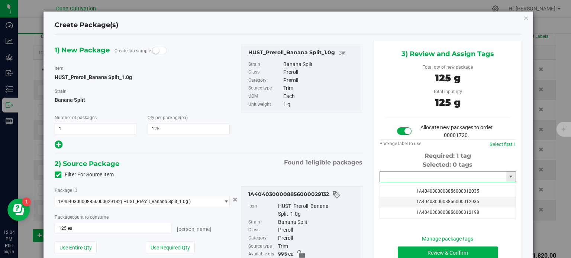
click at [395, 179] on input "text" at bounding box center [443, 177] width 126 height 10
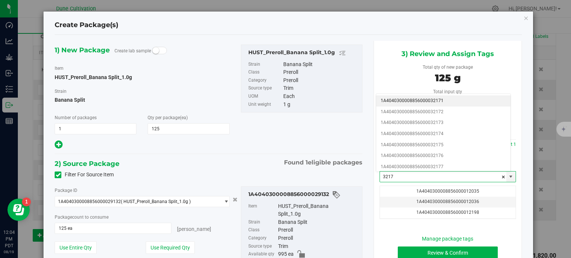
click at [427, 99] on li "1A4040300008856000032171" at bounding box center [443, 100] width 134 height 11
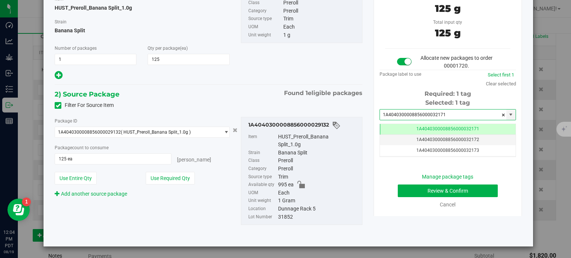
type input "1A4040300008856000032171"
click at [410, 185] on button "Review & Confirm" at bounding box center [447, 191] width 100 height 13
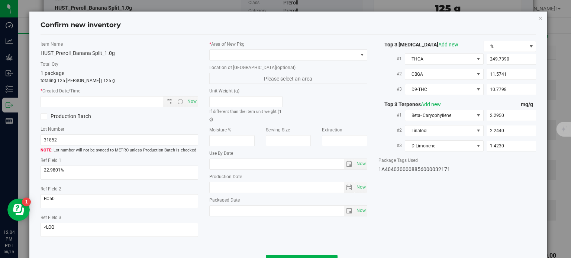
click at [299, 62] on div "* Area of New Pkg Location of New Pkg (optional) Please select an area Unit Wei…" at bounding box center [288, 130] width 169 height 179
click at [299, 58] on span at bounding box center [283, 55] width 148 height 10
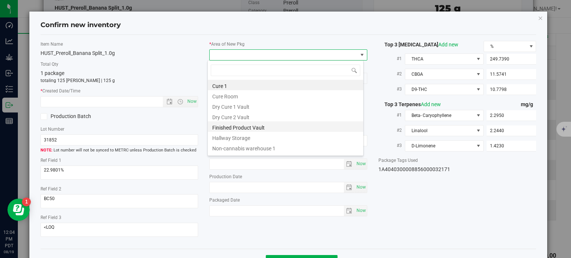
click at [263, 130] on li "Finished Product Vault" at bounding box center [285, 126] width 155 height 10
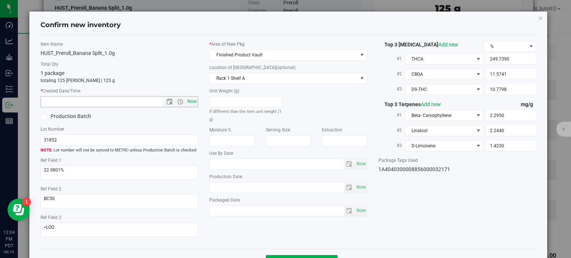
click at [192, 101] on span "Now" at bounding box center [192, 101] width 13 height 11
type input "8/19/2025 12:04 PM"
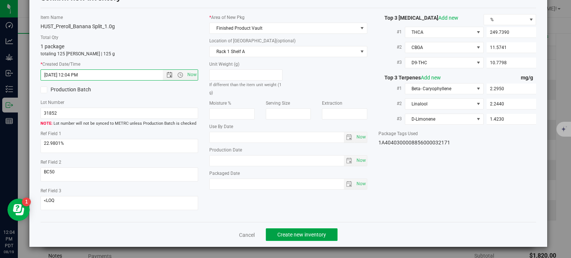
click at [295, 239] on button "Create new inventory" at bounding box center [302, 234] width 72 height 13
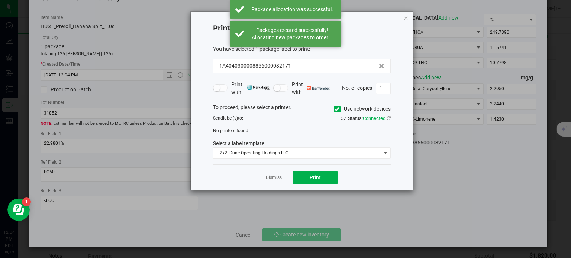
click at [266, 183] on div "Dismiss Print" at bounding box center [302, 178] width 178 height 26
click at [269, 179] on link "Dismiss" at bounding box center [274, 178] width 16 height 6
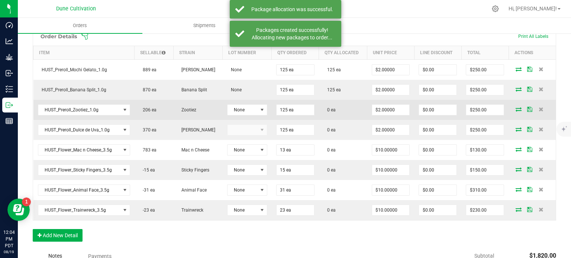
click at [515, 109] on icon at bounding box center [518, 109] width 6 height 4
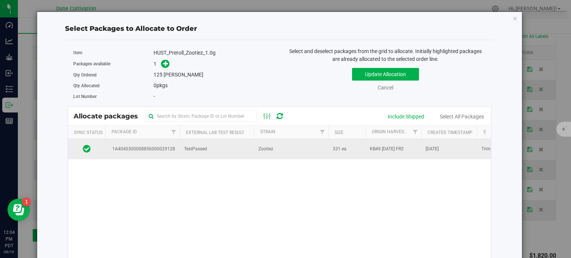
click at [160, 143] on td "1A4040300008856000029128" at bounding box center [142, 149] width 74 height 20
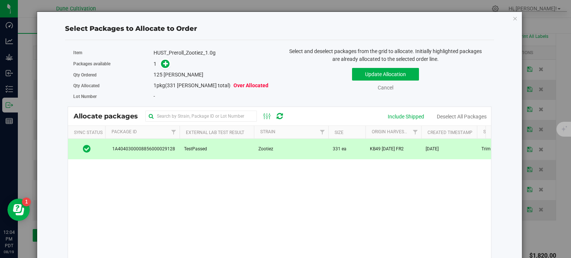
click at [166, 59] on div "Packages available 1" at bounding box center [173, 64] width 201 height 12
click at [166, 61] on icon at bounding box center [165, 63] width 5 height 5
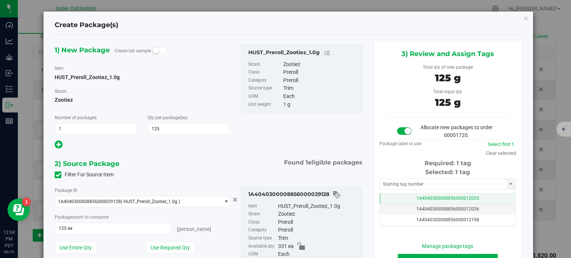
click at [390, 198] on td "1A4040300008856000012035" at bounding box center [448, 199] width 136 height 11
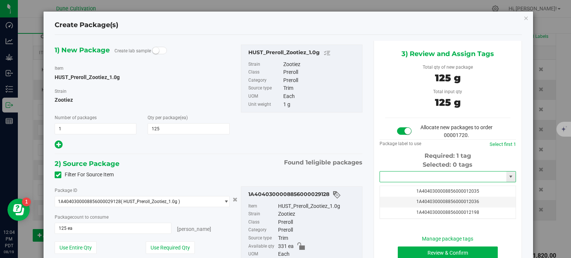
click at [392, 179] on input "text" at bounding box center [443, 177] width 126 height 10
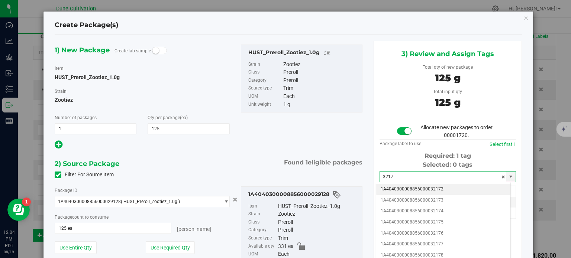
click at [426, 190] on li "1A4040300008856000032172" at bounding box center [443, 189] width 134 height 11
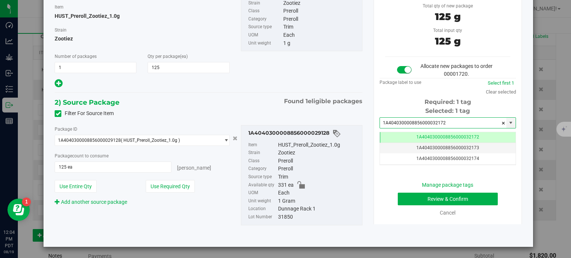
type input "1A4040300008856000032172"
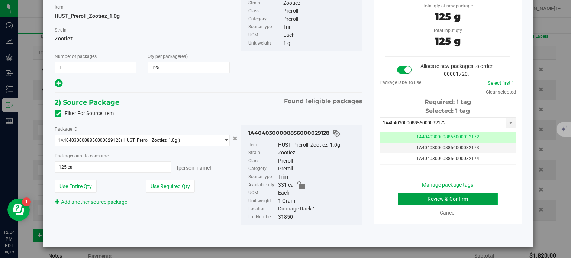
click at [429, 201] on button "Review & Confirm" at bounding box center [447, 199] width 100 height 13
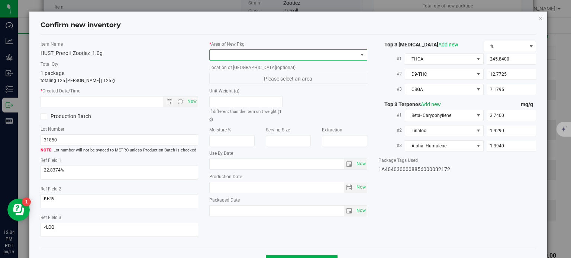
click at [315, 50] on span at bounding box center [283, 55] width 148 height 10
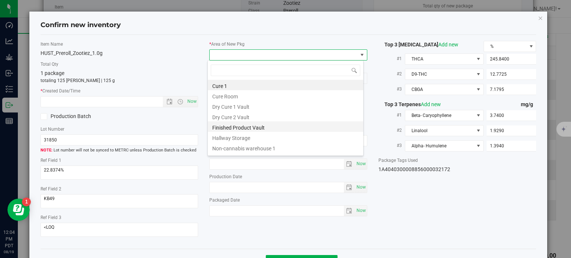
click at [257, 124] on li "Finished Product Vault" at bounding box center [285, 126] width 155 height 10
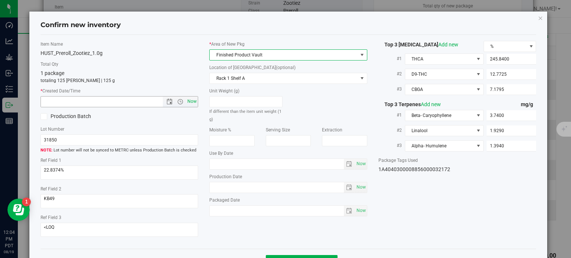
click at [191, 107] on span "Now" at bounding box center [192, 101] width 13 height 11
type input "8/19/2025 12:04 PM"
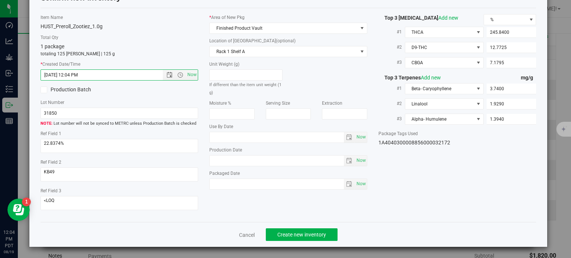
click at [282, 225] on div "Cancel Create new inventory" at bounding box center [287, 234] width 495 height 25
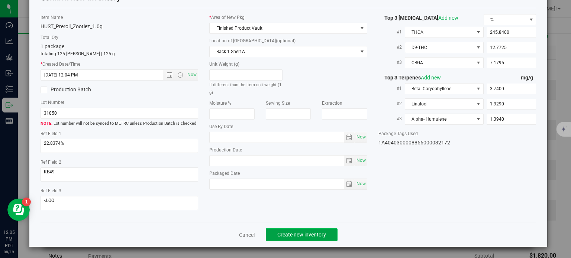
click at [285, 231] on button "Create new inventory" at bounding box center [302, 234] width 72 height 13
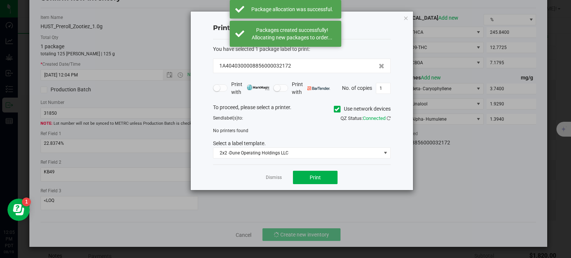
click at [270, 182] on div "Dismiss Print" at bounding box center [302, 178] width 178 height 26
click at [270, 177] on link "Dismiss" at bounding box center [274, 178] width 16 height 6
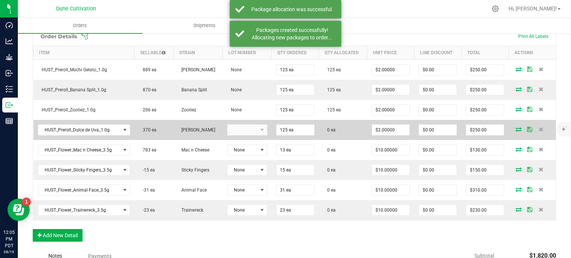
click at [515, 127] on icon at bounding box center [518, 129] width 6 height 4
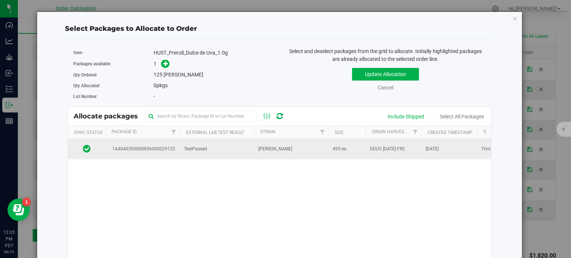
click at [180, 147] on td "TestPassed" at bounding box center [216, 149] width 74 height 20
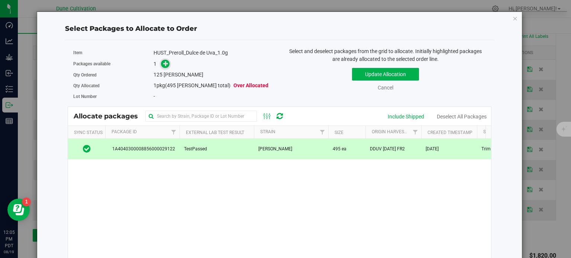
click at [164, 65] on icon at bounding box center [165, 63] width 5 height 5
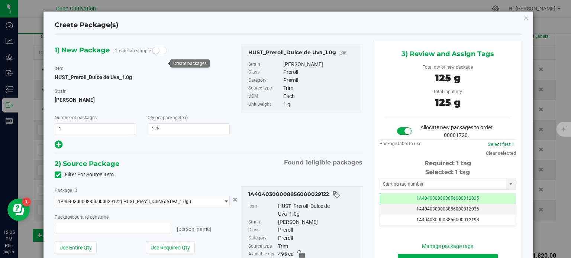
type input "125 ea"
click at [429, 200] on span "1A4040300008856000012035" at bounding box center [447, 198] width 63 height 5
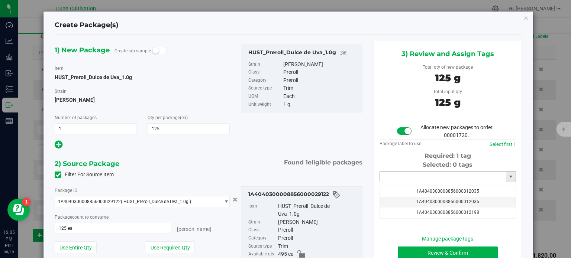
click at [423, 174] on input "text" at bounding box center [443, 177] width 126 height 10
type input "3"
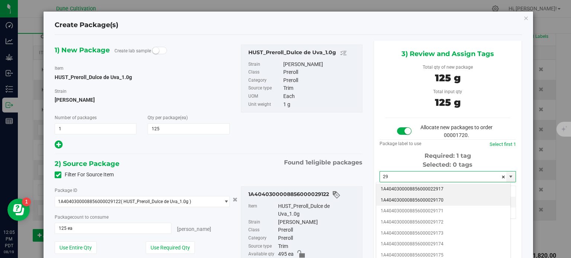
type input "2"
click at [420, 189] on li "1A4040300008856000032173" at bounding box center [443, 189] width 134 height 11
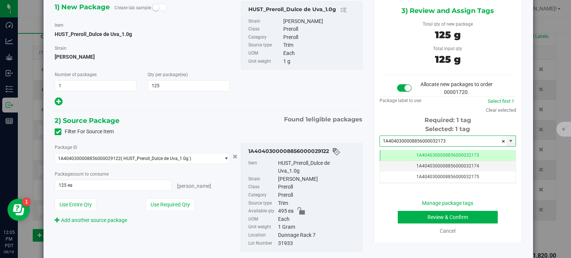
type input "1A4040300008856000032173"
click at [423, 217] on button "Review & Confirm" at bounding box center [447, 217] width 100 height 13
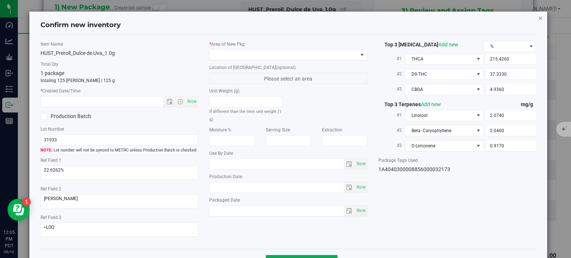
click at [537, 16] on icon "button" at bounding box center [539, 17] width 5 height 9
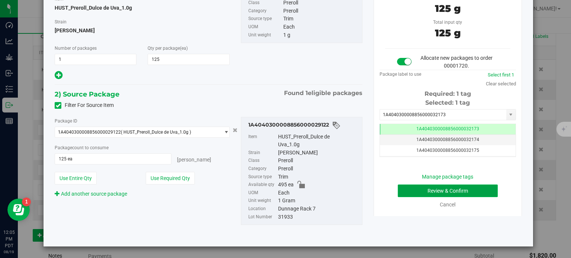
click at [402, 190] on button "Review & Confirm" at bounding box center [447, 191] width 100 height 13
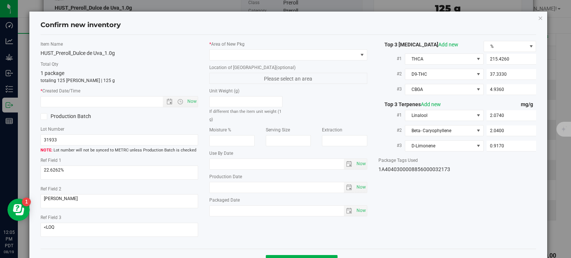
click at [303, 47] on label "* Area of New Pkg" at bounding box center [288, 44] width 158 height 7
click at [297, 58] on span at bounding box center [283, 55] width 148 height 10
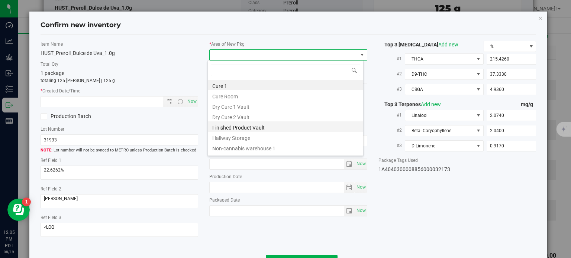
click at [234, 126] on li "Finished Product Vault" at bounding box center [285, 126] width 155 height 10
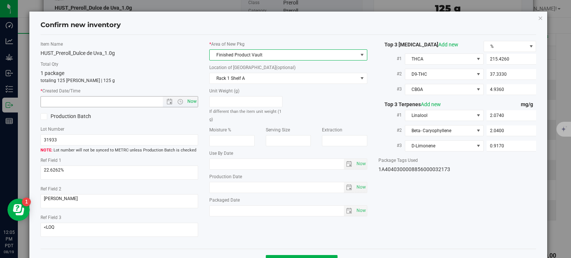
click at [191, 104] on span "Now" at bounding box center [192, 101] width 13 height 11
type input "8/19/2025 12:05 PM"
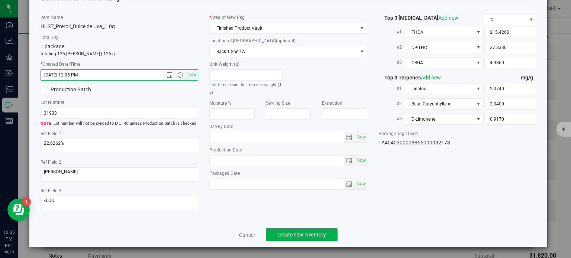
click at [278, 228] on div "Cancel Create new inventory" at bounding box center [287, 234] width 495 height 25
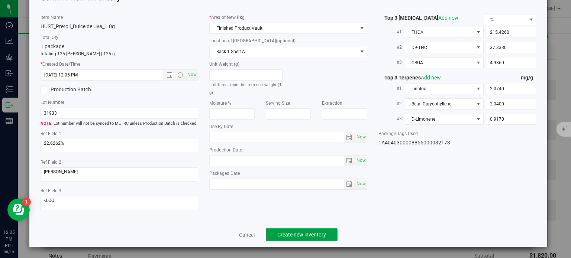
click at [282, 233] on span "Create new inventory" at bounding box center [301, 235] width 49 height 6
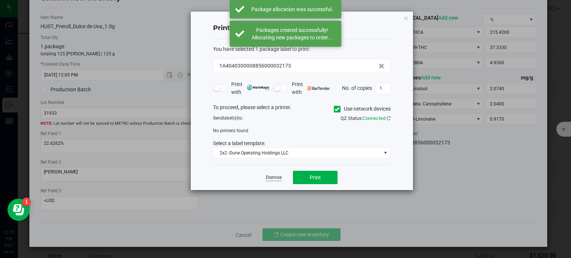
click at [276, 179] on link "Dismiss" at bounding box center [274, 178] width 16 height 6
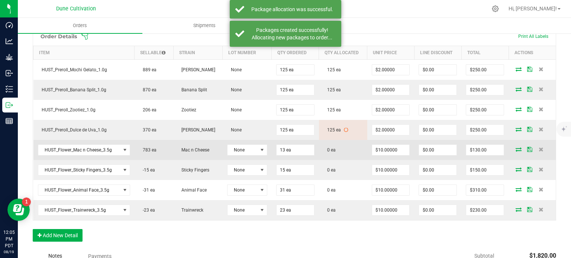
click at [515, 147] on icon at bounding box center [518, 149] width 6 height 4
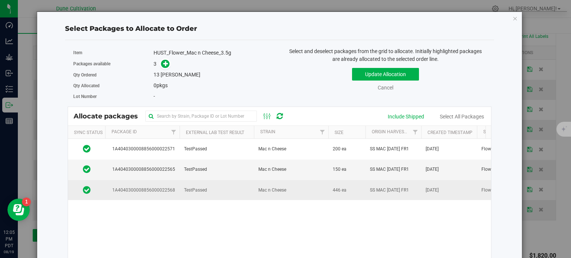
click at [163, 188] on span "1A4040300008856000022568" at bounding box center [142, 190] width 65 height 7
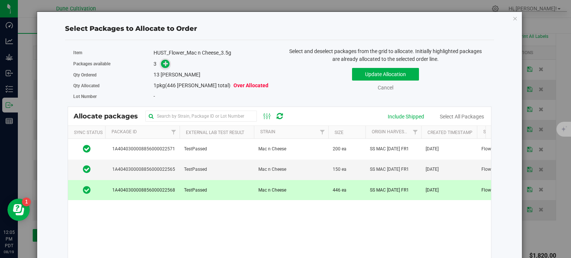
click at [165, 64] on icon at bounding box center [165, 63] width 5 height 5
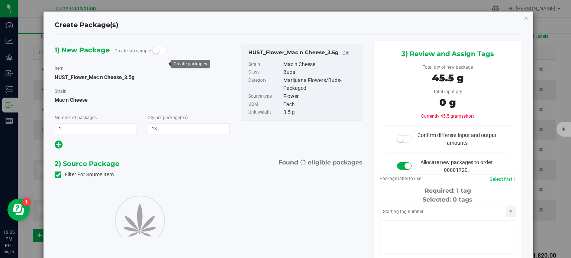
type input "13"
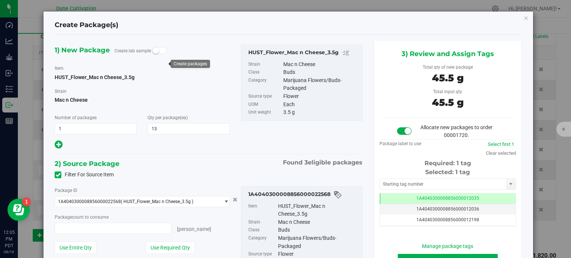
type input "13 ea"
click at [414, 194] on td "1A4040300008856000012035" at bounding box center [448, 199] width 136 height 11
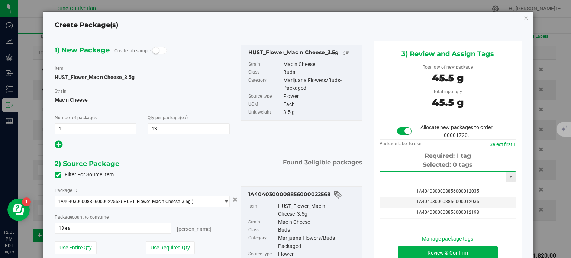
click at [382, 174] on input "text" at bounding box center [443, 177] width 126 height 10
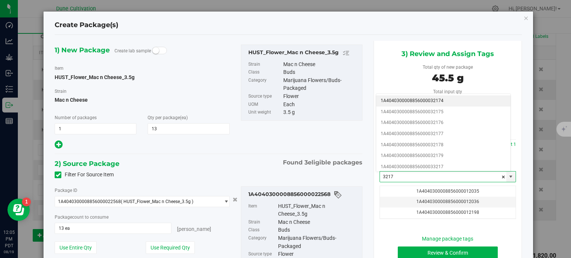
click at [430, 101] on li "1A4040300008856000032174" at bounding box center [443, 100] width 134 height 11
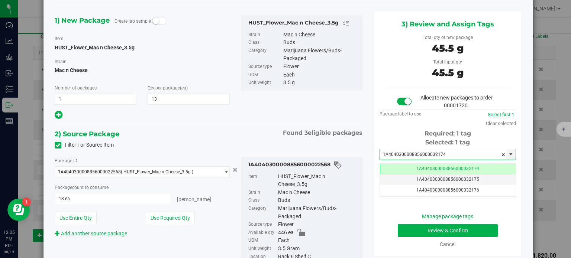
type input "1A4040300008856000032174"
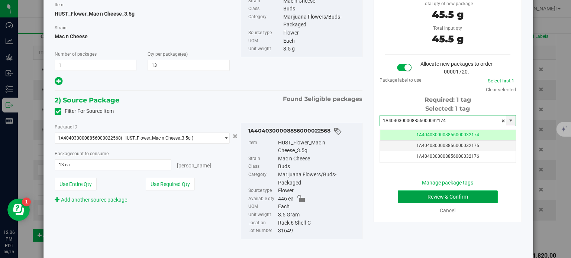
click at [397, 191] on button "Review & Confirm" at bounding box center [447, 197] width 100 height 13
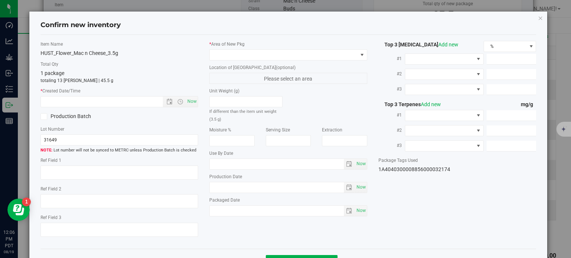
type textarea "26.7546%"
type textarea "Mac n Cheese"
type textarea "<LOQ"
type input "299.7310"
type input "9.4235"
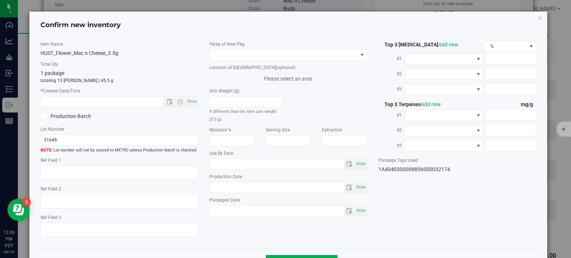
type input "4.6825"
type input "4.3430"
type input "2.1910"
type input "2.0750"
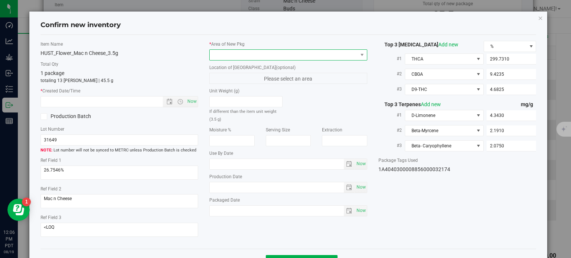
click at [303, 56] on span at bounding box center [283, 55] width 148 height 10
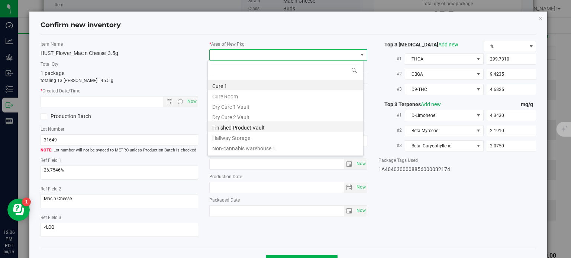
click at [260, 130] on li "Finished Product Vault" at bounding box center [285, 126] width 155 height 10
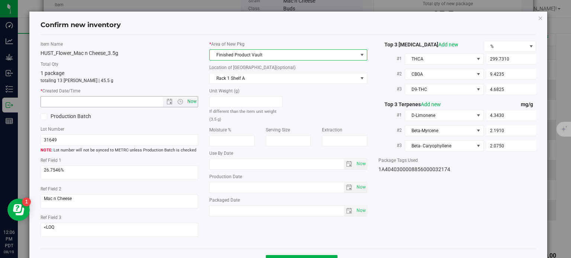
click at [189, 100] on span "Now" at bounding box center [192, 101] width 13 height 11
type input "8/19/2025 12:06 PM"
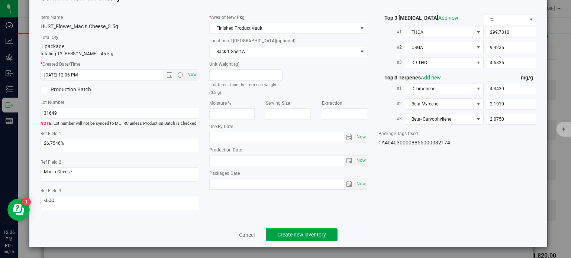
click at [294, 235] on span "Create new inventory" at bounding box center [301, 235] width 49 height 6
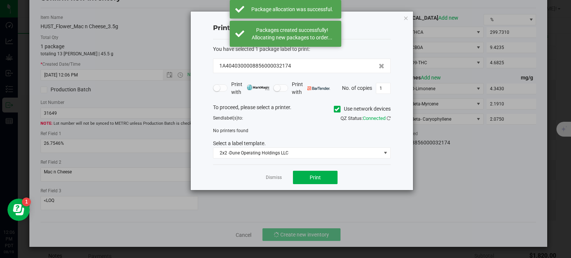
click at [271, 174] on app-cancel-button "Dismiss" at bounding box center [274, 178] width 16 height 8
click at [272, 177] on link "Dismiss" at bounding box center [274, 178] width 16 height 6
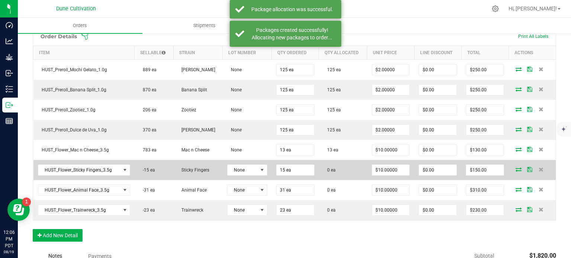
click at [510, 164] on td at bounding box center [531, 170] width 47 height 20
click at [515, 168] on icon at bounding box center [518, 169] width 6 height 4
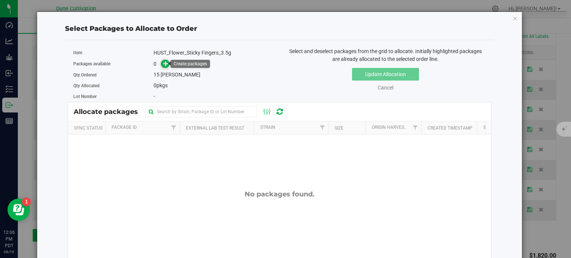
click at [165, 61] on icon at bounding box center [165, 63] width 5 height 5
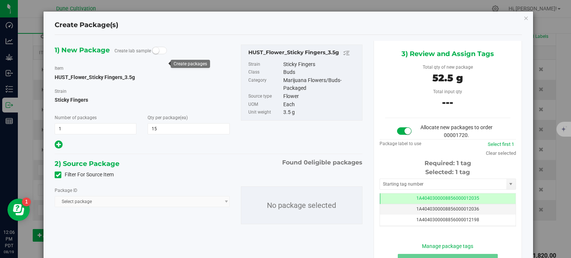
click at [56, 175] on icon at bounding box center [58, 175] width 5 height 0
click at [0, 0] on input "Filter For Source Item" at bounding box center [0, 0] width 0 height 0
click at [92, 196] on span "Select package" at bounding box center [137, 201] width 165 height 10
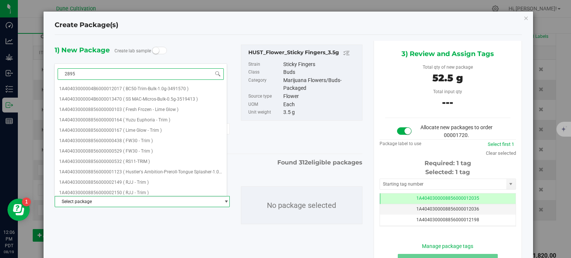
type input "28952"
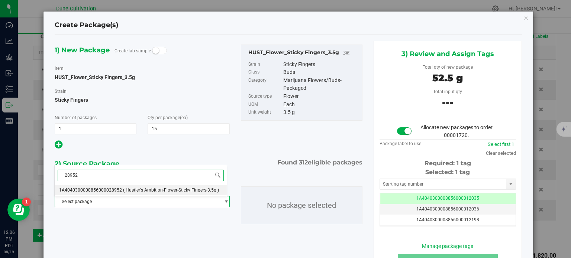
click at [111, 188] on span "1A4040300008856000028952" at bounding box center [90, 190] width 63 height 5
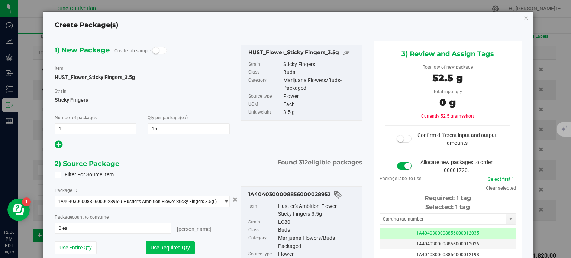
click at [157, 246] on button "Use Required Qty" at bounding box center [170, 247] width 49 height 13
type input "15 ea"
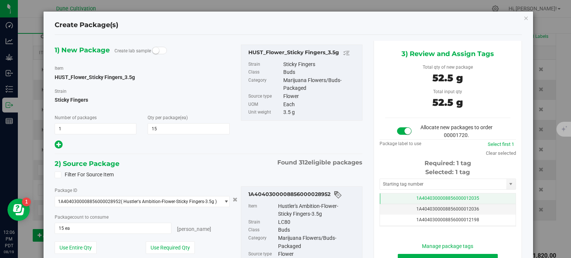
click at [416, 196] on span "1A4040300008856000012035" at bounding box center [447, 198] width 63 height 5
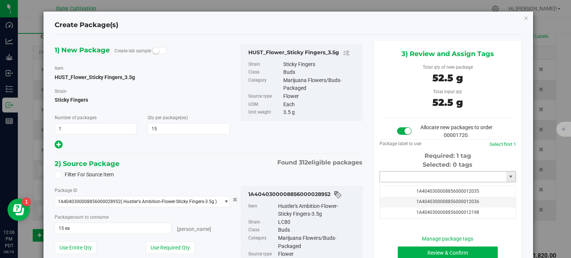
click at [411, 173] on input "text" at bounding box center [443, 177] width 126 height 10
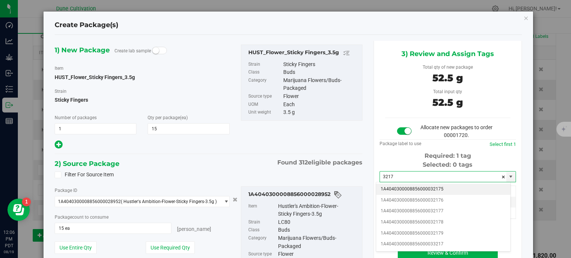
click at [425, 188] on li "1A4040300008856000032175" at bounding box center [443, 189] width 134 height 11
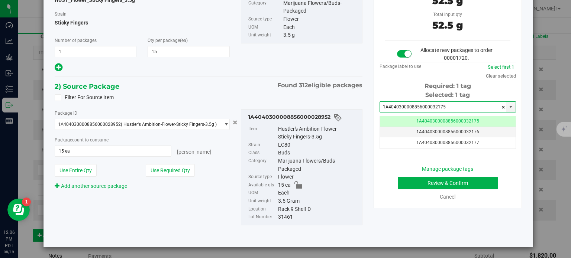
type input "1A4040300008856000032175"
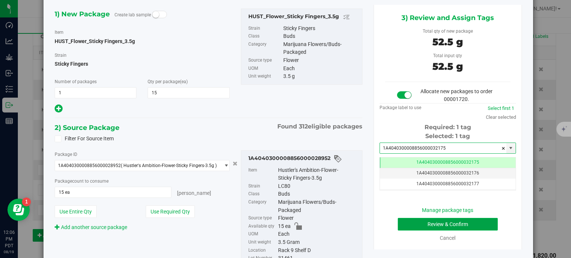
click at [403, 221] on button "Review & Confirm" at bounding box center [447, 224] width 100 height 13
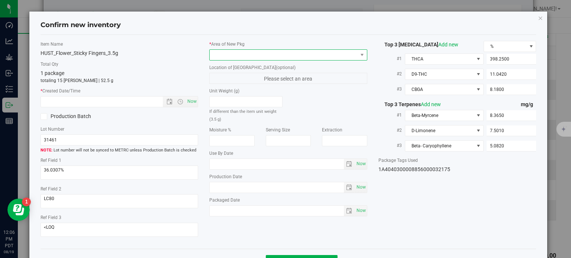
click at [270, 52] on span at bounding box center [283, 55] width 148 height 10
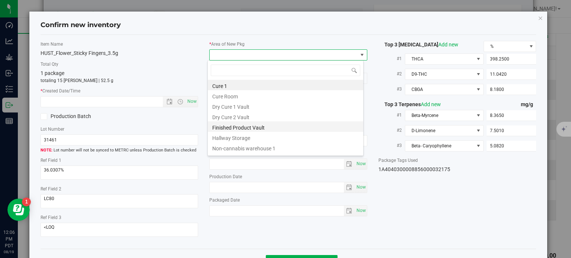
click at [245, 127] on li "Finished Product Vault" at bounding box center [285, 126] width 155 height 10
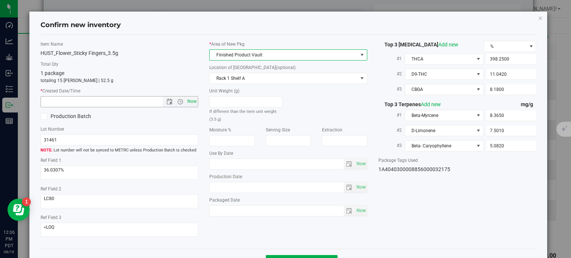
click at [194, 104] on span "Now" at bounding box center [192, 101] width 13 height 11
type input "8/19/2025 12:06 PM"
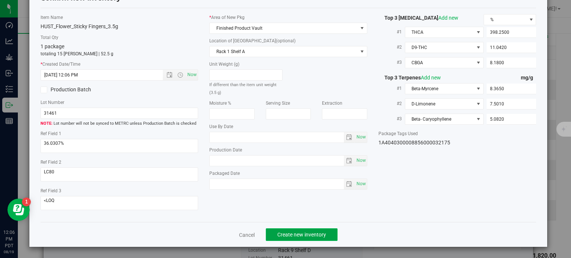
click at [284, 234] on span "Create new inventory" at bounding box center [301, 235] width 49 height 6
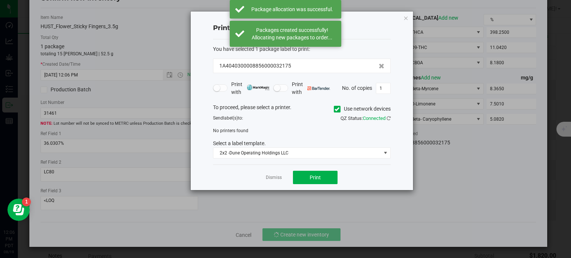
click at [275, 172] on div "Dismiss Print" at bounding box center [302, 178] width 178 height 26
click at [275, 175] on link "Dismiss" at bounding box center [274, 178] width 16 height 6
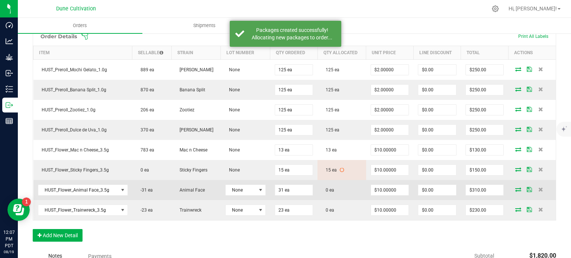
click at [515, 187] on icon at bounding box center [518, 189] width 6 height 4
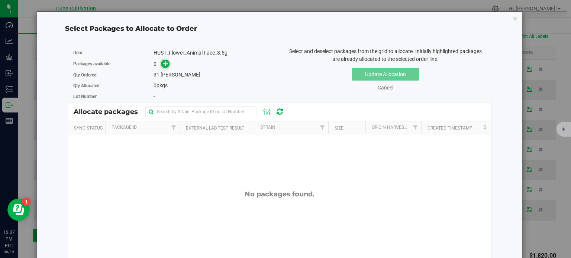
click at [163, 63] on icon at bounding box center [165, 63] width 5 height 5
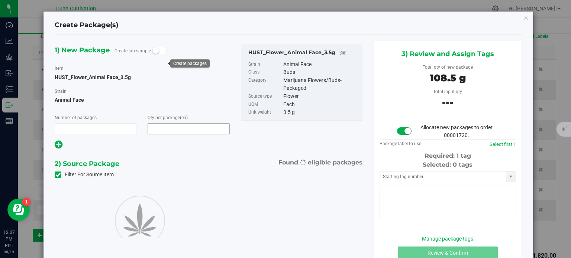
type input "1"
type input "31"
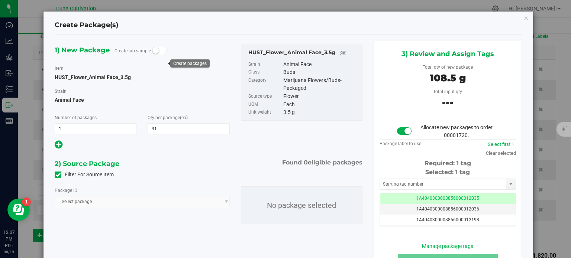
click at [60, 174] on span at bounding box center [58, 175] width 7 height 7
click at [0, 0] on input "Filter For Source Item" at bounding box center [0, 0] width 0 height 0
click at [72, 203] on span "Select package" at bounding box center [137, 201] width 165 height 10
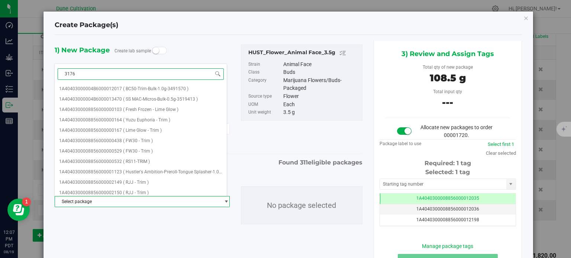
type input "31767"
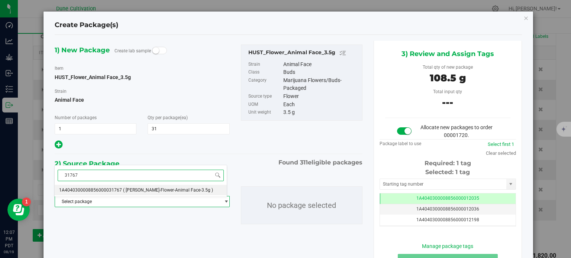
click at [123, 192] on span "( HUST-Flower-Animal Face-3.5g )" at bounding box center [168, 190] width 90 height 5
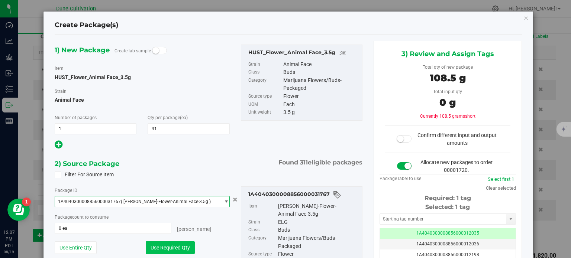
click at [164, 252] on button "Use Required Qty" at bounding box center [170, 247] width 49 height 13
type input "31 ea"
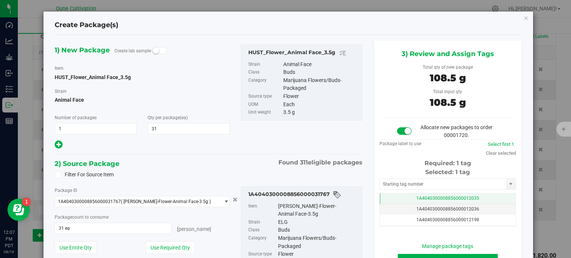
click at [388, 196] on td "1A4040300008856000012035" at bounding box center [448, 199] width 136 height 11
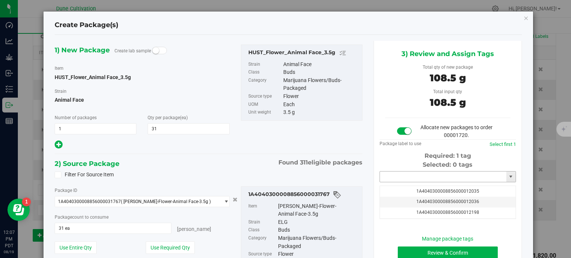
click at [393, 180] on input "text" at bounding box center [443, 177] width 126 height 10
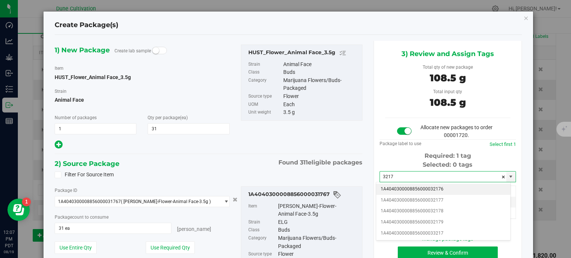
click at [414, 191] on li "1A4040300008856000032176" at bounding box center [443, 189] width 134 height 11
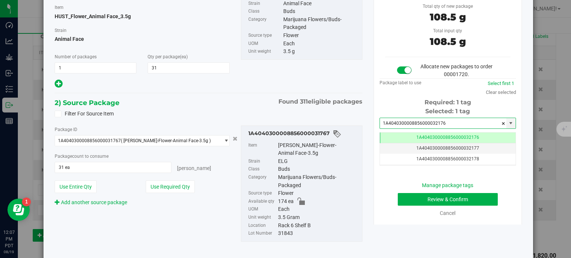
type input "1A4040300008856000032176"
click at [422, 196] on button "Review & Confirm" at bounding box center [447, 199] width 100 height 13
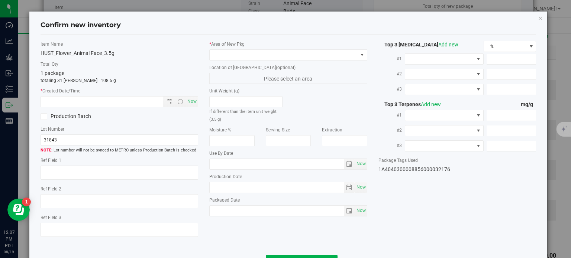
type textarea "26.0143%"
type textarea "ELG"
type textarea "<LOQ"
type input "284.9400"
type input "27.4824"
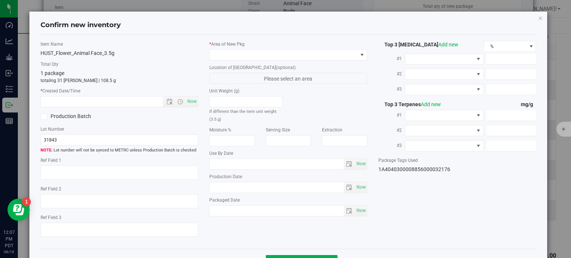
type input "10.2505"
type input "4.5350"
type input "3.6930"
type input "3.2040"
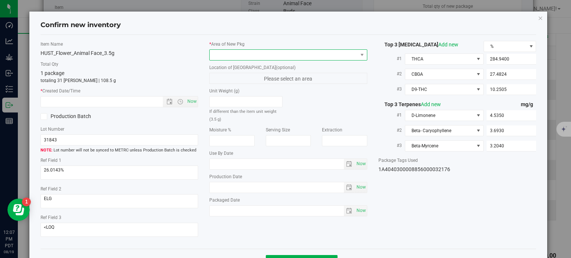
click at [303, 58] on span at bounding box center [283, 55] width 148 height 10
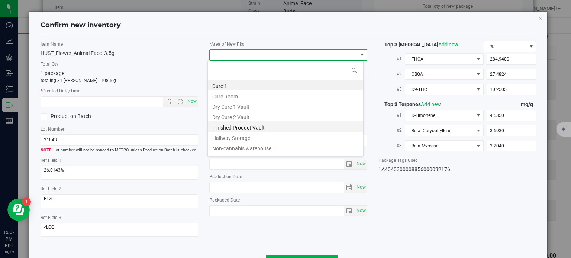
click at [251, 124] on li "Finished Product Vault" at bounding box center [285, 126] width 155 height 10
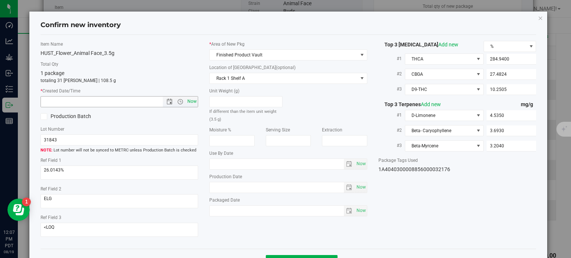
click at [194, 101] on span "Now" at bounding box center [192, 101] width 13 height 11
type input "8/19/2025 12:07 PM"
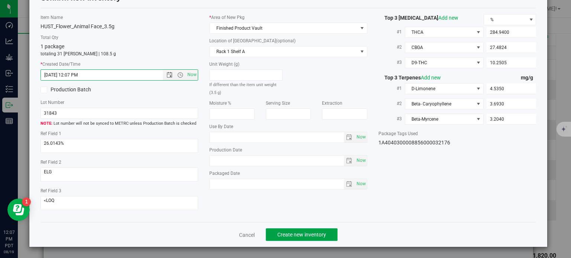
click at [295, 236] on span "Create new inventory" at bounding box center [301, 235] width 49 height 6
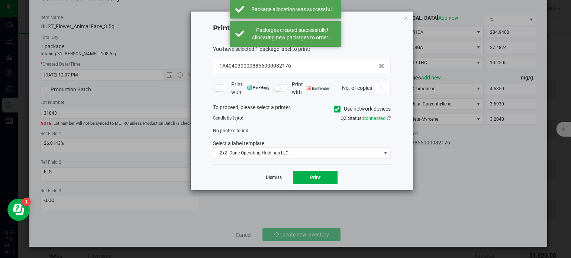
click at [270, 178] on link "Dismiss" at bounding box center [274, 178] width 16 height 6
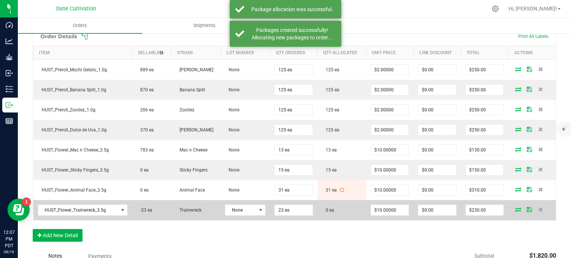
click at [515, 207] on icon at bounding box center [518, 209] width 6 height 4
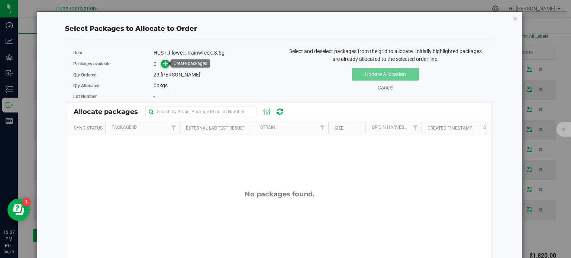
click at [163, 63] on icon at bounding box center [165, 63] width 5 height 5
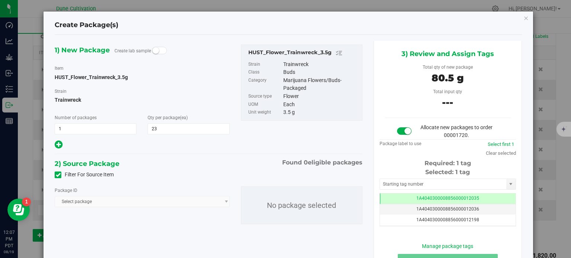
click at [57, 175] on icon at bounding box center [58, 175] width 5 height 0
click at [0, 0] on input "Filter For Source Item" at bounding box center [0, 0] width 0 height 0
click at [99, 202] on span "Select package" at bounding box center [137, 201] width 165 height 10
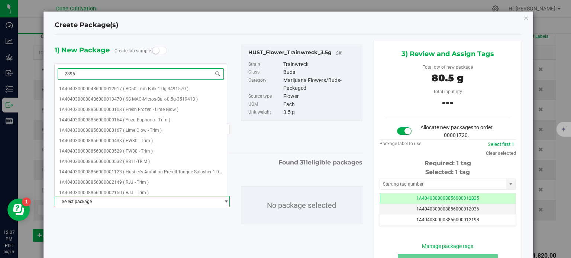
type input "28958"
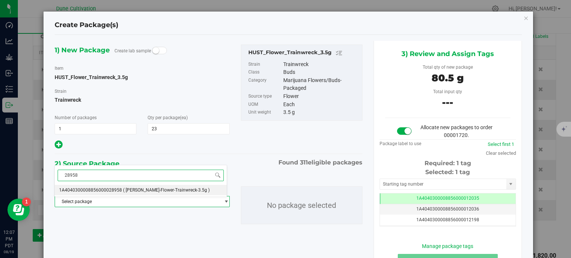
click at [124, 189] on span "( HUST-Flower-Trainwreck-3.5g )" at bounding box center [166, 190] width 87 height 5
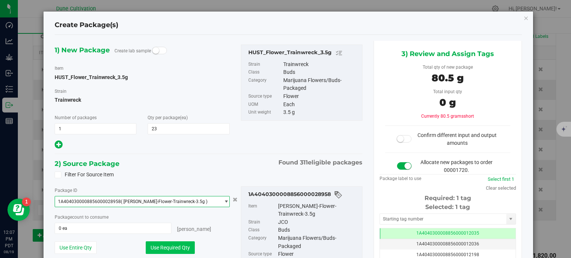
click at [173, 251] on button "Use Required Qty" at bounding box center [170, 247] width 49 height 13
type input "23 ea"
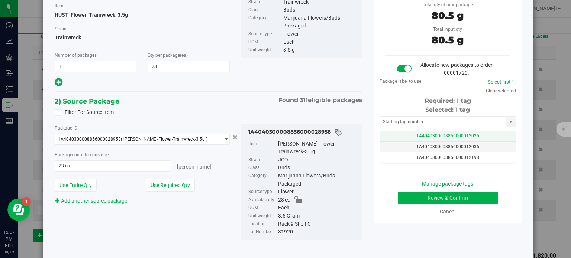
click at [406, 134] on td "1A4040300008856000012035" at bounding box center [448, 136] width 136 height 11
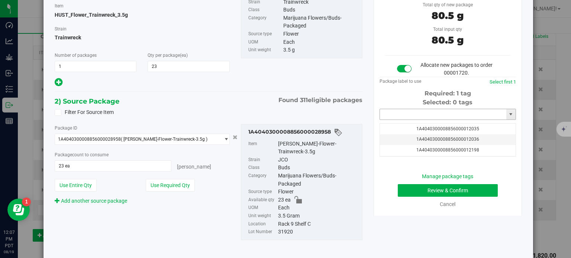
click at [403, 114] on input "text" at bounding box center [443, 114] width 126 height 10
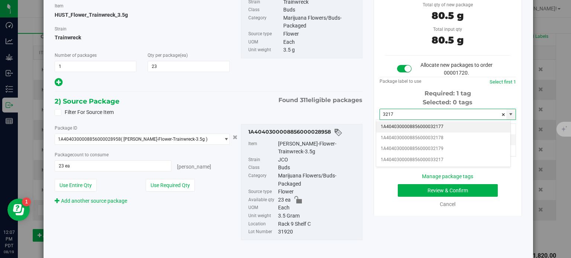
click at [395, 128] on li "1A4040300008856000032177" at bounding box center [443, 126] width 134 height 11
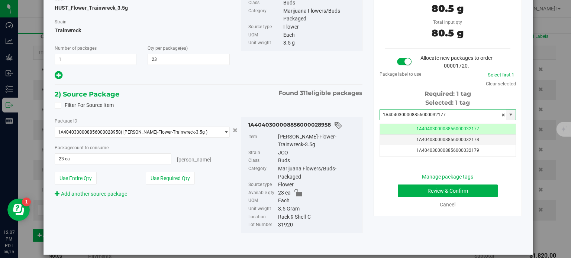
type input "1A4040300008856000032177"
click at [420, 186] on button "Review & Confirm" at bounding box center [447, 191] width 100 height 13
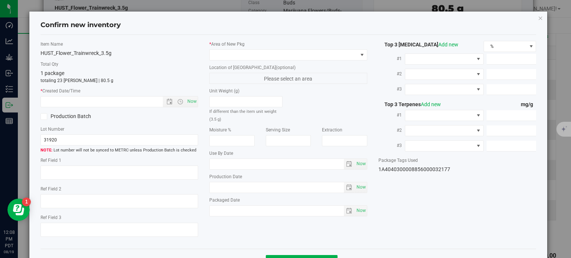
type textarea "26.0715%"
type textarea "JCO"
type textarea ".0527%"
type input "274.7080"
type input "20.8290"
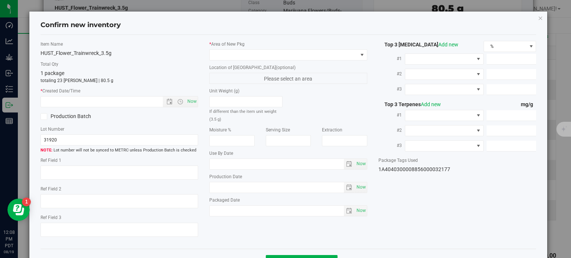
type input "19.7970"
type input "7.6570"
type input "3.8550"
type input "2.4880"
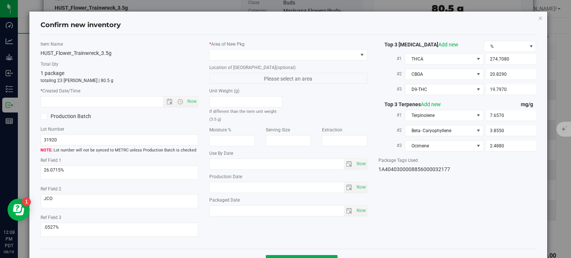
click at [327, 49] on div "* Area of New Pkg" at bounding box center [288, 51] width 158 height 20
click at [281, 59] on span at bounding box center [283, 55] width 148 height 10
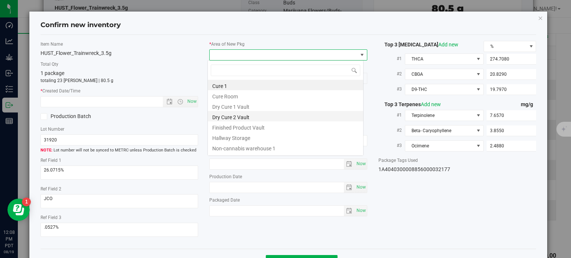
scroll to position [37132, 36987]
click at [254, 124] on li "Finished Product Vault" at bounding box center [285, 126] width 155 height 10
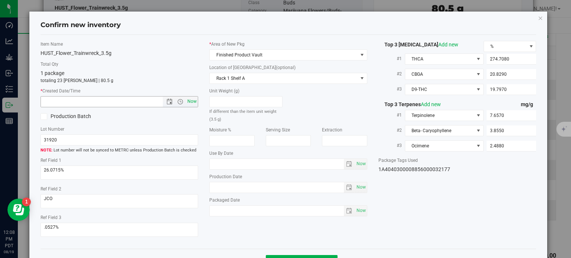
click at [192, 100] on span "Now" at bounding box center [192, 101] width 13 height 11
type input "8/19/2025 12:08 PM"
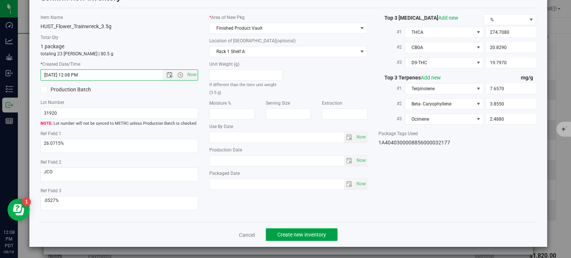
click at [298, 232] on span "Create new inventory" at bounding box center [301, 235] width 49 height 6
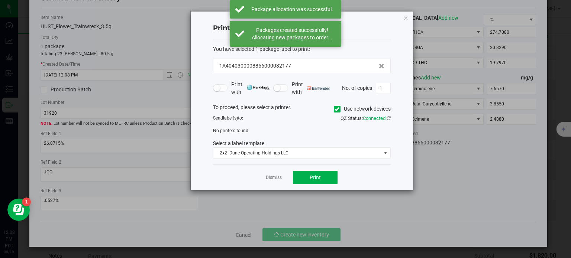
click at [279, 183] on div "Dismiss Print" at bounding box center [302, 178] width 178 height 26
click at [278, 179] on link "Dismiss" at bounding box center [274, 178] width 16 height 6
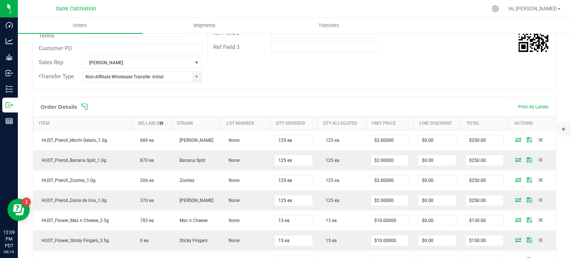
scroll to position [325, 0]
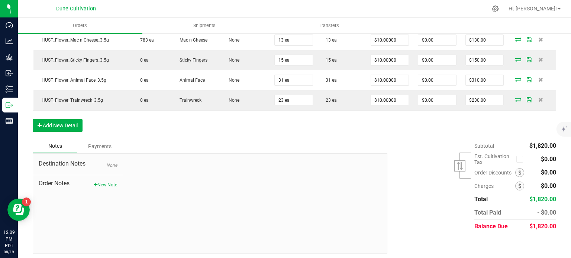
click at [533, 220] on div "$1,820.00" at bounding box center [542, 226] width 27 height 13
copy span "1,820.00"
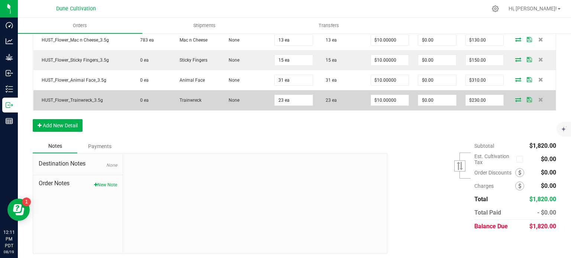
scroll to position [0, 0]
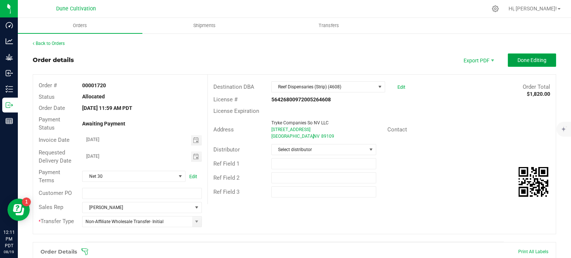
click at [528, 60] on span "Done Editing" at bounding box center [531, 60] width 29 height 6
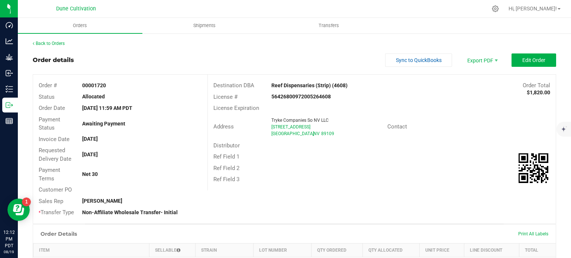
click at [279, 67] on outbound-order-header "Order details Sync to QuickBooks Export PDF Edit Order Order # 00001720 Status …" at bounding box center [294, 138] width 523 height 170
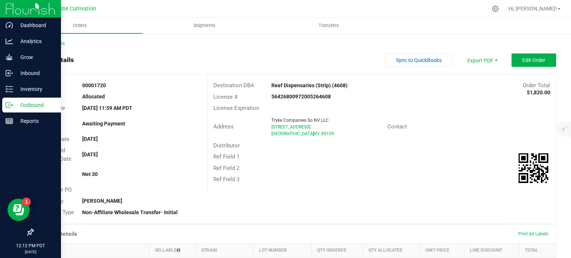
click at [12, 105] on icon at bounding box center [9, 104] width 7 height 7
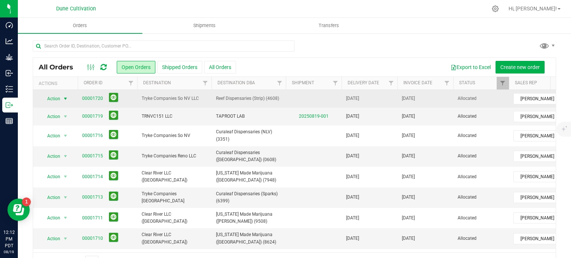
click at [64, 97] on span "select" at bounding box center [65, 99] width 6 height 6
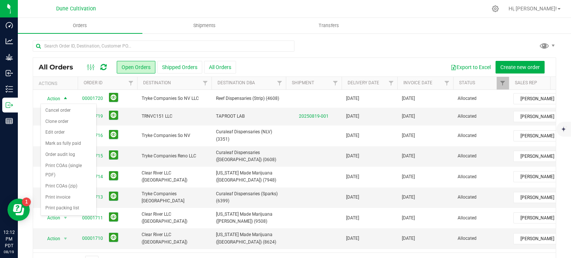
click at [315, 54] on div at bounding box center [294, 48] width 523 height 17
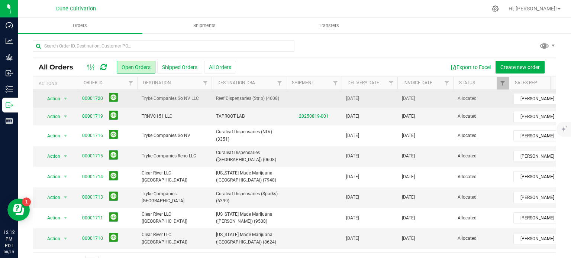
click at [94, 99] on link "00001720" at bounding box center [92, 98] width 21 height 7
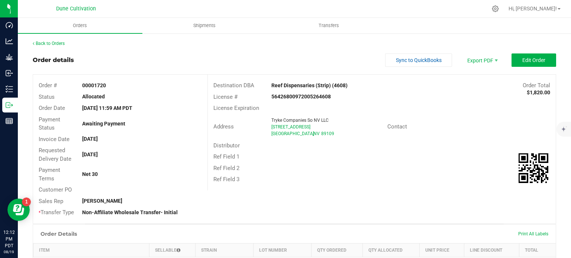
scroll to position [130, 0]
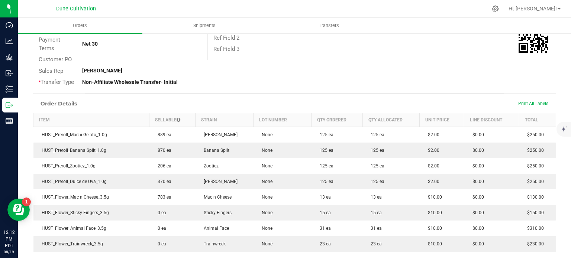
click at [528, 101] on span "Print All Labels" at bounding box center [533, 103] width 30 height 5
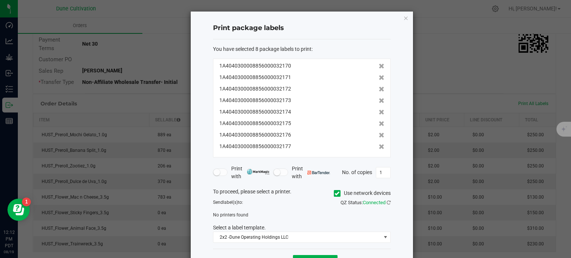
scroll to position [27, 0]
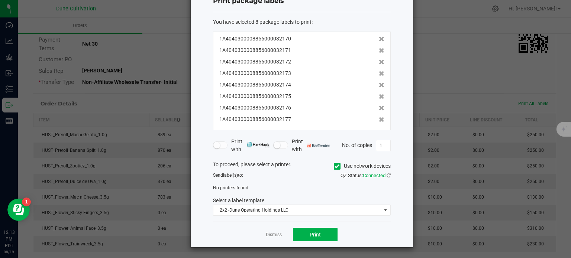
click at [308, 225] on div "Dismiss Print" at bounding box center [302, 235] width 178 height 26
click at [311, 232] on span "Print" at bounding box center [314, 235] width 11 height 6
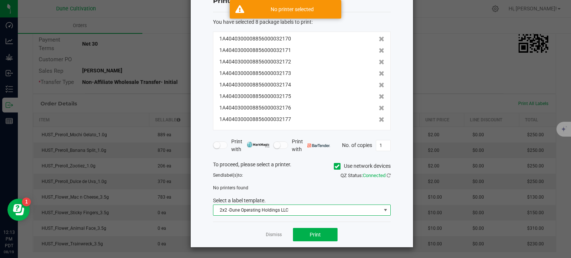
click at [274, 208] on span "2x2 -Dune Operating Holdings LLC" at bounding box center [297, 210] width 168 height 10
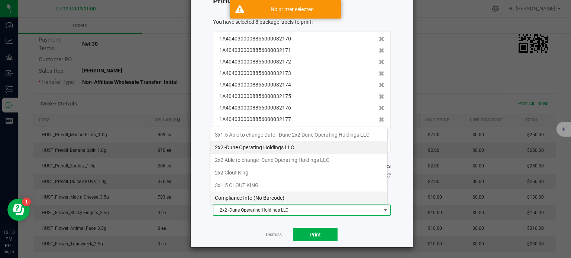
scroll to position [63, 0]
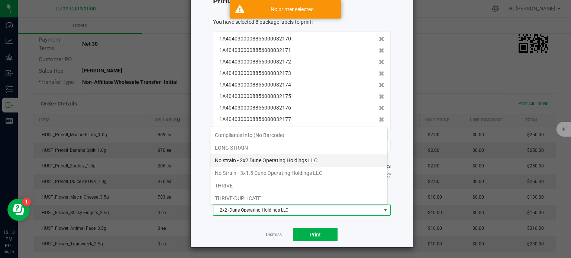
click at [256, 157] on li "No strain - 2x2 Dune Operating Holdings LLC" at bounding box center [298, 160] width 177 height 13
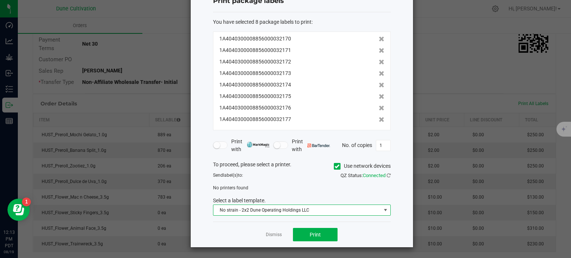
click at [334, 166] on icon at bounding box center [336, 166] width 5 height 0
click at [0, 0] on input "Use network devices" at bounding box center [0, 0] width 0 height 0
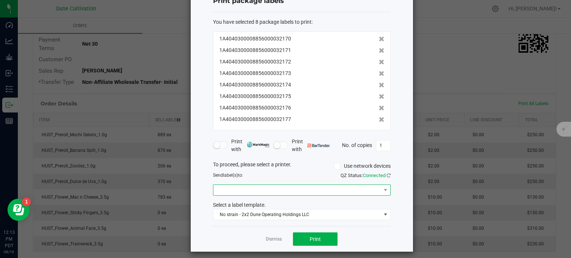
click at [220, 192] on span at bounding box center [297, 190] width 168 height 10
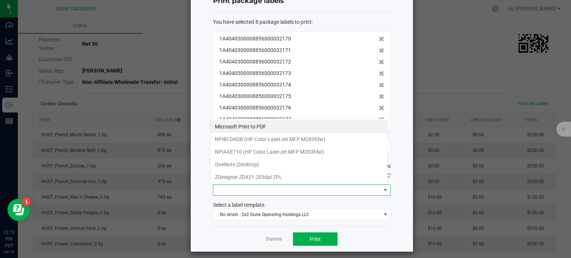
scroll to position [11, 178]
click at [230, 173] on ZPL "ZDesigner ZD421-203dpi ZPL" at bounding box center [298, 177] width 177 height 13
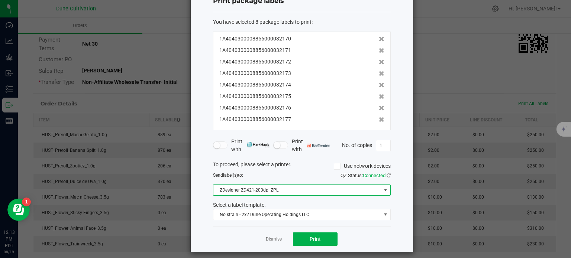
scroll to position [31, 0]
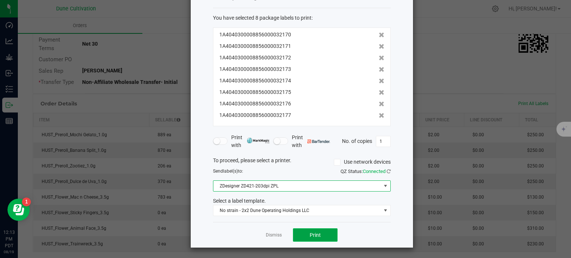
click at [309, 232] on span "Print" at bounding box center [314, 235] width 11 height 6
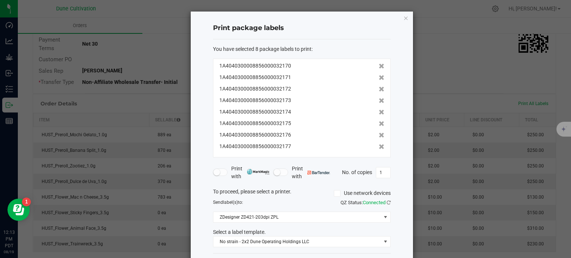
scroll to position [0, 0]
click at [403, 19] on icon "button" at bounding box center [405, 17] width 5 height 9
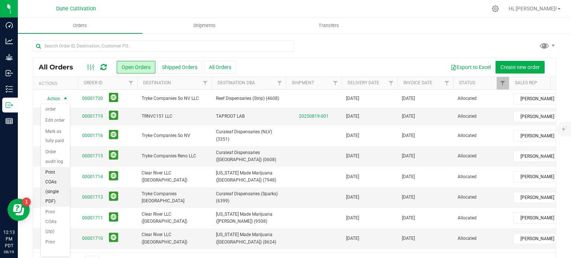
scroll to position [32, 0]
click at [53, 206] on li "Print COAs (single PDF)" at bounding box center [55, 186] width 29 height 40
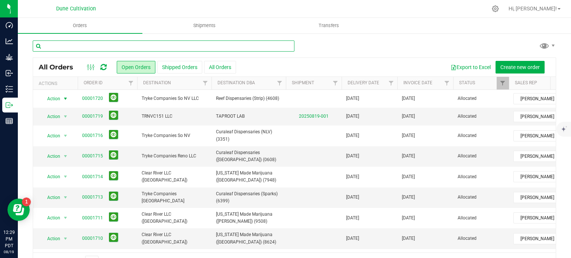
click at [64, 44] on input "text" at bounding box center [163, 45] width 261 height 11
type input "31846"
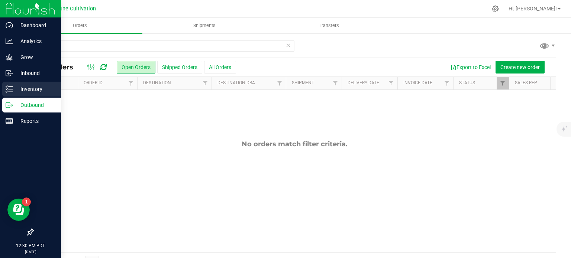
click at [7, 90] on icon at bounding box center [9, 88] width 7 height 7
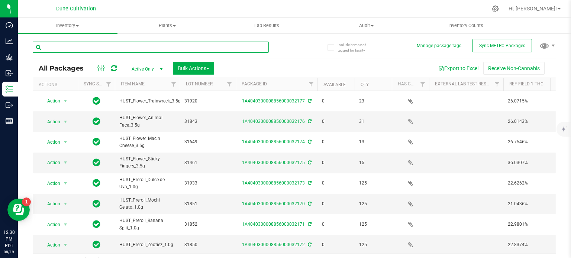
click at [75, 45] on input "text" at bounding box center [151, 47] width 236 height 11
type input "31846"
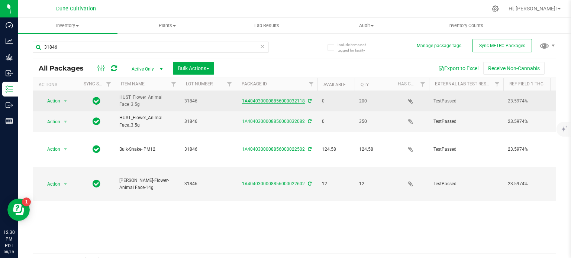
click at [272, 100] on link "1A4040300008856000032118" at bounding box center [273, 100] width 63 height 5
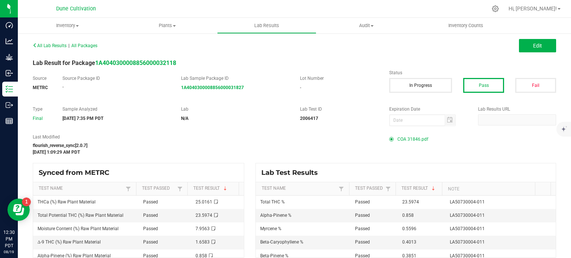
click at [410, 138] on span "COA 31846.pdf" at bounding box center [412, 139] width 31 height 11
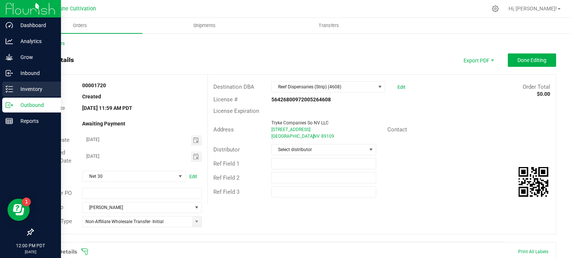
click at [14, 86] on p "Inventory" at bounding box center [35, 89] width 45 height 9
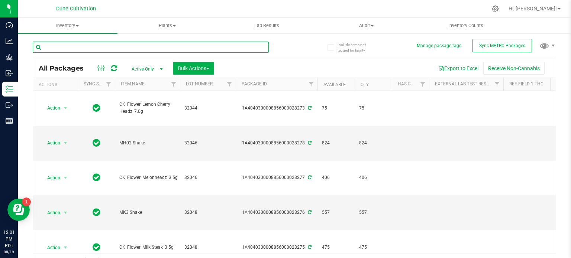
click at [88, 43] on input "text" at bounding box center [151, 47] width 236 height 11
paste input "29136"
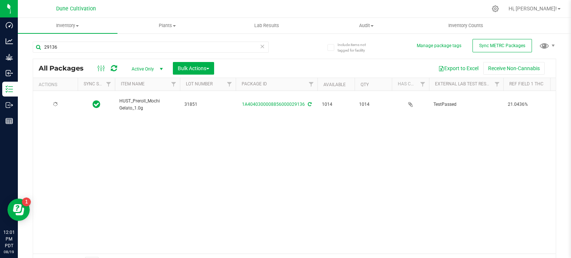
click at [137, 98] on span "HUST_Preroll_Mochi Gelato_1.0g" at bounding box center [147, 105] width 56 height 14
copy tr "HUST_Preroll_Mochi Gelato_1.0g"
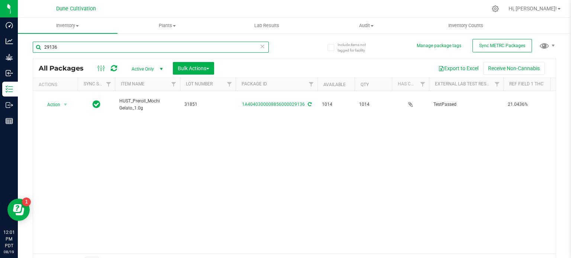
click at [85, 47] on input "29136" at bounding box center [151, 47] width 236 height 11
paste input "2"
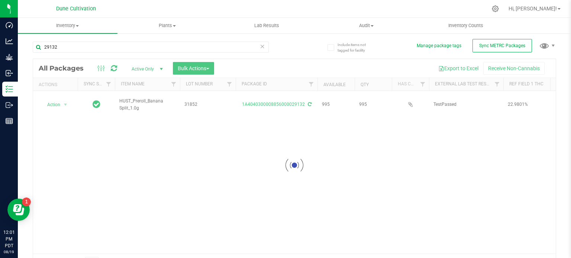
click at [132, 98] on div at bounding box center [294, 165] width 522 height 212
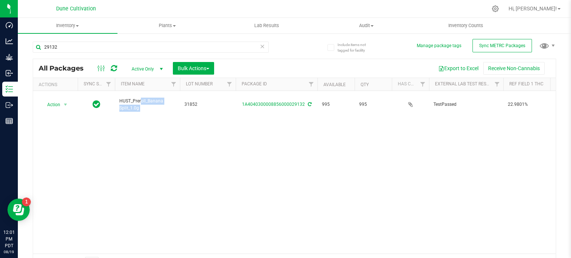
click at [132, 98] on span "HUST_Preroll_Banana Split_1.0g" at bounding box center [147, 105] width 56 height 14
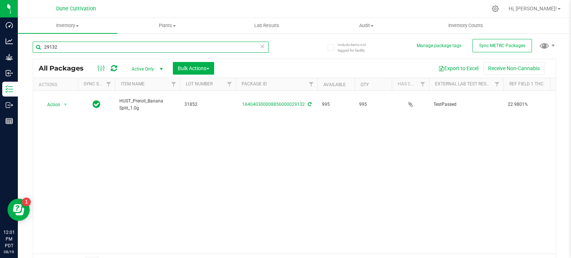
click at [91, 43] on input "29132" at bounding box center [151, 47] width 236 height 11
paste input "28"
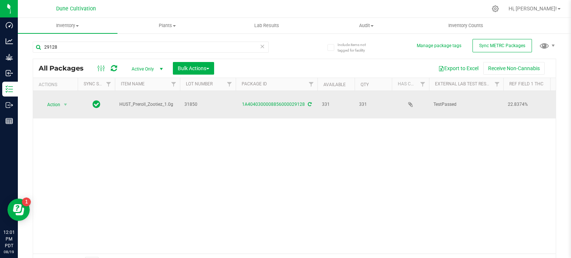
click at [130, 96] on td "HUST_Preroll_Zootiez_1.0g" at bounding box center [147, 104] width 65 height 27
copy span "HUST_Preroll_Zootiez_1.0g"
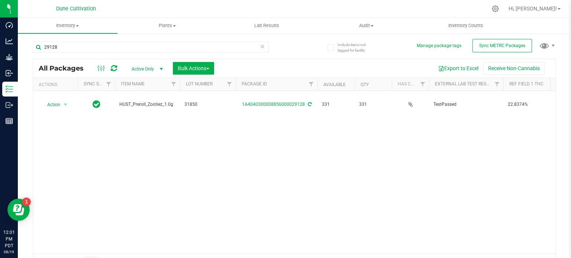
click at [59, 53] on div "29128" at bounding box center [151, 50] width 236 height 17
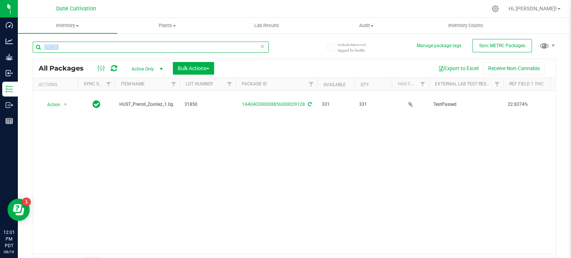
click at [59, 51] on input "29128" at bounding box center [151, 47] width 236 height 11
paste input "2"
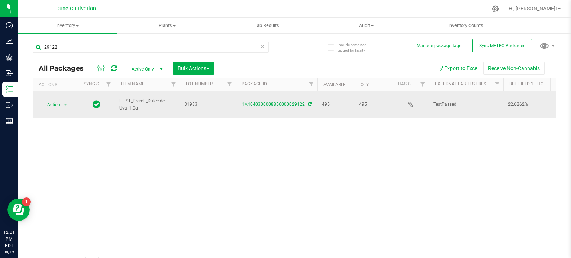
click at [143, 98] on span "HUST_Preroll_Dulce de Uva_1.0g" at bounding box center [147, 105] width 56 height 14
copy tr "HUST_Preroll_Dulce de Uva_1.0g"
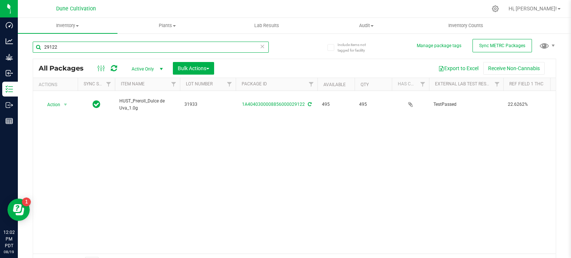
click at [103, 45] on input "29122" at bounding box center [151, 47] width 236 height 11
paste input "2568"
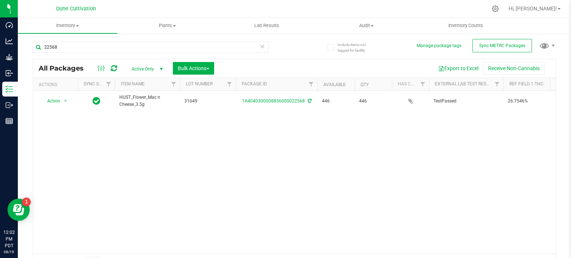
click at [132, 98] on span "HUST_Flower_Mac n Cheese_3.5g" at bounding box center [147, 101] width 56 height 14
copy tr "HUST_Flower_Mac n Cheese_3.5g"
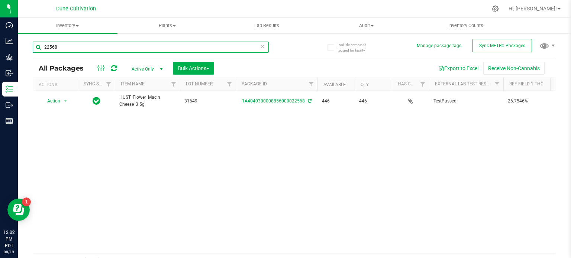
click at [72, 42] on input "22568" at bounding box center [151, 47] width 236 height 11
paste input "8952"
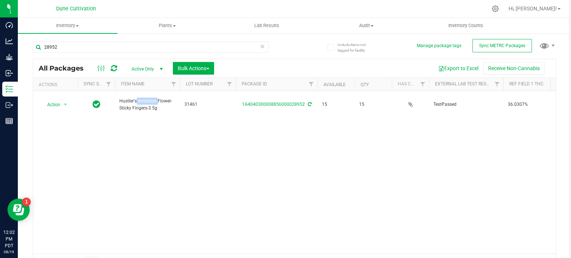
click at [131, 98] on span "Hustler's Ambition-Flower-Sticky Fingers-3.5g" at bounding box center [147, 105] width 56 height 14
copy tr "Hustler's Ambition-Flower-Sticky Fingers-3.5g"
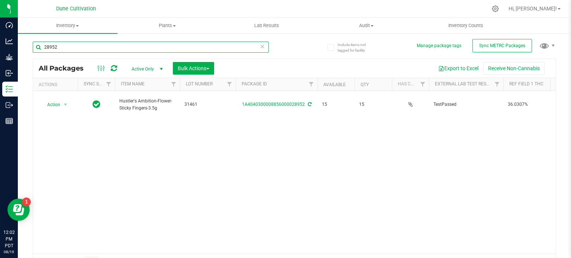
click at [61, 51] on input "28952" at bounding box center [151, 47] width 236 height 11
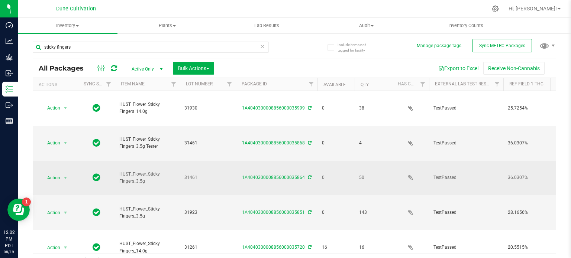
click at [134, 171] on span "HUST_Flower_Sticky Fingers_3.5g" at bounding box center [147, 178] width 56 height 14
copy tr "HUST_Flower_Sticky Fingers_3.5g"
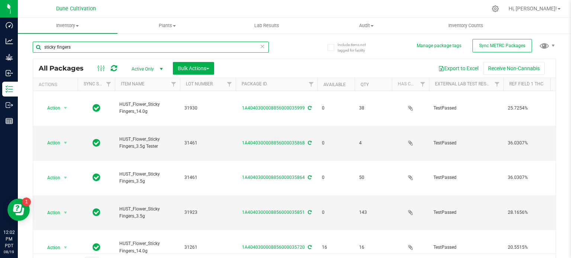
click at [81, 46] on input "sticky fingers" at bounding box center [151, 47] width 236 height 11
paste input "31767"
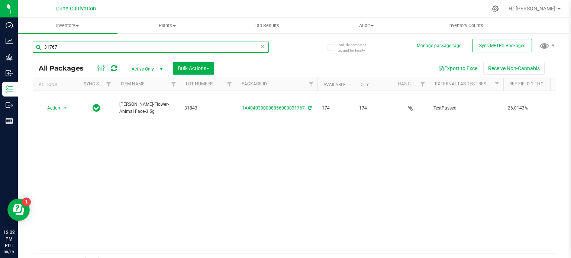
click at [107, 46] on input "31767" at bounding box center [151, 47] width 236 height 11
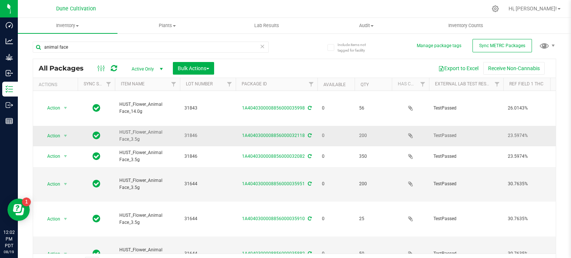
click at [127, 129] on span "HUST_Flower_Animal Face_3.5g" at bounding box center [147, 136] width 56 height 14
copy tr "HUST_Flower_Animal Face_3.5g"
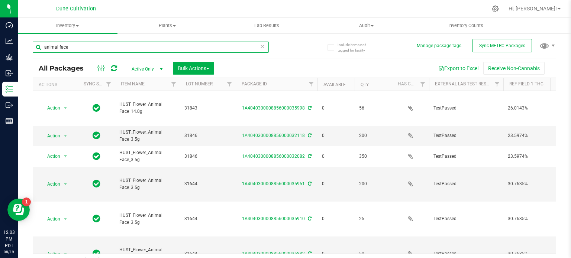
click at [55, 52] on input "animal face" at bounding box center [151, 47] width 236 height 11
paste input "28958"
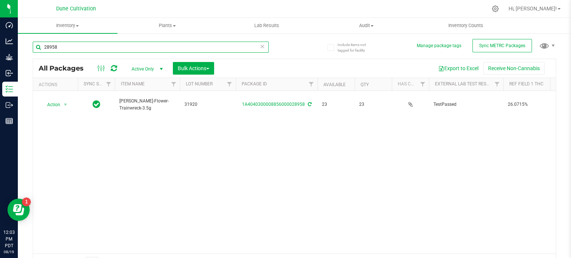
click at [103, 46] on input "28958" at bounding box center [151, 47] width 236 height 11
type input "trainwreck"
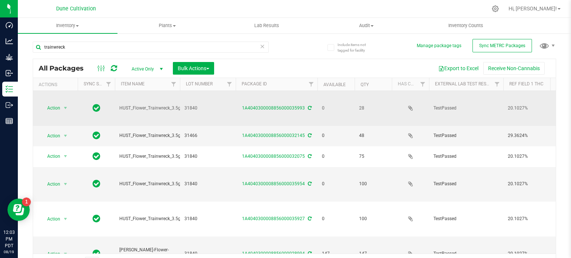
click at [142, 105] on span "HUST_Flower_Trainwreck_3.5g" at bounding box center [149, 108] width 61 height 7
copy tr "HUST_Flower_Trainwreck_3.5g"
